Goal: Task Accomplishment & Management: Use online tool/utility

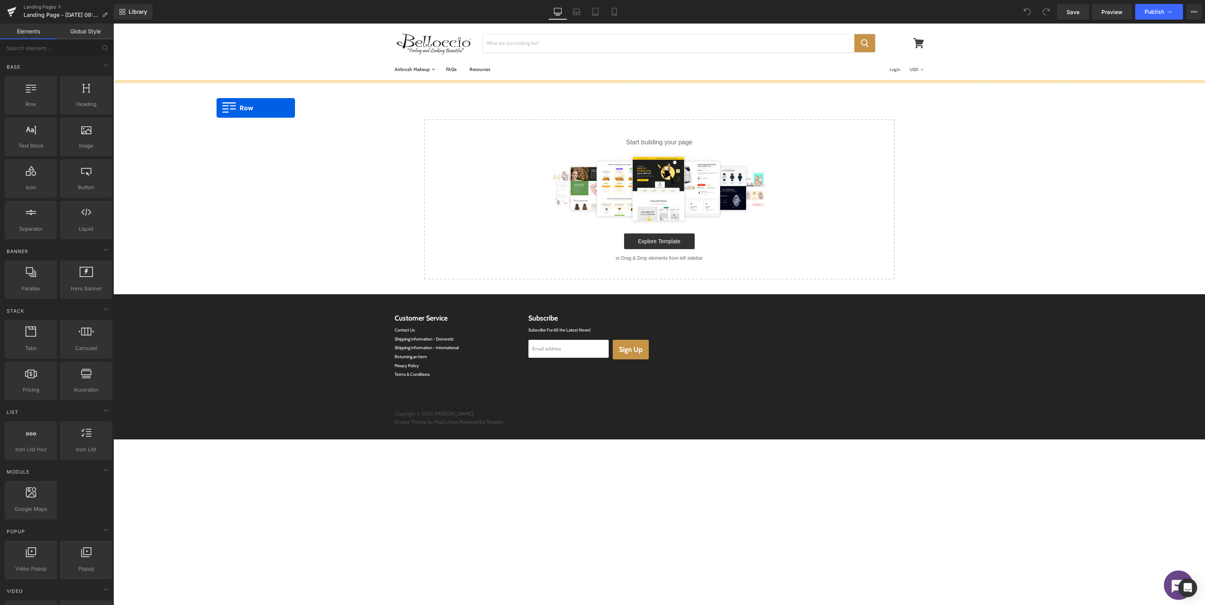
drag, startPoint x: 138, startPoint y: 118, endPoint x: 635, endPoint y: 121, distance: 497.0
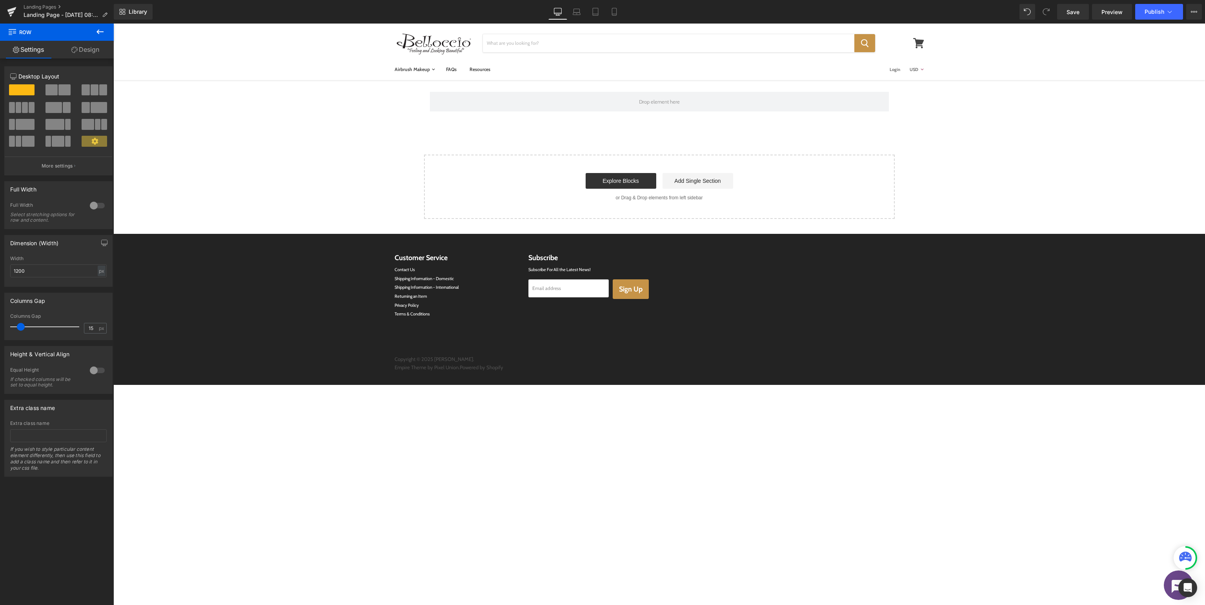
drag, startPoint x: 103, startPoint y: 29, endPoint x: 95, endPoint y: 45, distance: 18.1
click at [103, 29] on icon at bounding box center [99, 31] width 9 height 9
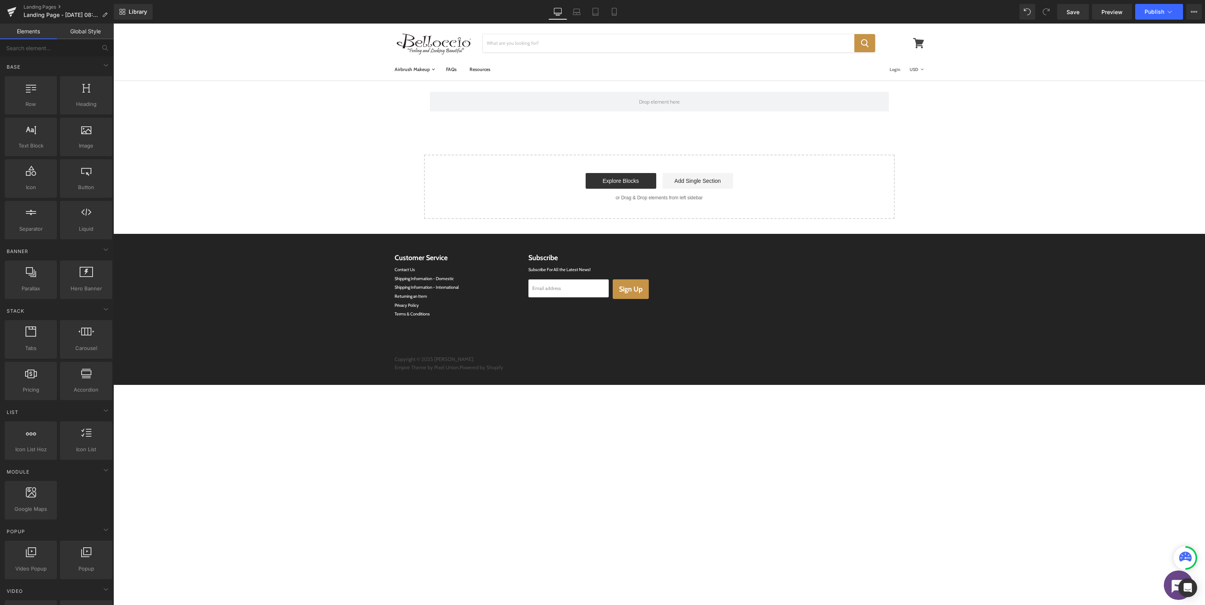
drag, startPoint x: 210, startPoint y: 130, endPoint x: 680, endPoint y: 142, distance: 470.0
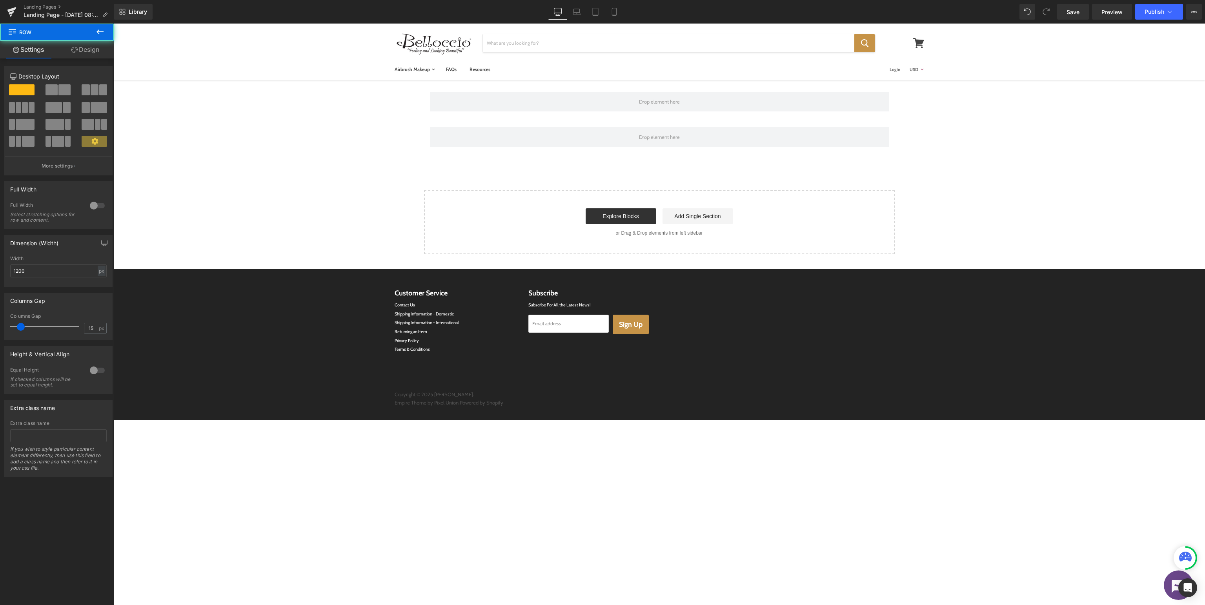
click at [100, 24] on div "Row You are previewing how the will restyle your page. You can not edit Element…" at bounding box center [602, 309] width 1205 height 618
click at [101, 29] on icon at bounding box center [99, 31] width 9 height 9
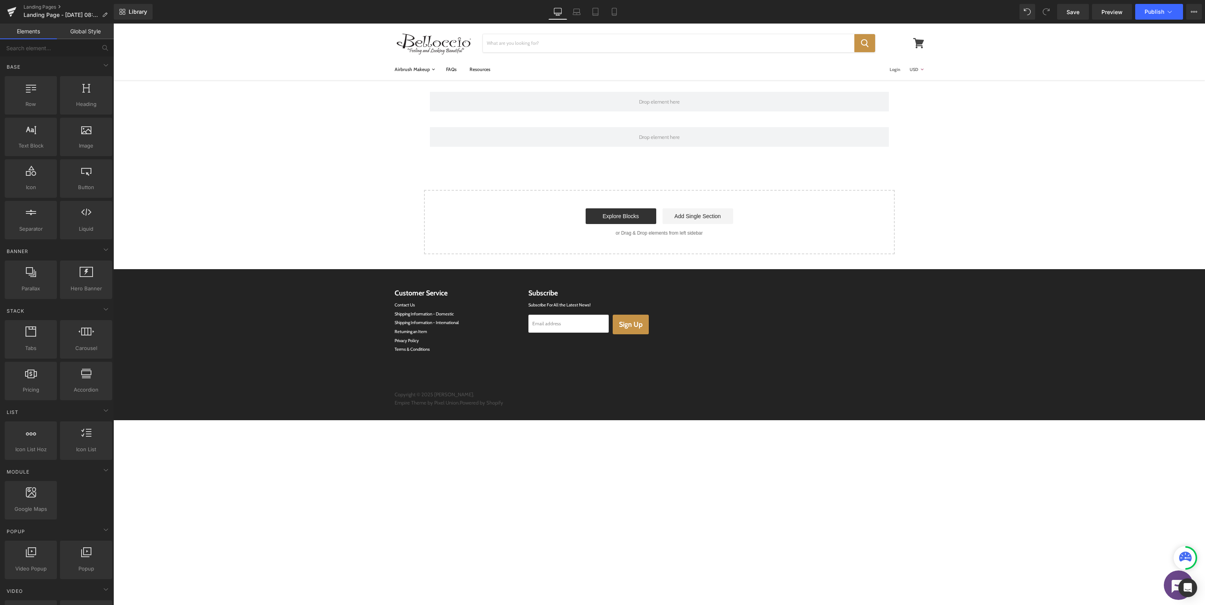
drag, startPoint x: 145, startPoint y: 125, endPoint x: 624, endPoint y: 186, distance: 482.3
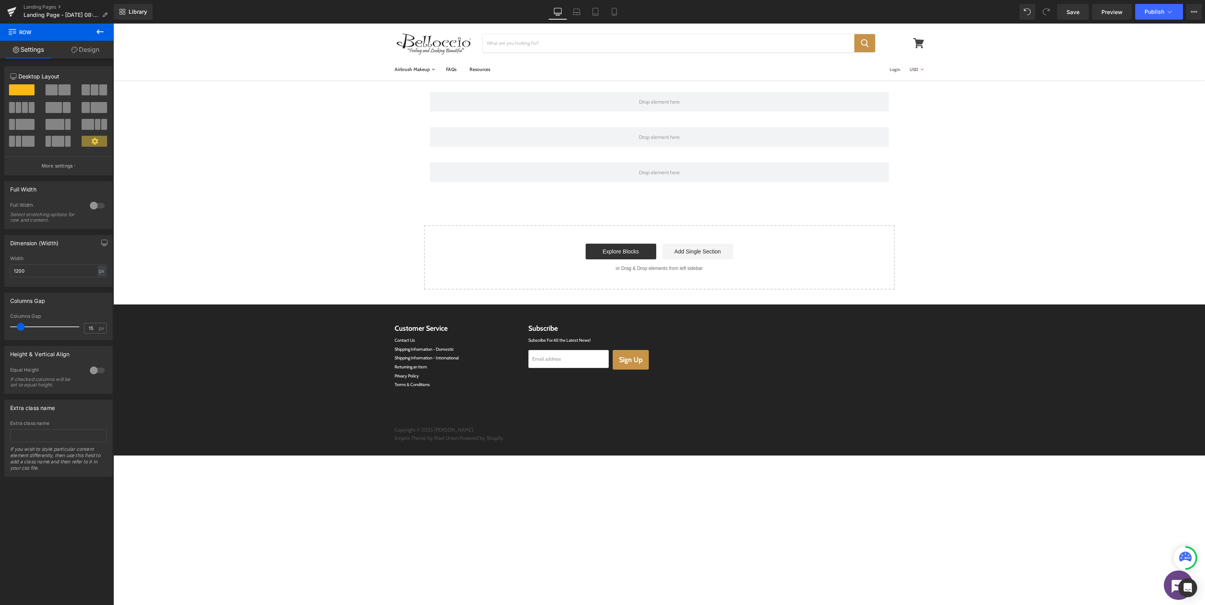
click at [107, 32] on button at bounding box center [99, 32] width 27 height 17
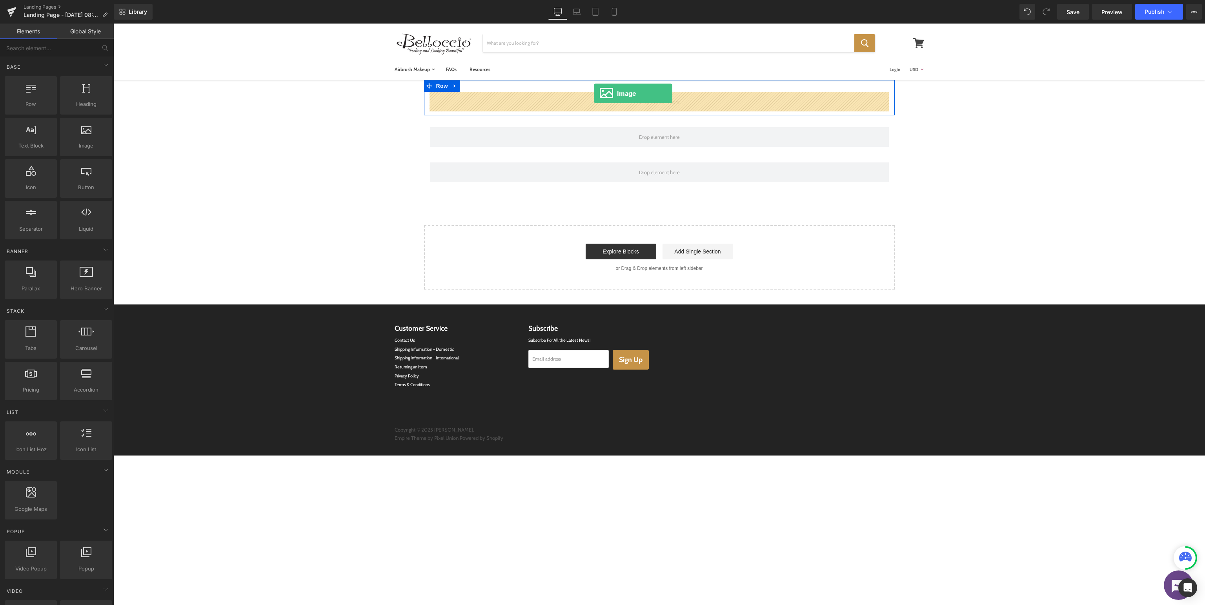
drag, startPoint x: 197, startPoint y: 164, endPoint x: 594, endPoint y: 93, distance: 403.5
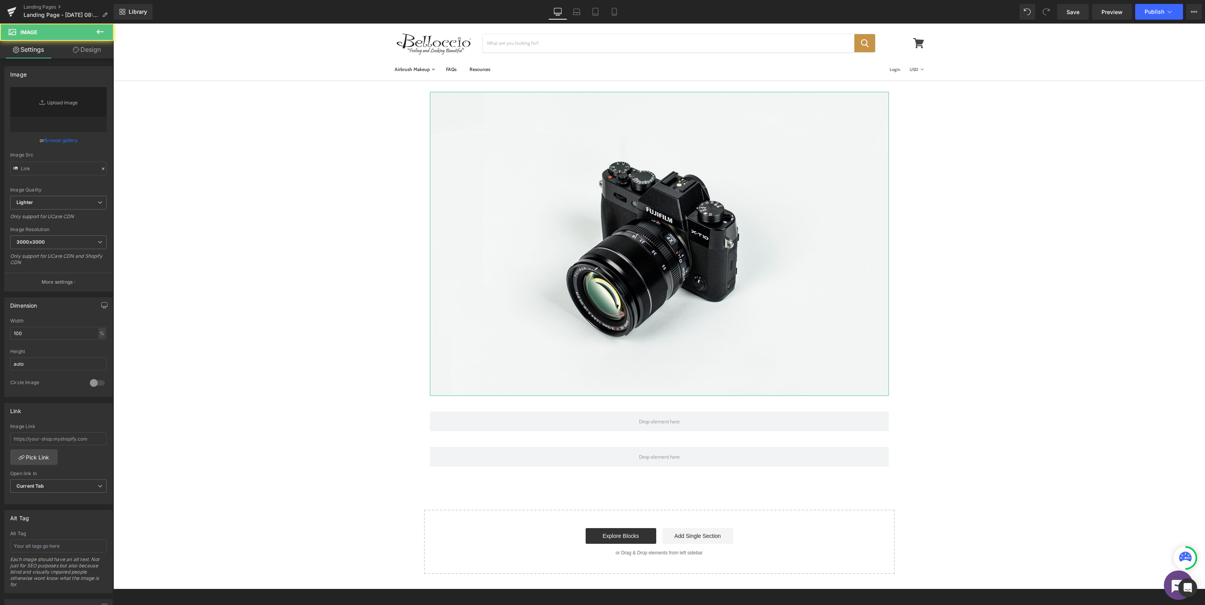
type input "//d1um8515vdn9kb.cloudfront.net/images/parallax.jpg"
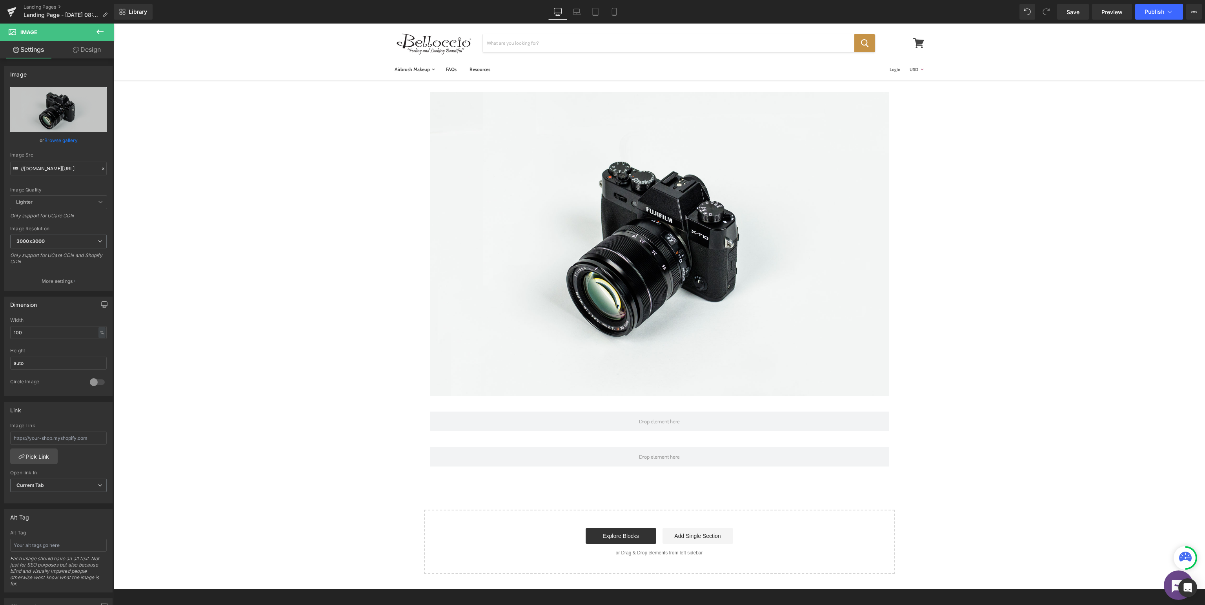
click at [100, 31] on icon at bounding box center [99, 31] width 9 height 9
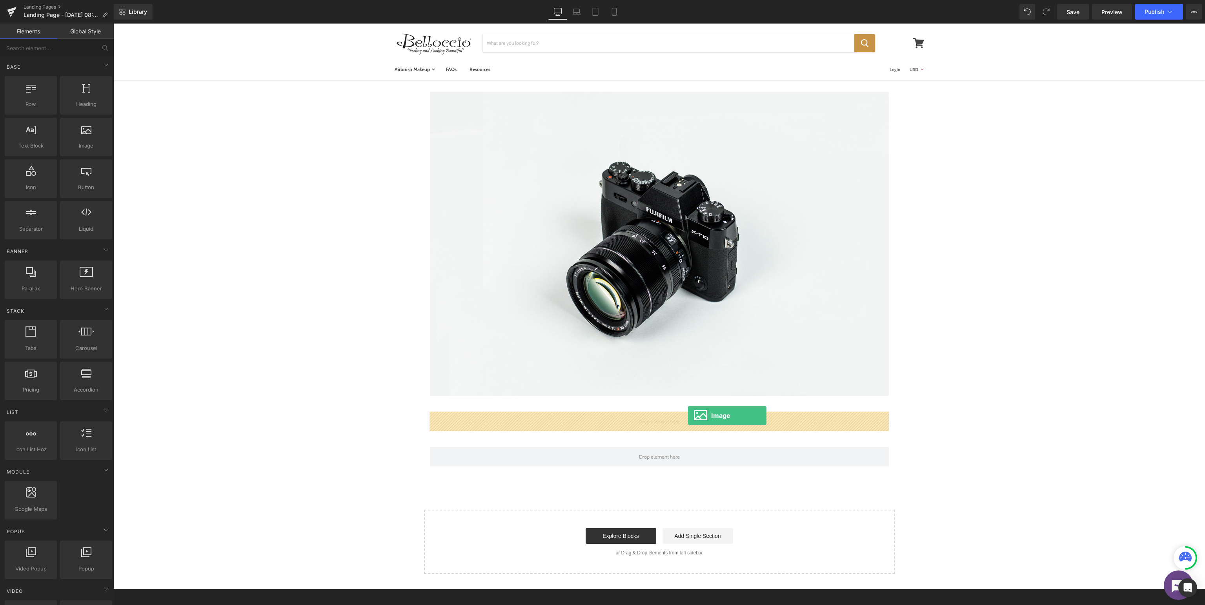
drag, startPoint x: 202, startPoint y: 154, endPoint x: 688, endPoint y: 415, distance: 551.7
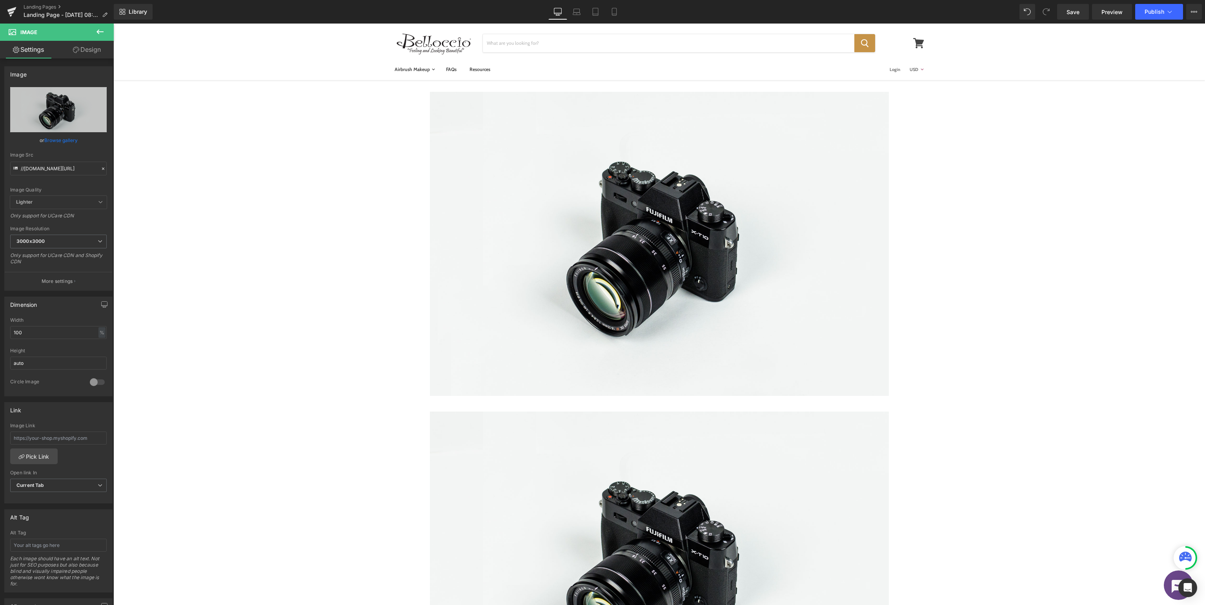
click at [100, 32] on icon at bounding box center [99, 31] width 9 height 9
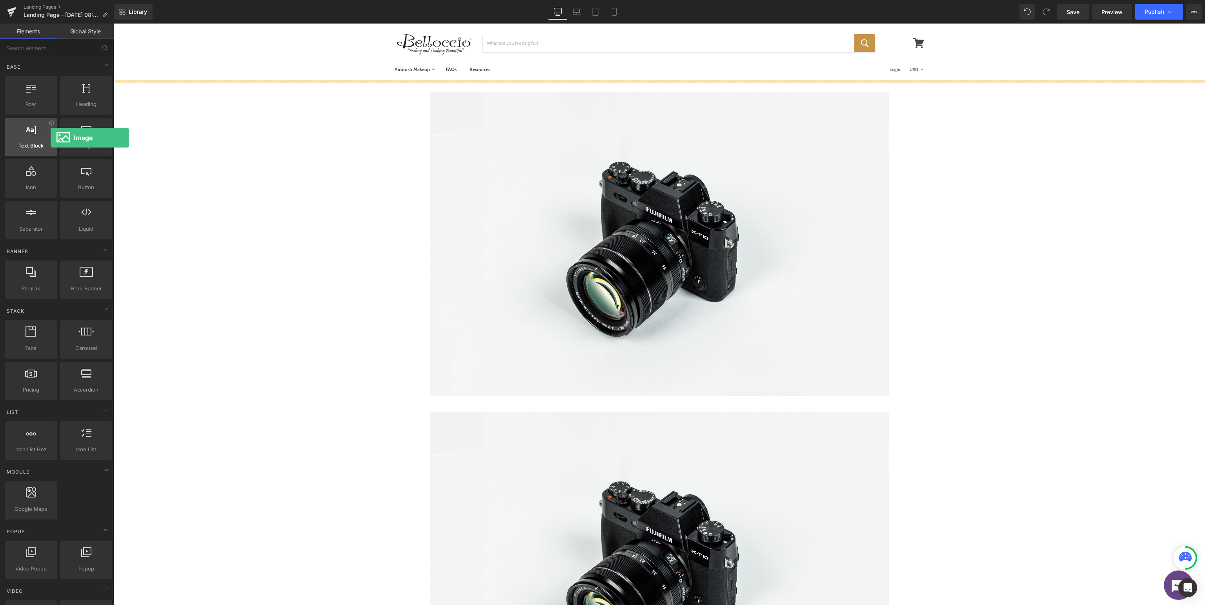
drag, startPoint x: 79, startPoint y: 131, endPoint x: 51, endPoint y: 137, distance: 28.8
click at [51, 137] on div "Row rows, columns, layouts, div Heading headings, titles, h1,h2,h3,h4,h5,h6 Tex…" at bounding box center [58, 158] width 111 height 166
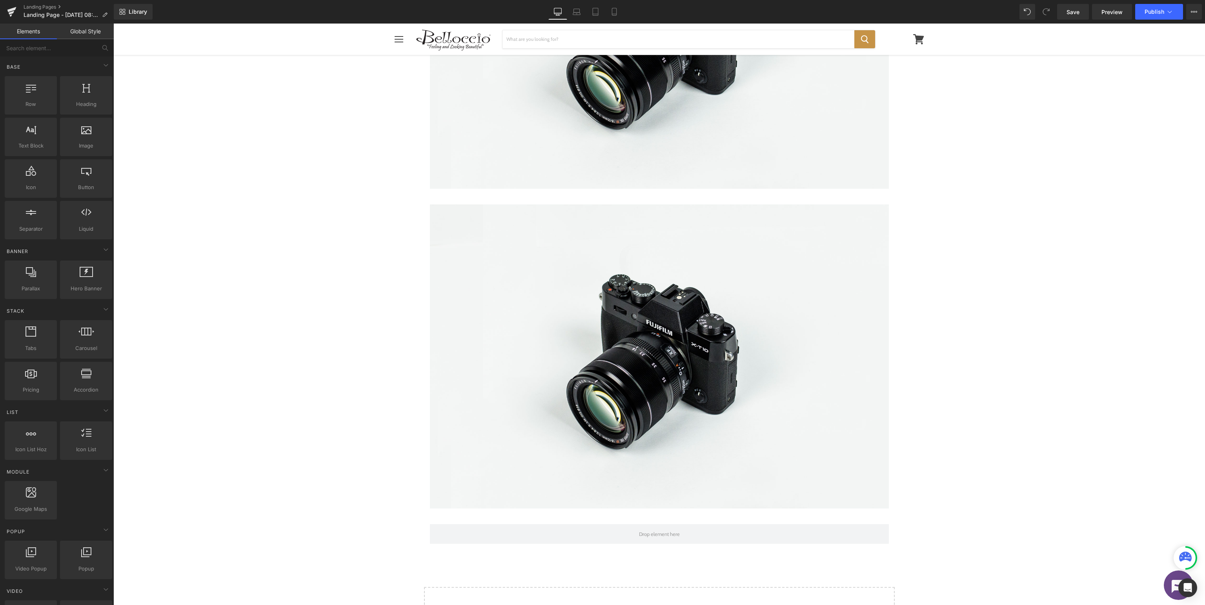
scroll to position [419, 0]
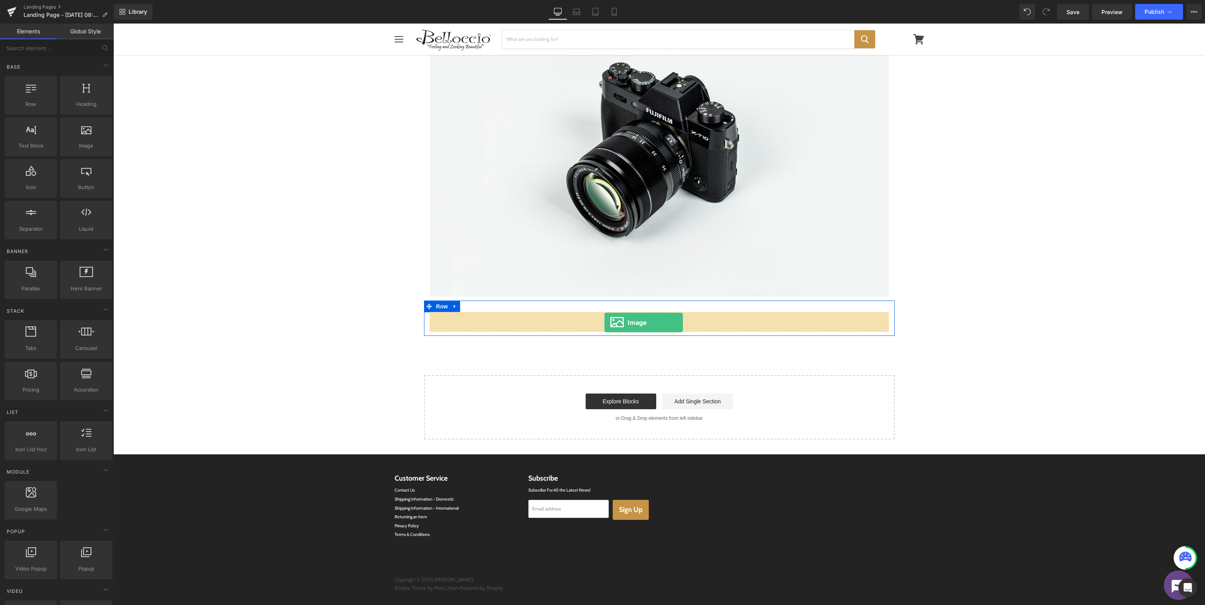
drag, startPoint x: 205, startPoint y: 161, endPoint x: 604, endPoint y: 322, distance: 430.7
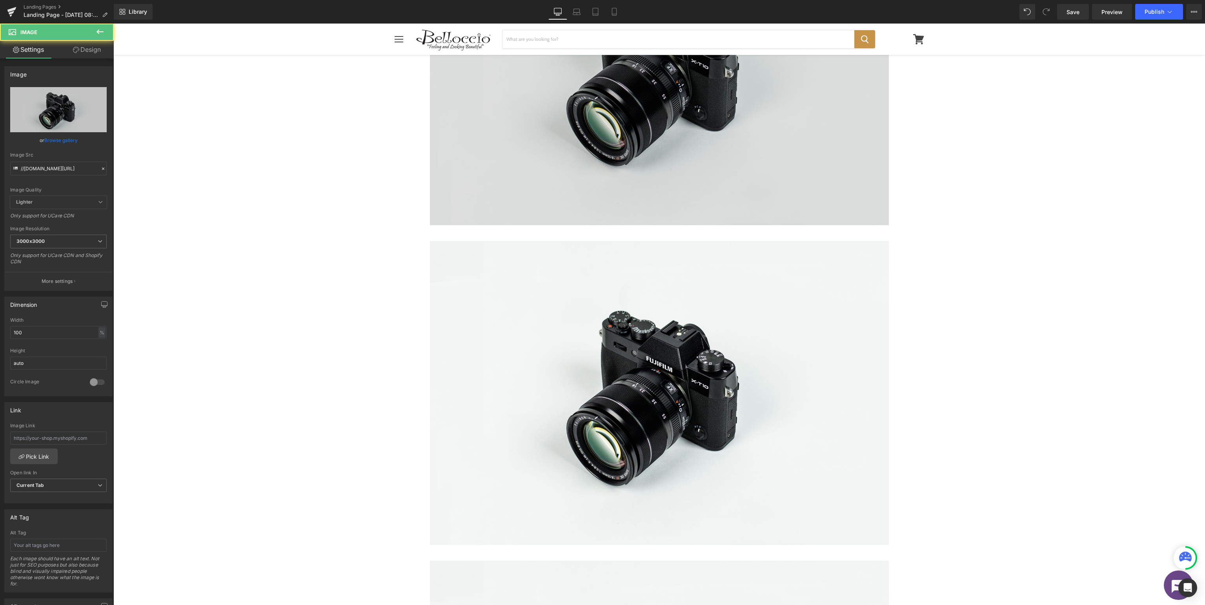
scroll to position [0, 0]
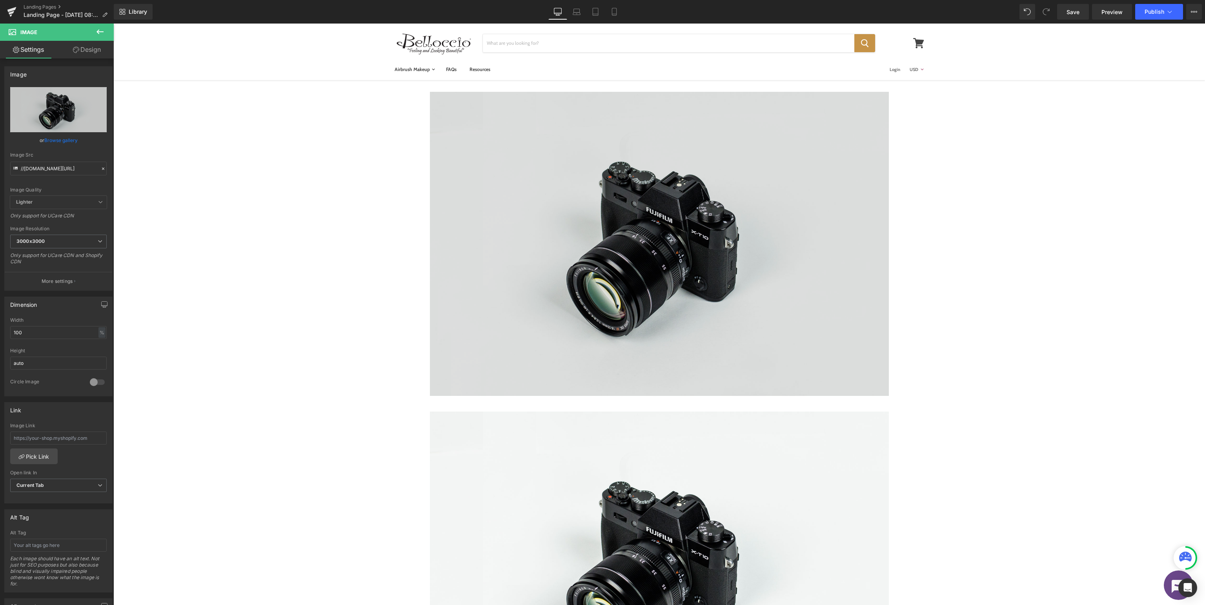
click at [628, 262] on img at bounding box center [659, 244] width 459 height 304
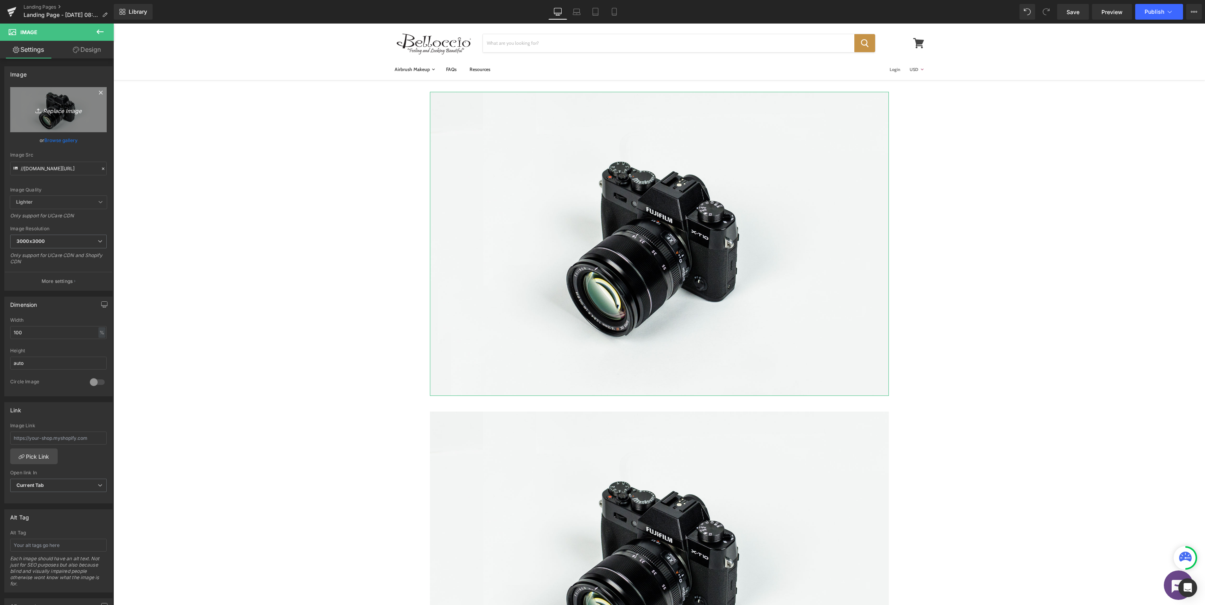
click at [74, 112] on icon "Replace Image" at bounding box center [58, 110] width 63 height 10
type input "C:\fakepath\Bellocio_SupportBanner.jpg"
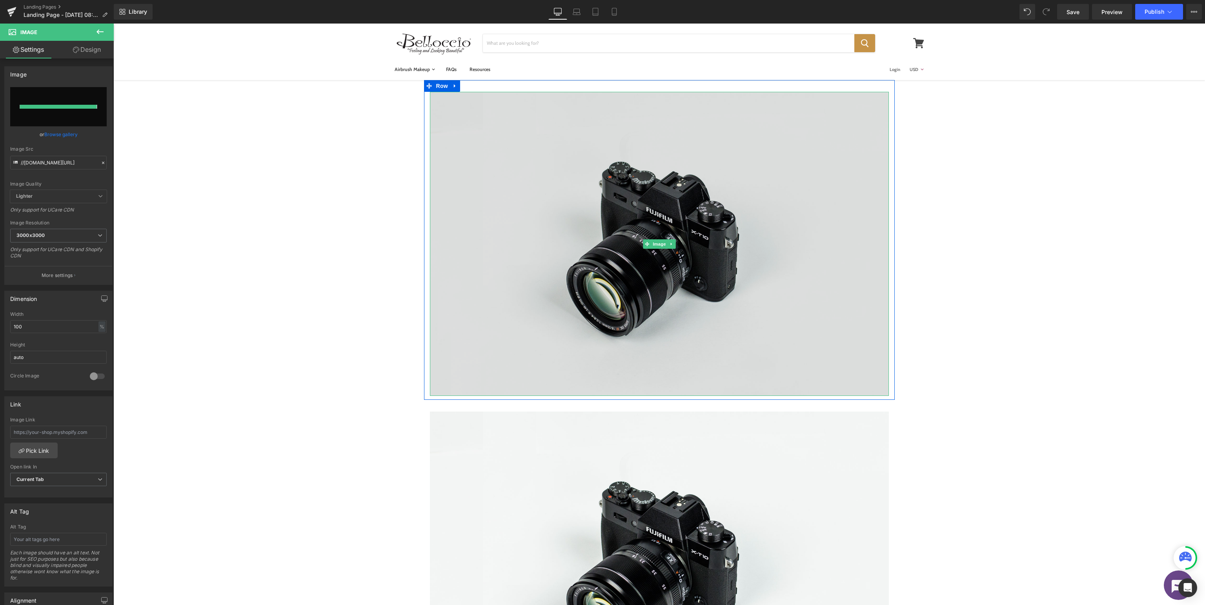
type input "https://ucarecdn.com/225bb2ab-af79-4c6f-b1e3-3944f0b23f2c/-/format/auto/-/previ…"
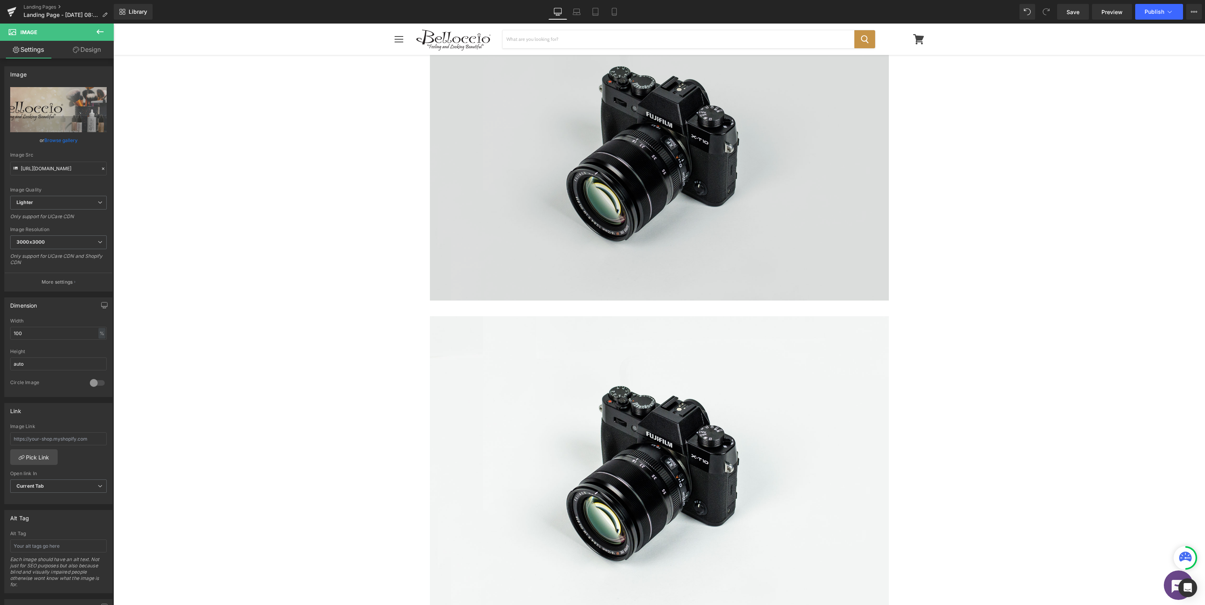
scroll to position [497, 0]
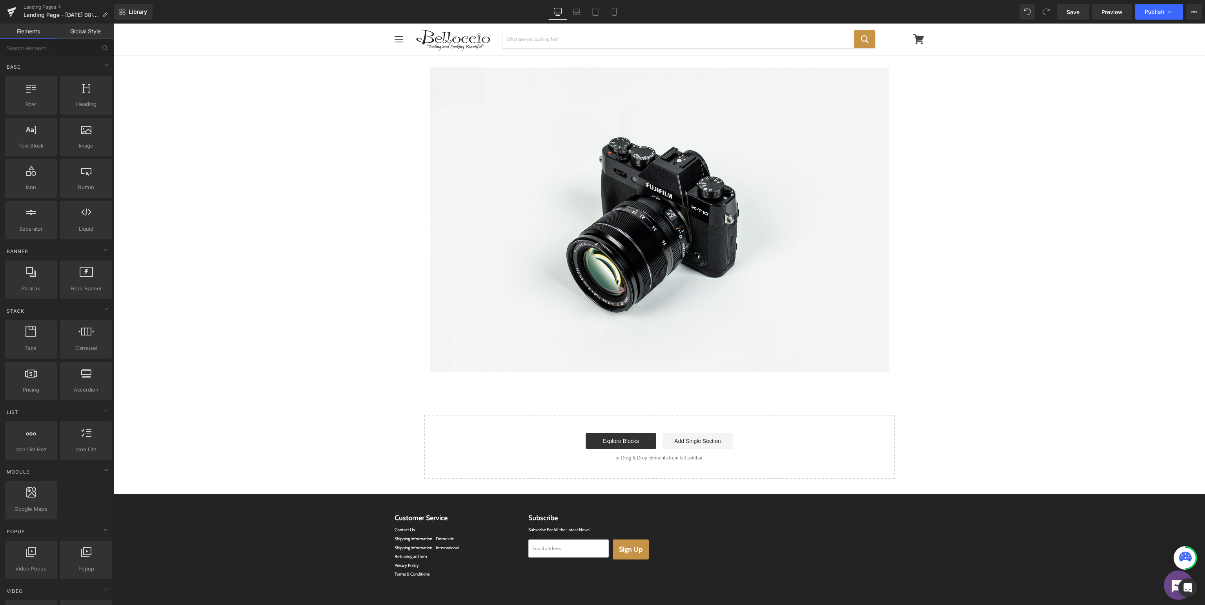
click at [707, 380] on div "Image Row Image Row Image Row Select your layout" at bounding box center [659, 31] width 1092 height 896
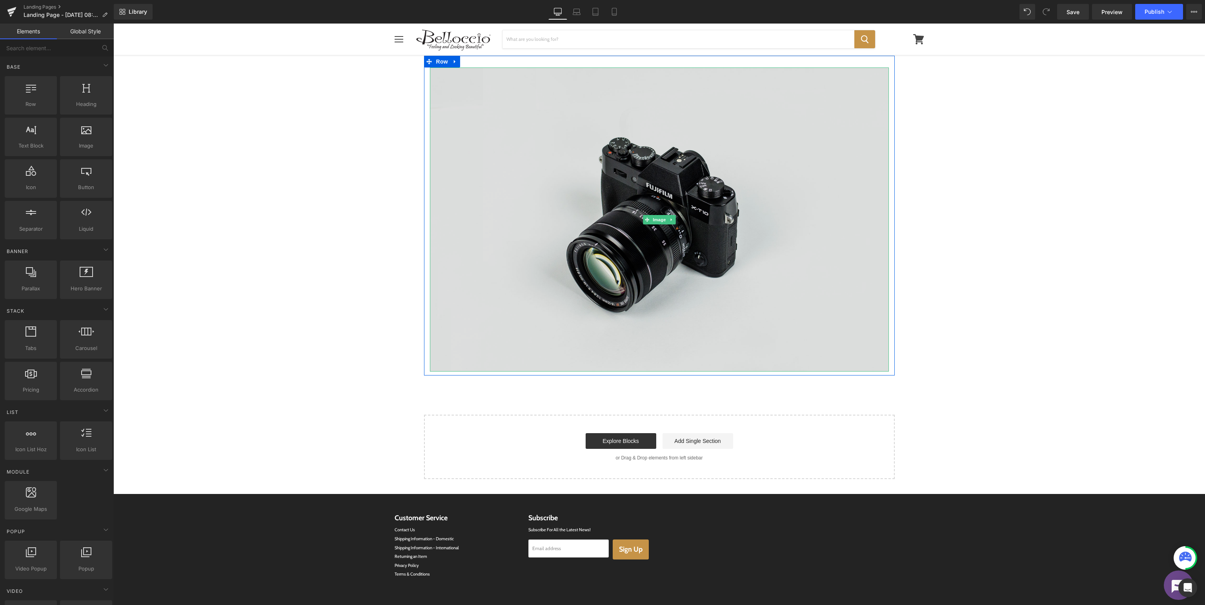
click at [690, 233] on img at bounding box center [659, 219] width 459 height 304
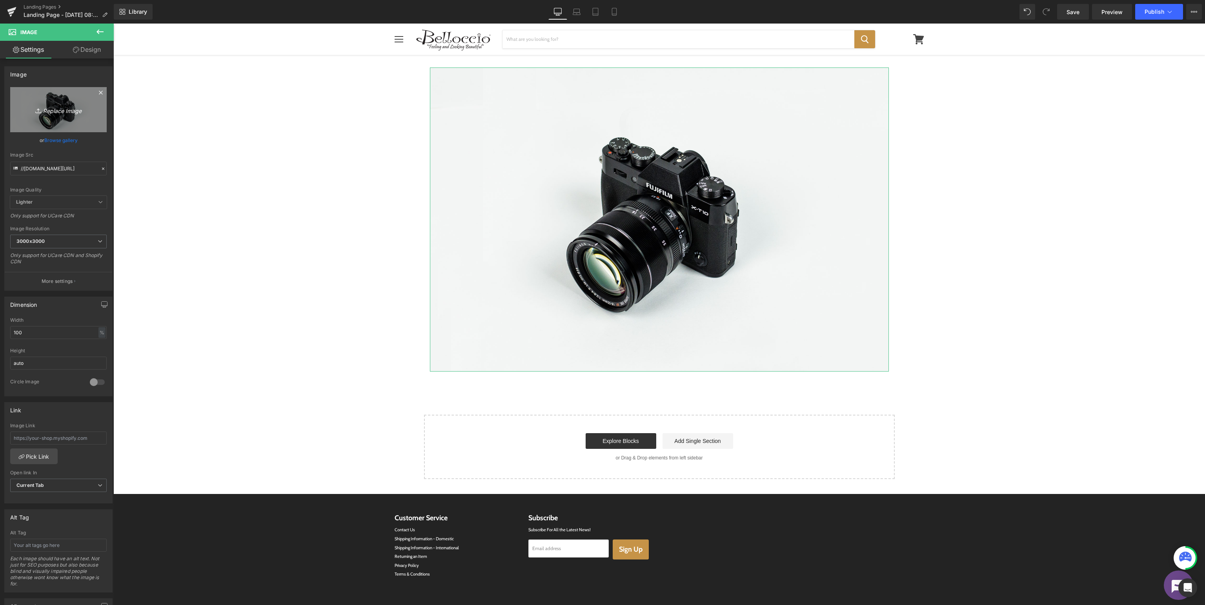
click at [60, 107] on icon "Replace Image" at bounding box center [58, 110] width 63 height 10
type input "C:\fakepath\Bellocio_SupportSubmitaTicket.jpg"
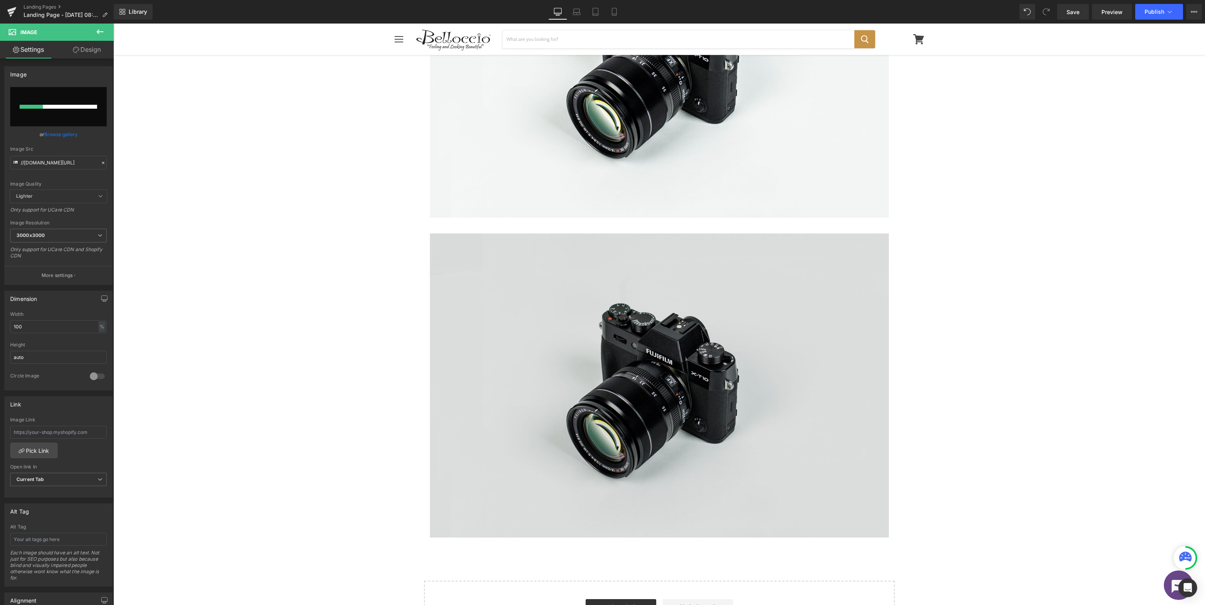
scroll to position [124, 0]
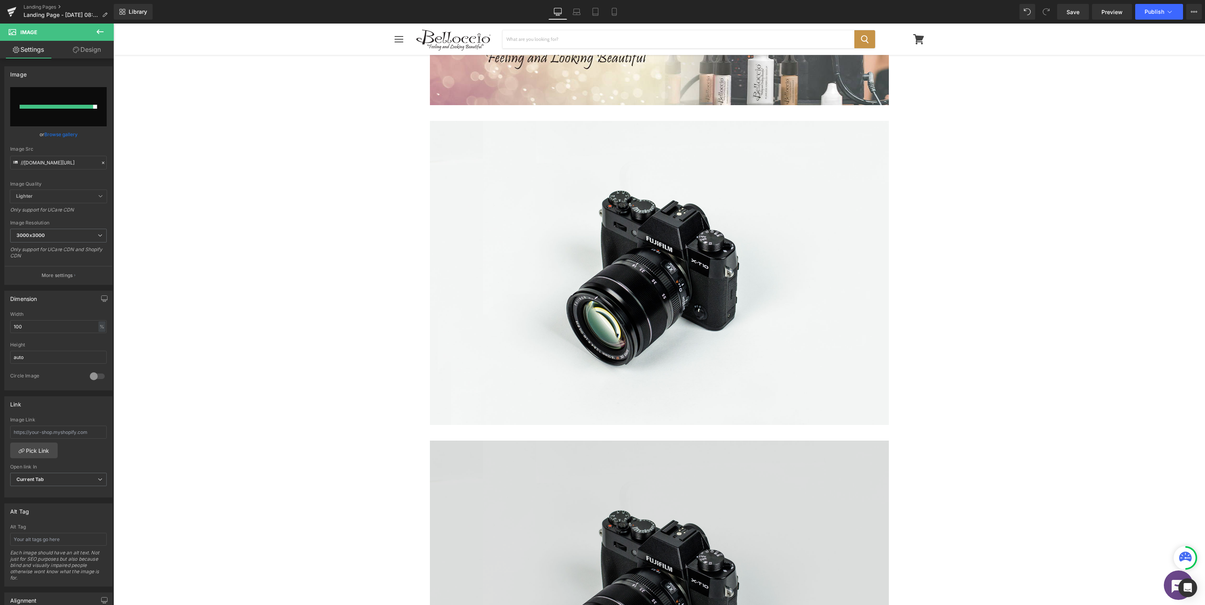
type input "https://ucarecdn.com/78fe43b4-e13b-43f4-bf3c-7a32d4742683/-/format/auto/-/previ…"
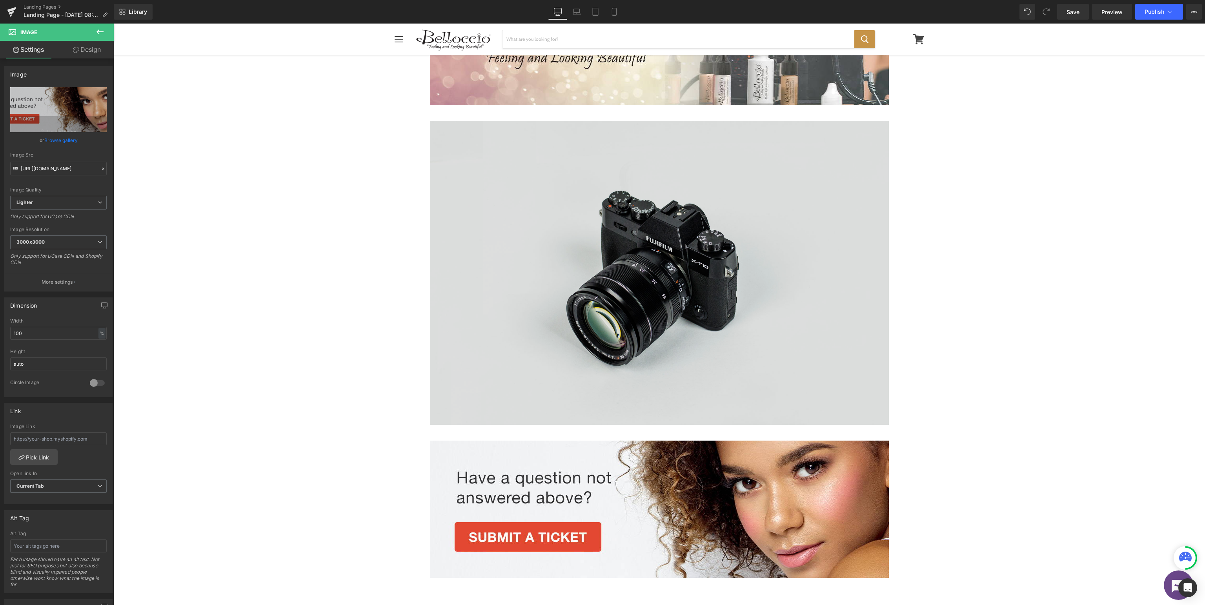
click at [602, 246] on img at bounding box center [659, 273] width 459 height 304
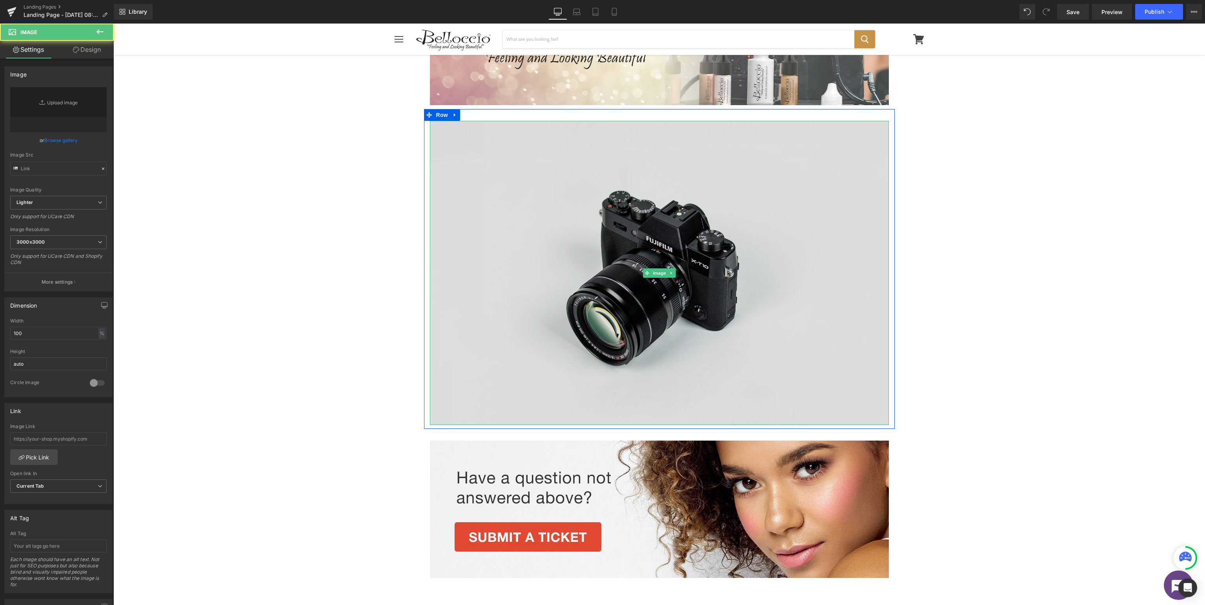
type input "//d1um8515vdn9kb.cloudfront.net/images/parallax.jpg"
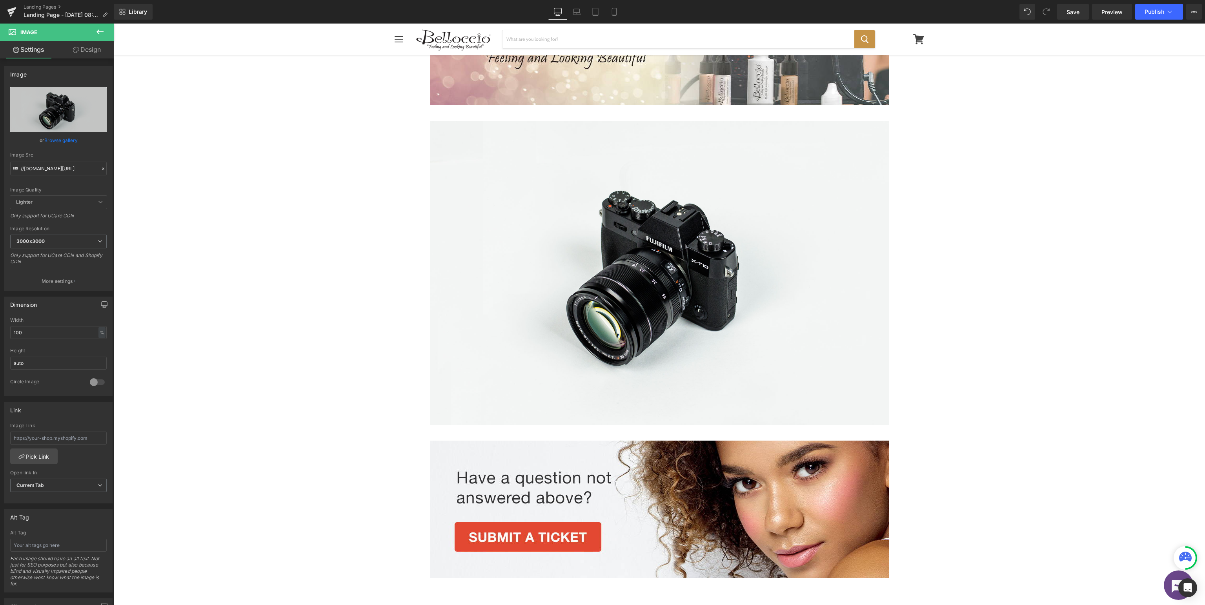
click at [100, 37] on button at bounding box center [99, 32] width 27 height 17
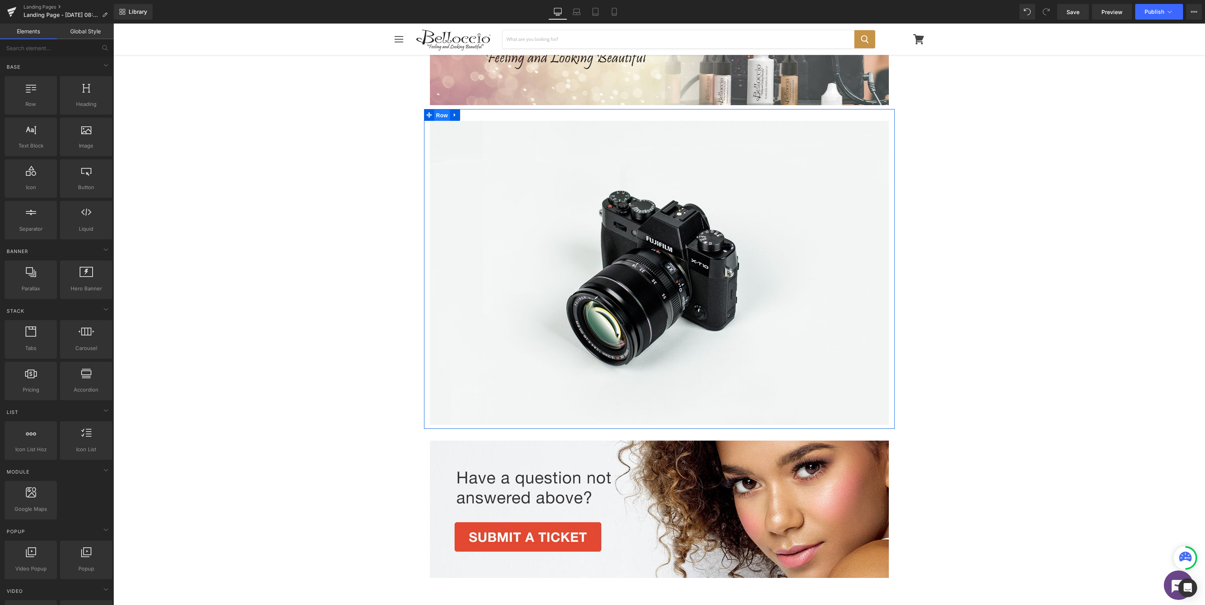
click at [446, 114] on span "Row" at bounding box center [442, 115] width 16 height 12
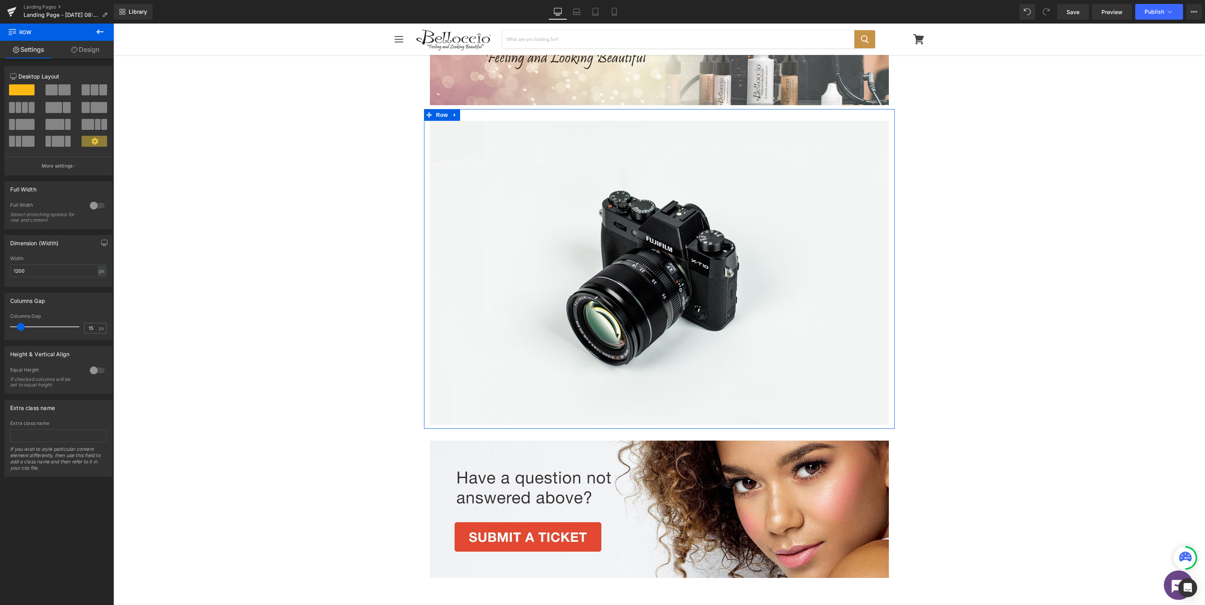
click at [104, 89] on span at bounding box center [103, 89] width 8 height 11
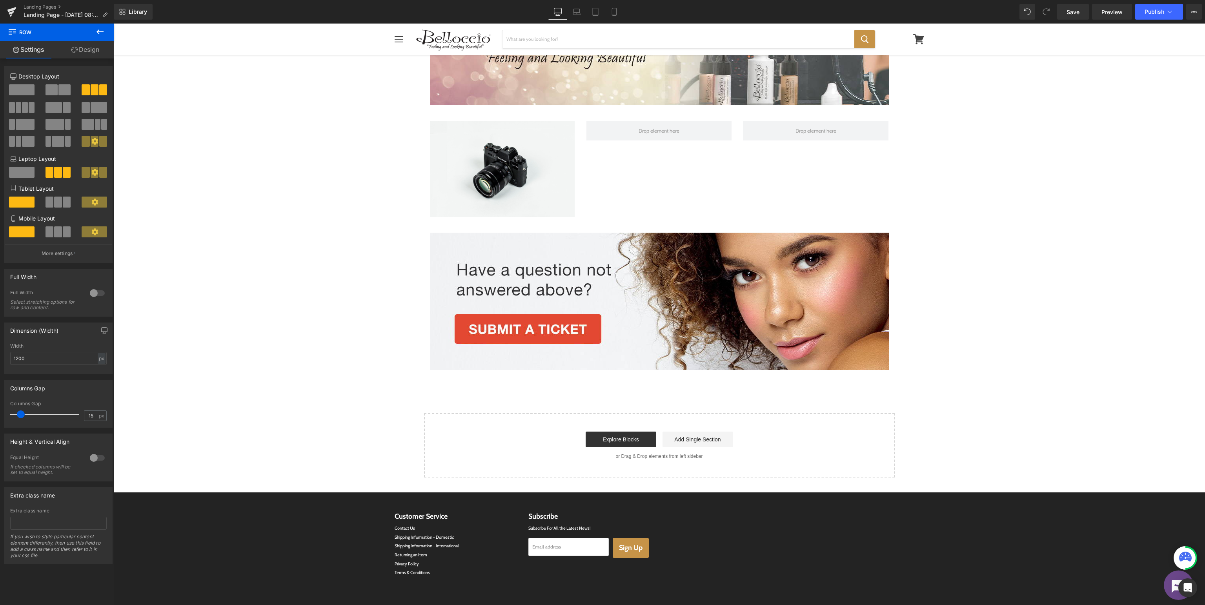
click at [104, 34] on icon at bounding box center [99, 31] width 9 height 9
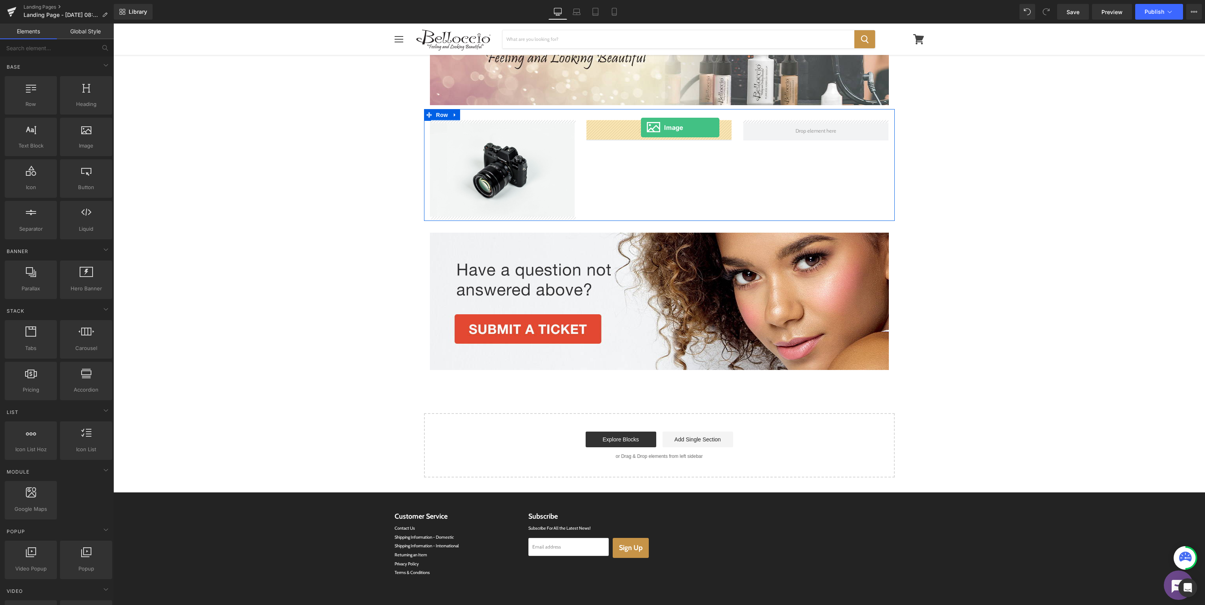
drag, startPoint x: 191, startPoint y: 159, endPoint x: 641, endPoint y: 127, distance: 450.6
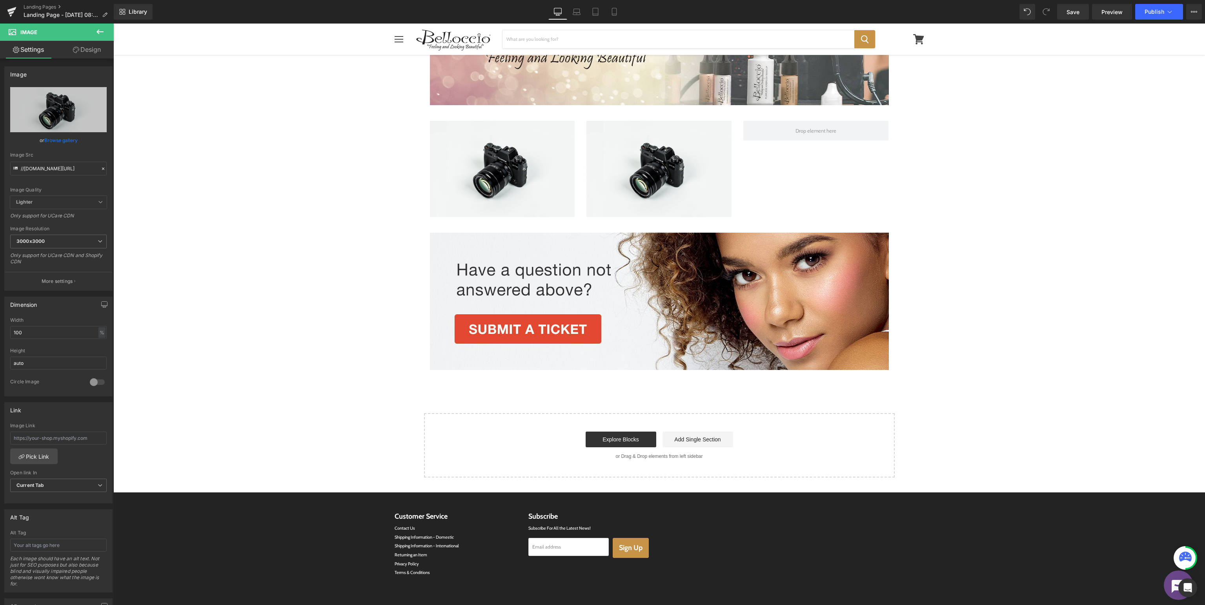
click at [102, 33] on icon at bounding box center [99, 31] width 9 height 9
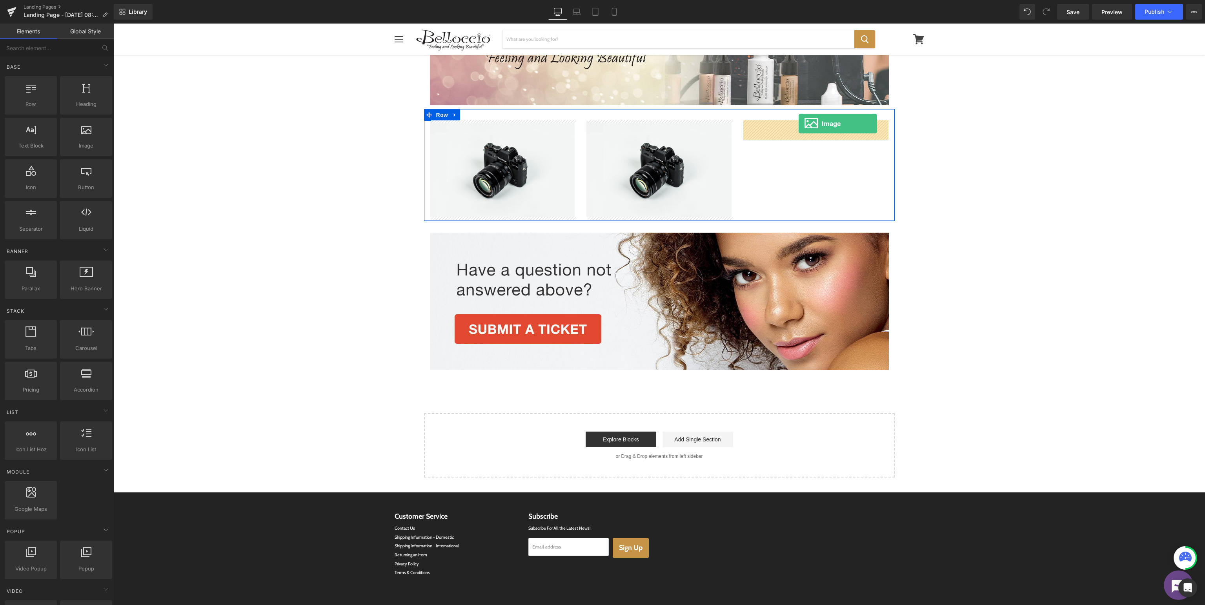
drag, startPoint x: 192, startPoint y: 161, endPoint x: 799, endPoint y: 127, distance: 608.5
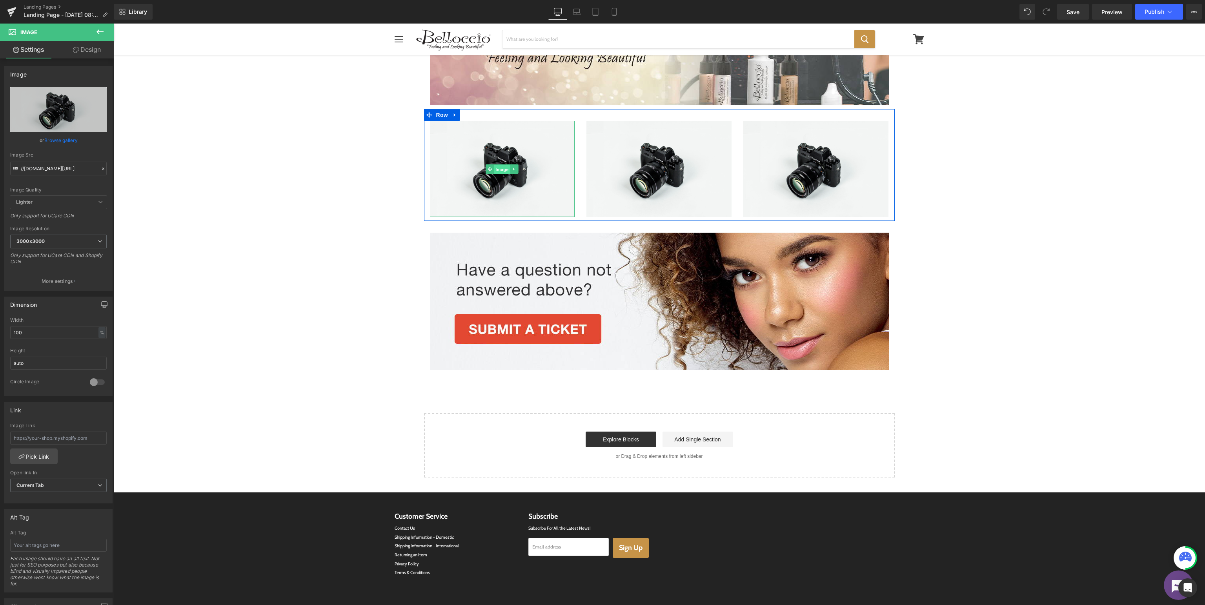
click at [501, 171] on span "Image" at bounding box center [502, 168] width 16 height 9
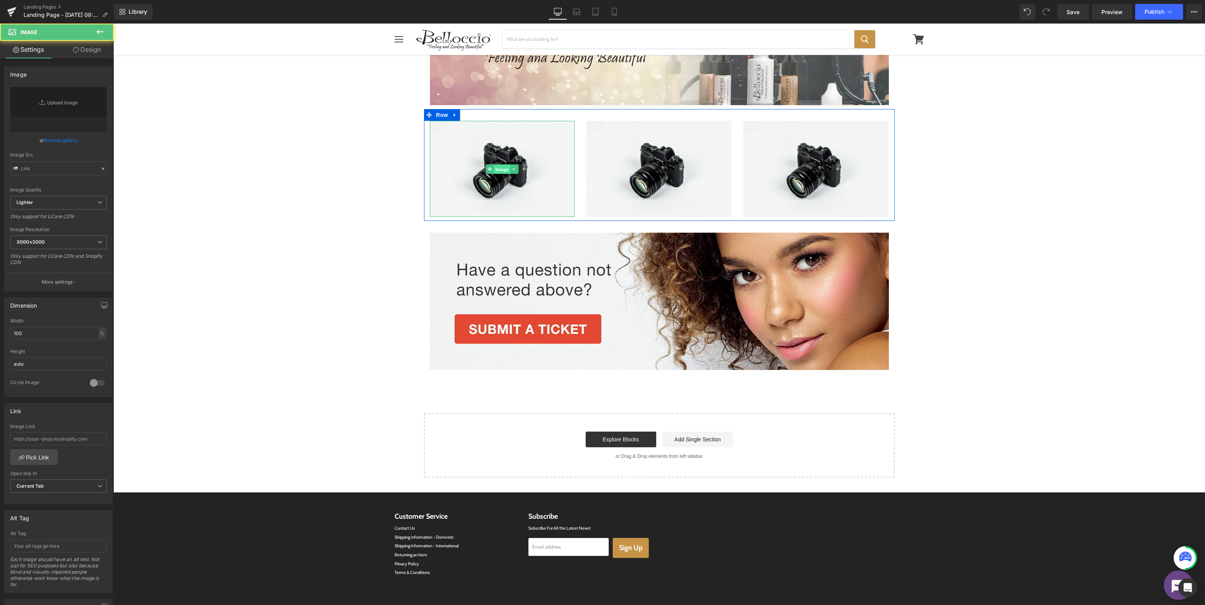
type input "//d1um8515vdn9kb.cloudfront.net/images/parallax.jpg"
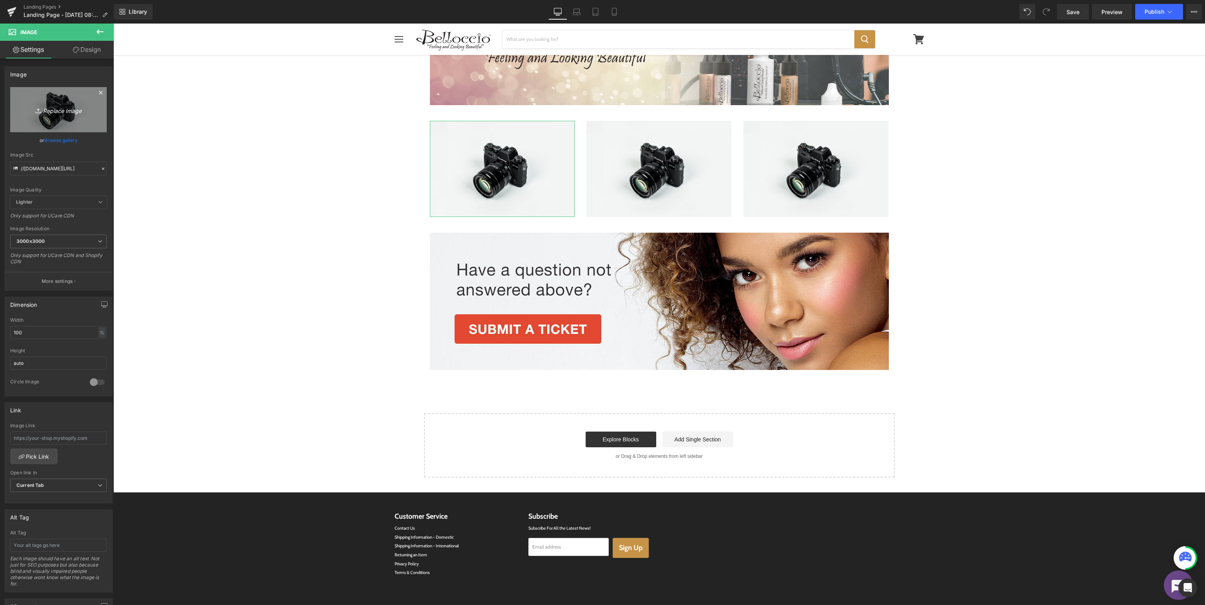
click at [53, 113] on icon "Replace Image" at bounding box center [58, 110] width 63 height 10
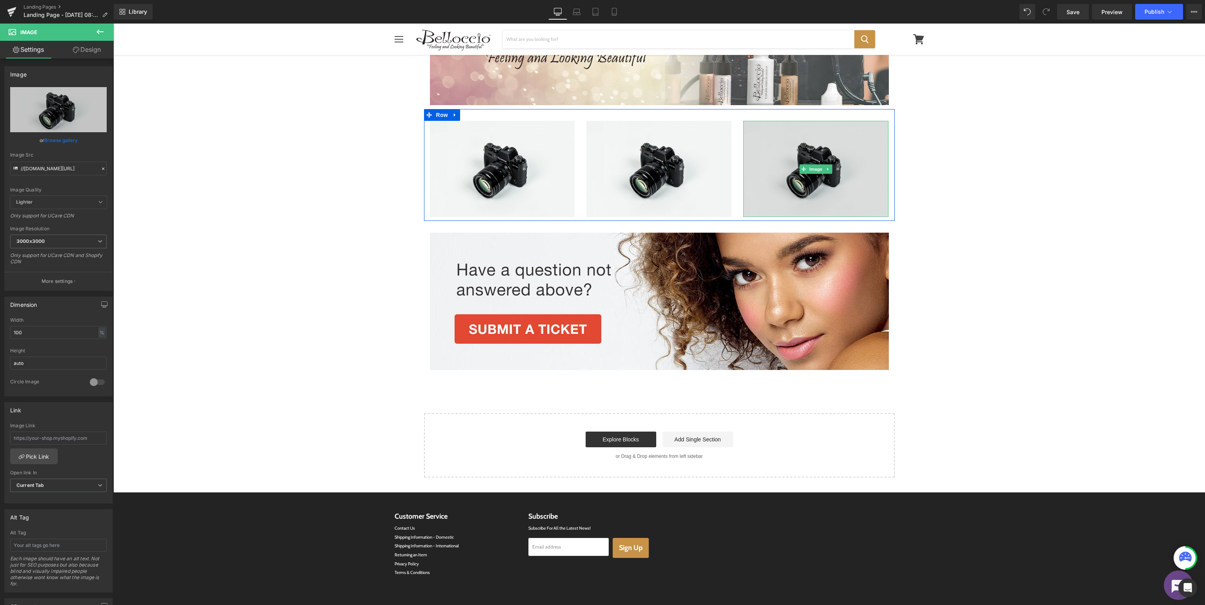
click at [801, 162] on img at bounding box center [815, 169] width 145 height 96
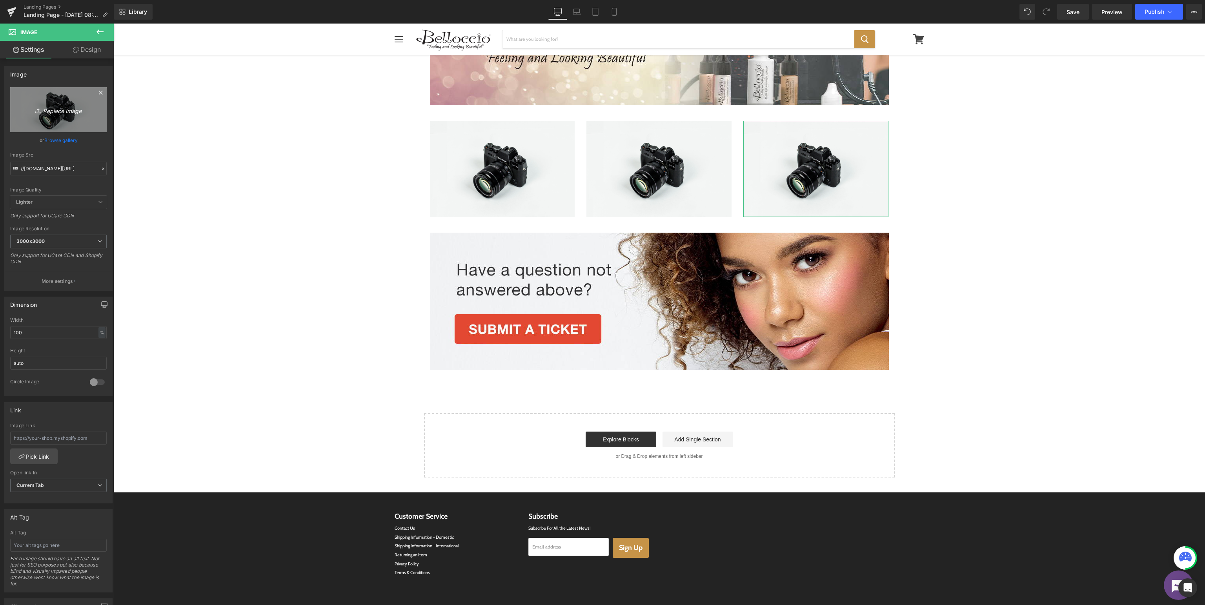
click at [63, 108] on icon "Replace Image" at bounding box center [58, 110] width 63 height 10
type input "C:\fakepath\Bellocio_SupportAmazonStore.jpg"
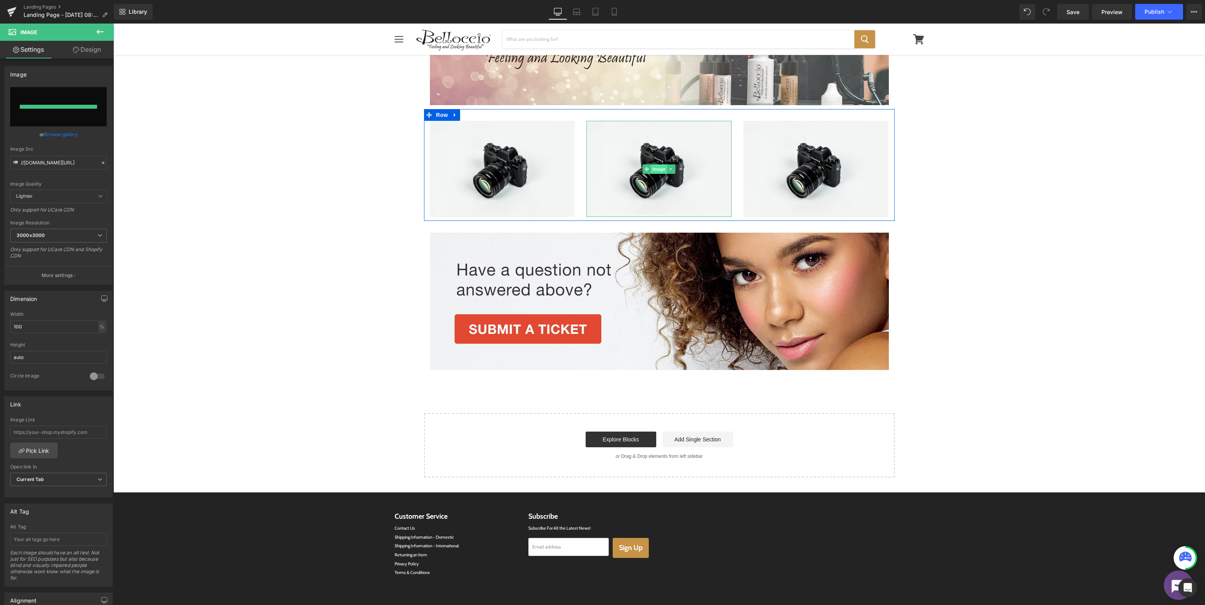
type input "https://ucarecdn.com/4281400d-924e-4d68-9521-1569ae48b461/-/format/auto/-/previ…"
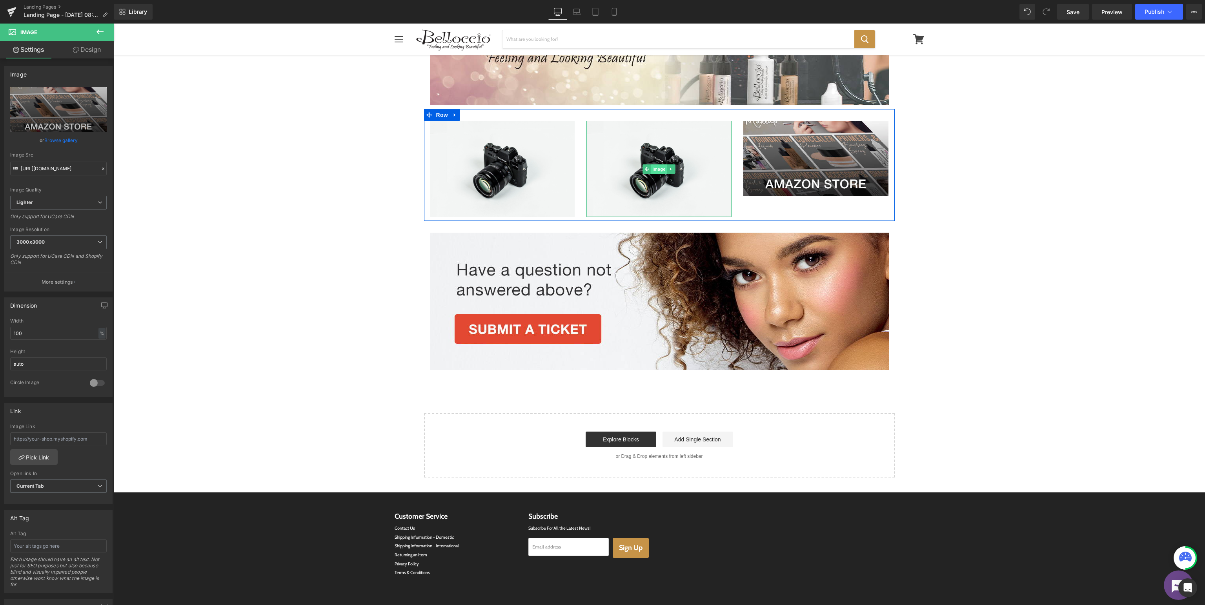
click at [666, 167] on span "Image" at bounding box center [659, 168] width 16 height 9
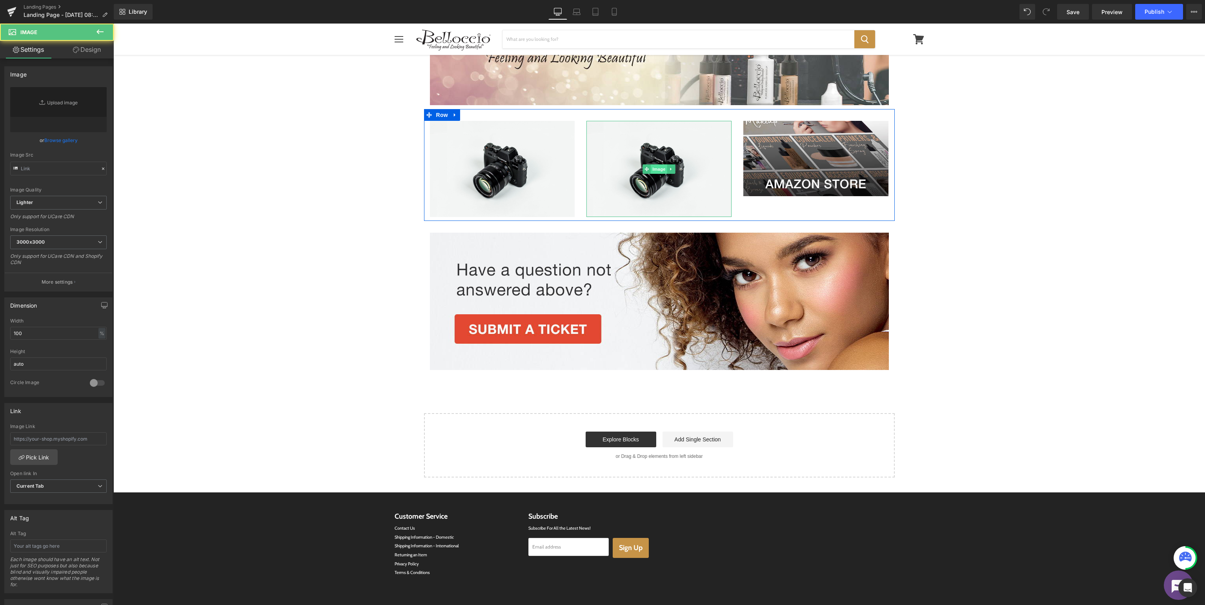
type input "//d1um8515vdn9kb.cloudfront.net/images/parallax.jpg"
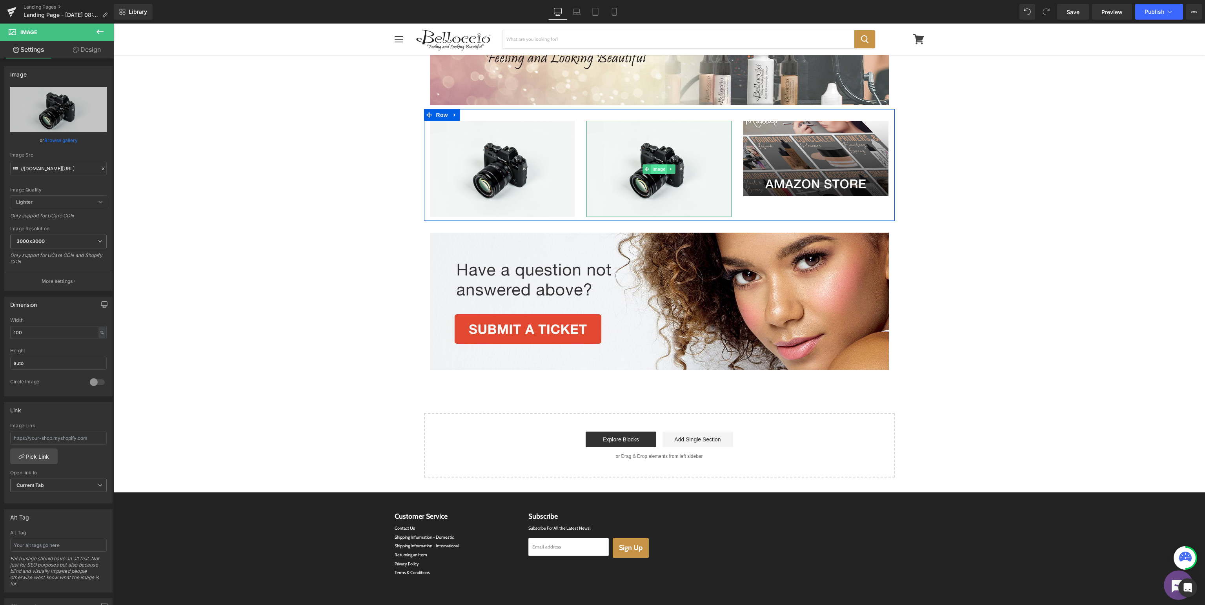
click at [658, 173] on span "Image" at bounding box center [659, 168] width 16 height 9
click at [64, 111] on icon "Replace Image" at bounding box center [58, 110] width 63 height 10
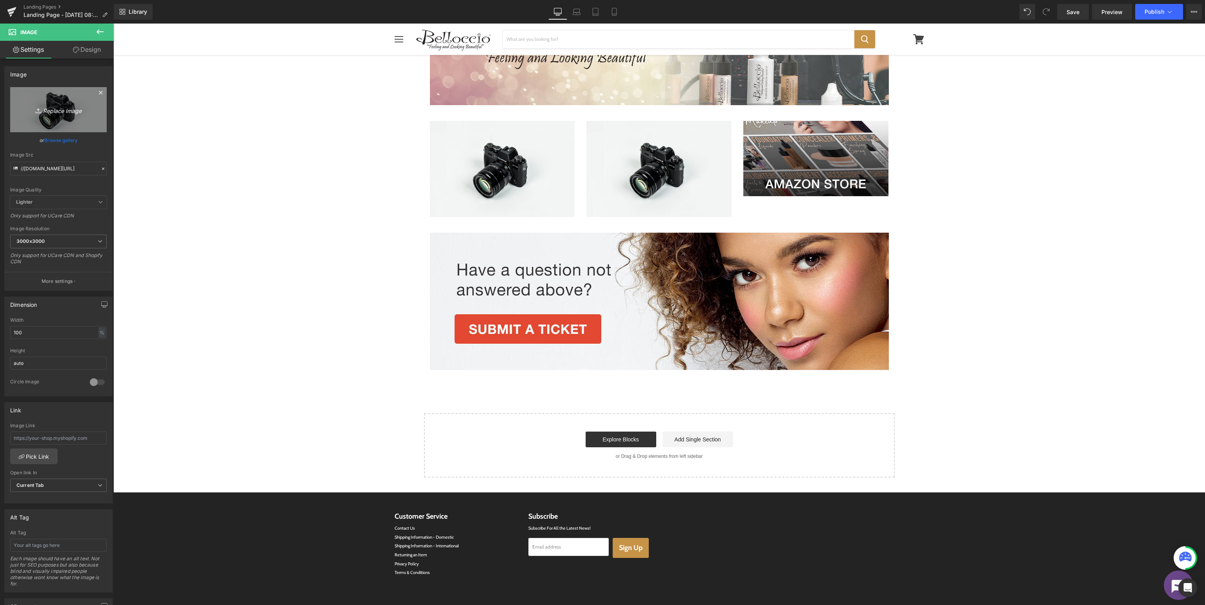
type input "C:\fakepath\Bellocio_SupportVideos.jpg"
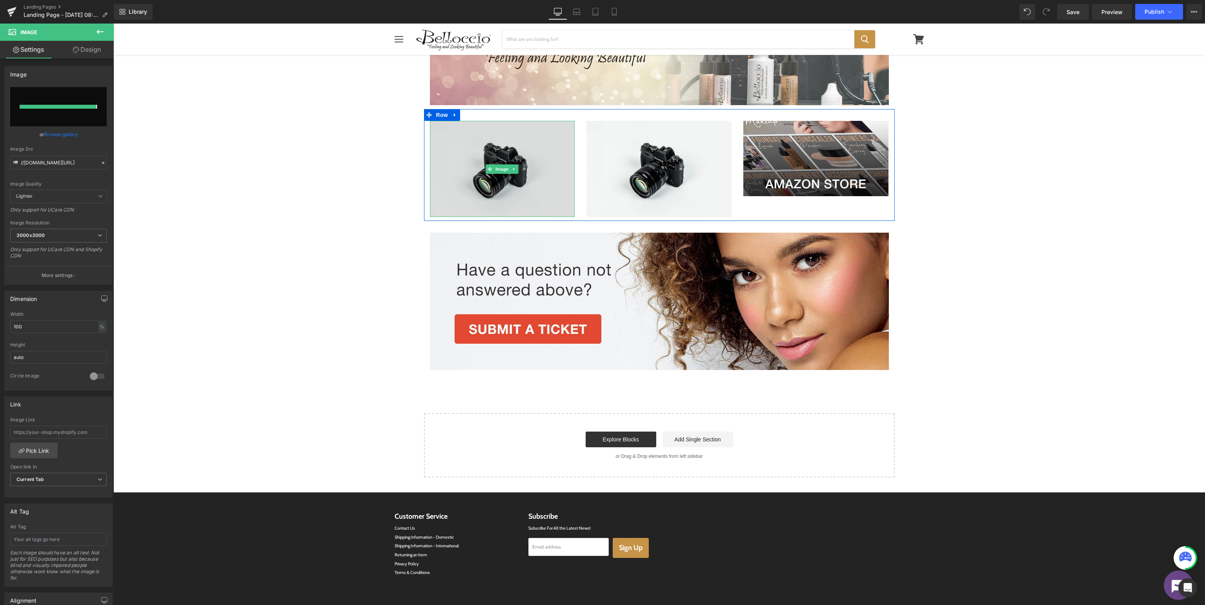
type input "https://ucarecdn.com/59079c89-90d2-4b58-b957-6e87b034e357/-/format/auto/-/previ…"
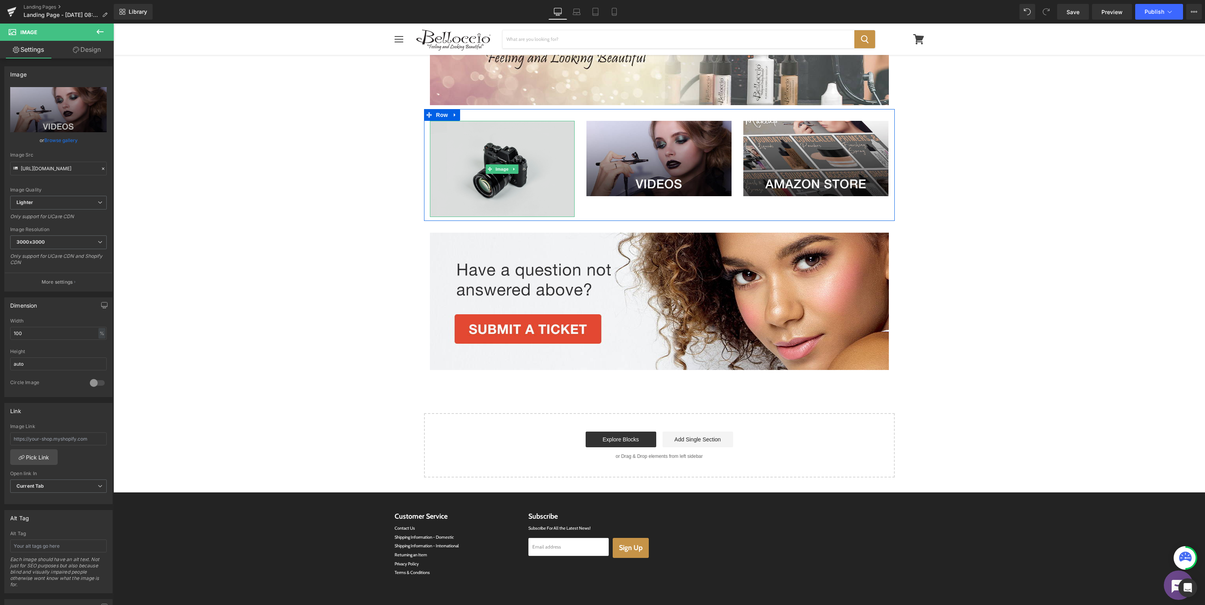
click at [515, 161] on img at bounding box center [502, 169] width 145 height 96
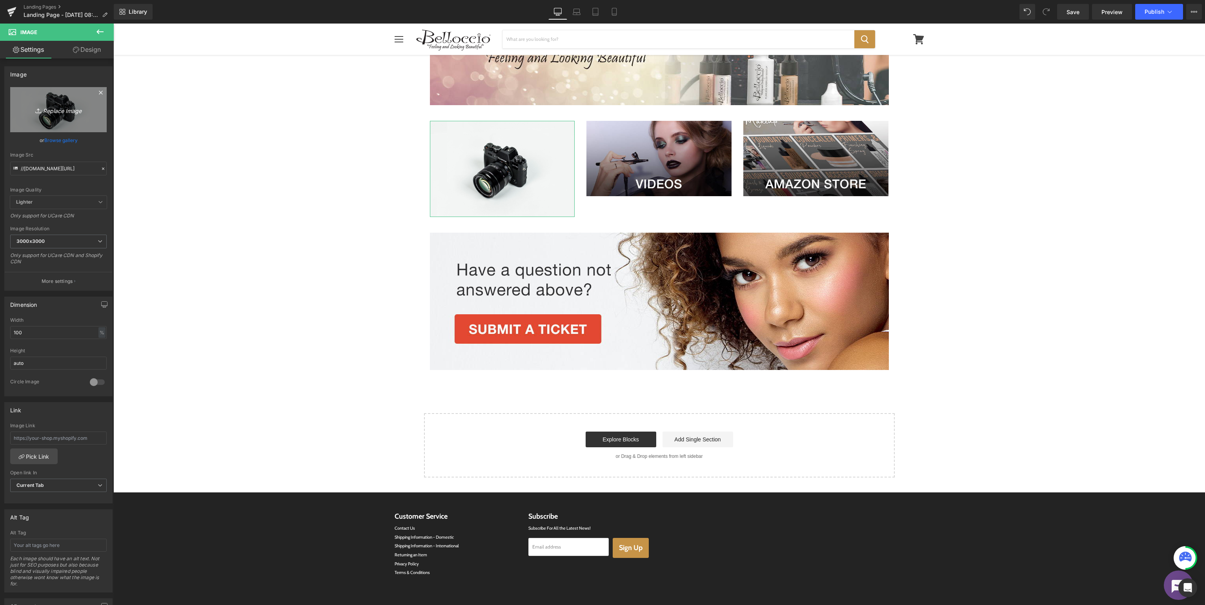
click at [65, 111] on icon "Replace Image" at bounding box center [58, 110] width 63 height 10
type input "C:\fakepath\Bellocio_SupportManuals.jpg"
type input "https://ucarecdn.com/ef993f12-c6a9-4979-857e-be27a225b008/-/format/auto/-/previ…"
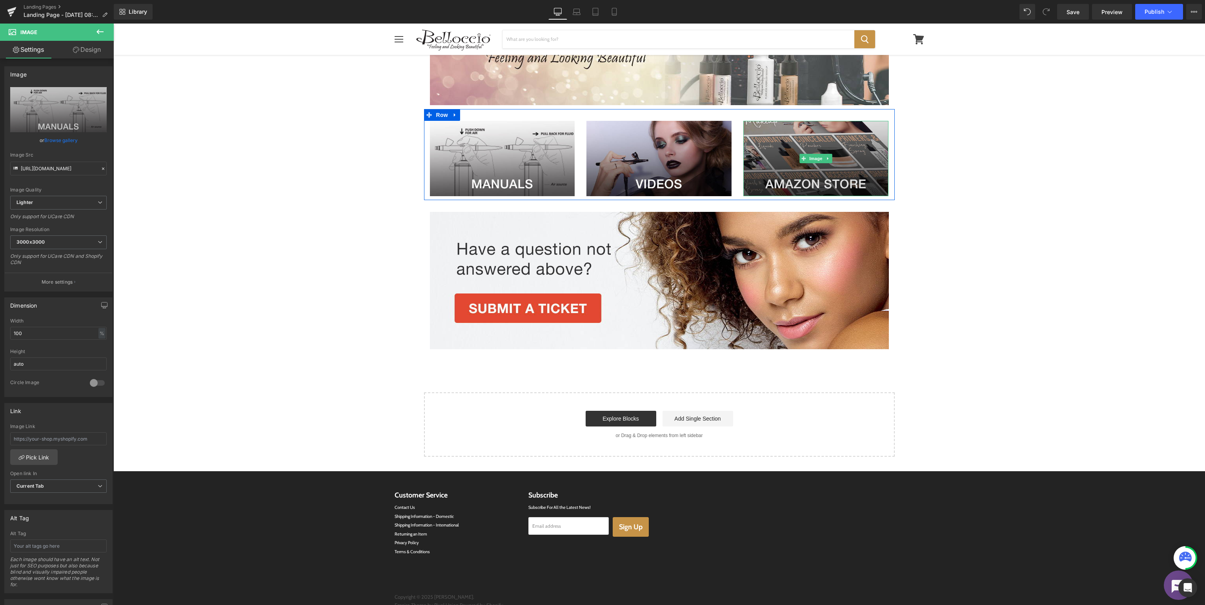
click at [837, 158] on img at bounding box center [815, 158] width 145 height 75
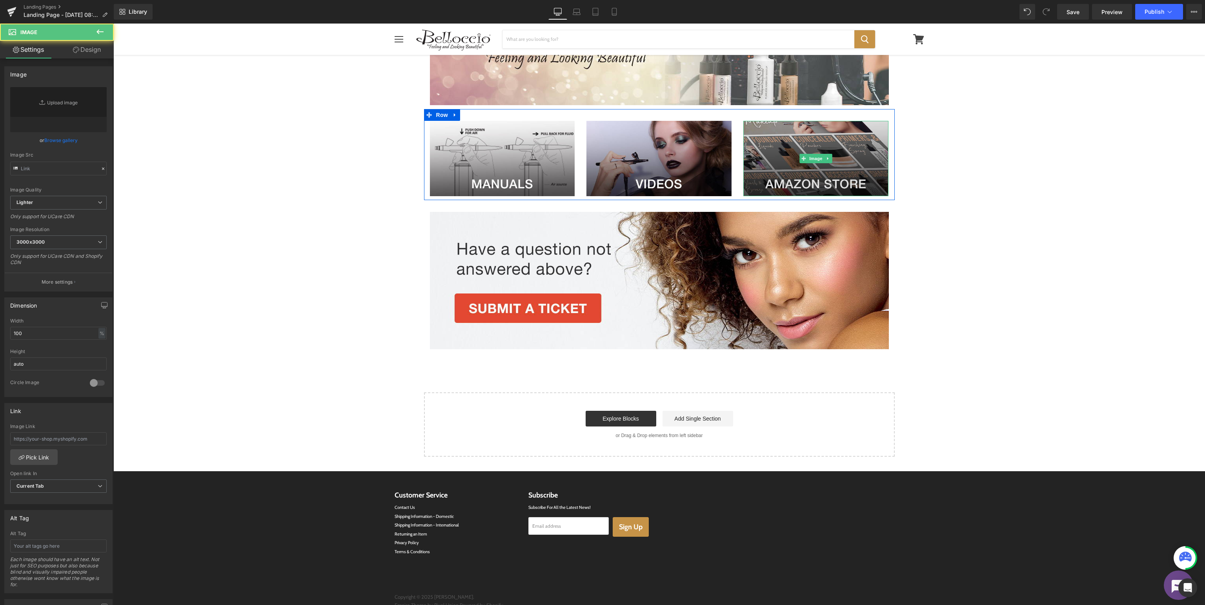
type input "https://ucarecdn.com/4281400d-924e-4d68-9521-1569ae48b461/-/format/auto/-/previ…"
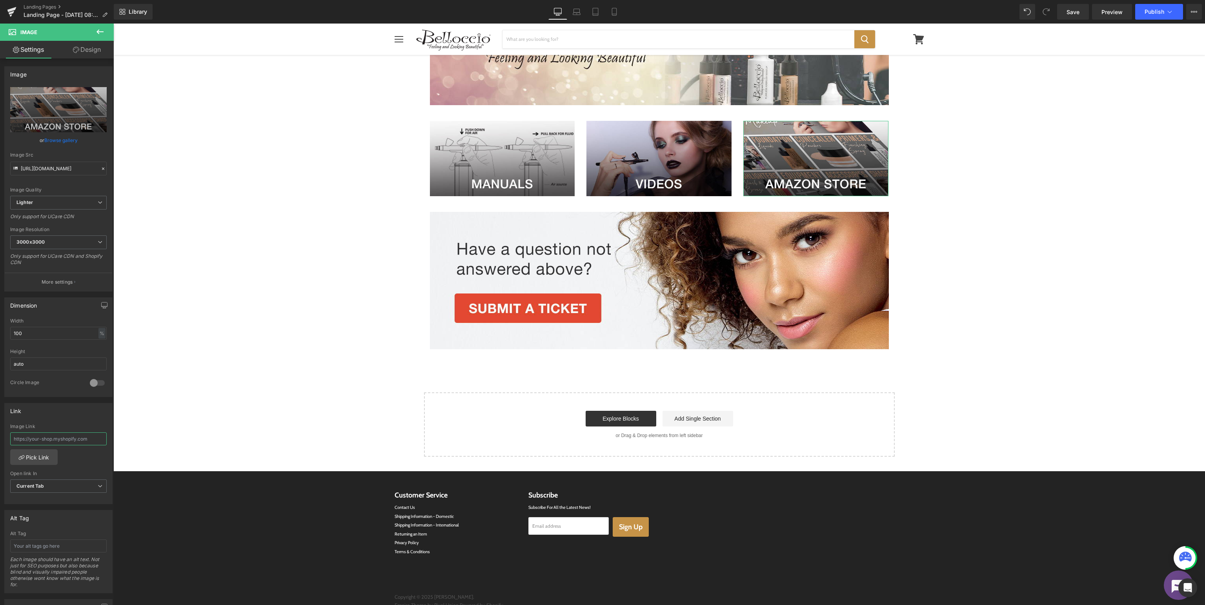
click at [63, 434] on input "text" at bounding box center [58, 438] width 96 height 13
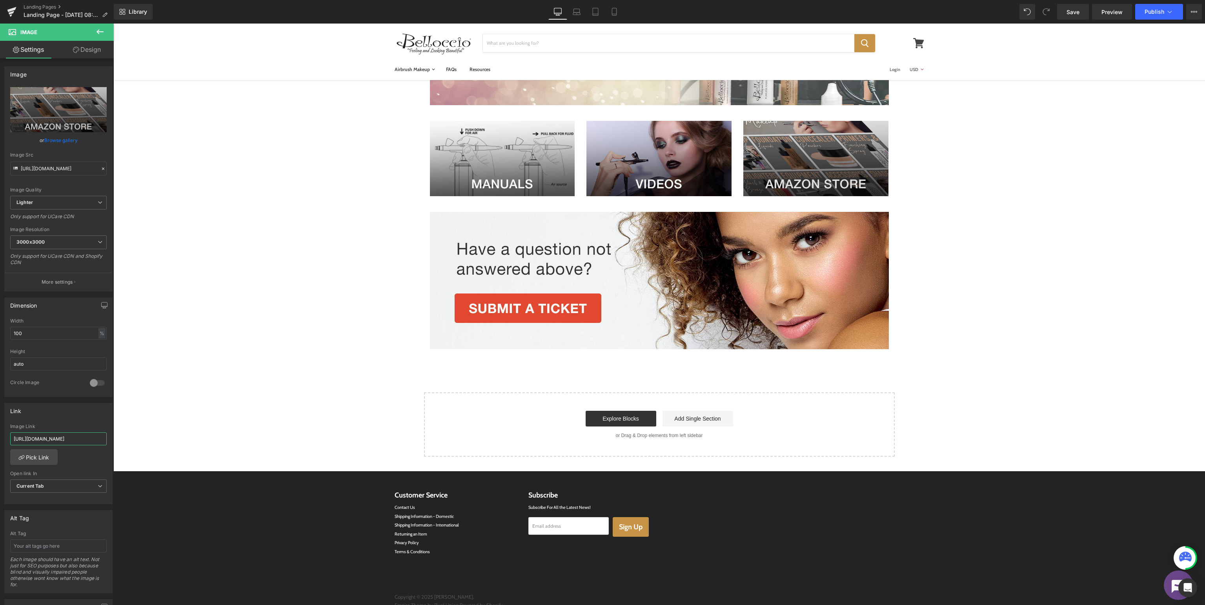
scroll to position [0, 0]
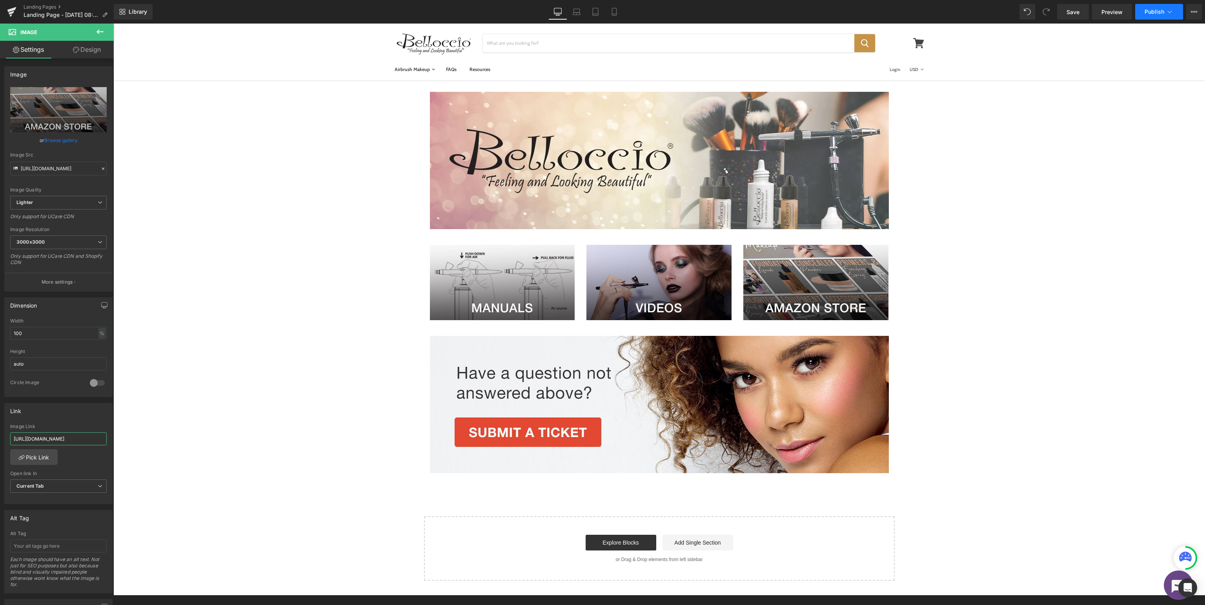
type input "https://www.amazon.com/belloccio"
click at [1152, 12] on span "Publish" at bounding box center [1155, 12] width 20 height 6
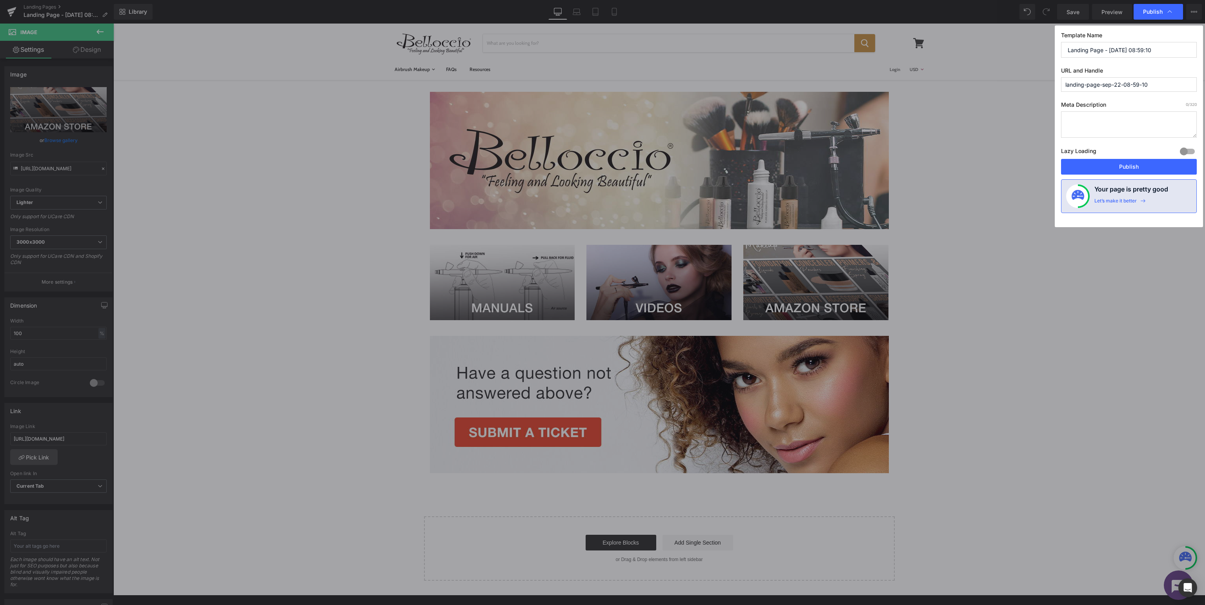
drag, startPoint x: 1172, startPoint y: 48, endPoint x: 1184, endPoint y: 40, distance: 14.6
click at [1173, 48] on input "Landing Page - Sep 22, 08:59:10" at bounding box center [1129, 50] width 136 height 16
type input "Belloccio Support"
type input "b"
type input "bel-support"
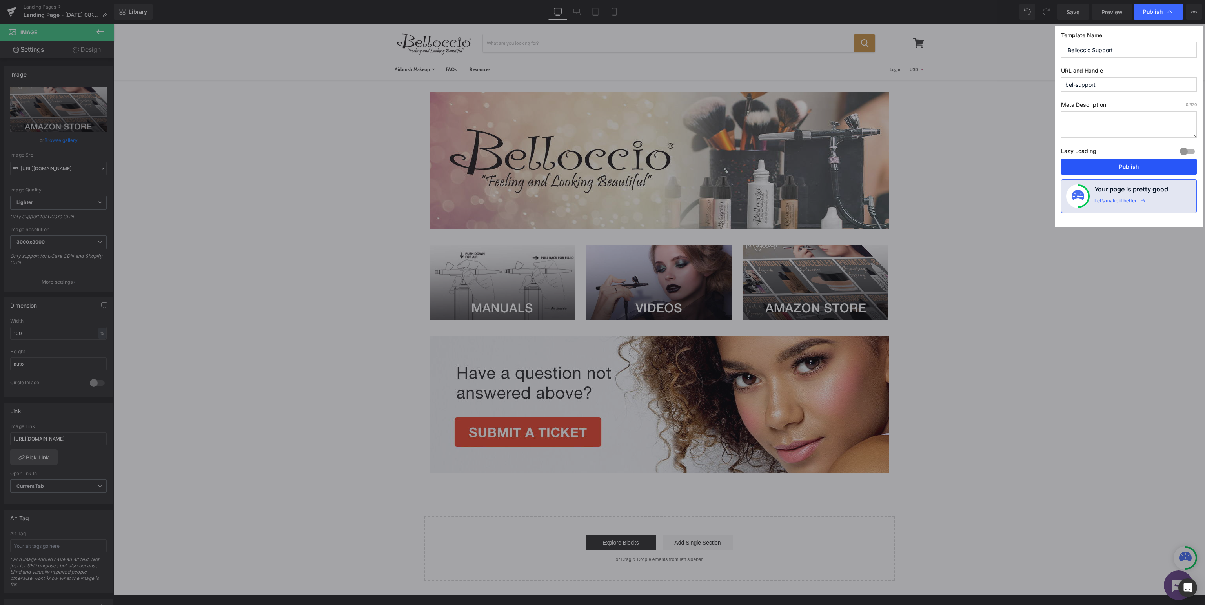
click at [1143, 169] on button "Publish" at bounding box center [1129, 167] width 136 height 16
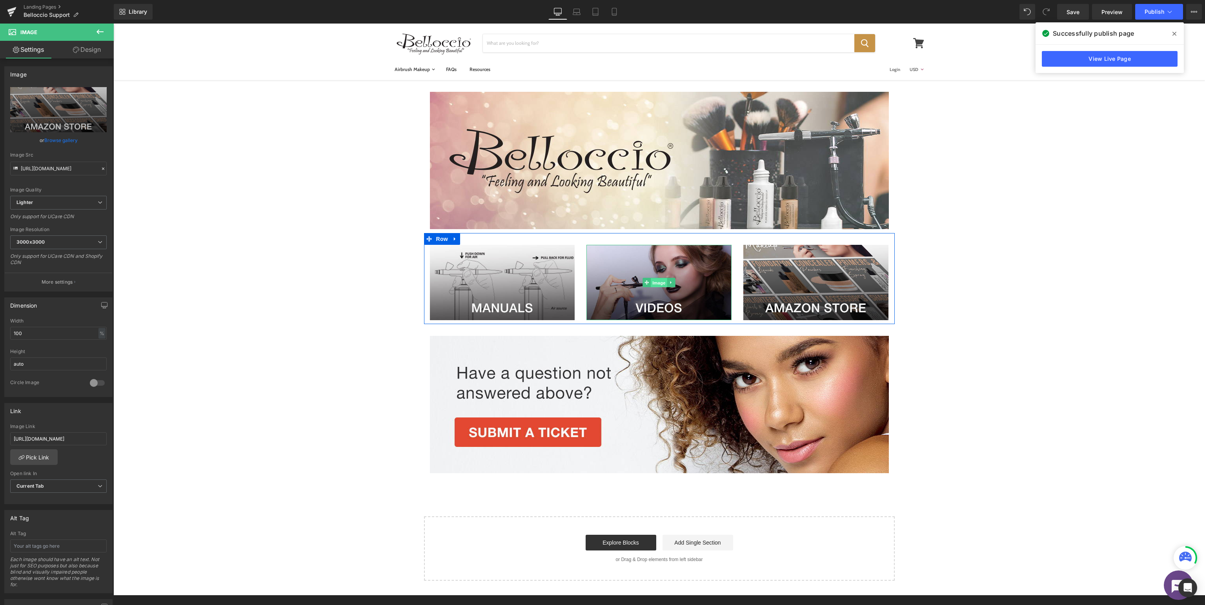
click at [660, 285] on span "Image" at bounding box center [659, 282] width 16 height 9
click at [44, 452] on link "Pick Link" at bounding box center [33, 457] width 47 height 16
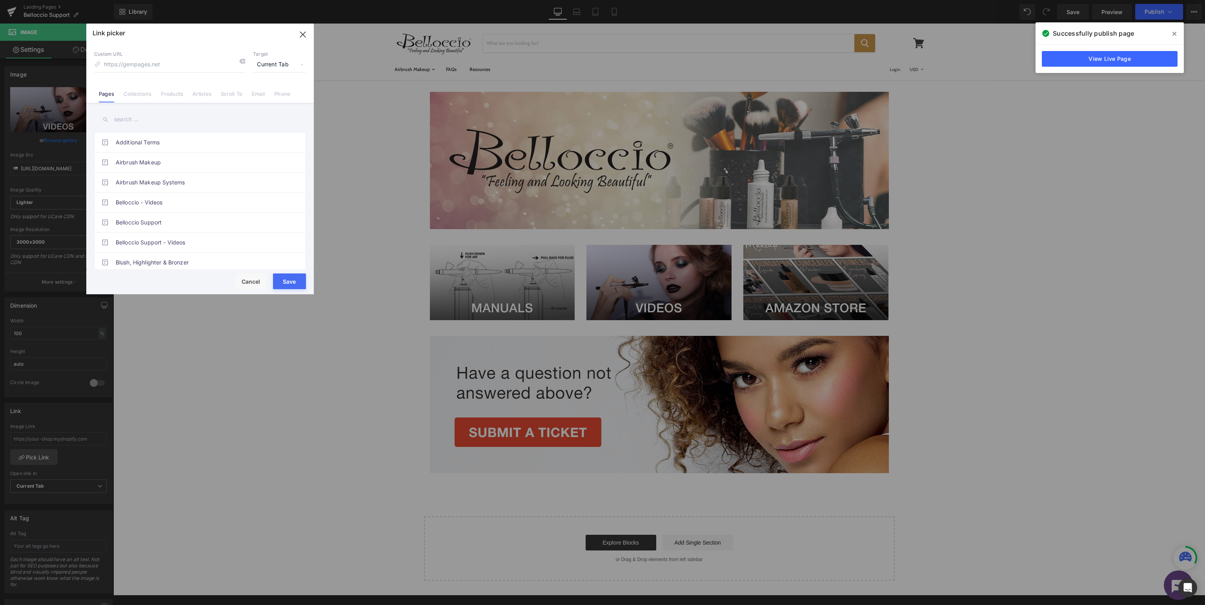
click at [147, 120] on input "text" at bounding box center [200, 120] width 212 height 18
type input "bel"
click at [175, 179] on link "Belloccio Support - Videos" at bounding box center [202, 183] width 173 height 20
type input "/pages/bel-support-videos"
click at [283, 283] on button "Save" at bounding box center [289, 281] width 33 height 16
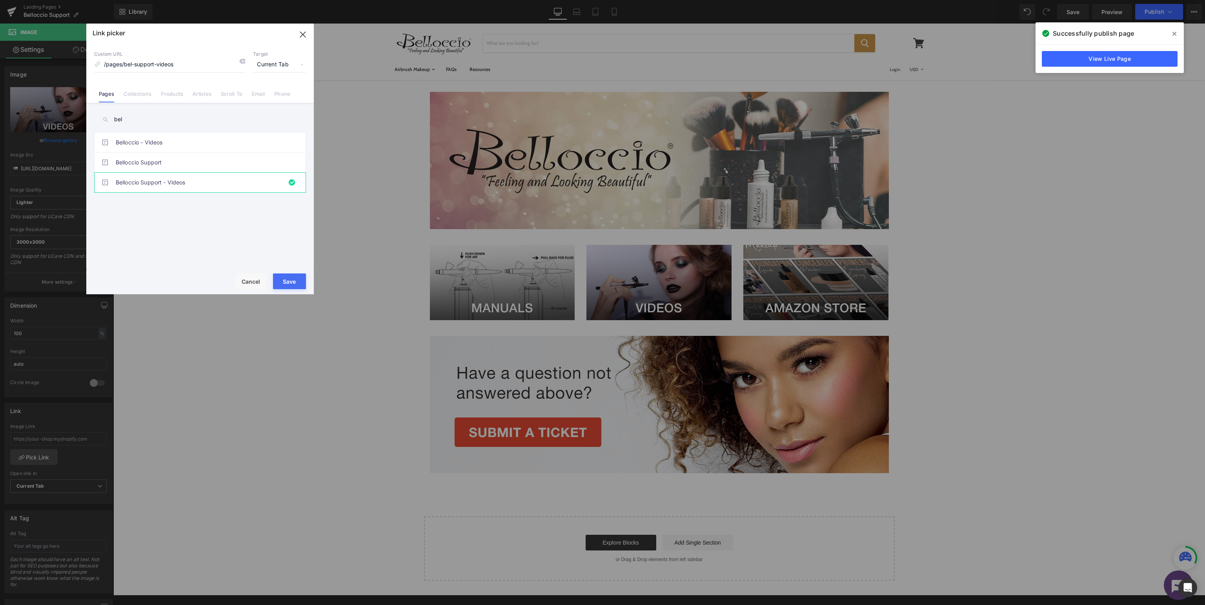
type input "/pages/bel-support-videos"
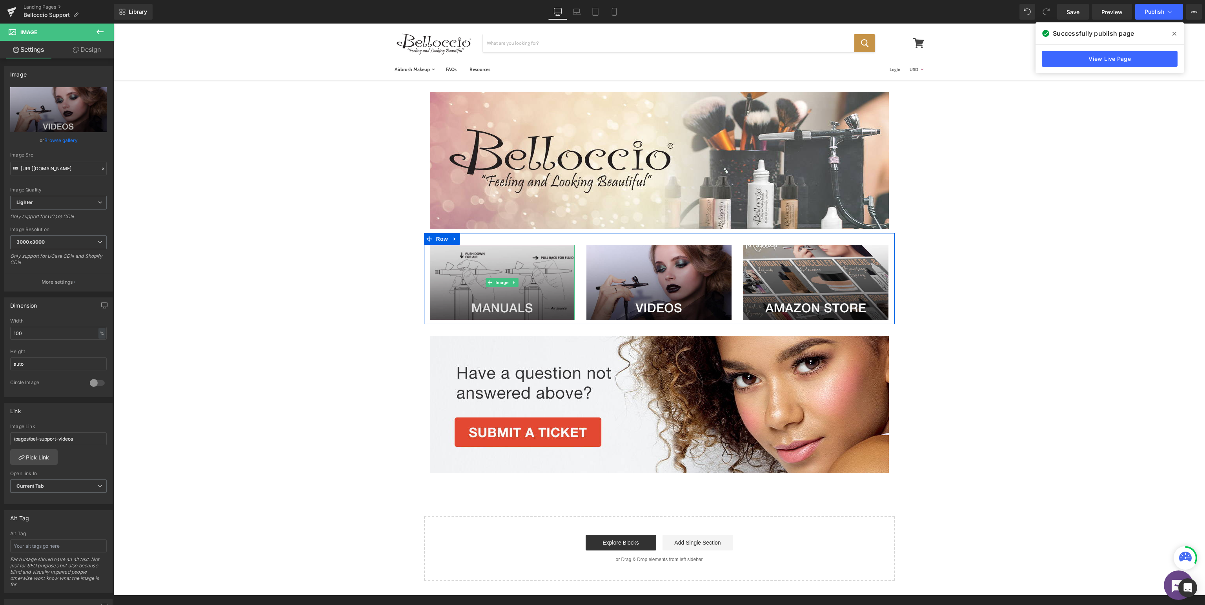
click at [536, 271] on img at bounding box center [502, 282] width 145 height 75
type input "[URL][DOMAIN_NAME]"
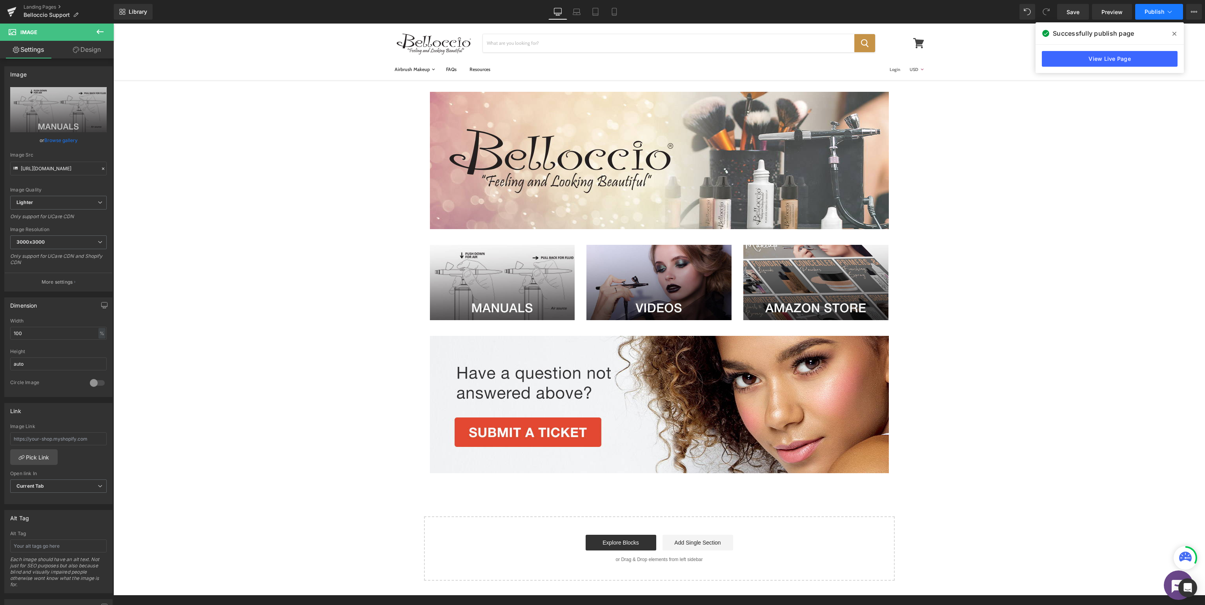
click at [1154, 14] on span "Publish" at bounding box center [1155, 12] width 20 height 6
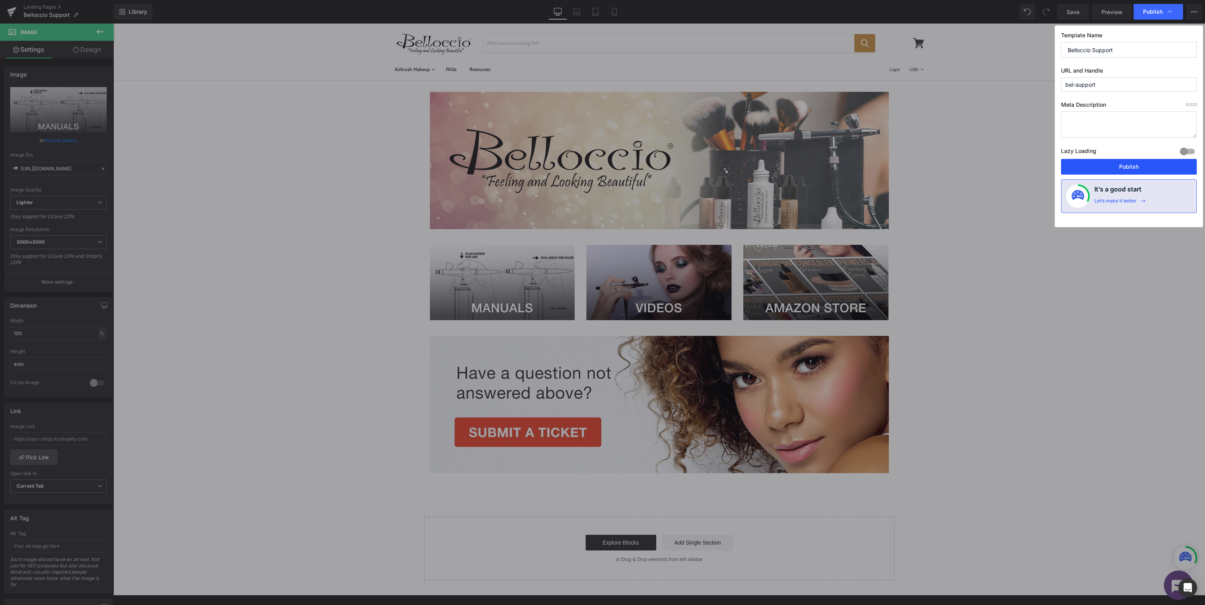
click at [1137, 163] on button "Publish" at bounding box center [1129, 167] width 136 height 16
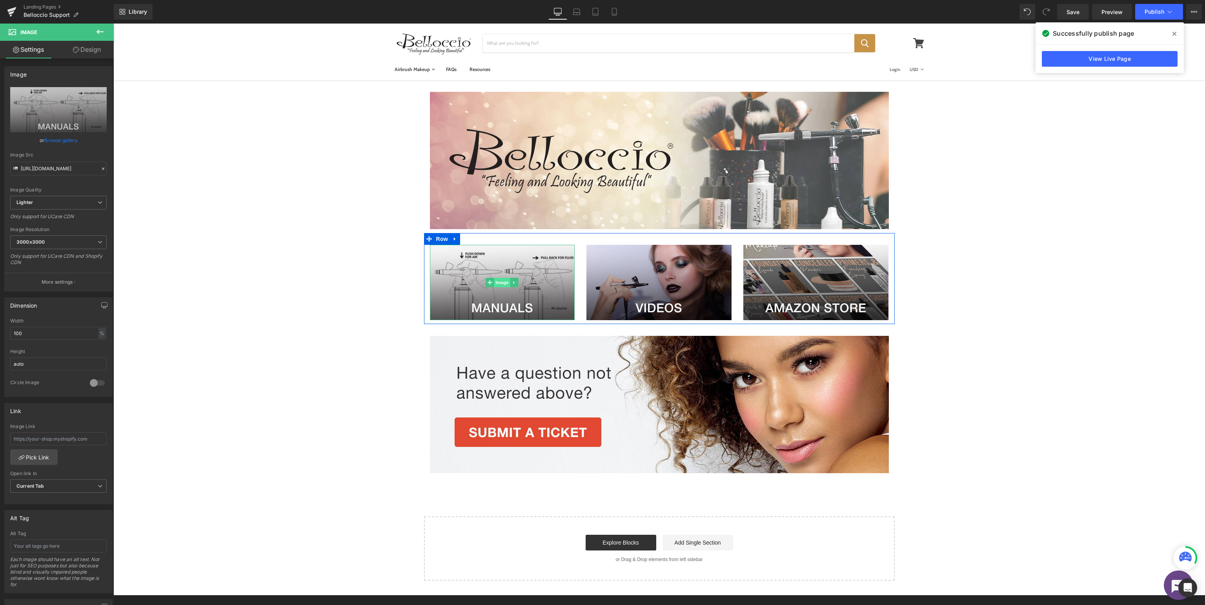
click at [501, 278] on span "Image" at bounding box center [502, 282] width 16 height 9
click at [35, 464] on div "Image Link Pick Link Current Tab New Tab Open link In Current Tab Current Tab N…" at bounding box center [58, 464] width 107 height 80
click at [34, 457] on link "Pick Link" at bounding box center [33, 457] width 47 height 16
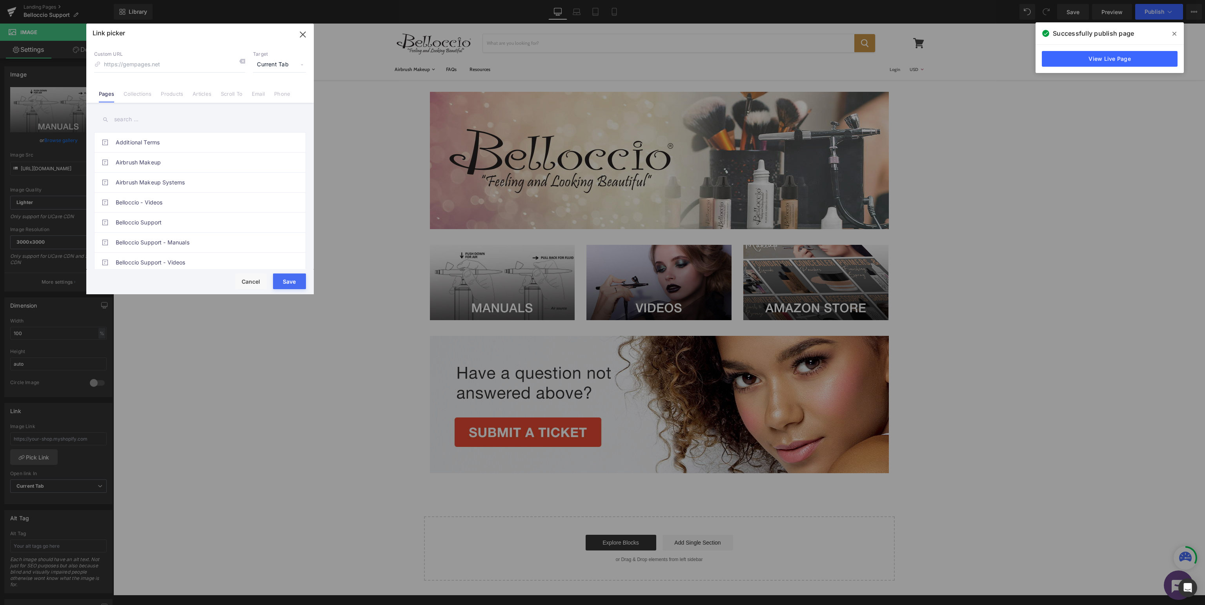
click at [185, 122] on input "text" at bounding box center [200, 120] width 212 height 18
type input "bel"
click at [220, 178] on link "Belloccio Support - Manuals" at bounding box center [202, 183] width 173 height 20
type input "/pages/bel-support-manuals"
click at [302, 280] on button "Save" at bounding box center [289, 281] width 33 height 16
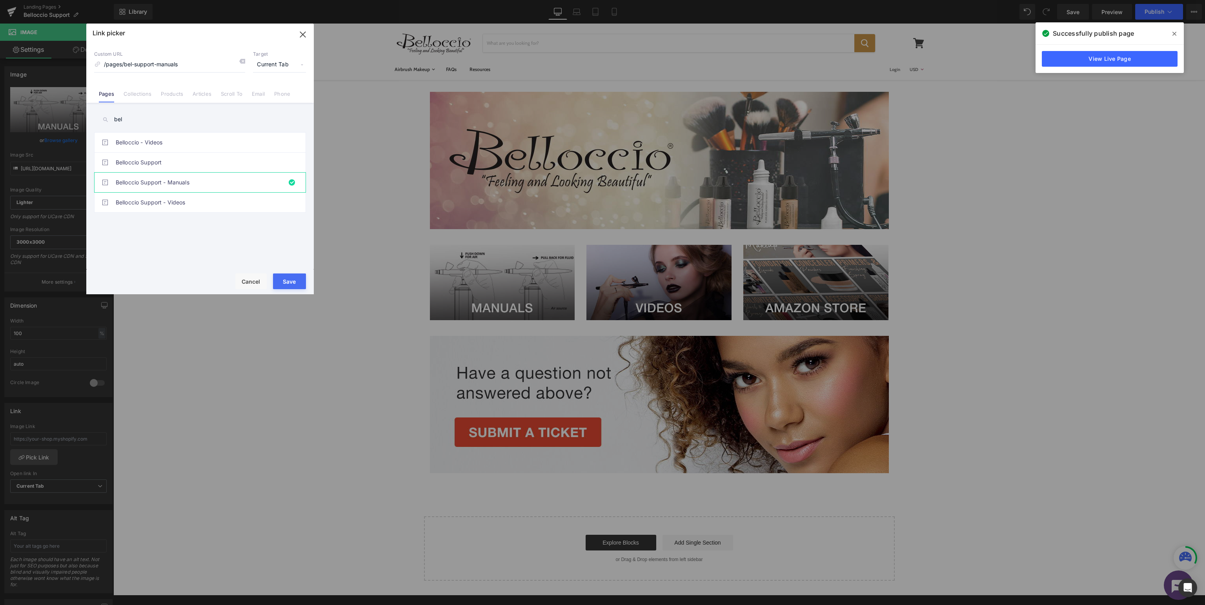
type input "/pages/bel-support-manuals"
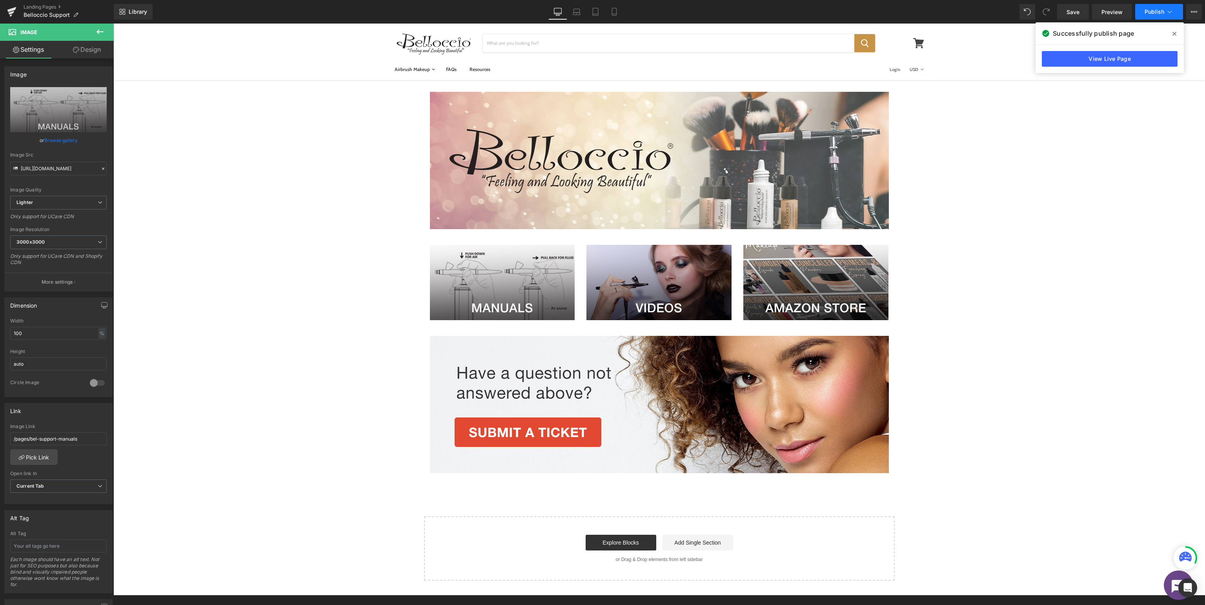
click at [1154, 13] on span "Publish" at bounding box center [1155, 12] width 20 height 6
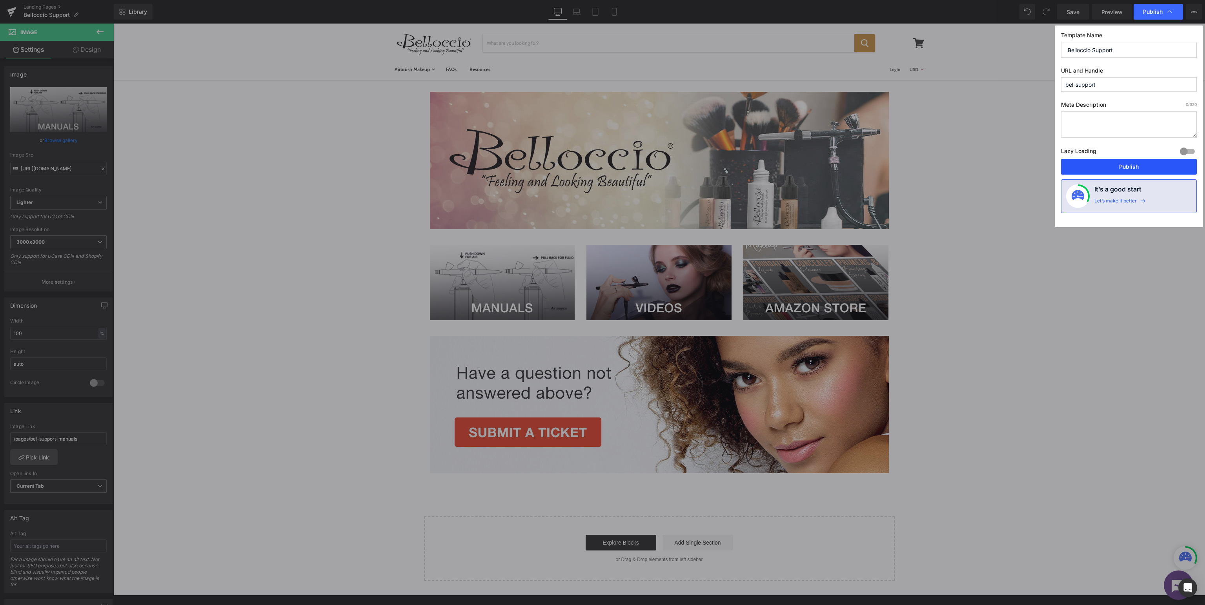
click at [1151, 167] on button "Publish" at bounding box center [1129, 167] width 136 height 16
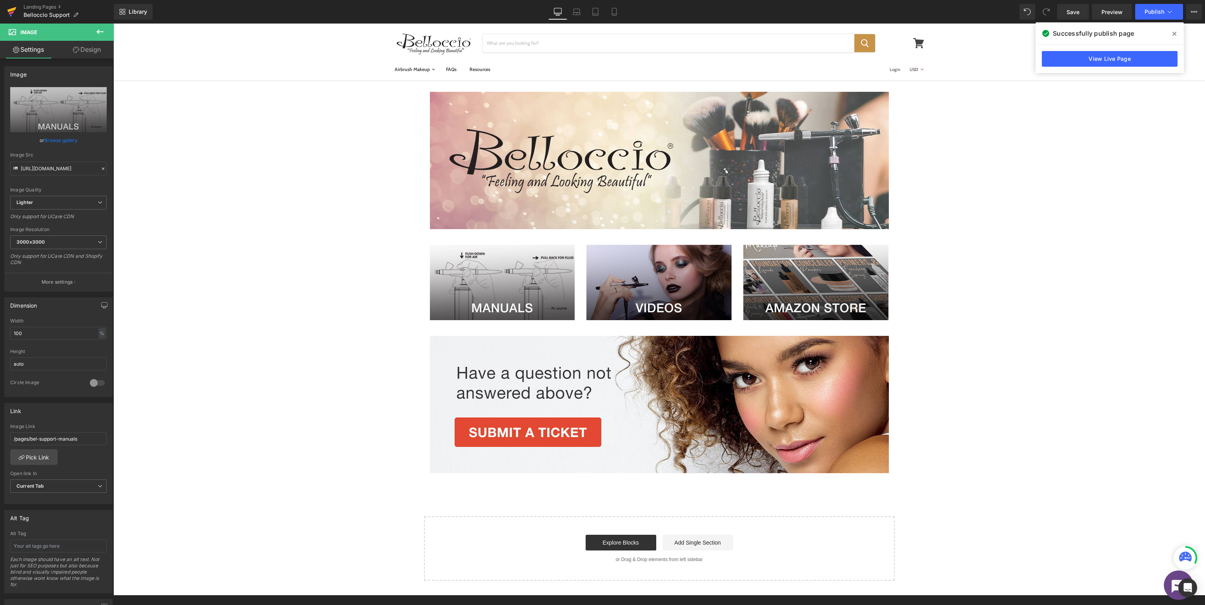
click at [12, 12] on icon at bounding box center [11, 13] width 5 height 4
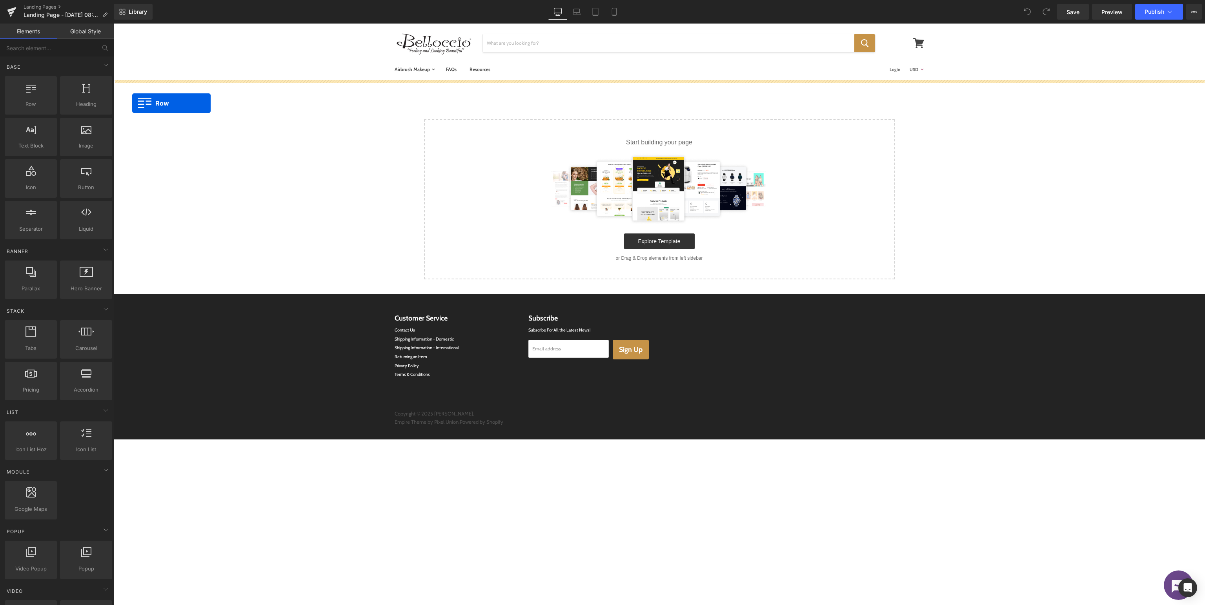
drag, startPoint x: 153, startPoint y: 125, endPoint x: 601, endPoint y: 124, distance: 447.9
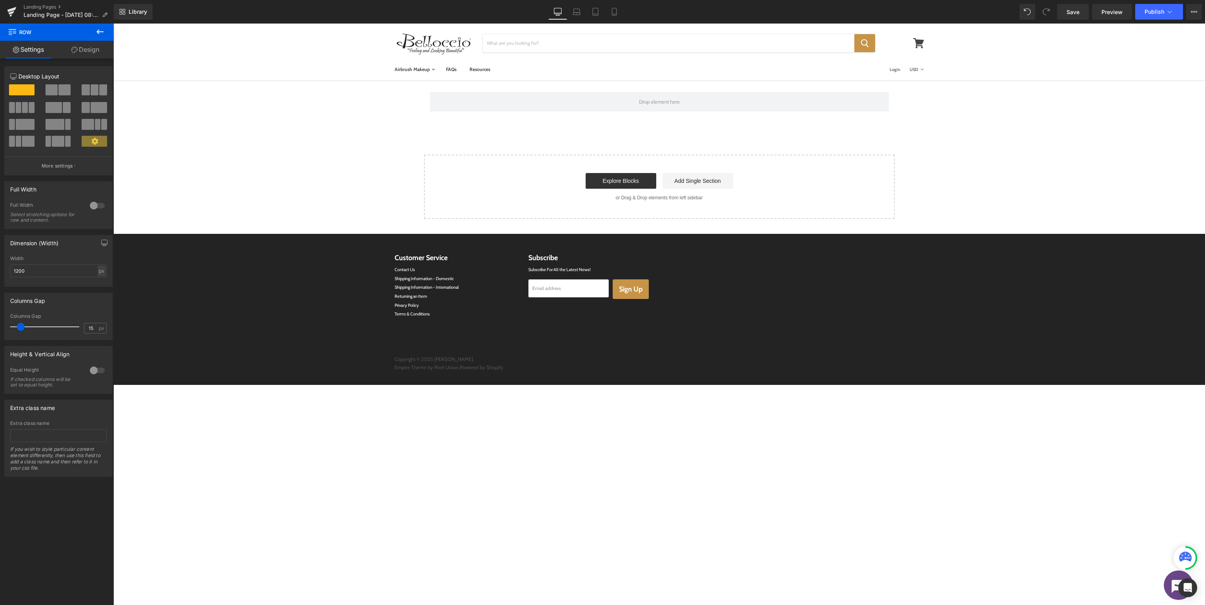
click at [98, 32] on icon at bounding box center [99, 31] width 7 height 5
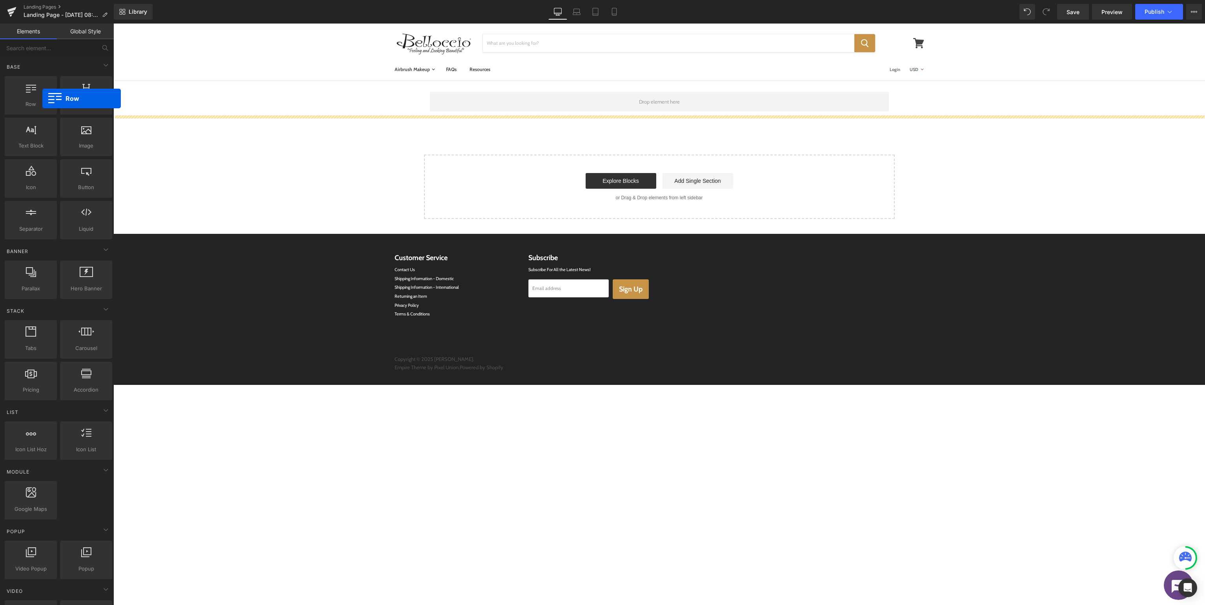
drag, startPoint x: 149, startPoint y: 120, endPoint x: 633, endPoint y: 137, distance: 484.3
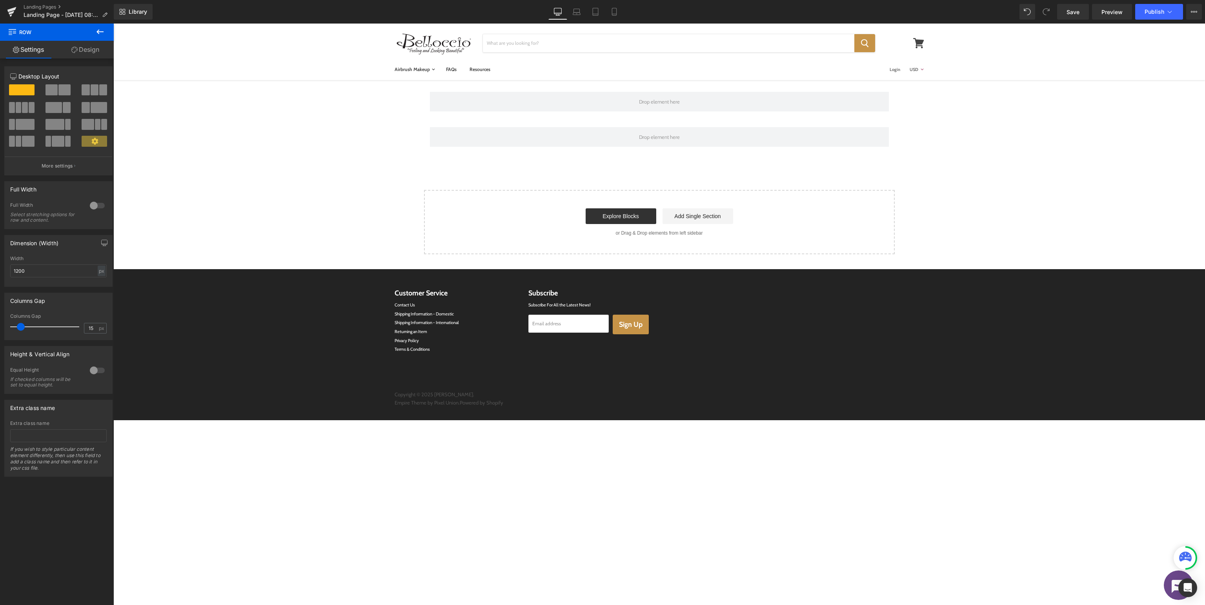
click at [102, 33] on icon at bounding box center [99, 31] width 9 height 9
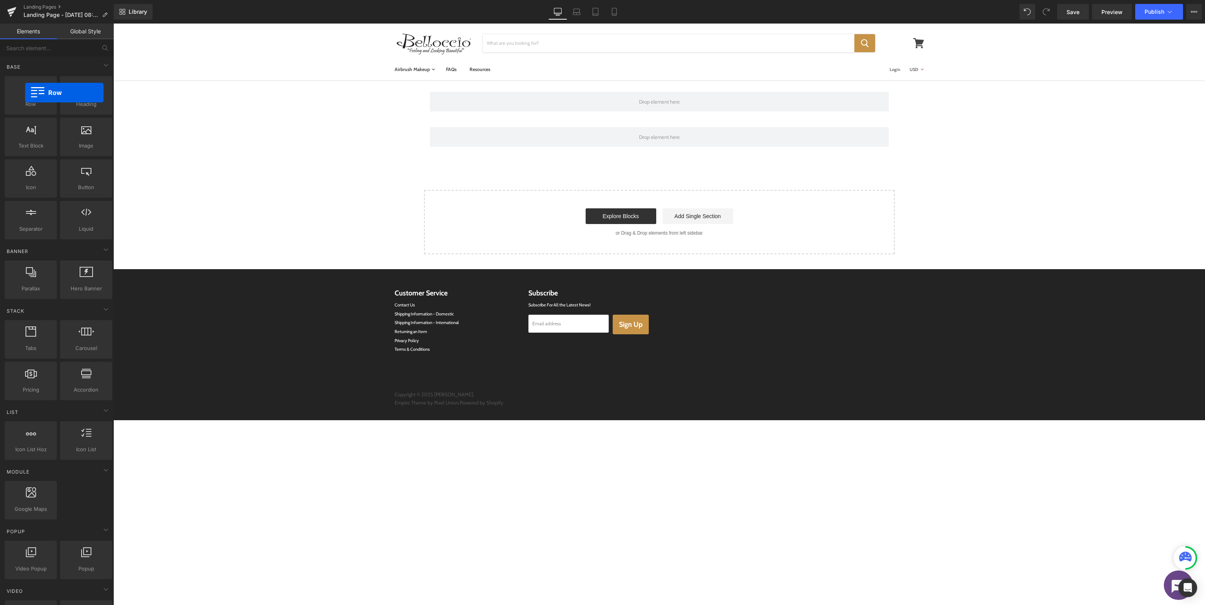
drag, startPoint x: 138, startPoint y: 116, endPoint x: 779, endPoint y: 180, distance: 643.7
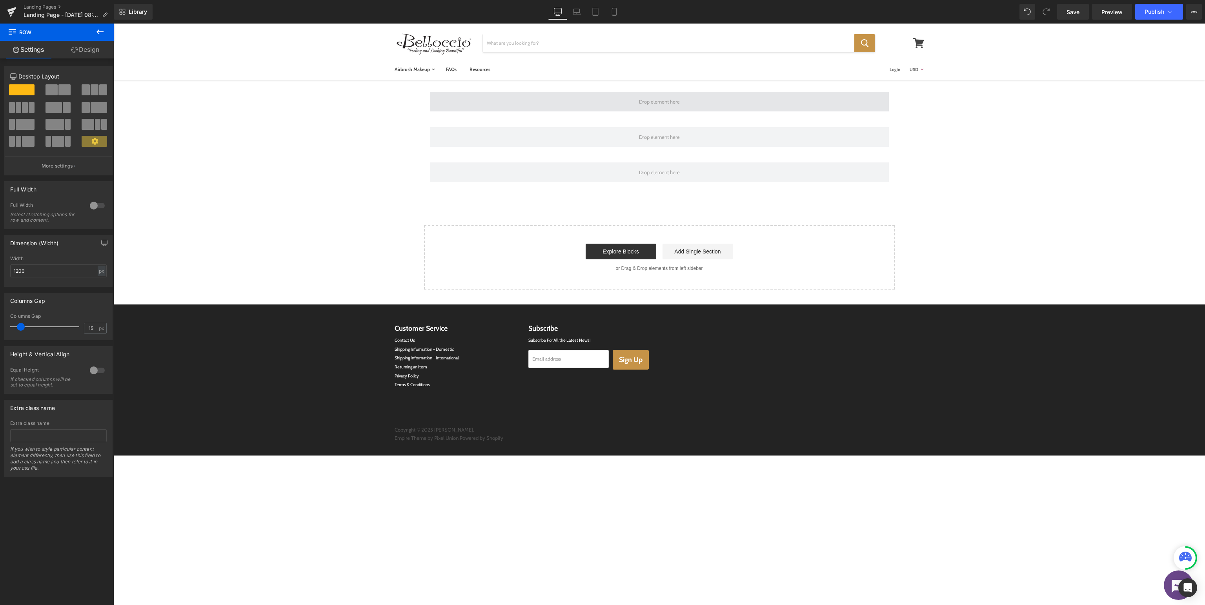
click at [575, 98] on span at bounding box center [659, 102] width 459 height 20
click at [100, 33] on icon at bounding box center [99, 31] width 9 height 9
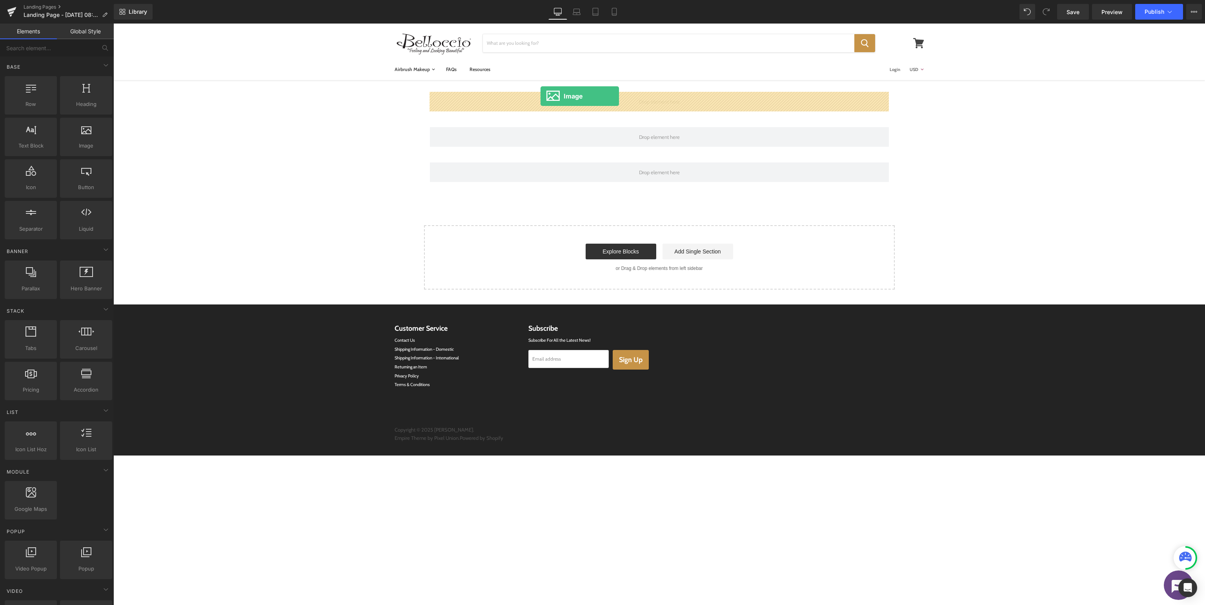
drag, startPoint x: 197, startPoint y: 169, endPoint x: 540, endPoint y: 96, distance: 350.9
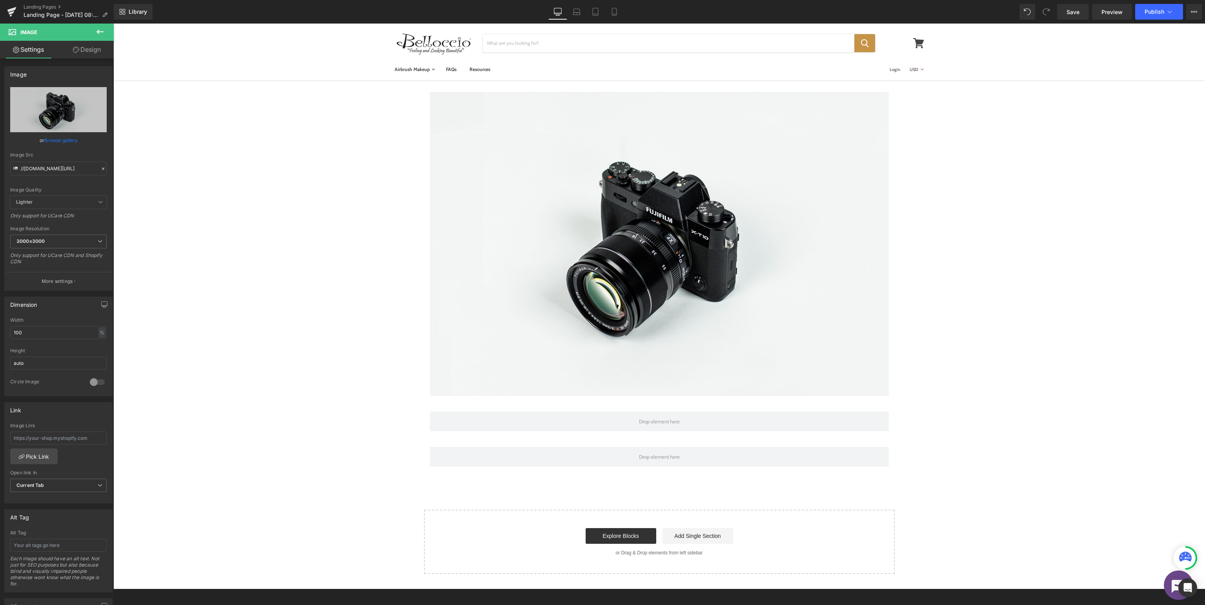
click at [97, 35] on icon at bounding box center [99, 31] width 9 height 9
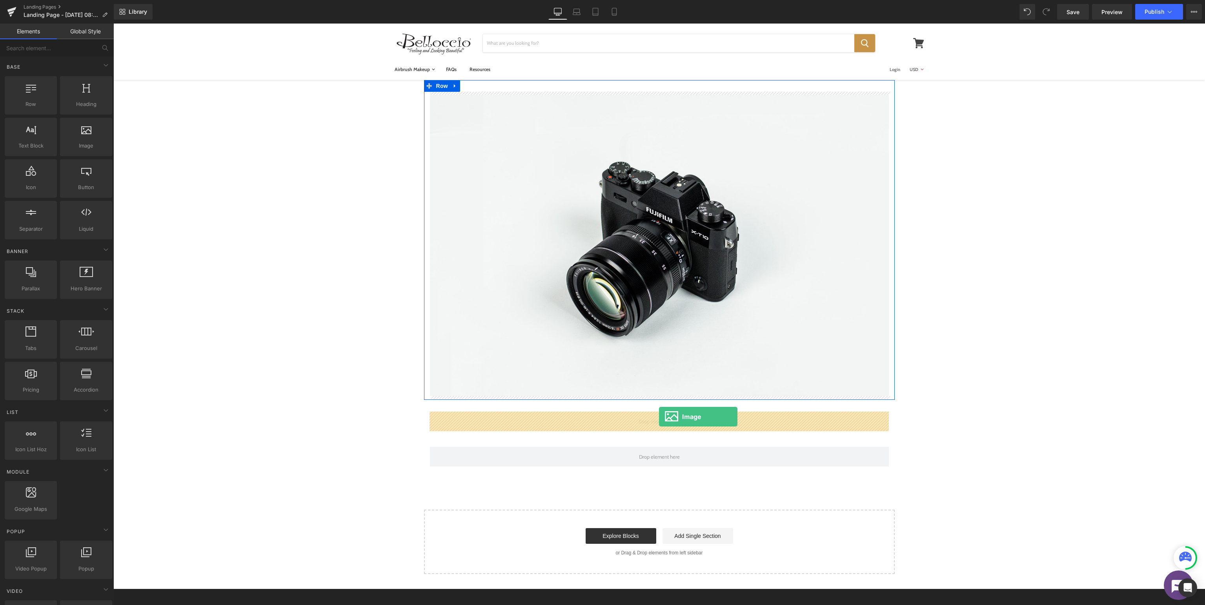
drag, startPoint x: 210, startPoint y: 173, endPoint x: 659, endPoint y: 417, distance: 510.7
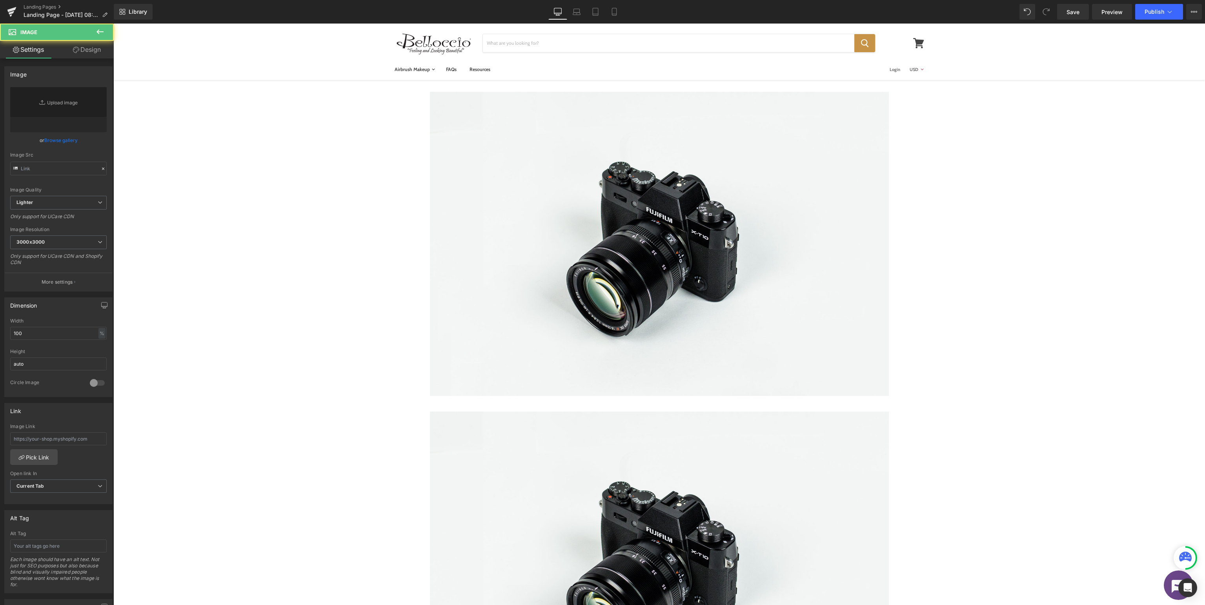
type input "//d1um8515vdn9kb.cloudfront.net/images/parallax.jpg"
click at [102, 33] on icon at bounding box center [99, 31] width 9 height 9
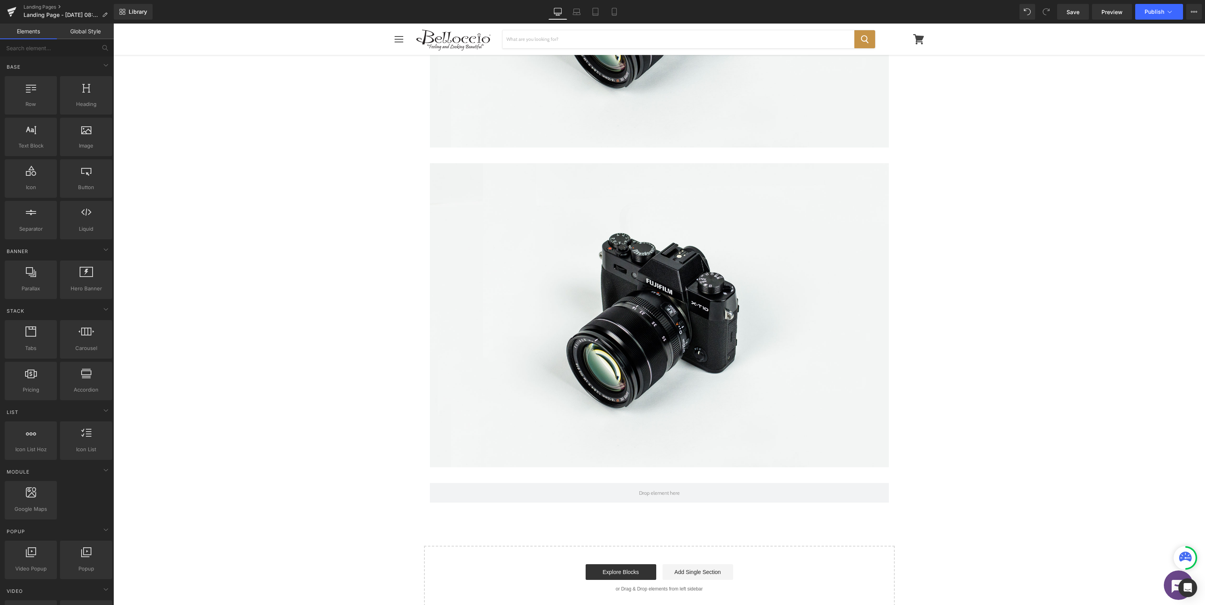
scroll to position [419, 0]
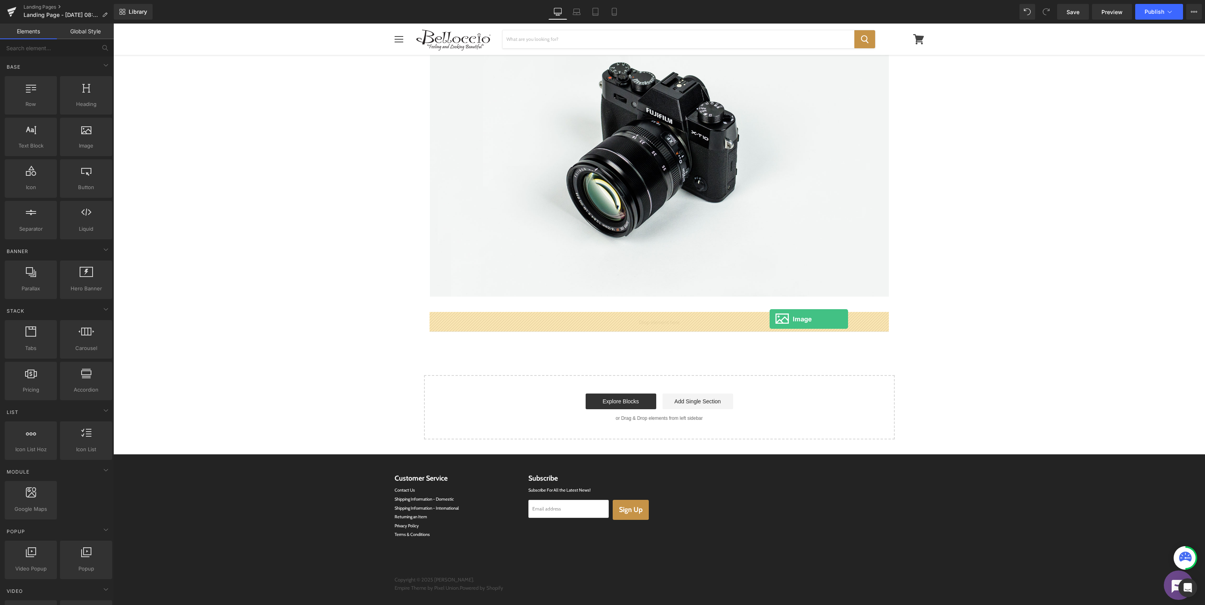
drag, startPoint x: 204, startPoint y: 159, endPoint x: 770, endPoint y: 319, distance: 587.9
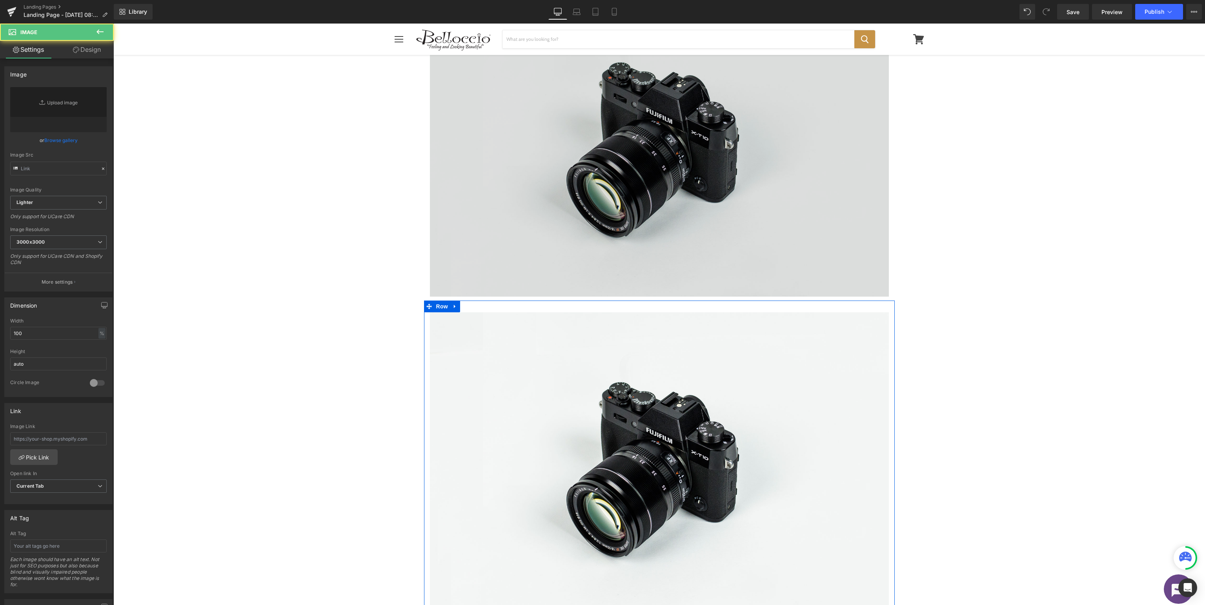
type input "//d1um8515vdn9kb.cloudfront.net/images/parallax.jpg"
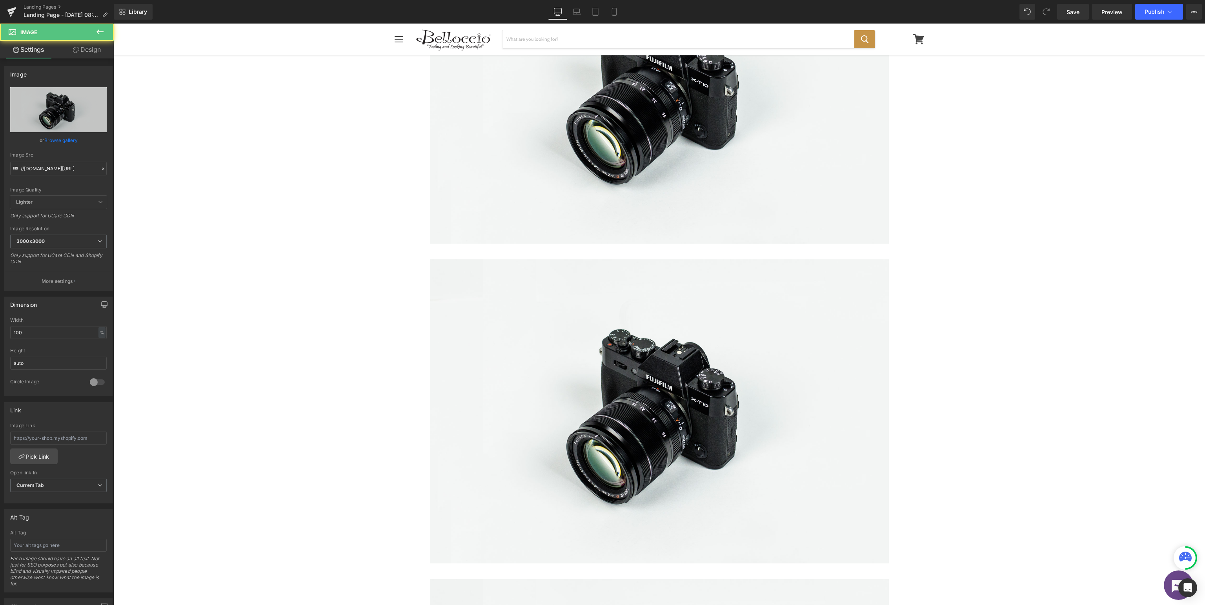
scroll to position [0, 0]
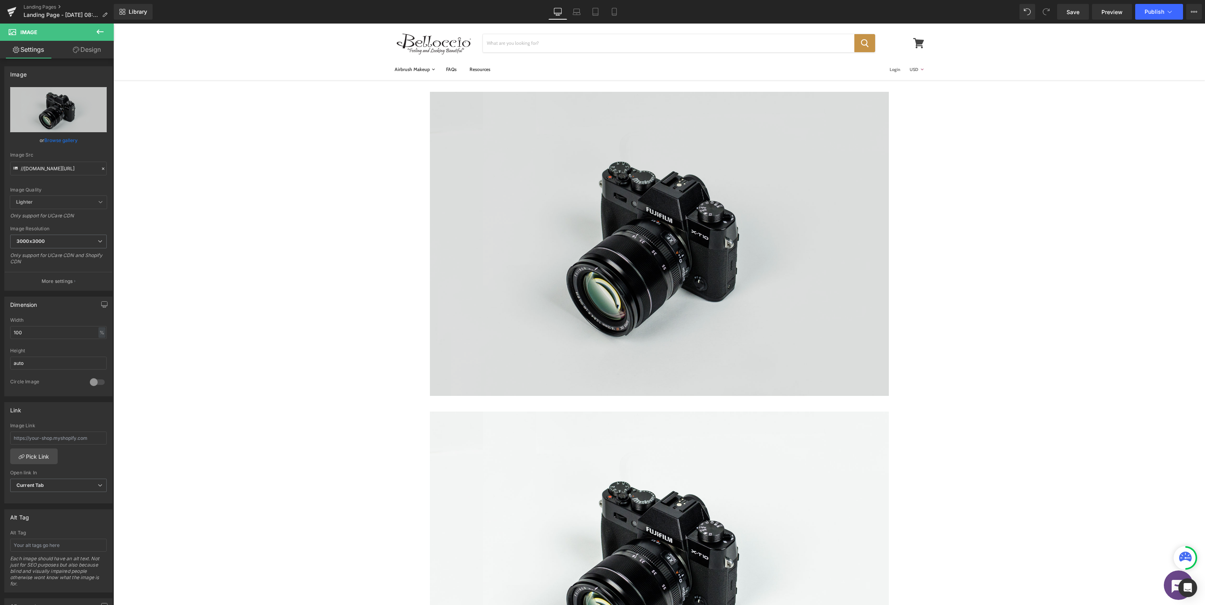
click at [692, 220] on img at bounding box center [659, 244] width 459 height 304
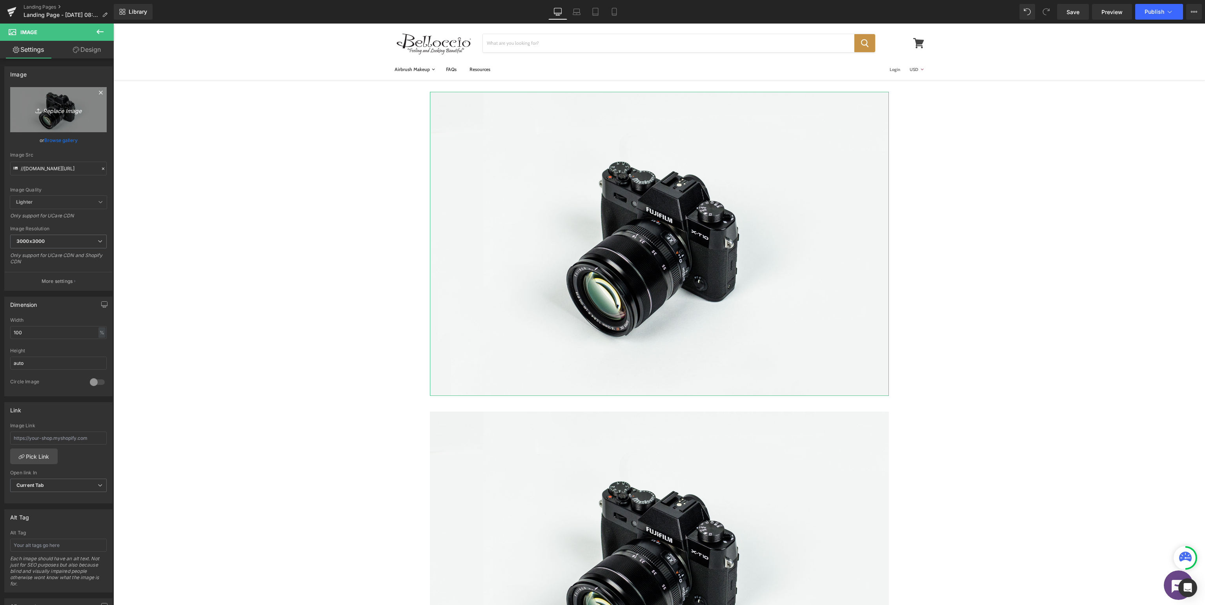
click at [68, 111] on icon "Replace Image" at bounding box center [58, 110] width 63 height 10
type input "C:\fakepath\Bellocio_SupportBanner.jpg"
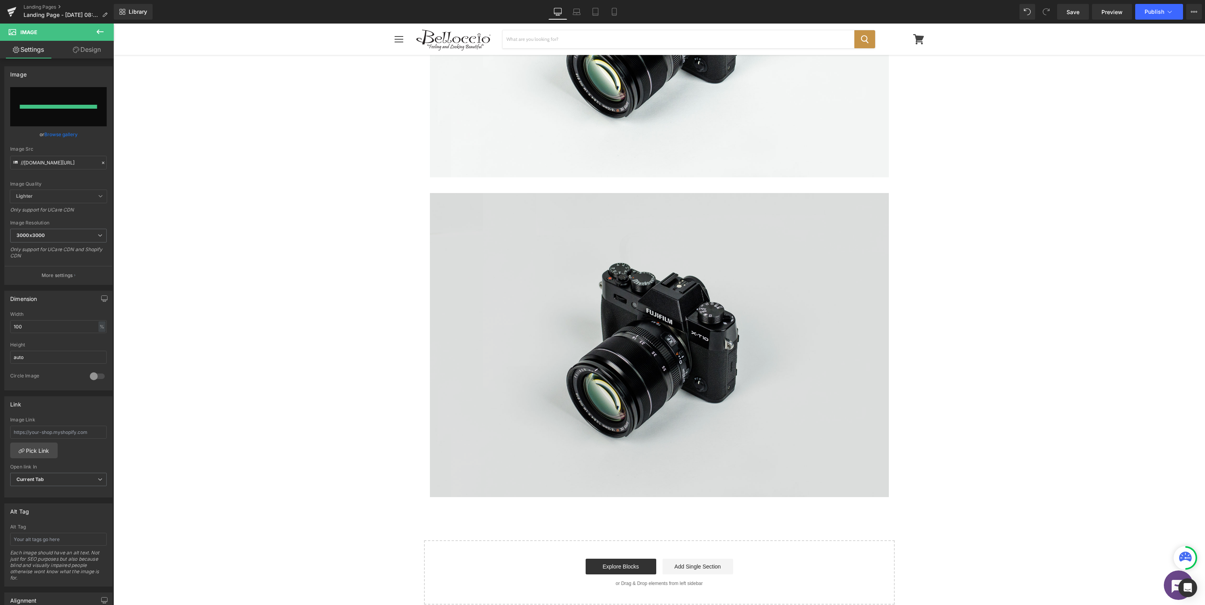
type input "[URL][DOMAIN_NAME]"
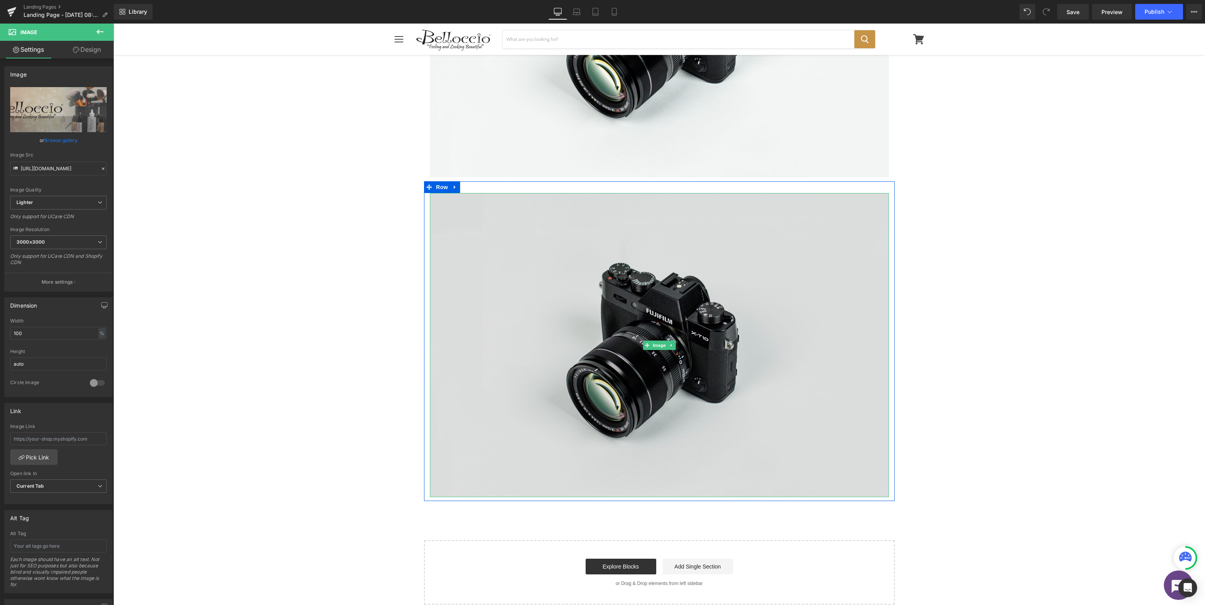
click at [731, 358] on img at bounding box center [659, 345] width 459 height 304
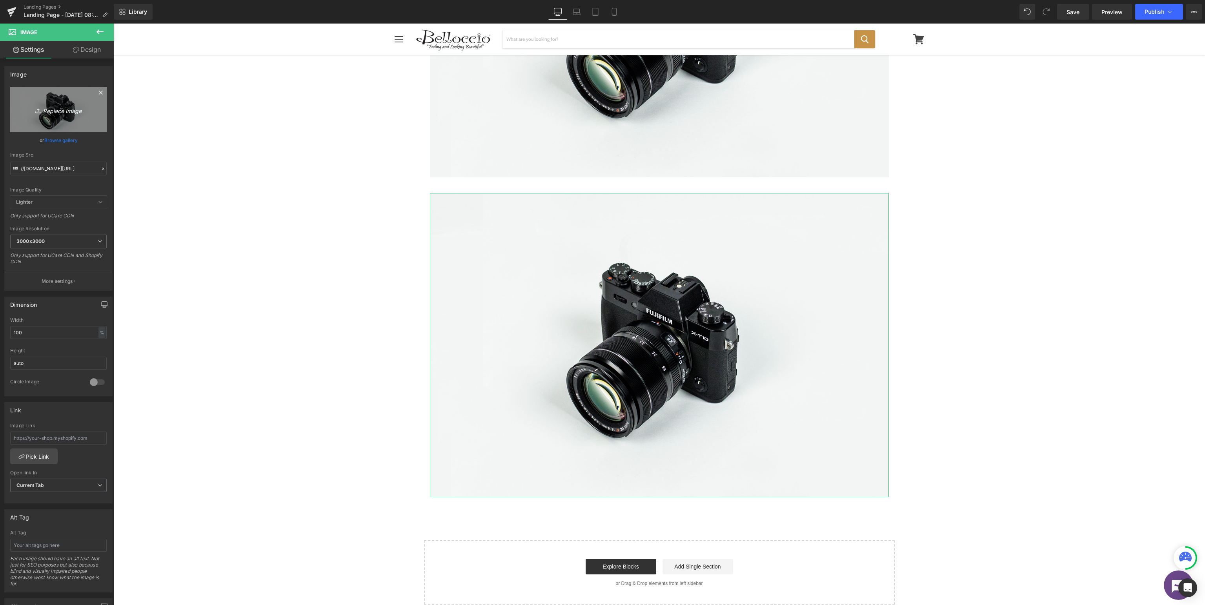
click at [68, 110] on icon "Replace Image" at bounding box center [58, 110] width 63 height 10
type input "C:\fakepath\Bellocio_SupportSubmitaTicket.jpg"
type input "https://ucarecdn.com/03985b1b-5448-4f1d-b7ba-87fb05409857/-/format/auto/-/previ…"
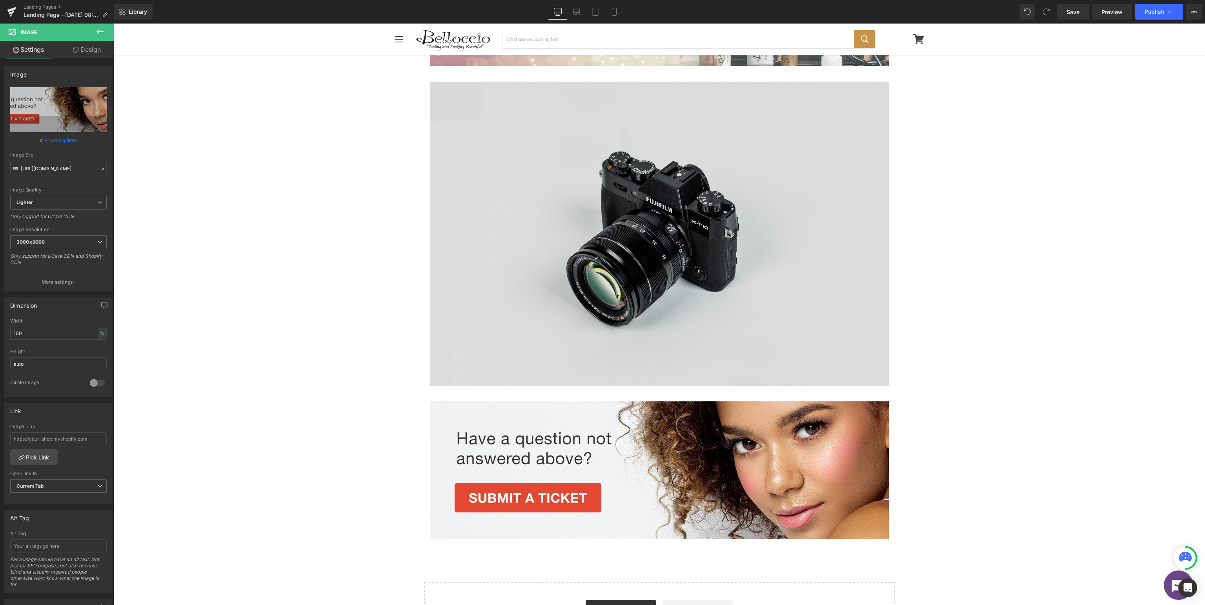
scroll to position [39, 0]
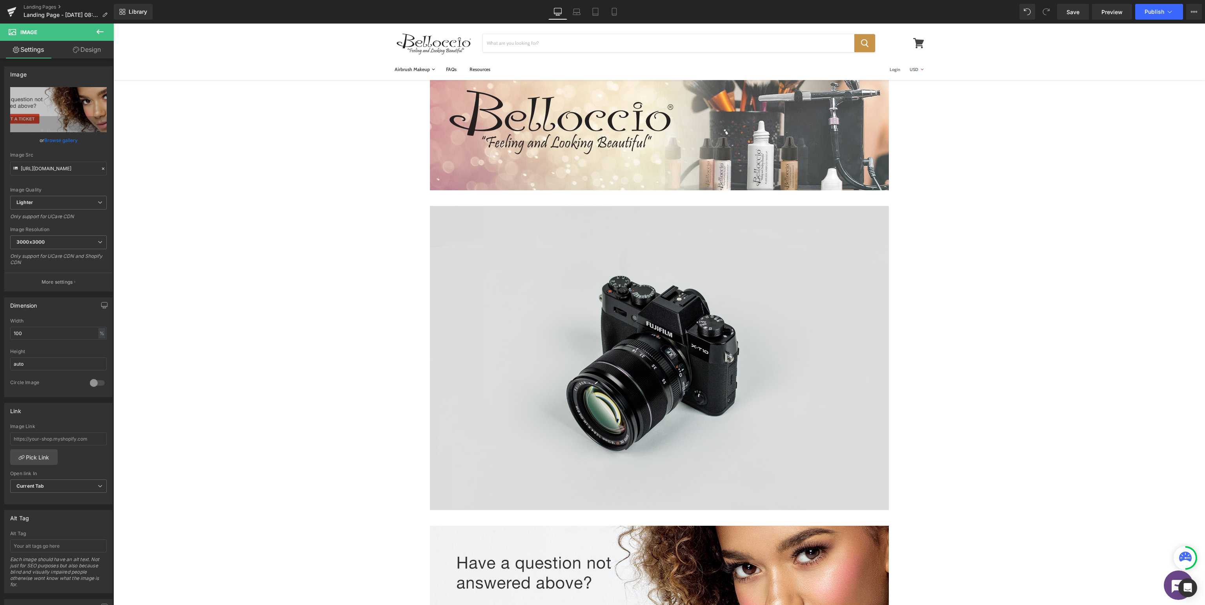
click at [662, 266] on img at bounding box center [659, 358] width 459 height 304
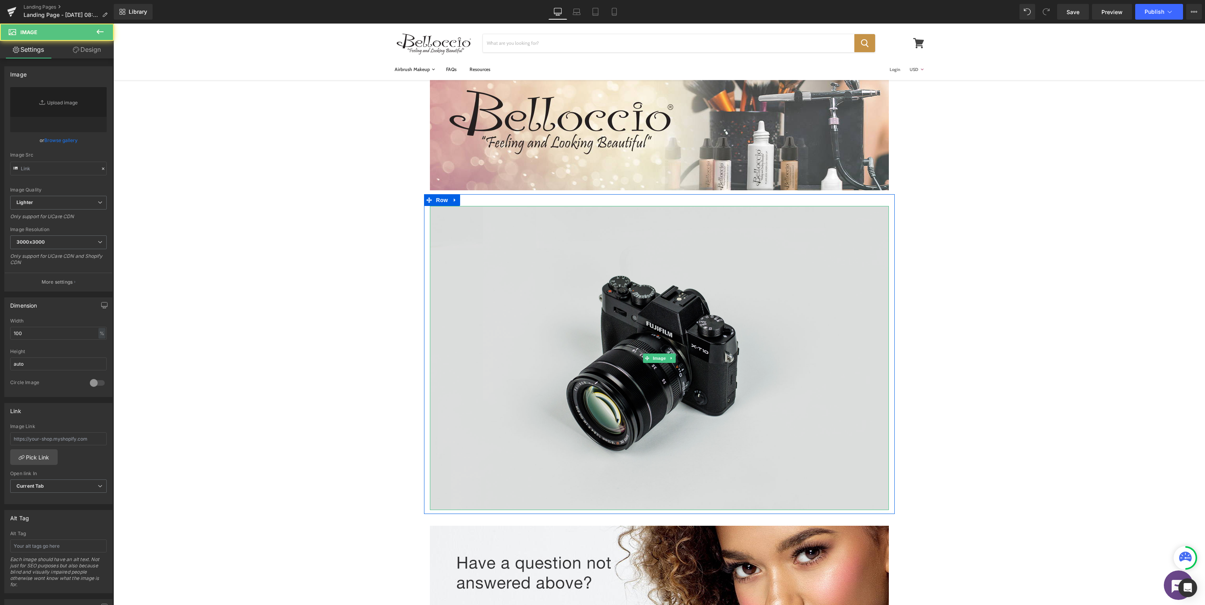
type input "//d1um8515vdn9kb.cloudfront.net/images/parallax.jpg"
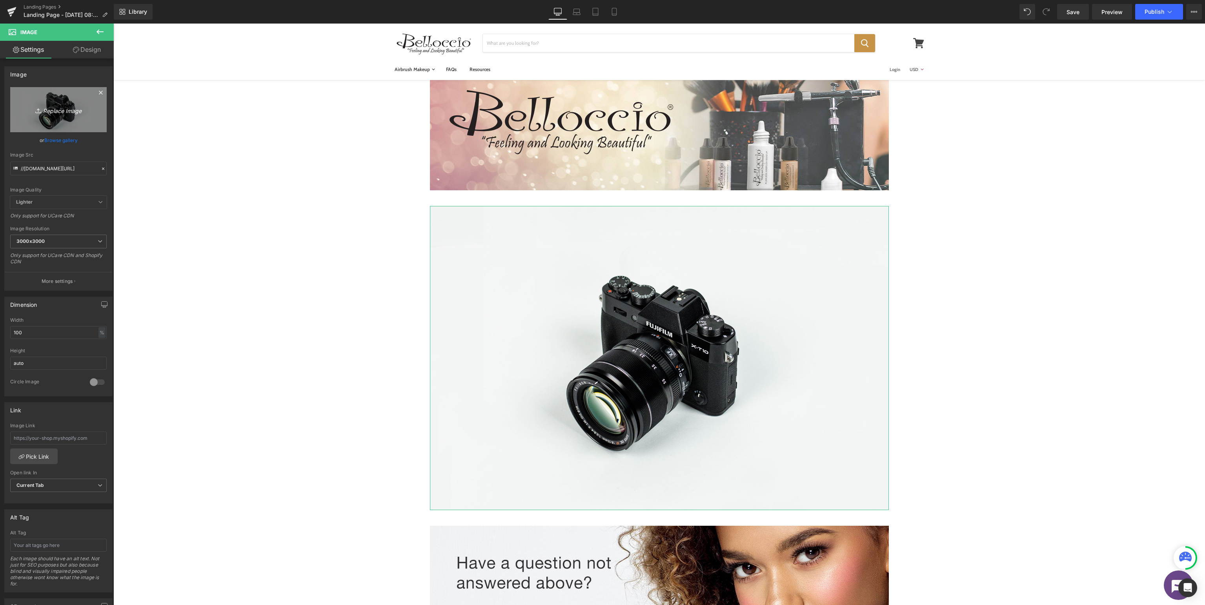
click at [64, 112] on icon "Replace Image" at bounding box center [58, 110] width 63 height 10
type input "C:\fakepath\Bellocio_SupportVideos.jpg"
type input "https://ucarecdn.com/8166d854-8ce3-4912-ab10-2ac17ef31217/-/format/auto/-/previ…"
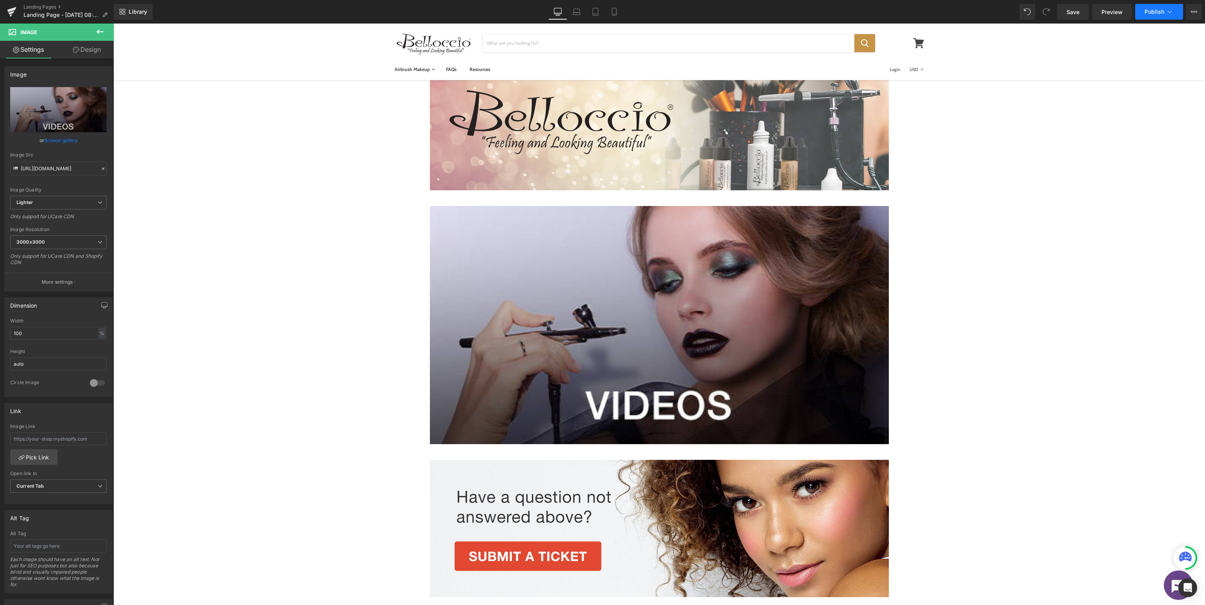
click at [1170, 14] on icon at bounding box center [1170, 12] width 8 height 8
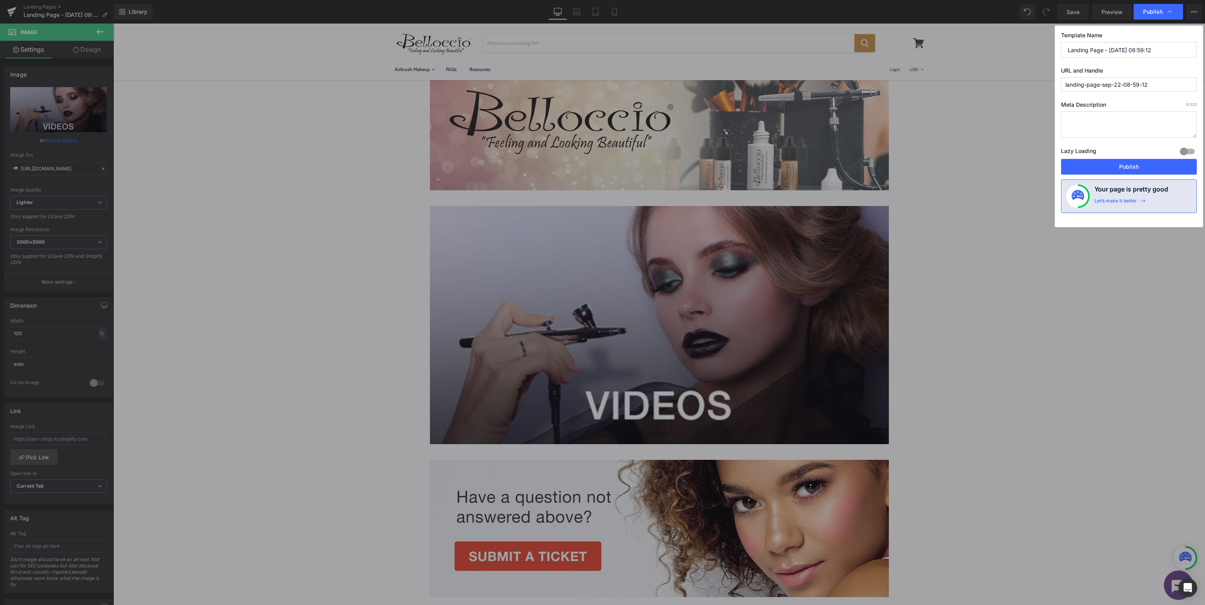
drag, startPoint x: 1171, startPoint y: 50, endPoint x: 478, endPoint y: 47, distance: 693.5
click at [1061, 48] on input "Landing Page - Sep 22, 08:59:12" at bounding box center [1129, 50] width 136 height 16
type input "Belloccio Support - Videosq"
type input "b"
type input "bel-support-videos"
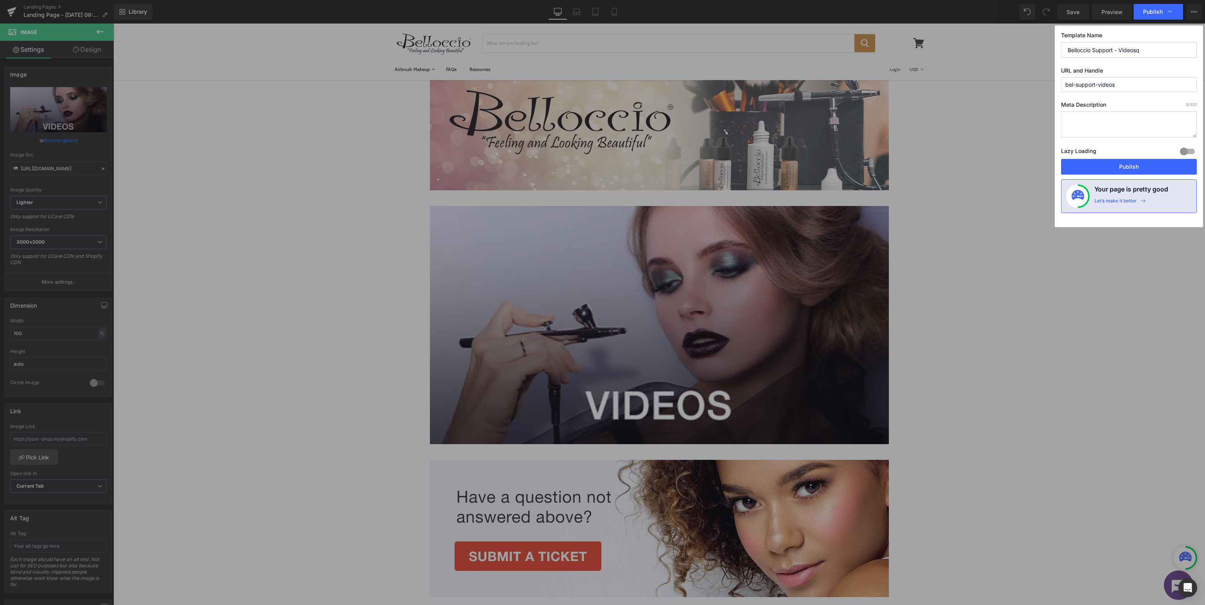
click at [1173, 49] on input "Belloccio Support - Videosq" at bounding box center [1129, 50] width 136 height 16
type input "Belloccio Support - Videos"
click at [1115, 163] on button "Publish" at bounding box center [1129, 167] width 136 height 16
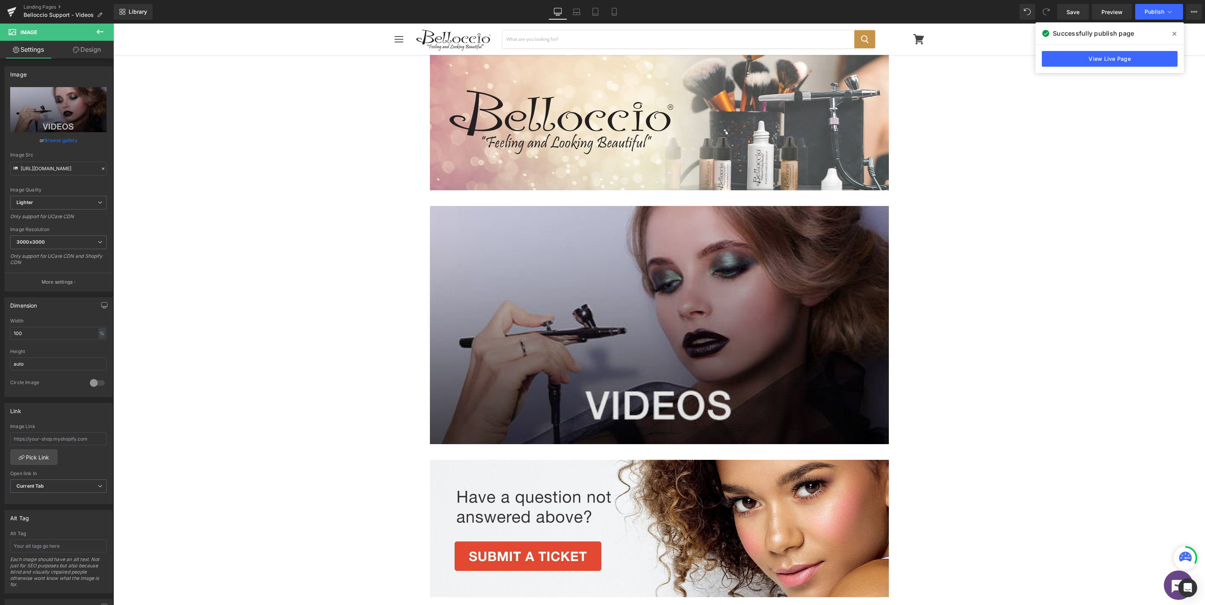
scroll to position [163, 0]
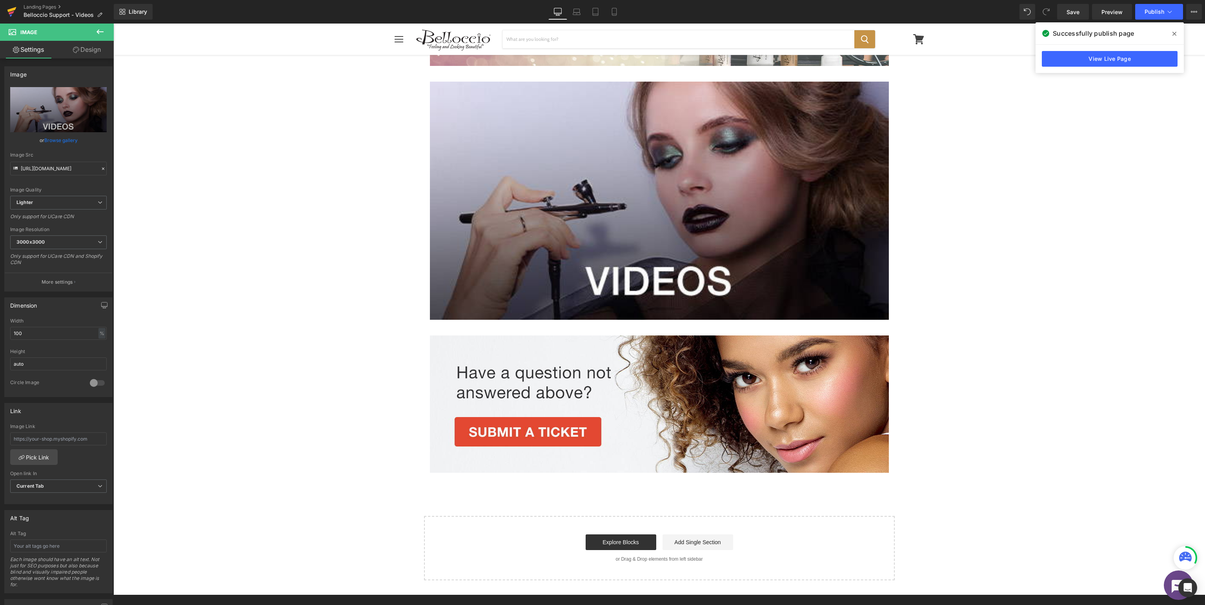
click at [14, 11] on icon at bounding box center [11, 12] width 9 height 20
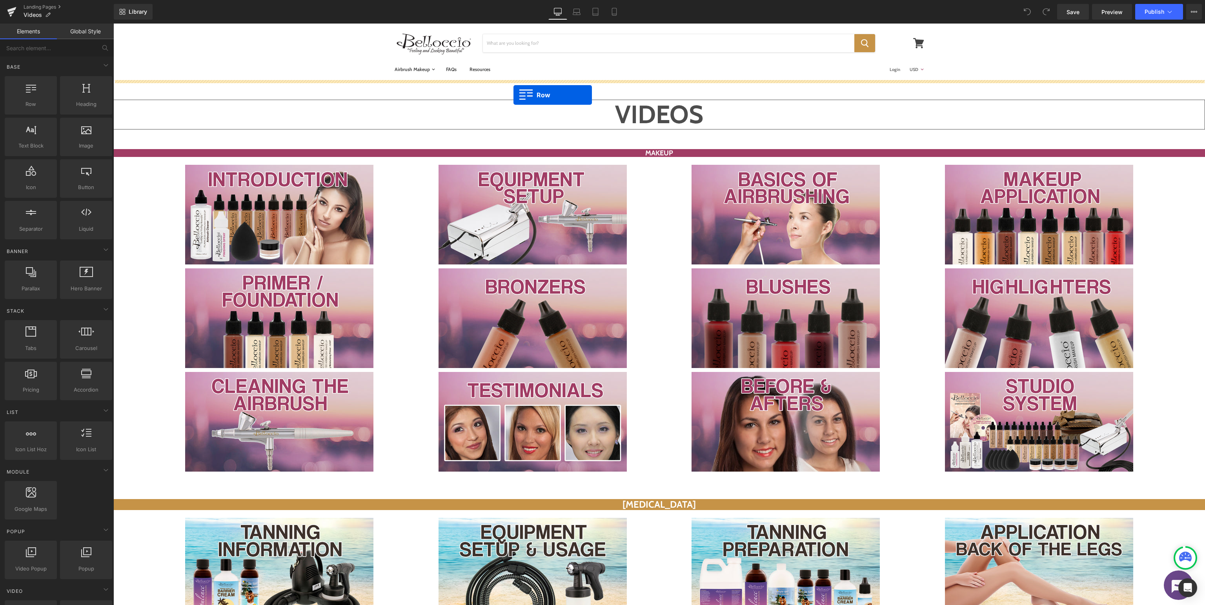
drag, startPoint x: 144, startPoint y: 114, endPoint x: 513, endPoint y: 95, distance: 370.4
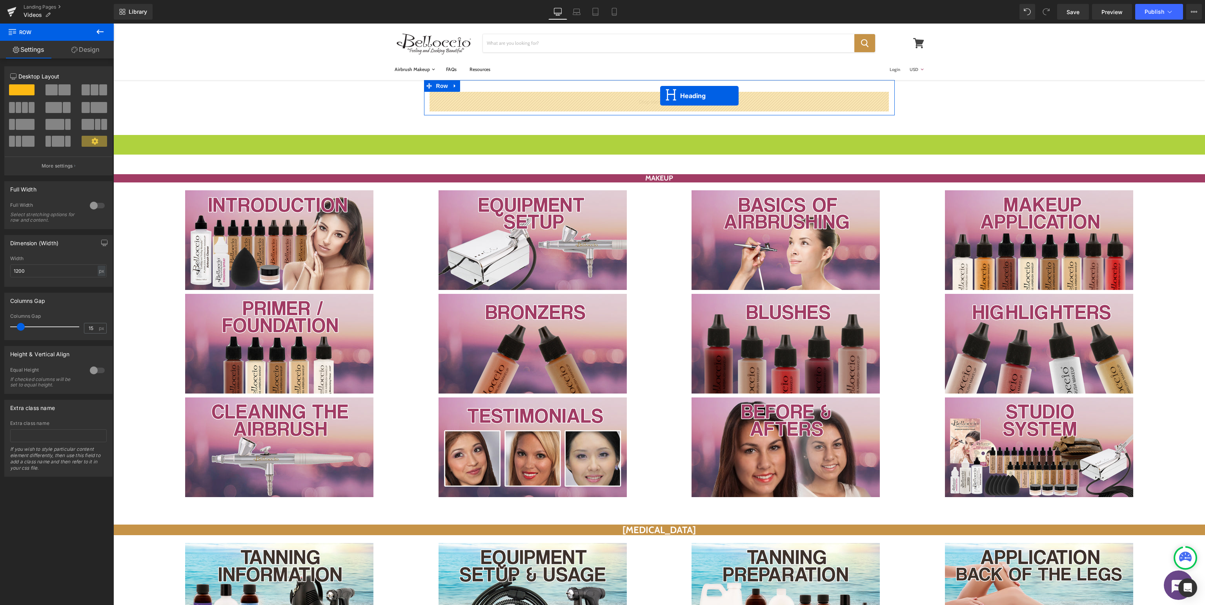
drag, startPoint x: 655, startPoint y: 150, endPoint x: 660, endPoint y: 96, distance: 54.0
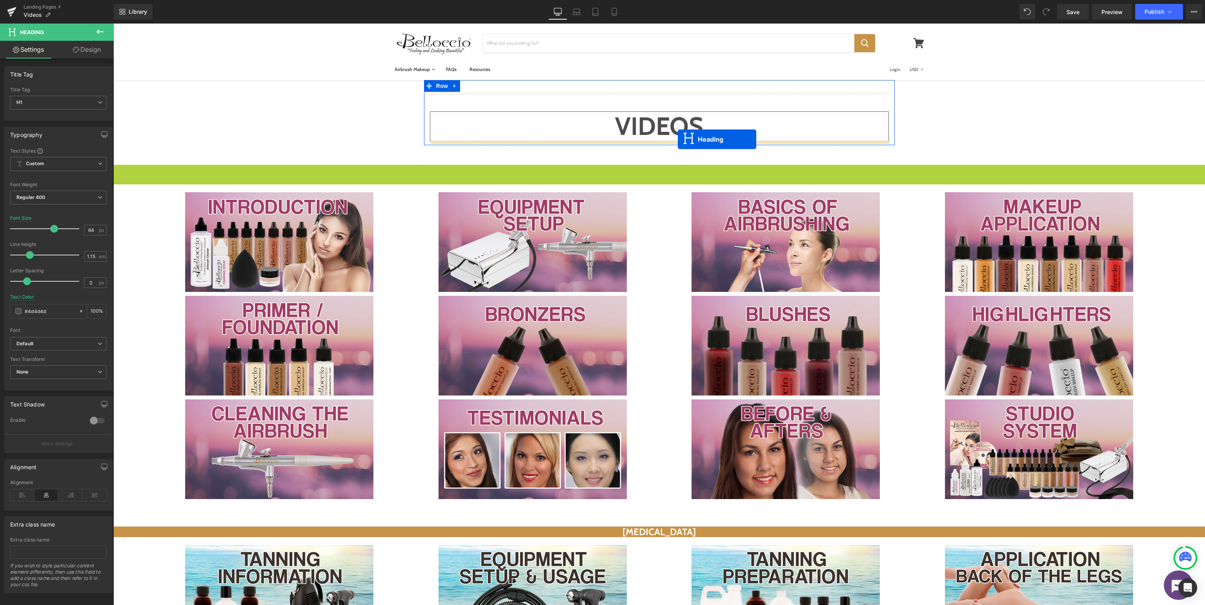
drag, startPoint x: 661, startPoint y: 169, endPoint x: 678, endPoint y: 139, distance: 33.9
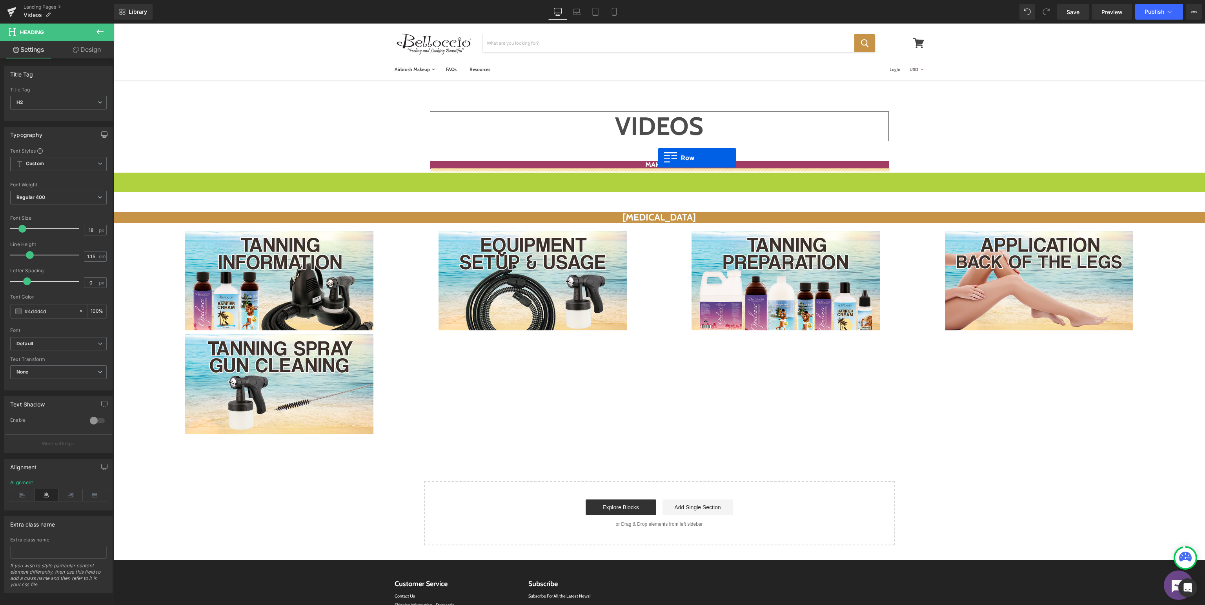
drag, startPoint x: 127, startPoint y: 178, endPoint x: 658, endPoint y: 158, distance: 531.1
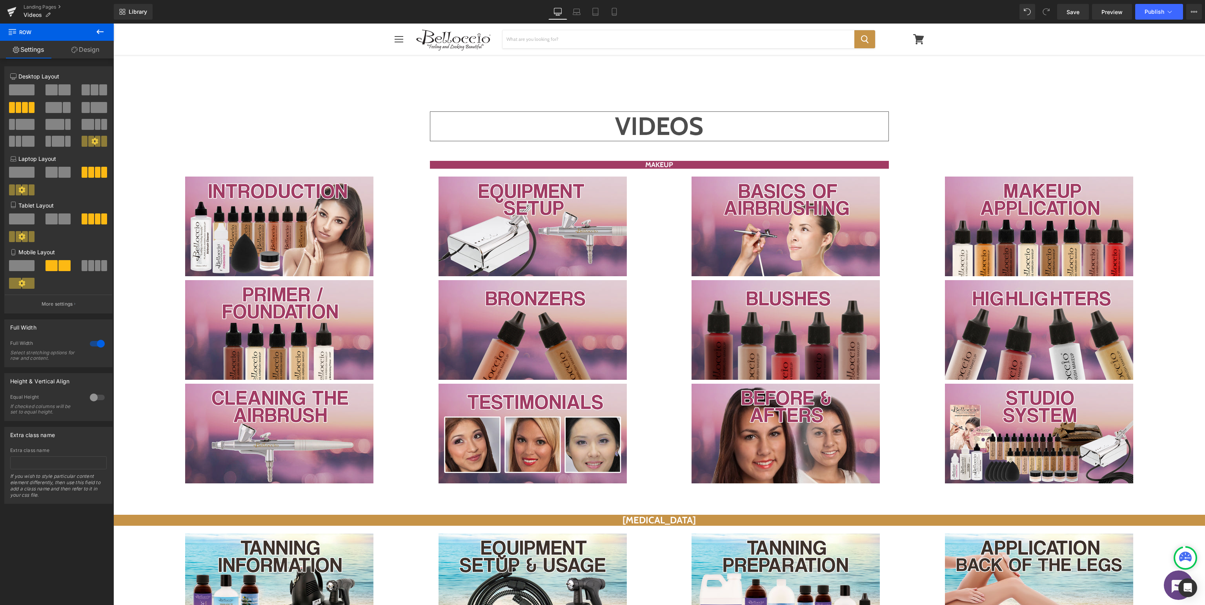
scroll to position [166, 0]
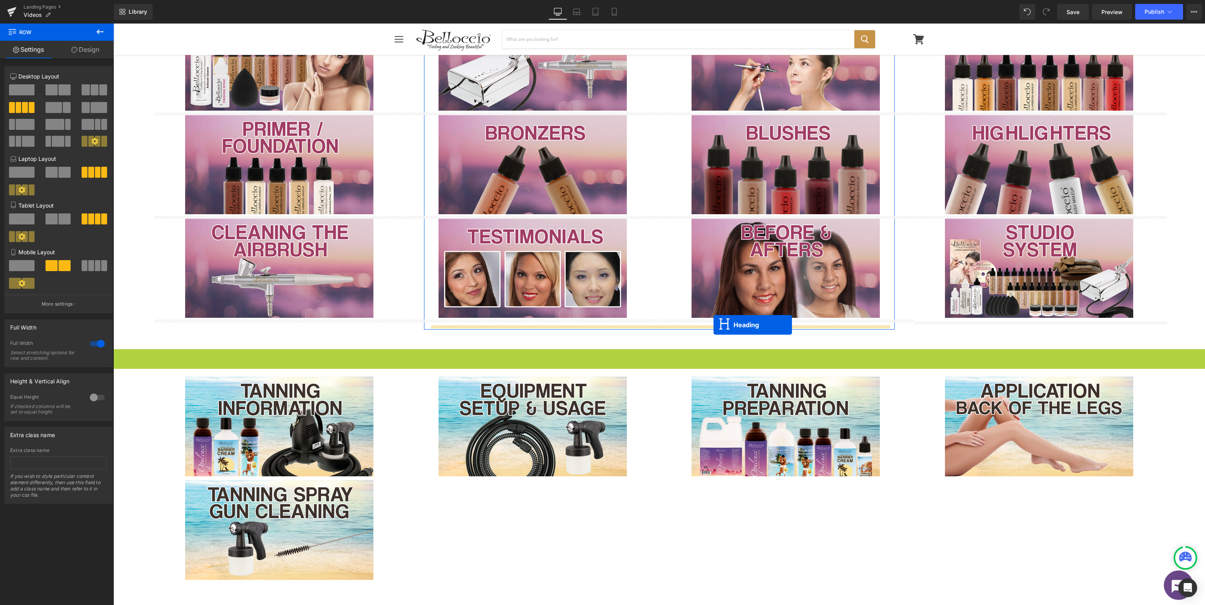
drag, startPoint x: 655, startPoint y: 351, endPoint x: 713, endPoint y: 324, distance: 64.8
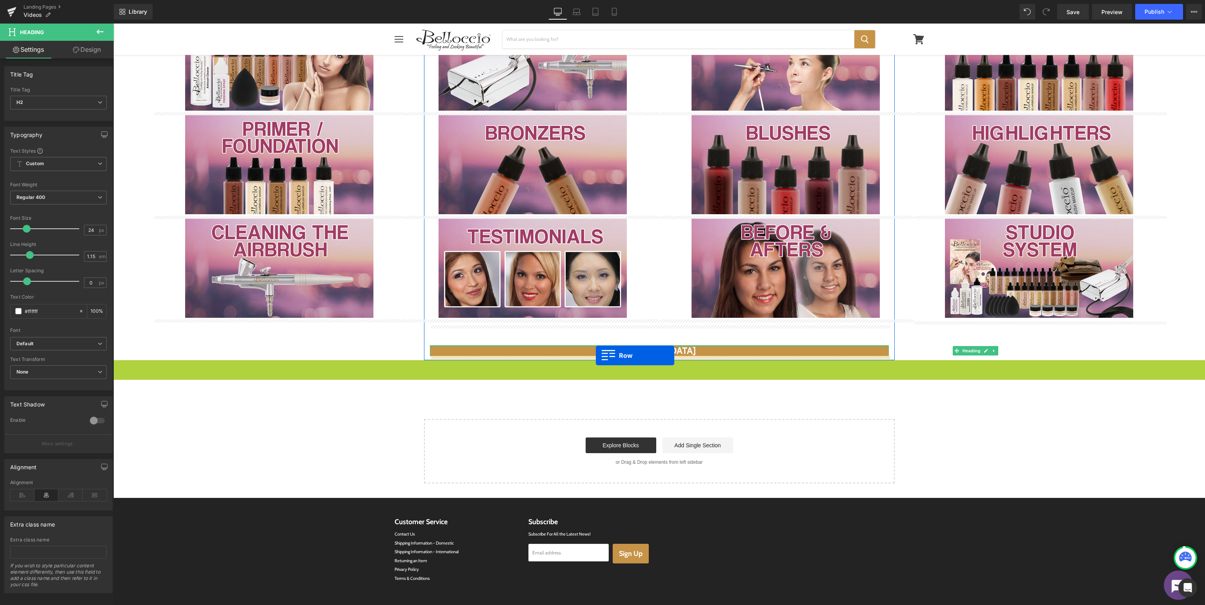
drag, startPoint x: 134, startPoint y: 364, endPoint x: 596, endPoint y: 355, distance: 462.1
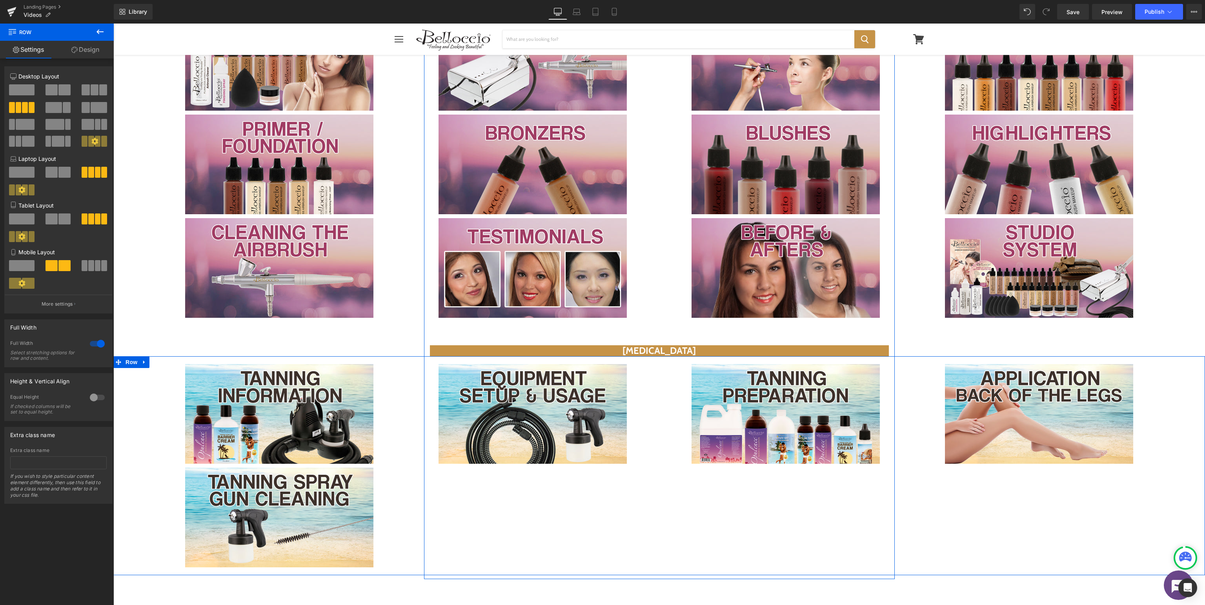
scroll to position [0, 0]
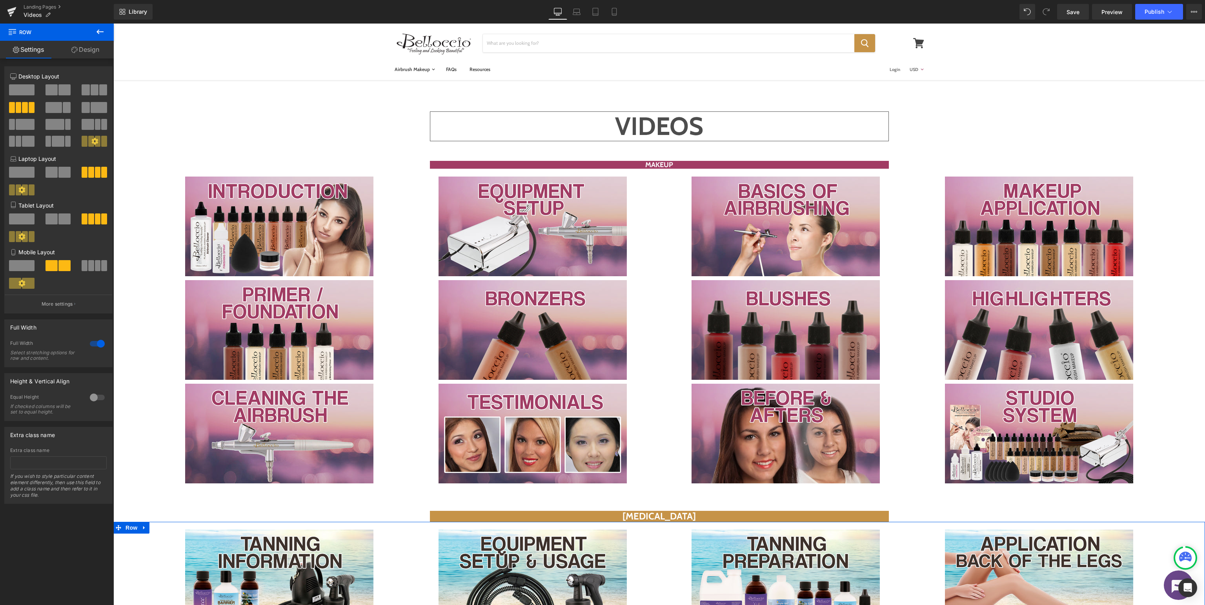
click at [98, 342] on div at bounding box center [97, 343] width 19 height 13
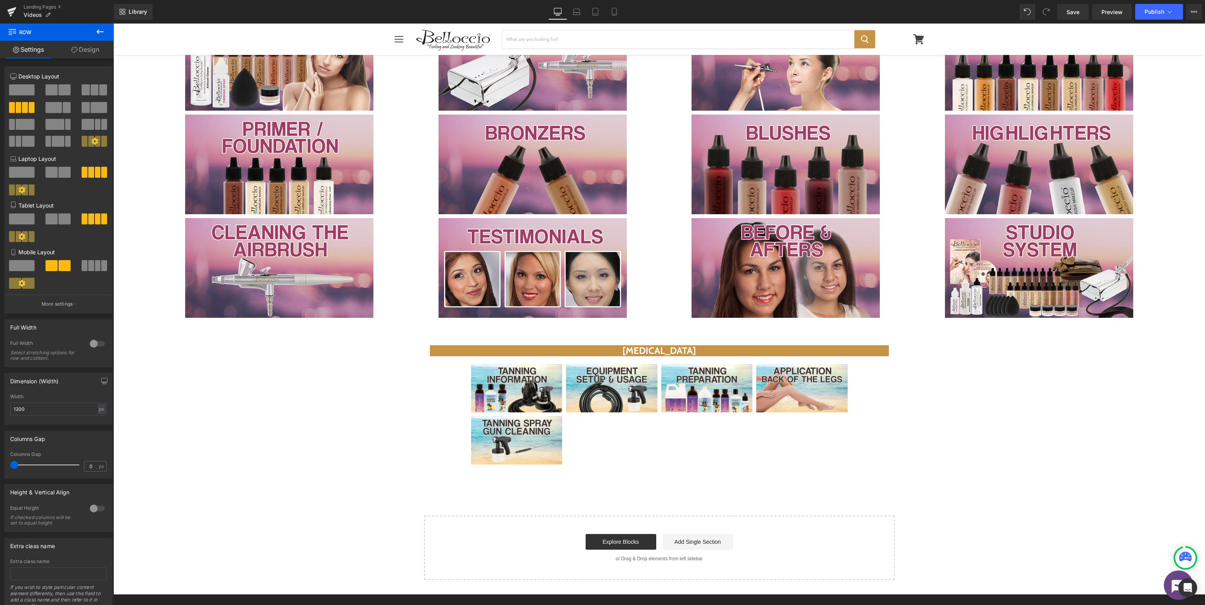
scroll to position [207, 0]
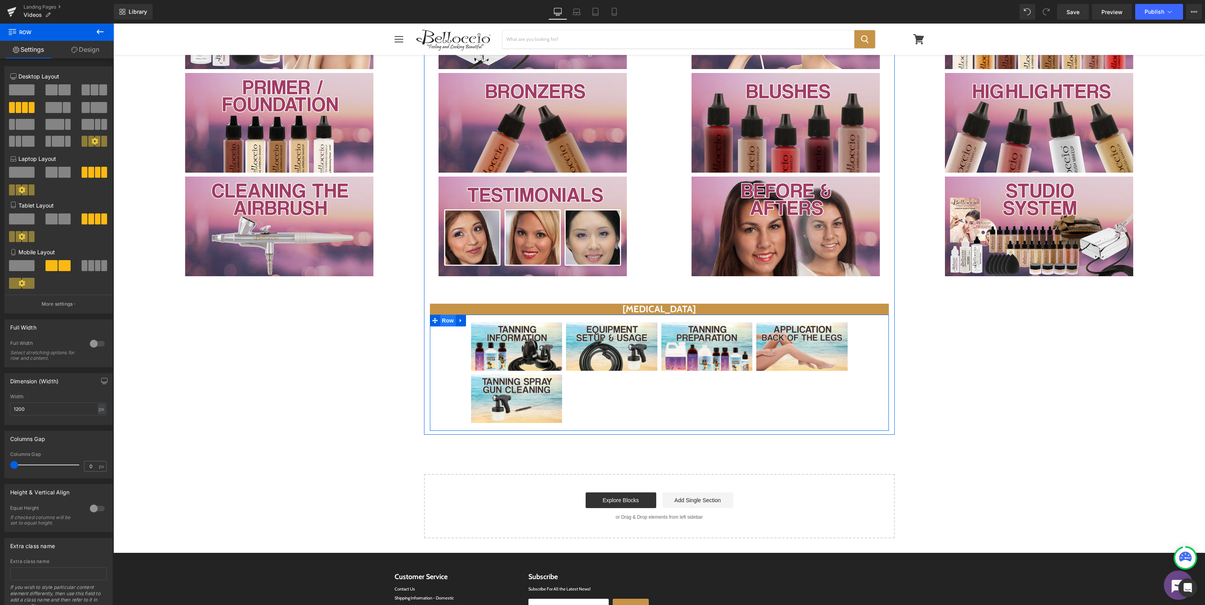
click at [444, 323] on span "Row" at bounding box center [448, 321] width 16 height 12
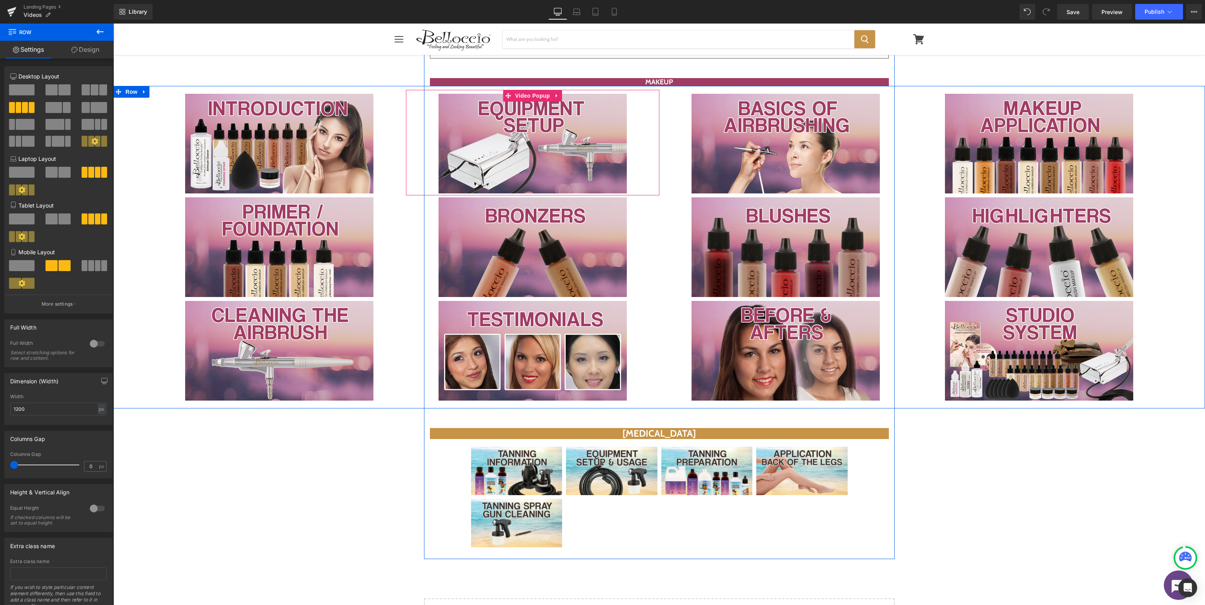
scroll to position [0, 0]
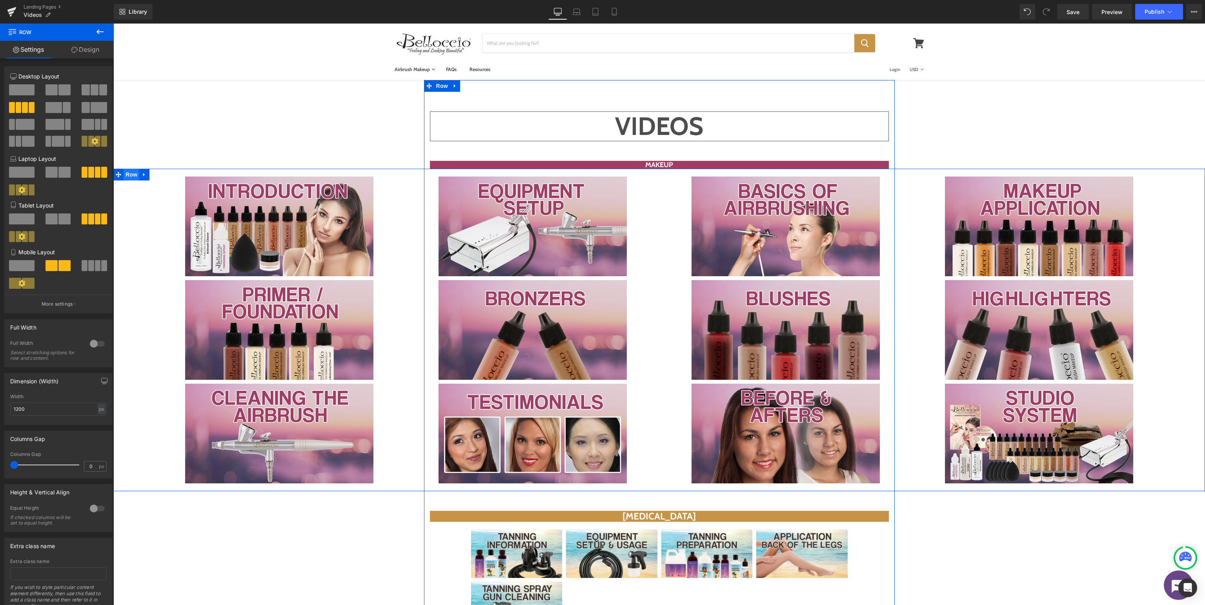
click at [131, 173] on span "Row" at bounding box center [132, 175] width 16 height 12
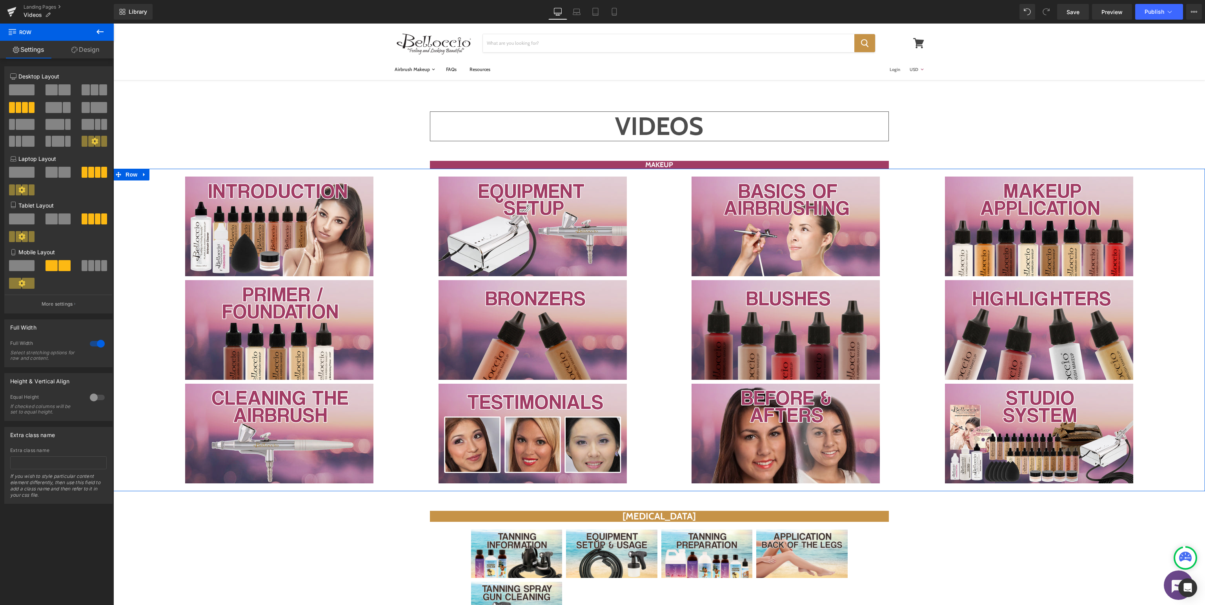
click at [100, 341] on div at bounding box center [97, 343] width 19 height 13
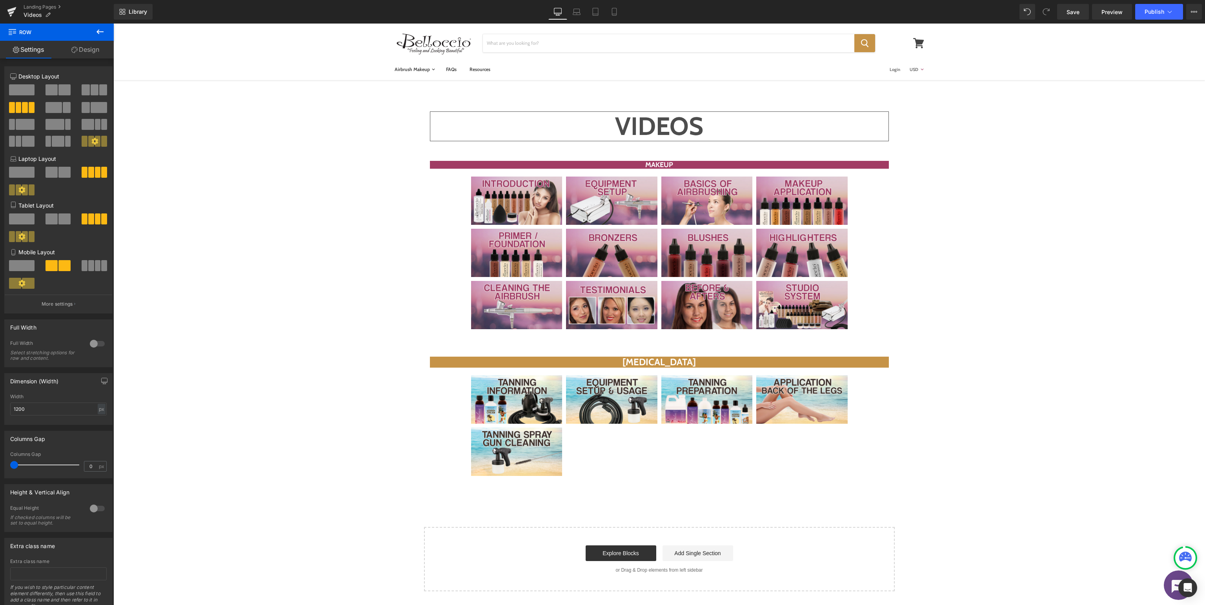
click at [1095, 303] on div "VIDEOS Heading MAKEUP Heading Video Popup Video Popup Video Popup Video Popup V…" at bounding box center [659, 335] width 1092 height 511
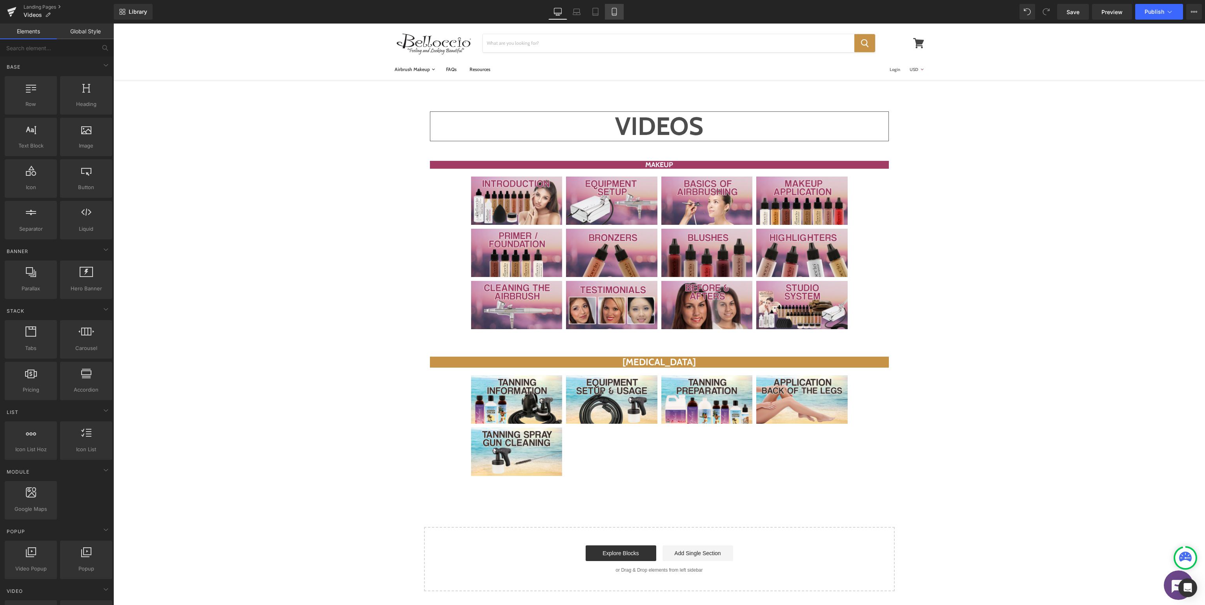
click at [619, 11] on link "Mobile" at bounding box center [614, 12] width 19 height 16
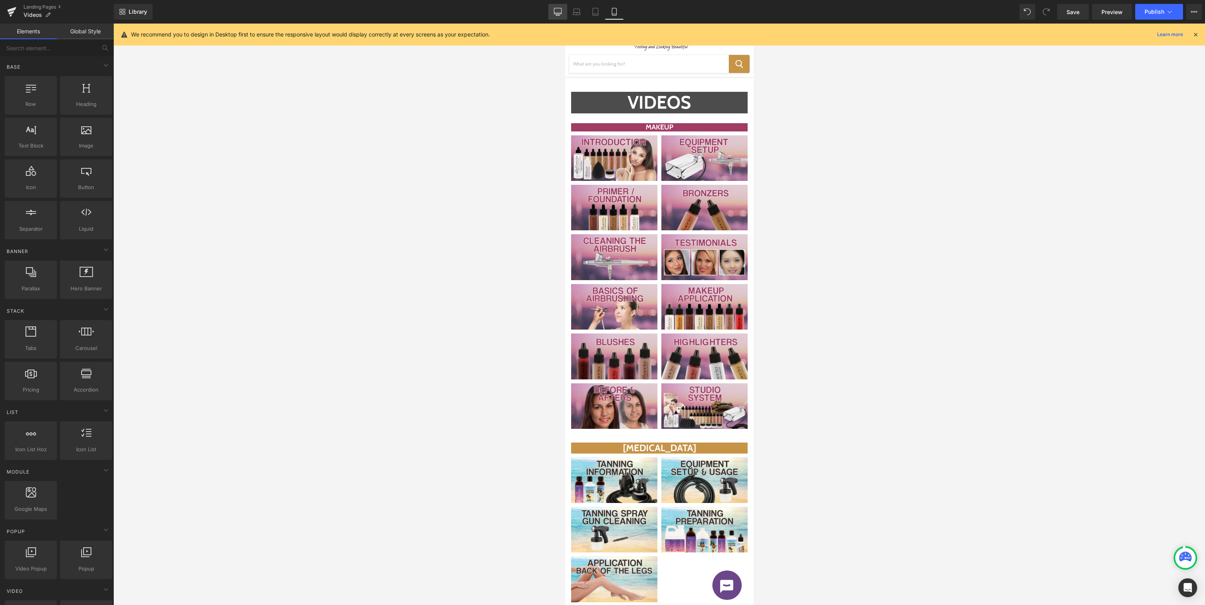
click at [555, 16] on link "Desktop" at bounding box center [557, 12] width 19 height 16
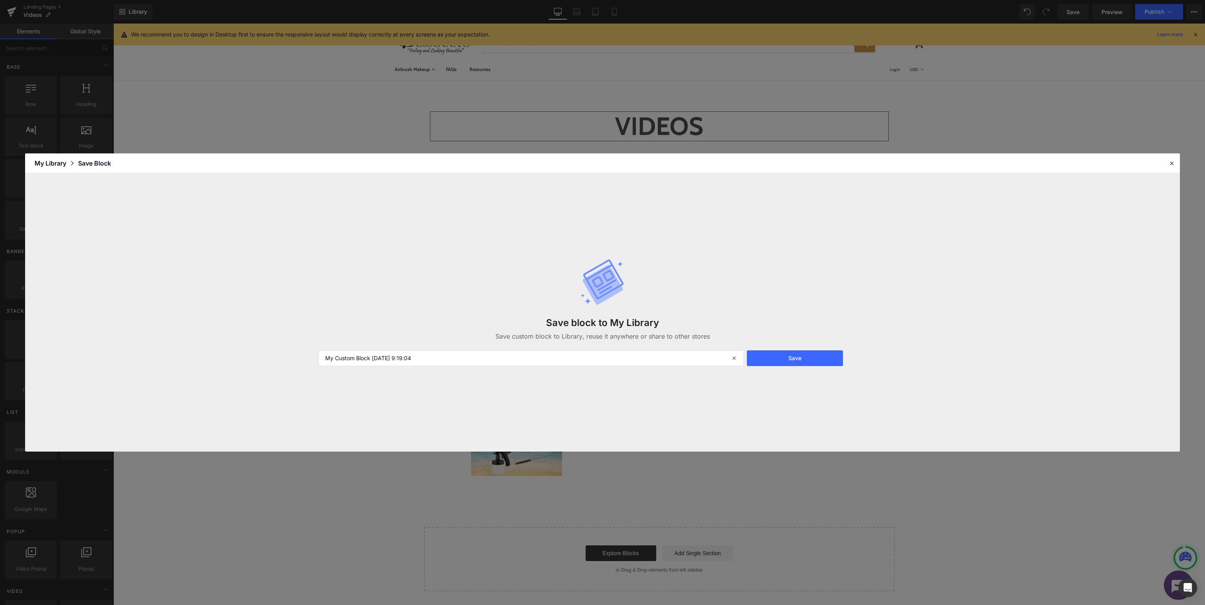
click at [613, 349] on div "Save block to My Library Save custom block to Library, reuse it anywhere or sha…" at bounding box center [602, 312] width 577 height 139
click at [615, 358] on input "My Custom Block [DATE] 9:19:04" at bounding box center [530, 358] width 425 height 16
type input "BEL - Videos"
click at [803, 355] on button "Save" at bounding box center [795, 358] width 96 height 16
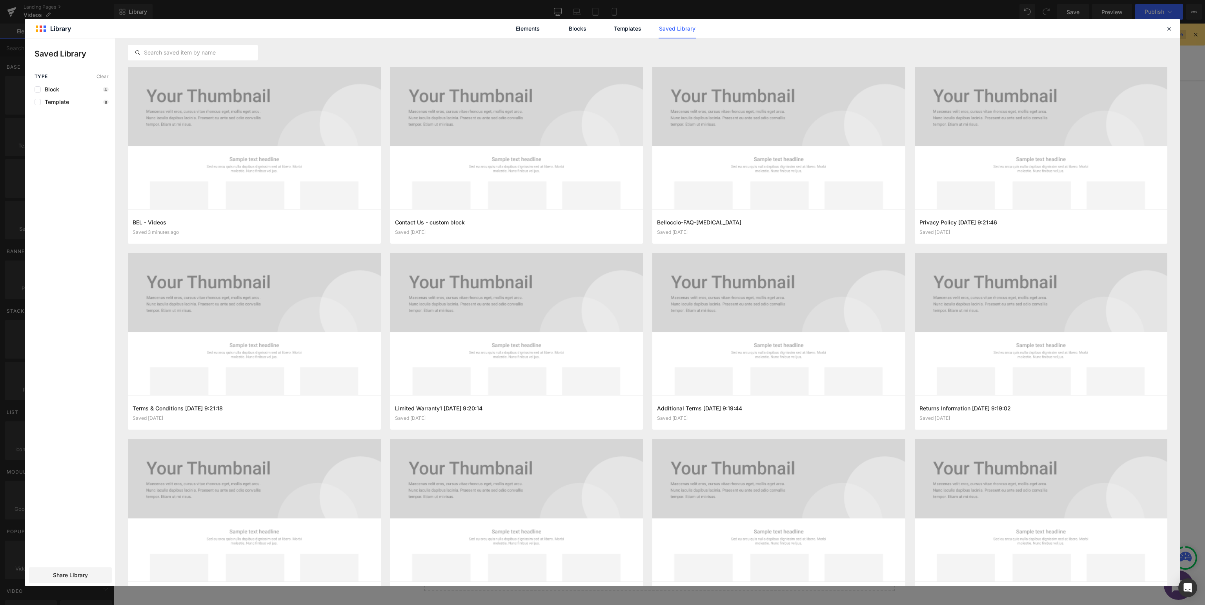
click at [1170, 31] on icon at bounding box center [1168, 28] width 7 height 7
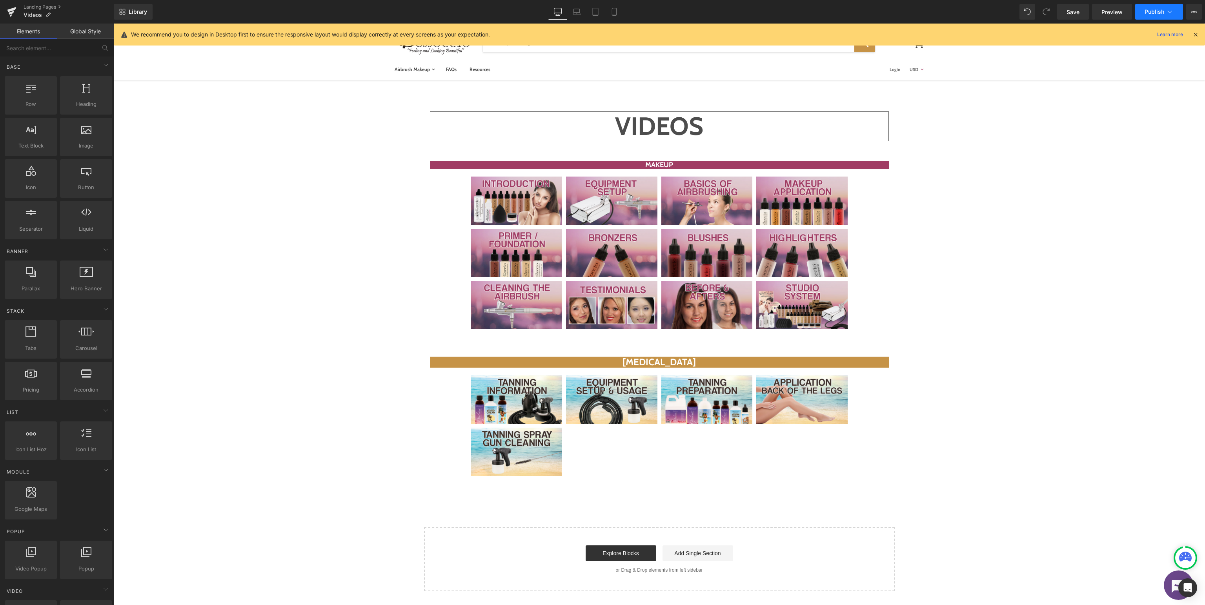
click at [1171, 8] on icon at bounding box center [1170, 12] width 8 height 8
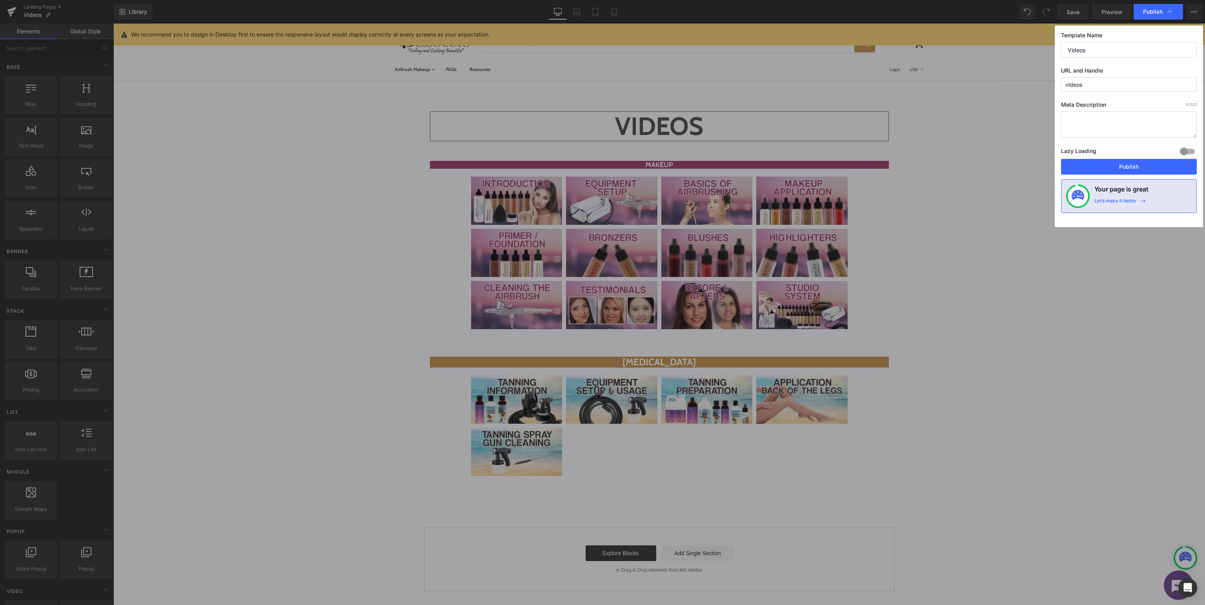
drag, startPoint x: 1107, startPoint y: 50, endPoint x: 721, endPoint y: 10, distance: 388.4
click at [1061, 42] on input "Videos" at bounding box center [1129, 50] width 136 height 16
type input "Belloccio - Videos"
drag, startPoint x: 1102, startPoint y: 86, endPoint x: 651, endPoint y: 58, distance: 451.5
click at [1061, 77] on input "videos" at bounding box center [1129, 84] width 136 height 15
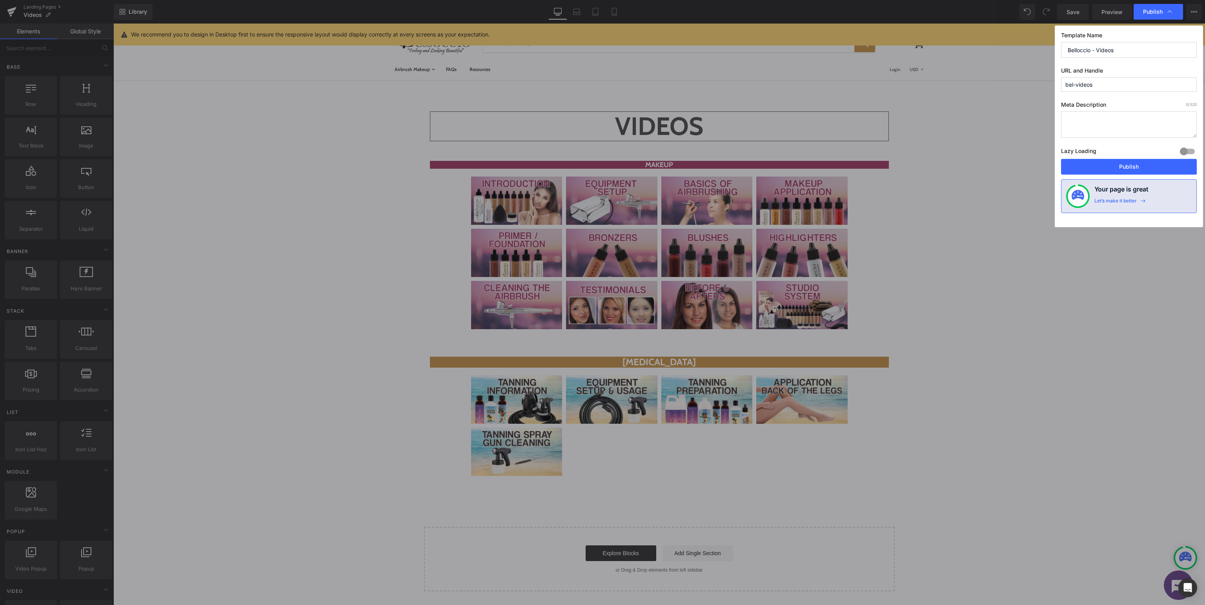
drag, startPoint x: 1076, startPoint y: 83, endPoint x: 907, endPoint y: 72, distance: 169.4
click at [1061, 77] on input "bel-videos" at bounding box center [1129, 84] width 136 height 15
type input "videos"
drag, startPoint x: 992, startPoint y: 156, endPoint x: 1146, endPoint y: 164, distance: 154.3
click at [1146, 164] on button "Publish" at bounding box center [1129, 167] width 136 height 16
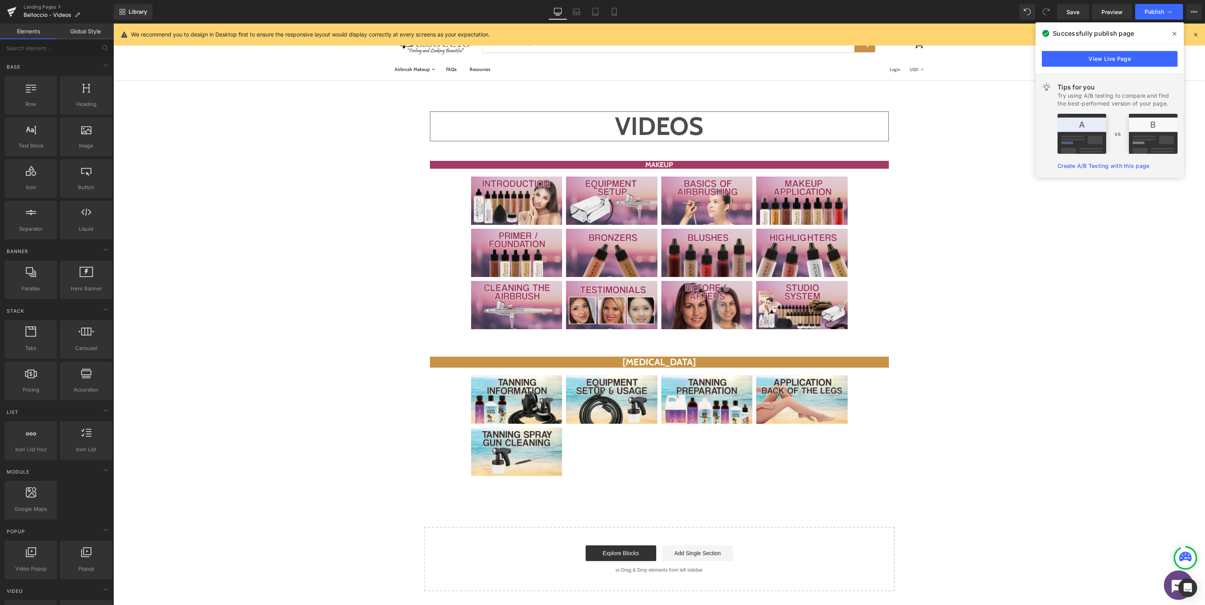
click at [1175, 36] on icon at bounding box center [1174, 34] width 4 height 6
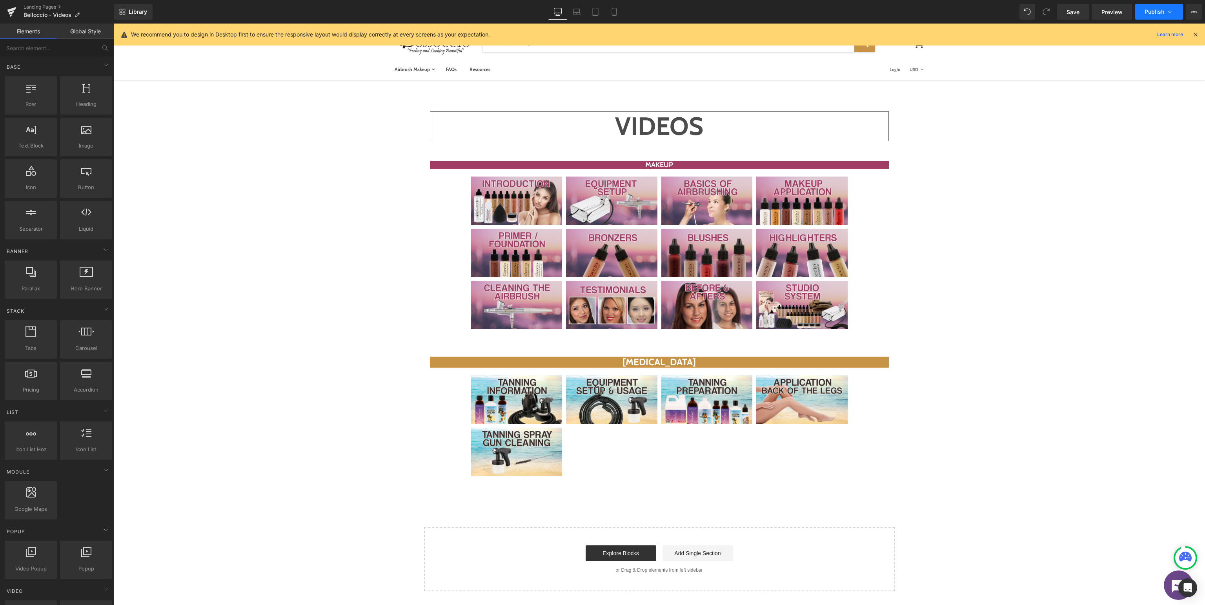
click at [1164, 9] on button "Publish" at bounding box center [1159, 12] width 48 height 16
click at [7, 15] on icon at bounding box center [11, 12] width 9 height 20
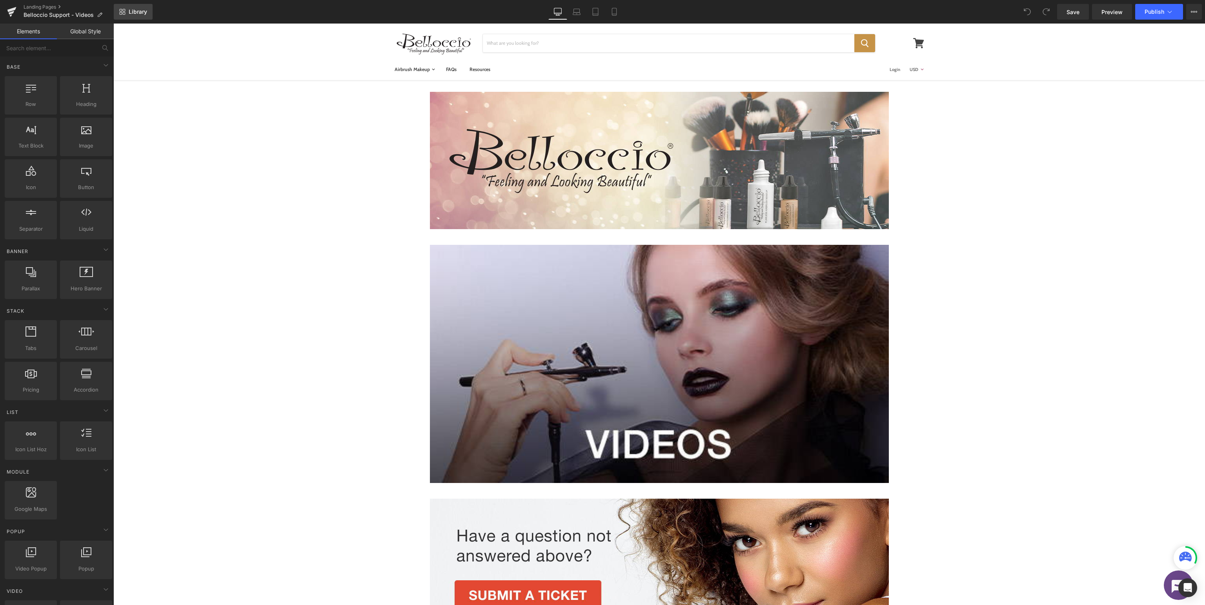
click at [134, 9] on span "Library" at bounding box center [138, 11] width 18 height 7
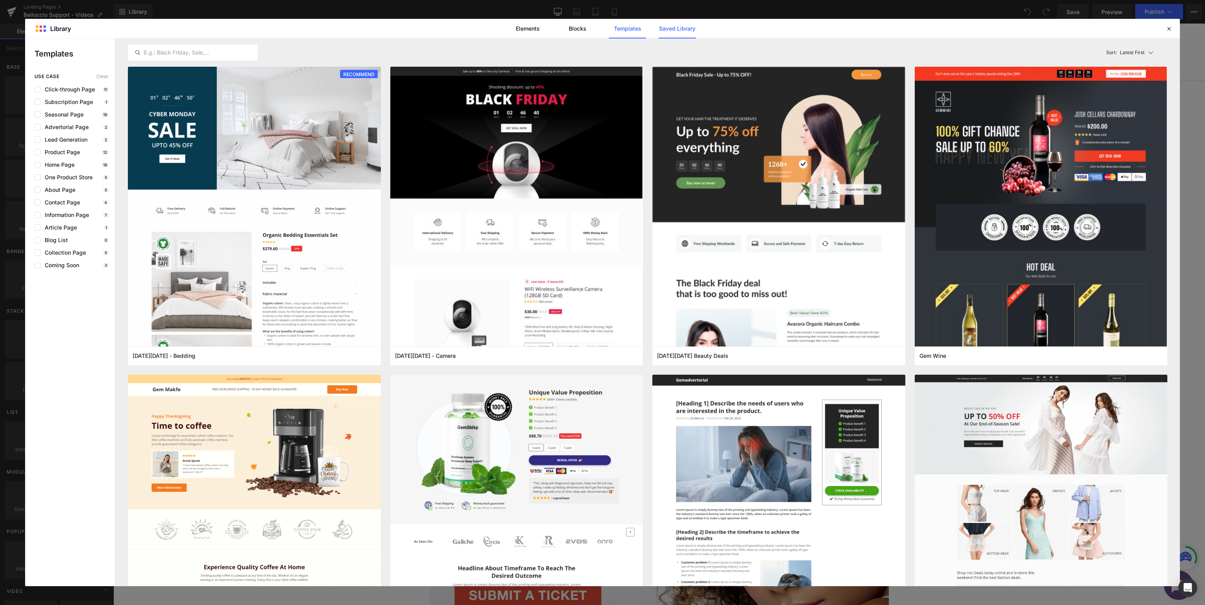
click at [685, 27] on link "Saved Library" at bounding box center [677, 29] width 37 height 20
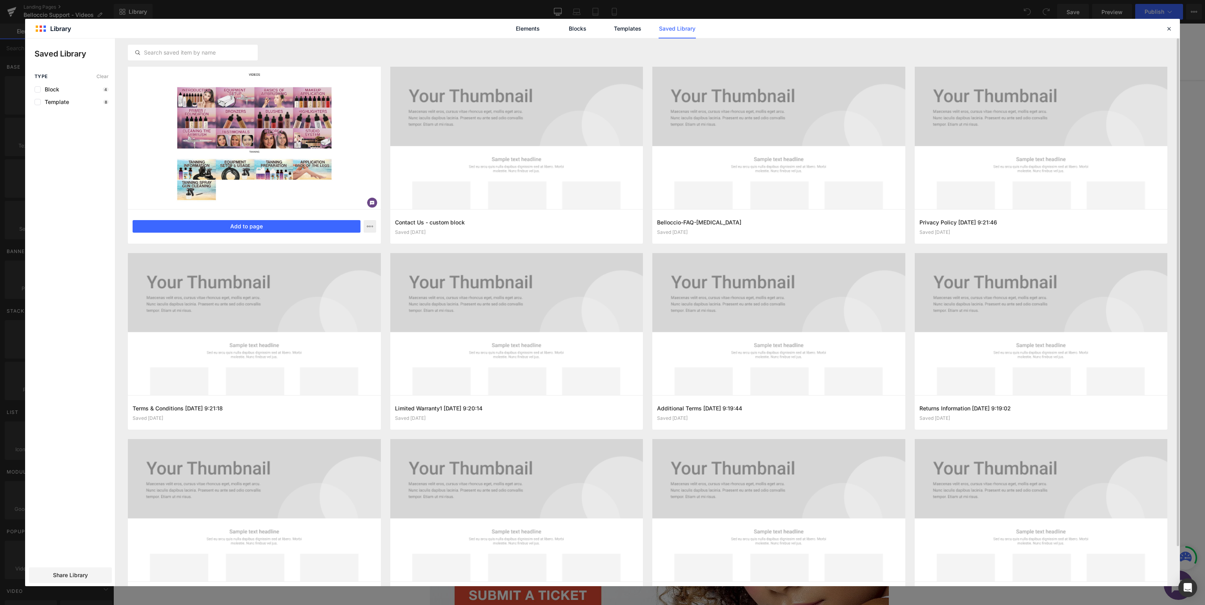
click at [189, 233] on div "BEL - Videos Saved 14 minutes ago Add to page" at bounding box center [254, 226] width 253 height 35
click at [308, 227] on button "Add to page" at bounding box center [247, 226] width 228 height 13
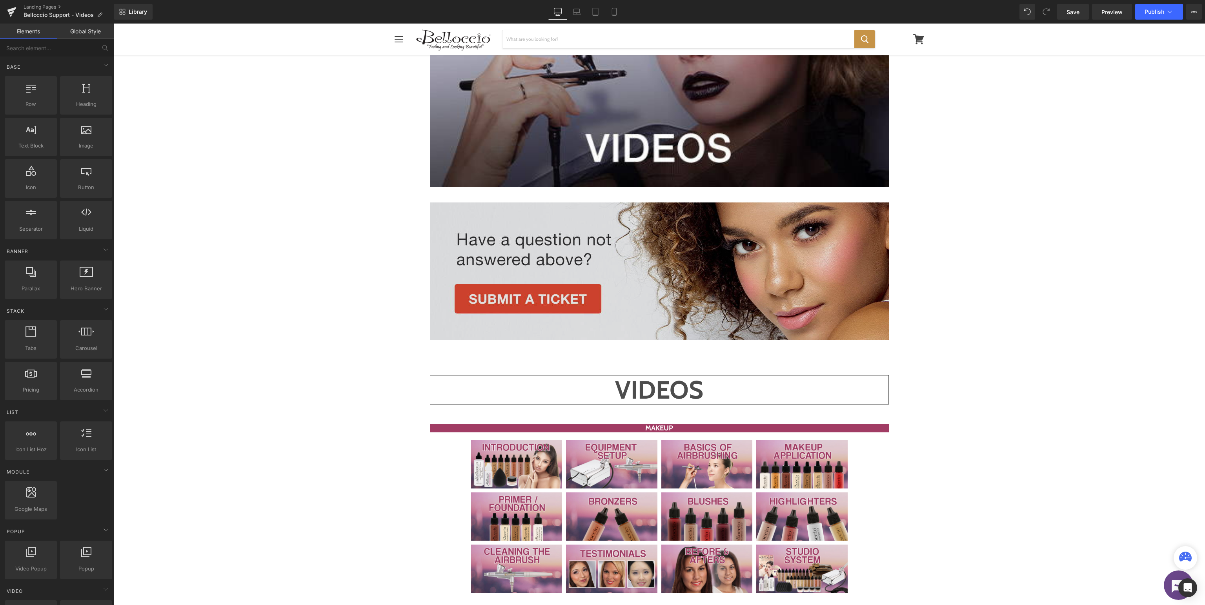
scroll to position [172, 0]
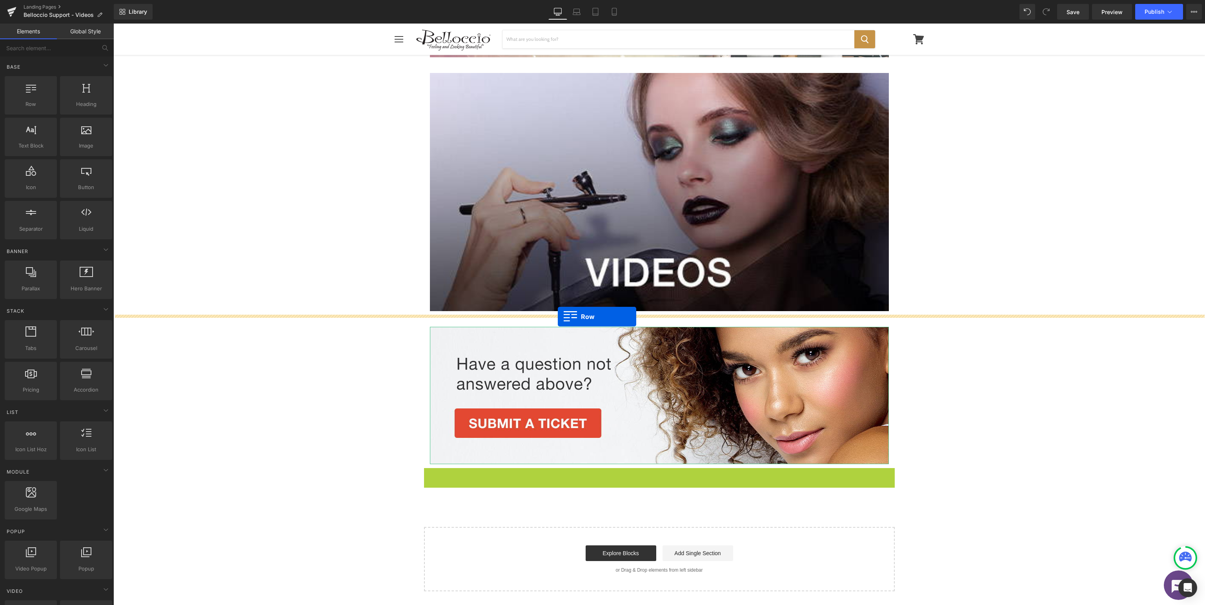
drag, startPoint x: 444, startPoint y: 473, endPoint x: 558, endPoint y: 316, distance: 193.7
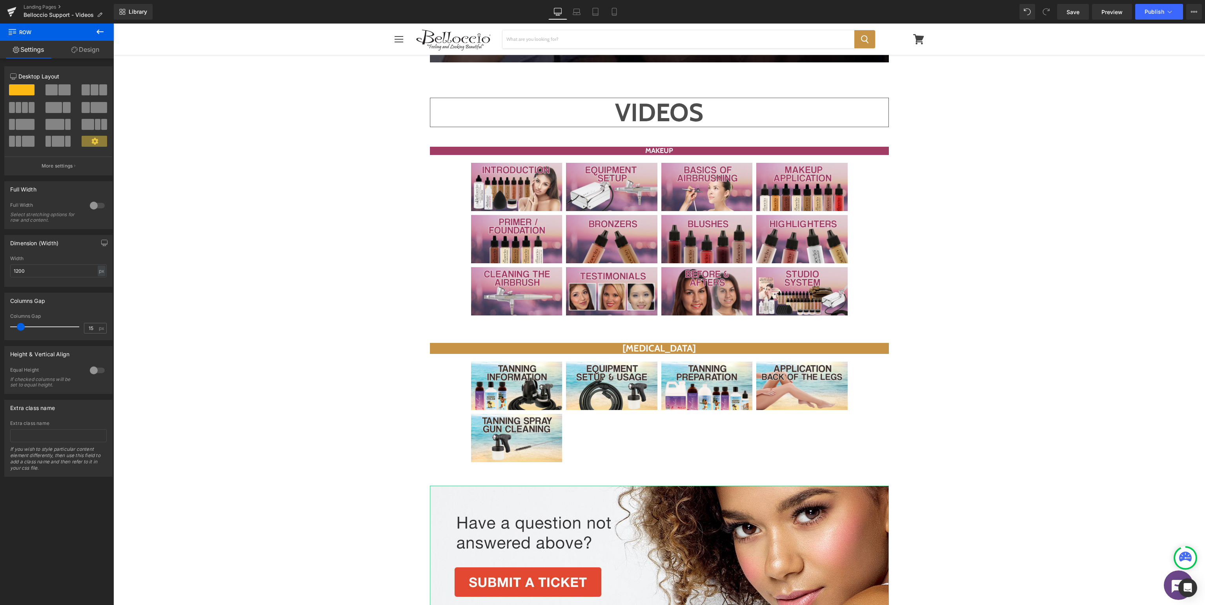
scroll to position [213, 0]
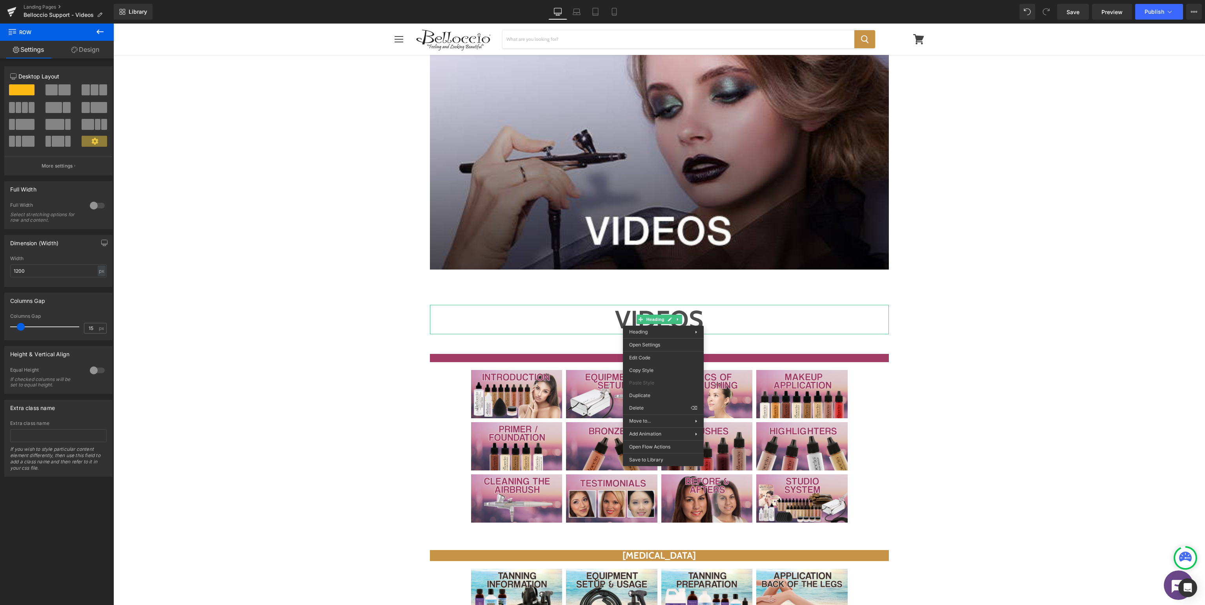
click at [1167, 309] on div "Image Row Image Row VIDEOS Heading MAKEUP Heading Video Popup Video Popup Video…" at bounding box center [659, 402] width 1092 height 1071
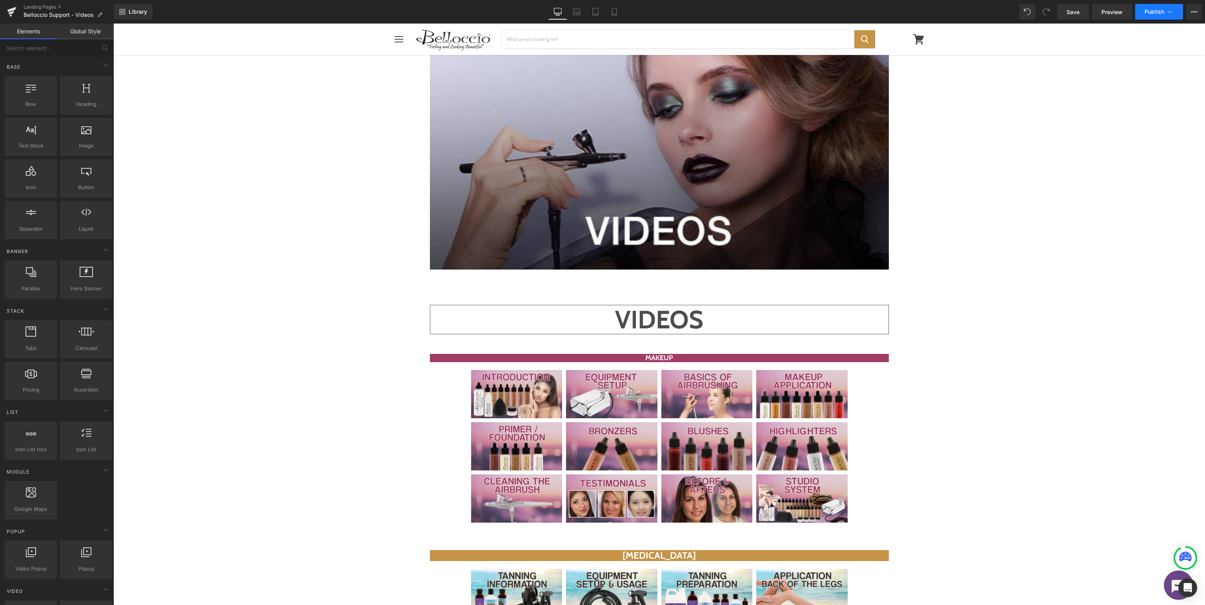
click at [1165, 11] on button "Publish" at bounding box center [1159, 12] width 48 height 16
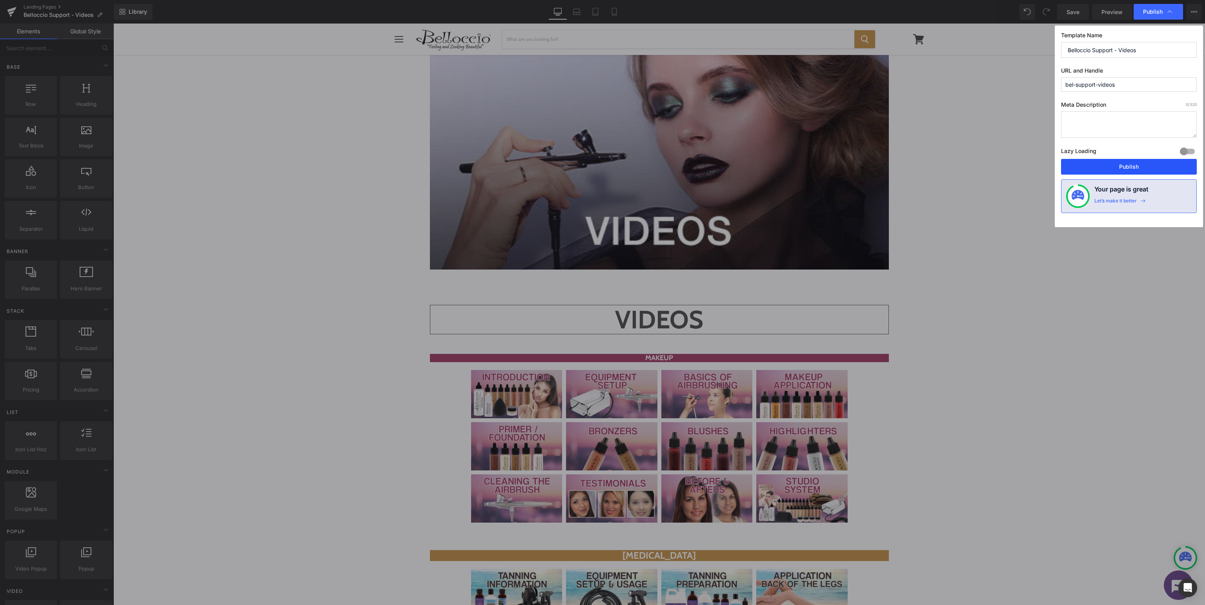
click at [1130, 166] on button "Publish" at bounding box center [1129, 167] width 136 height 16
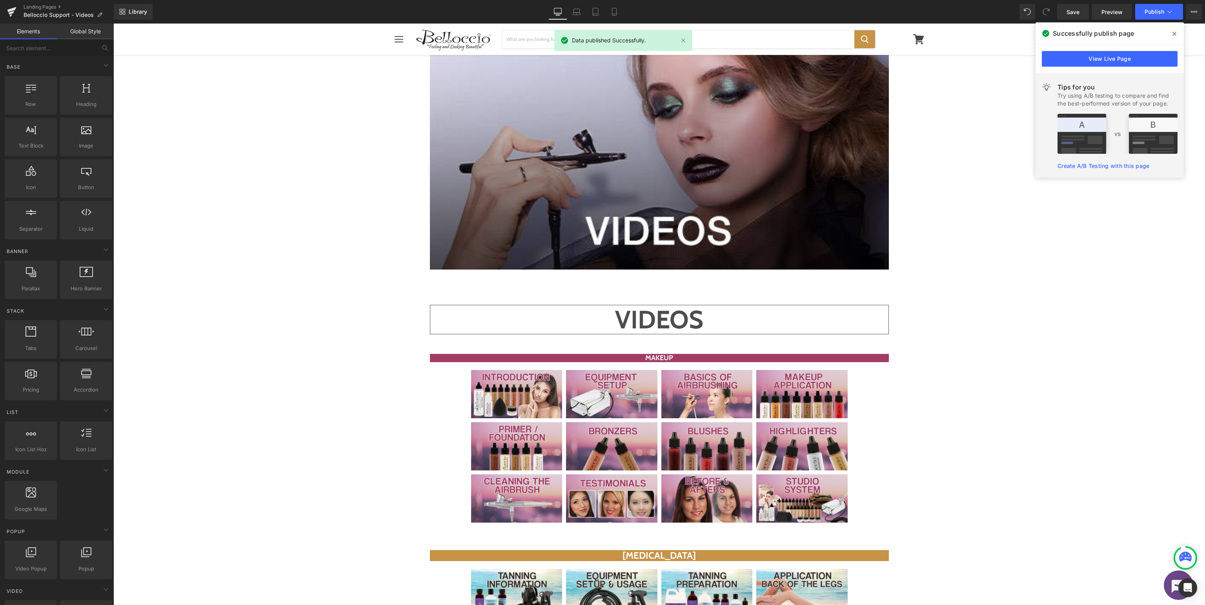
click at [293, 229] on div "Image Row Image Row VIDEOS Heading MAKEUP Heading Video Popup Video Popup Video…" at bounding box center [659, 402] width 1092 height 1071
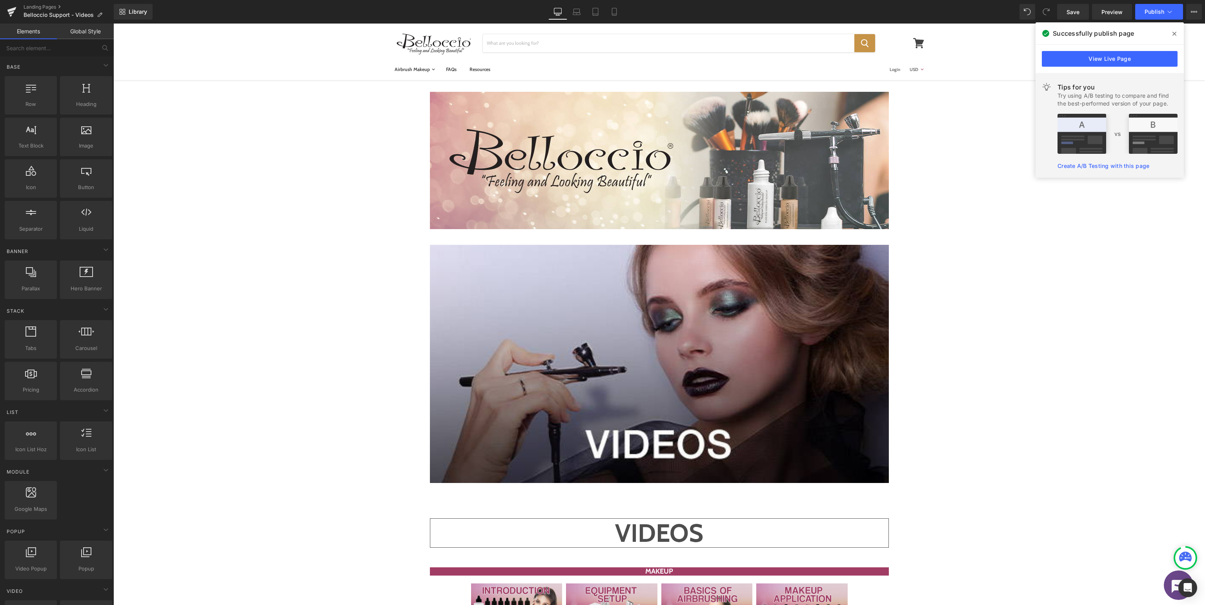
click at [1174, 32] on icon at bounding box center [1174, 34] width 4 height 6
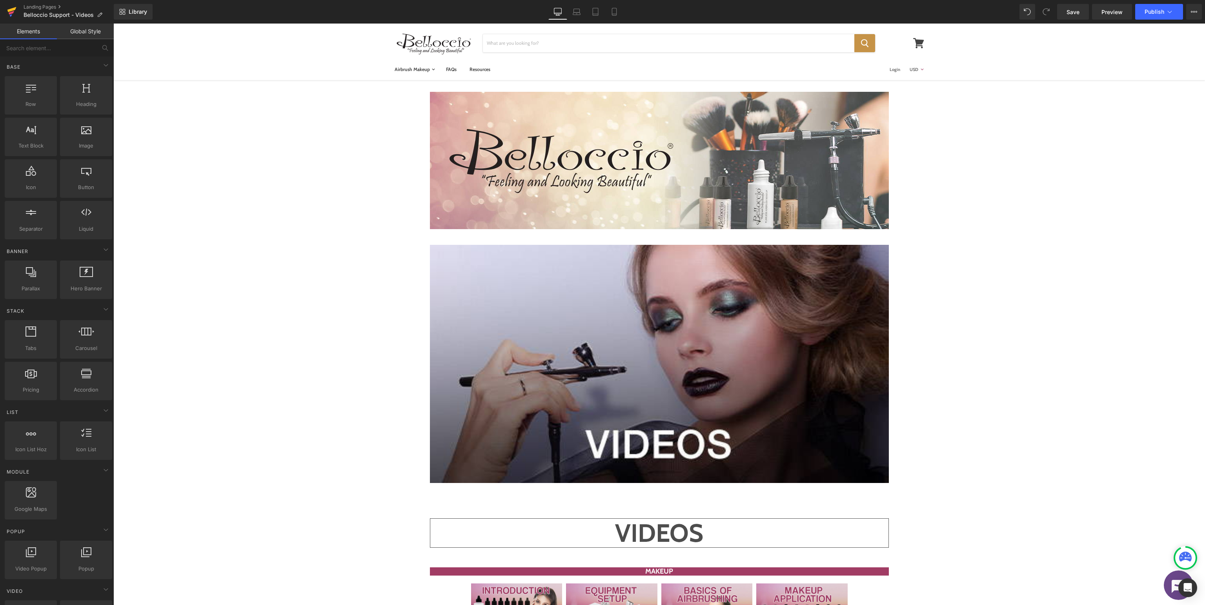
click at [10, 13] on icon at bounding box center [11, 13] width 5 height 4
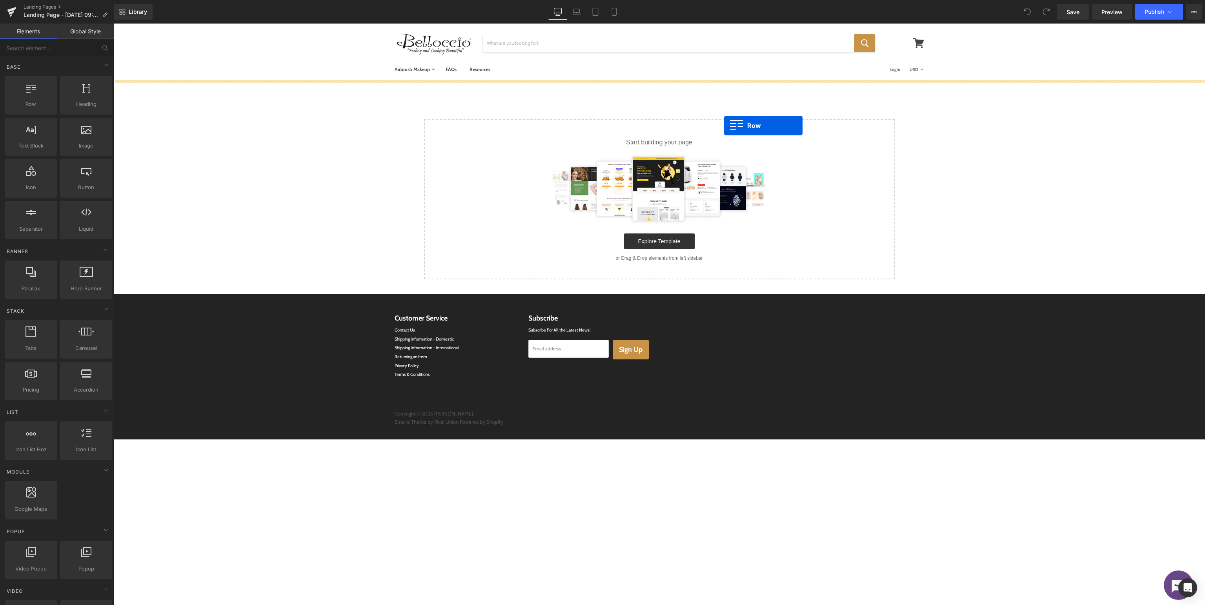
drag, startPoint x: 138, startPoint y: 117, endPoint x: 738, endPoint y: 128, distance: 600.2
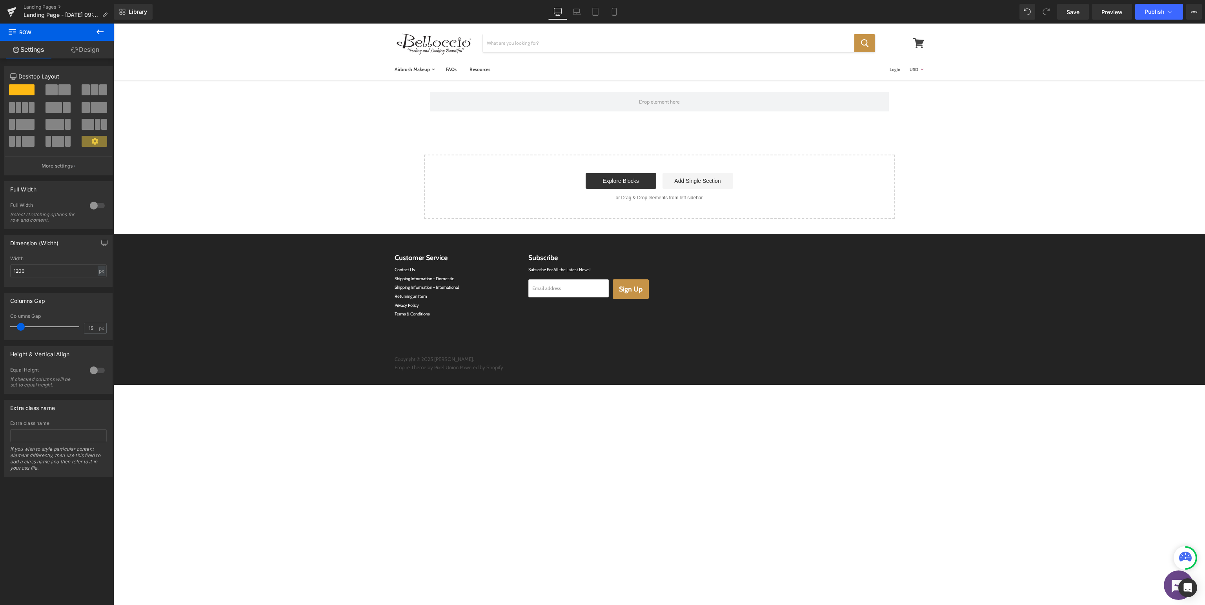
click at [99, 31] on icon at bounding box center [99, 31] width 7 height 5
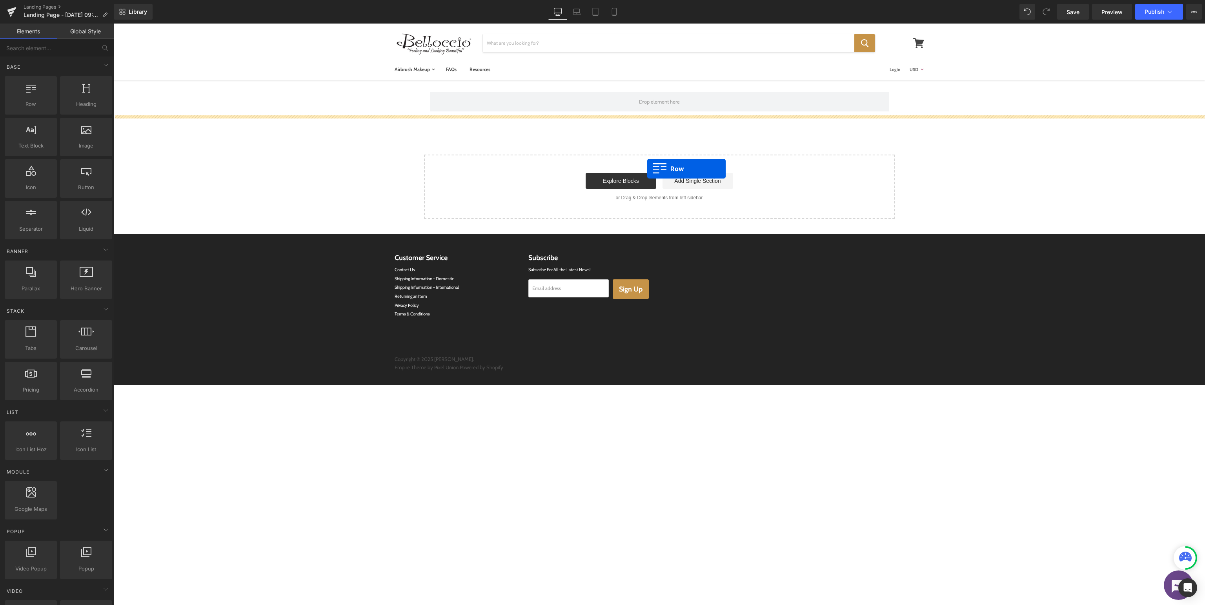
drag, startPoint x: 142, startPoint y: 124, endPoint x: 831, endPoint y: 175, distance: 690.3
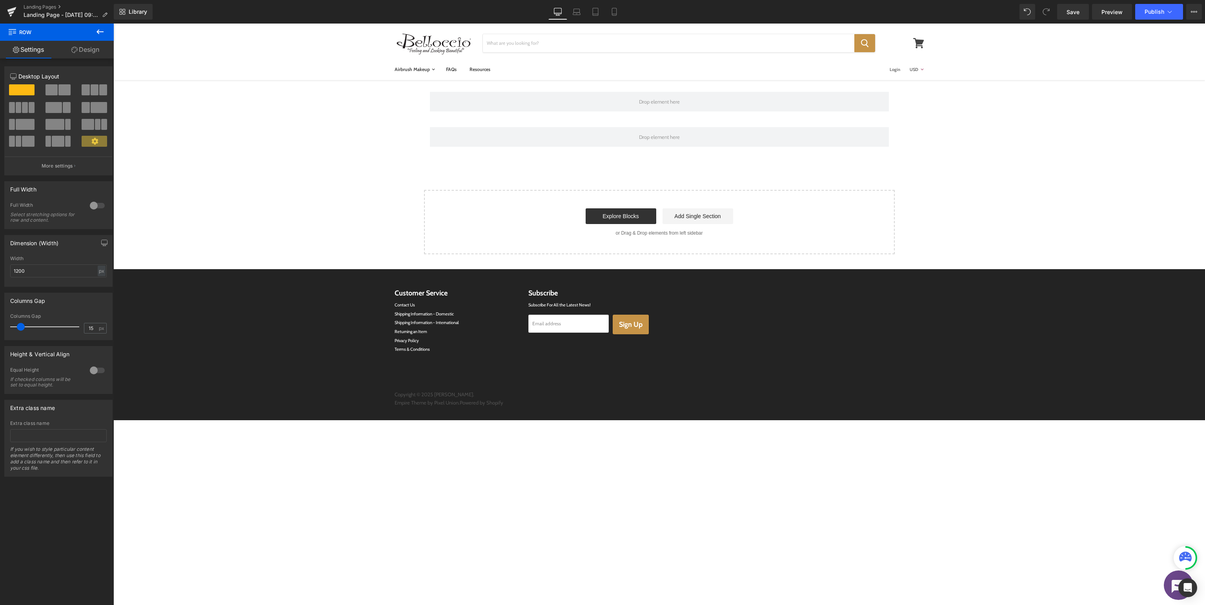
click at [100, 30] on icon at bounding box center [99, 31] width 9 height 9
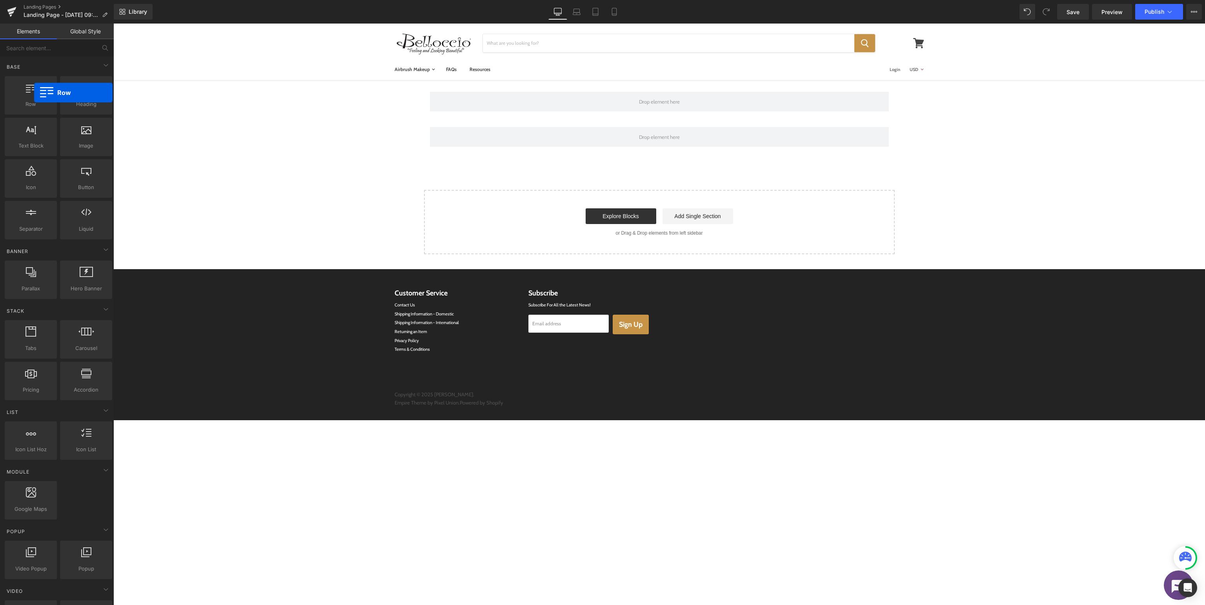
drag, startPoint x: 147, startPoint y: 116, endPoint x: 704, endPoint y: 246, distance: 571.4
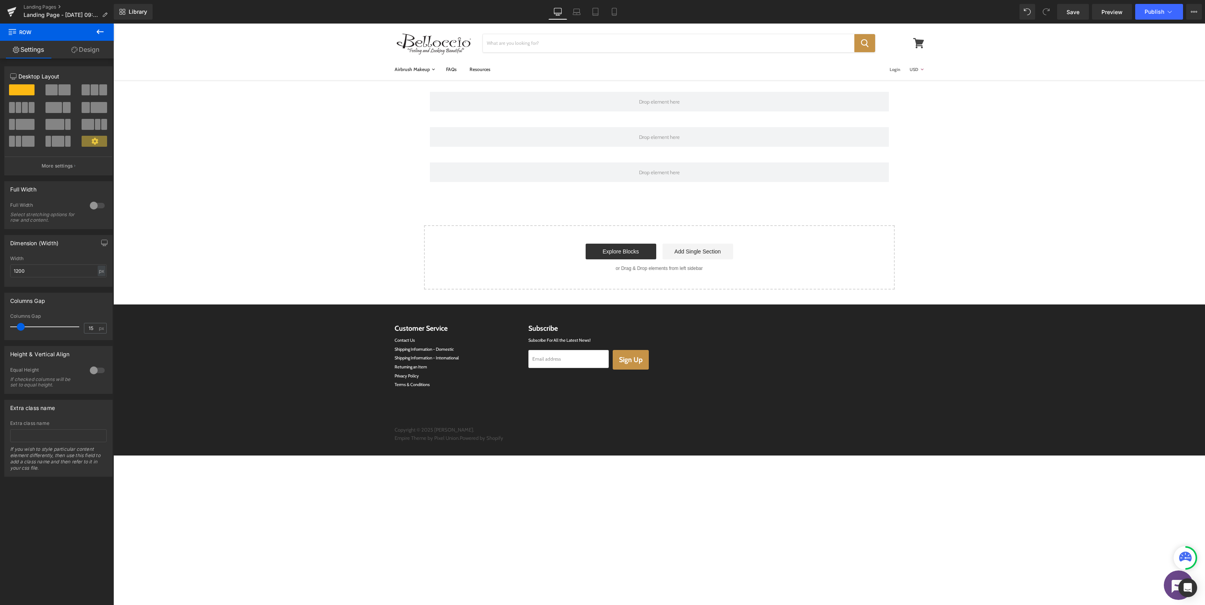
click at [103, 33] on icon at bounding box center [99, 31] width 9 height 9
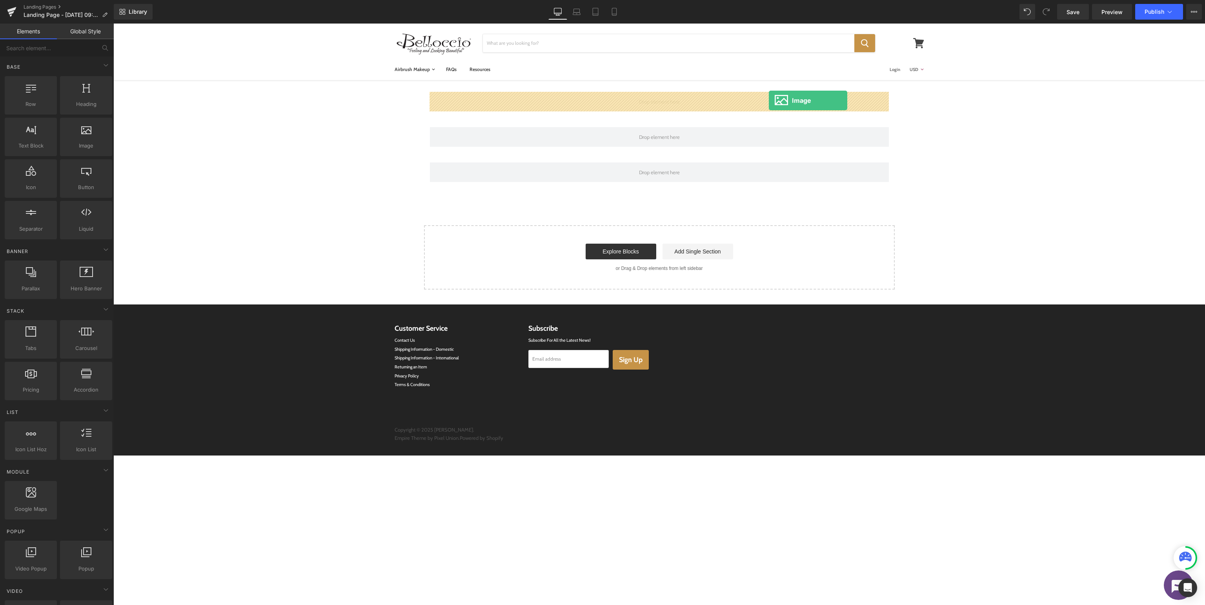
drag, startPoint x: 204, startPoint y: 163, endPoint x: 769, endPoint y: 100, distance: 567.8
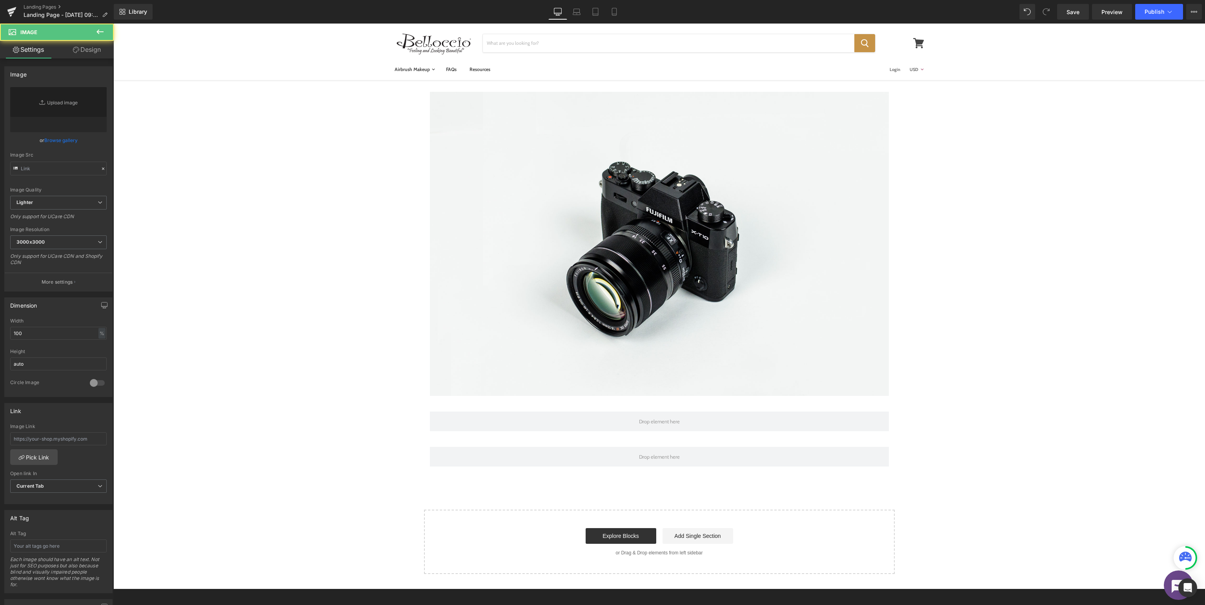
type input "//[DOMAIN_NAME][URL]"
click at [103, 29] on icon at bounding box center [99, 31] width 9 height 9
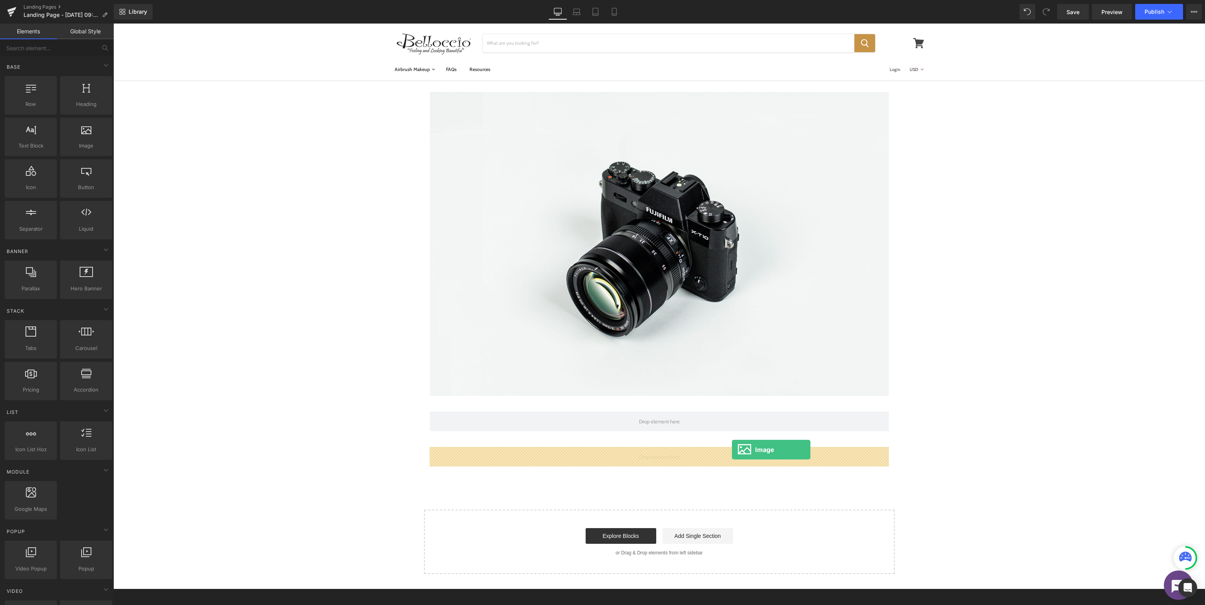
drag, startPoint x: 197, startPoint y: 151, endPoint x: 732, endPoint y: 449, distance: 612.8
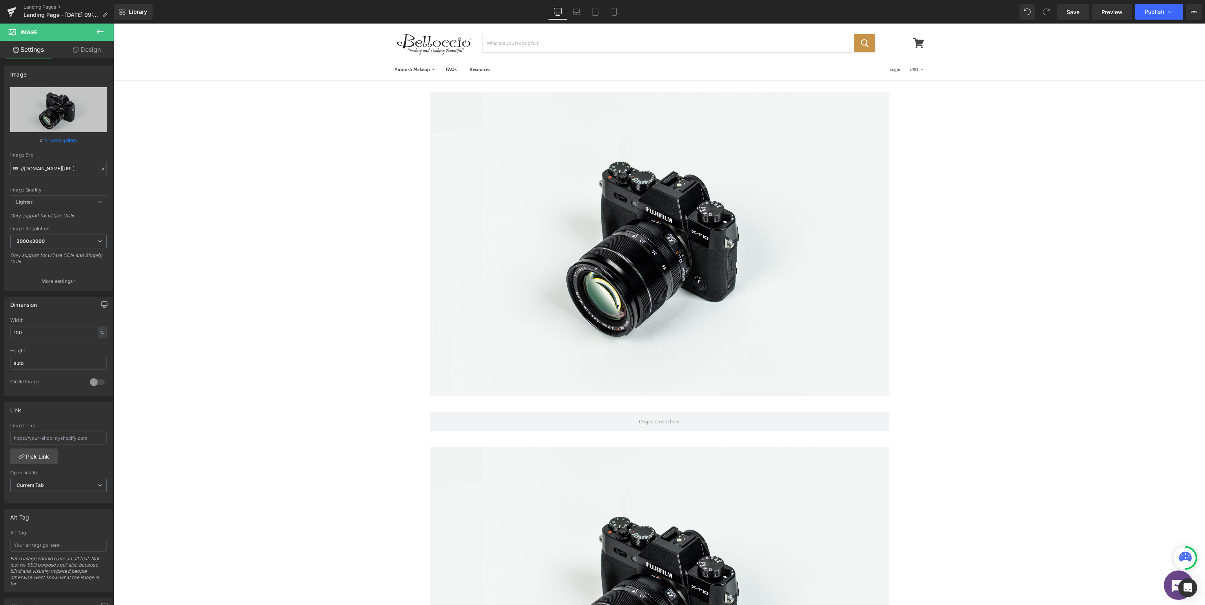
click at [98, 29] on icon at bounding box center [99, 31] width 9 height 9
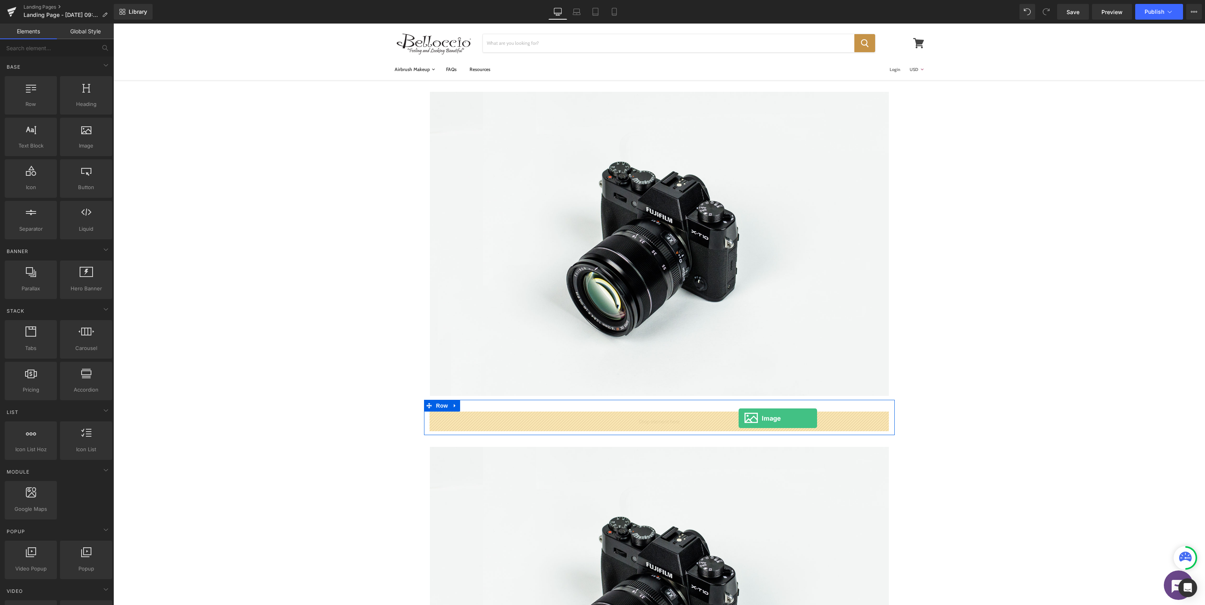
drag, startPoint x: 198, startPoint y: 161, endPoint x: 739, endPoint y: 418, distance: 598.6
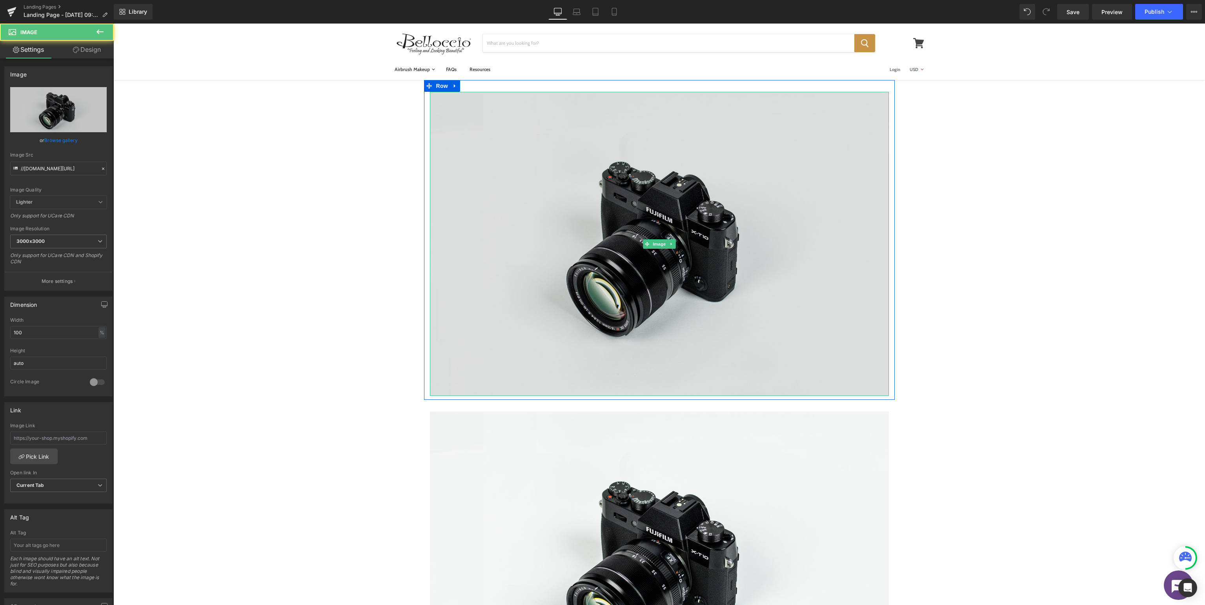
click at [731, 238] on img at bounding box center [659, 244] width 459 height 304
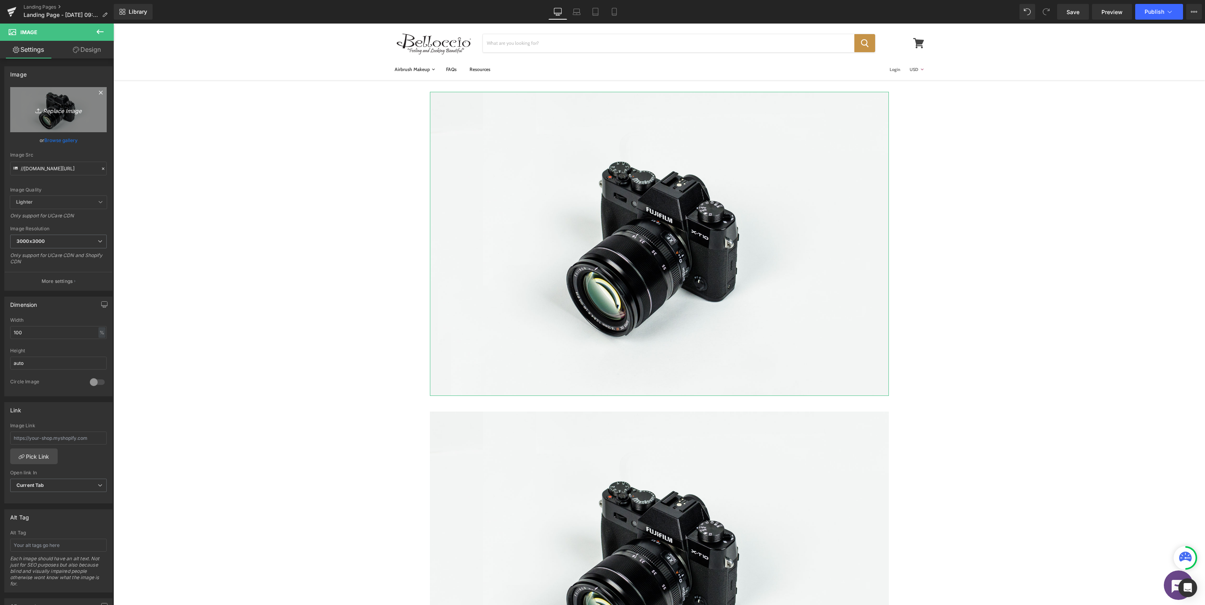
click at [62, 113] on icon "Replace Image" at bounding box center [58, 110] width 63 height 10
type input "C:\fakepath\Bellocio_SupportBanner.jpg"
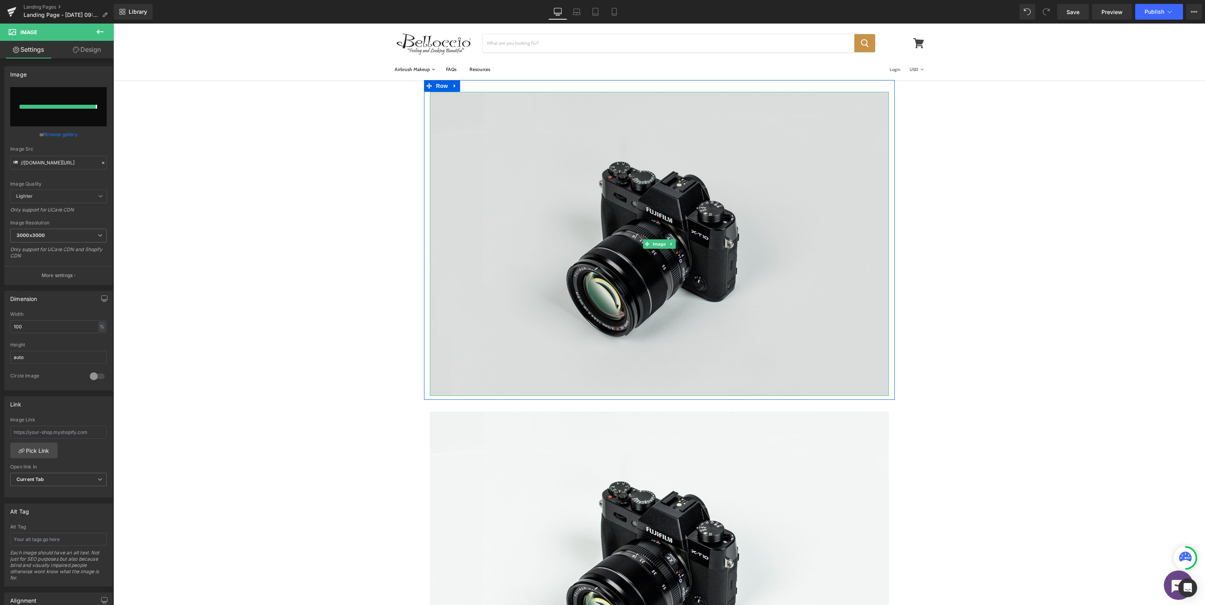
type input "https://ucarecdn.com/778d5647-543a-4876-979e-63c6d4410318/-/format/auto/-/previ…"
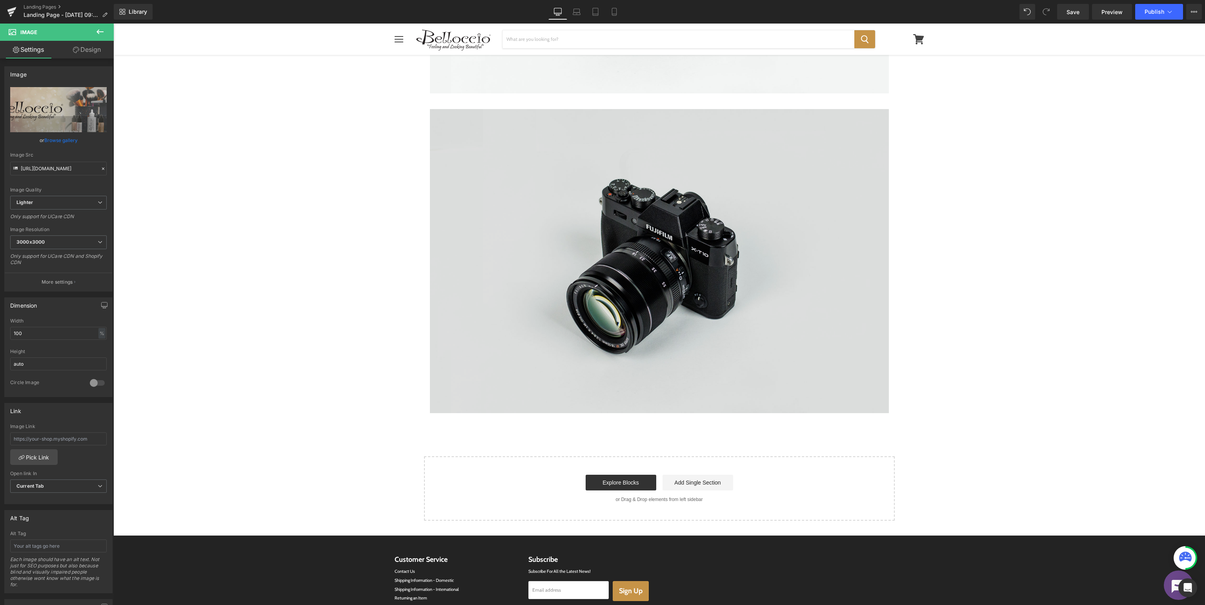
scroll to position [537, 0]
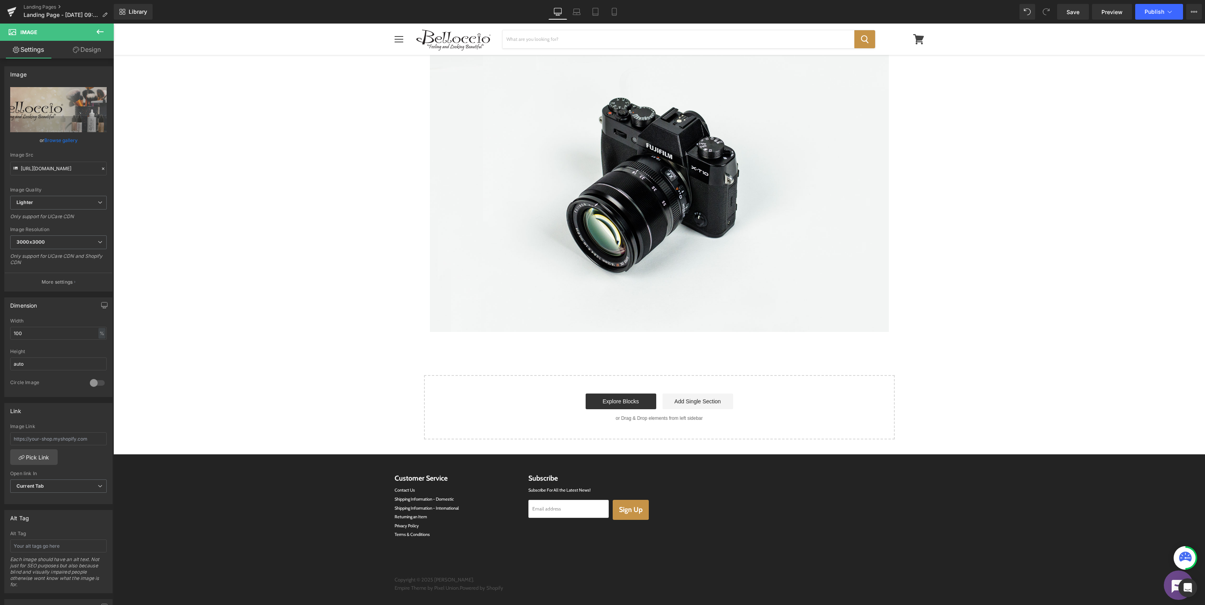
click at [724, 246] on img at bounding box center [659, 180] width 459 height 304
click at [66, 109] on icon "Replace Image" at bounding box center [58, 110] width 63 height 10
type input "C:\fakepath\Bellocio_SupportSubmitaTicket.jpg"
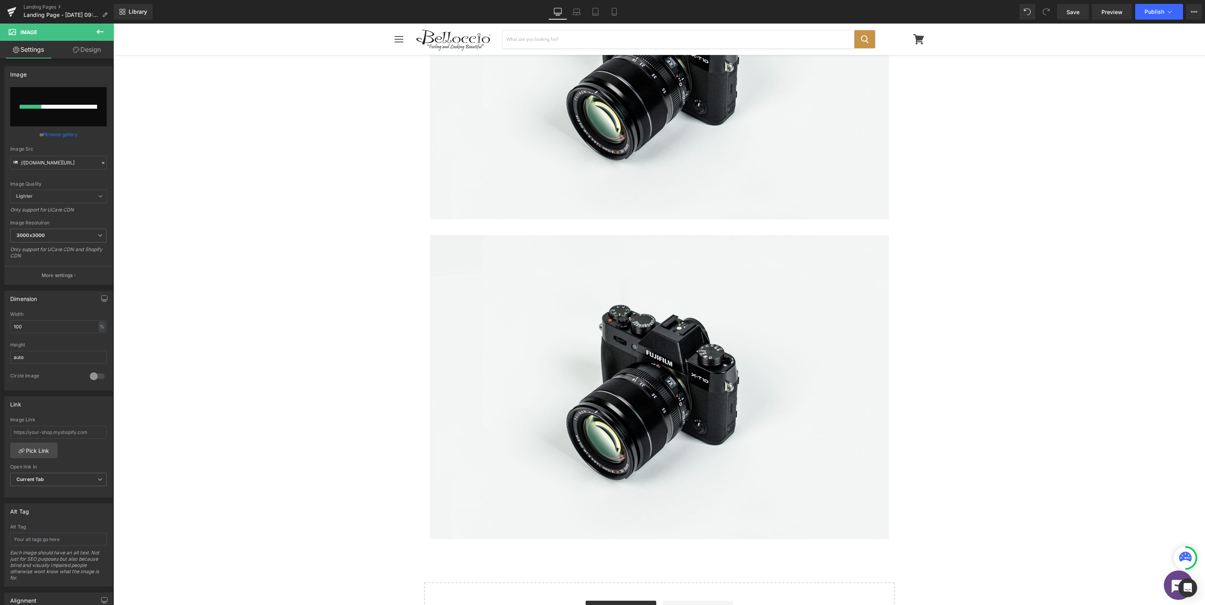
scroll to position [122, 0]
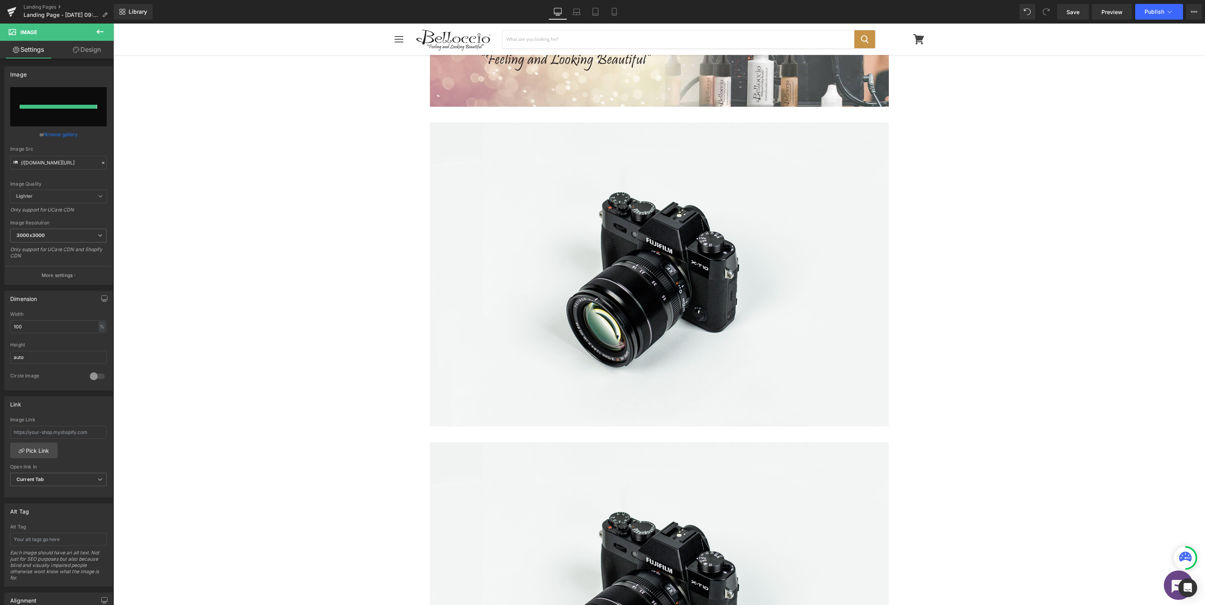
type input "https://ucarecdn.com/e1765003-d793-4693-b7a0-9eb09db95736/-/format/auto/-/previ…"
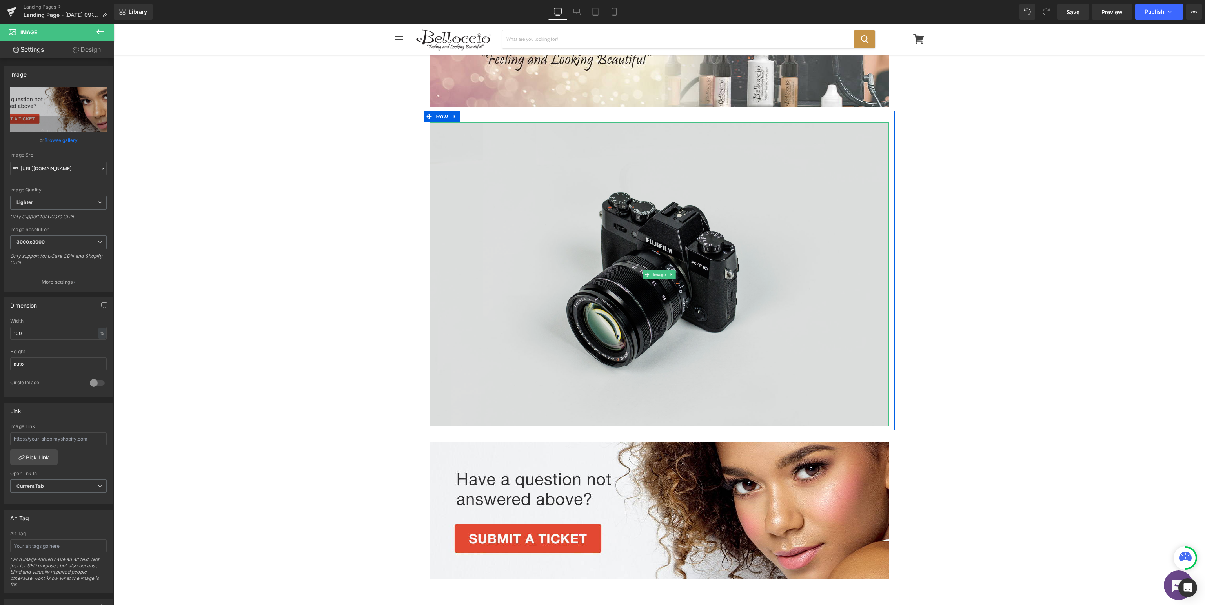
click at [705, 264] on img at bounding box center [659, 274] width 459 height 304
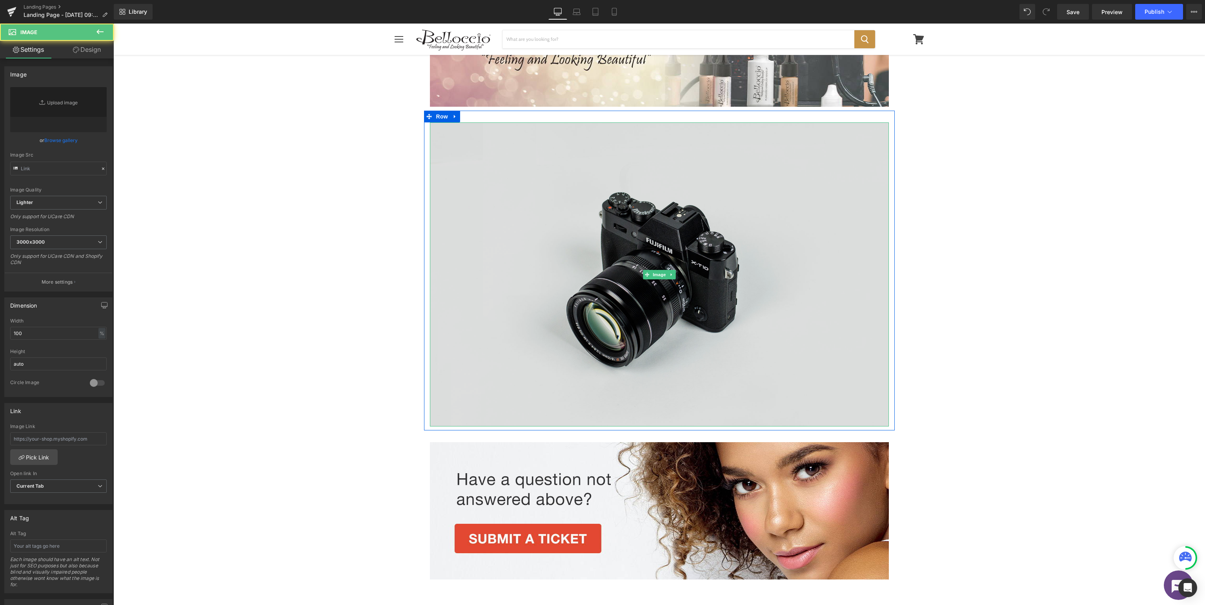
type input "//d1um8515vdn9kb.cloudfront.net/images/parallax.jpg"
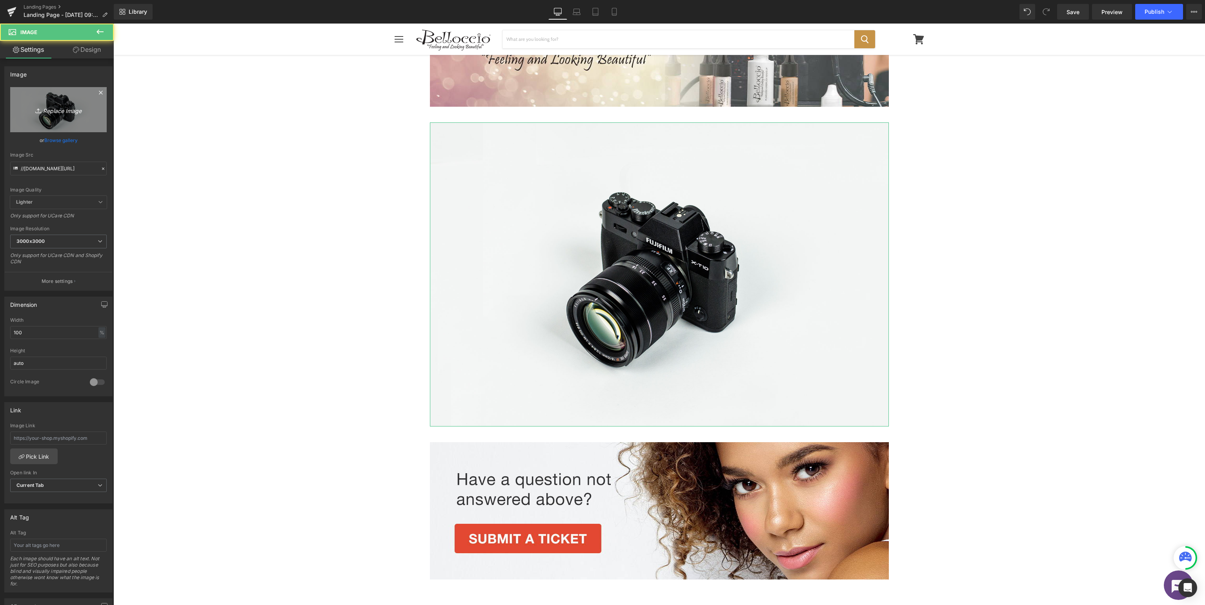
click at [43, 111] on icon "Replace Image" at bounding box center [58, 110] width 63 height 10
type input "C:\fakepath\Bellocio_SupportManuals.jpg"
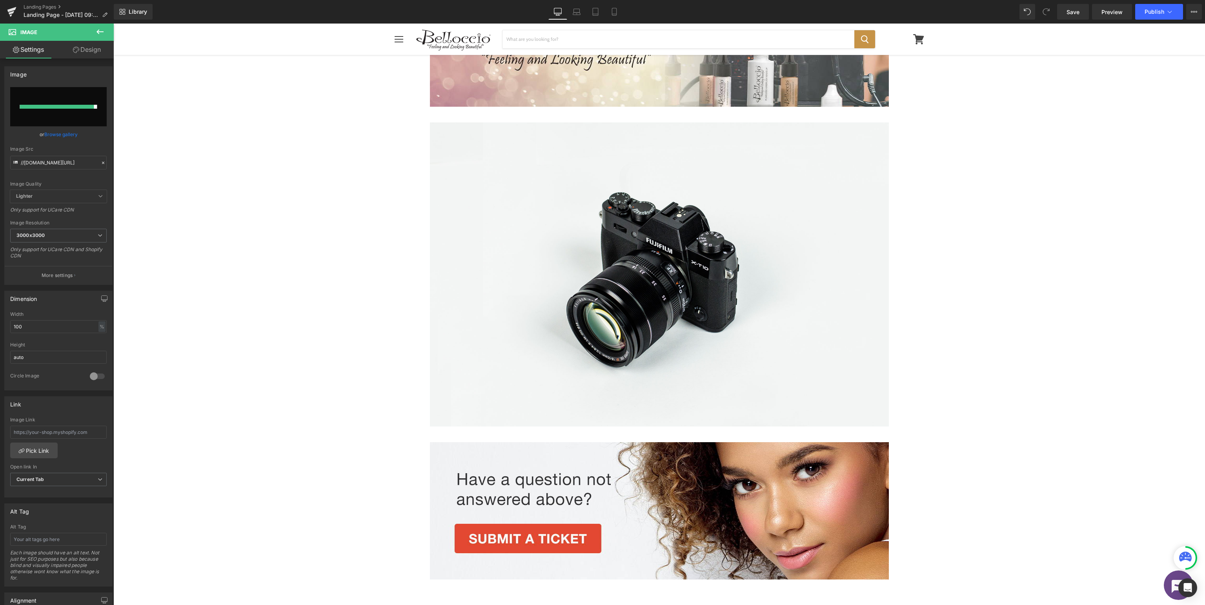
type input "https://ucarecdn.com/caadd59b-c320-4dbb-ab01-32b2eb222ff3/-/format/auto/-/previ…"
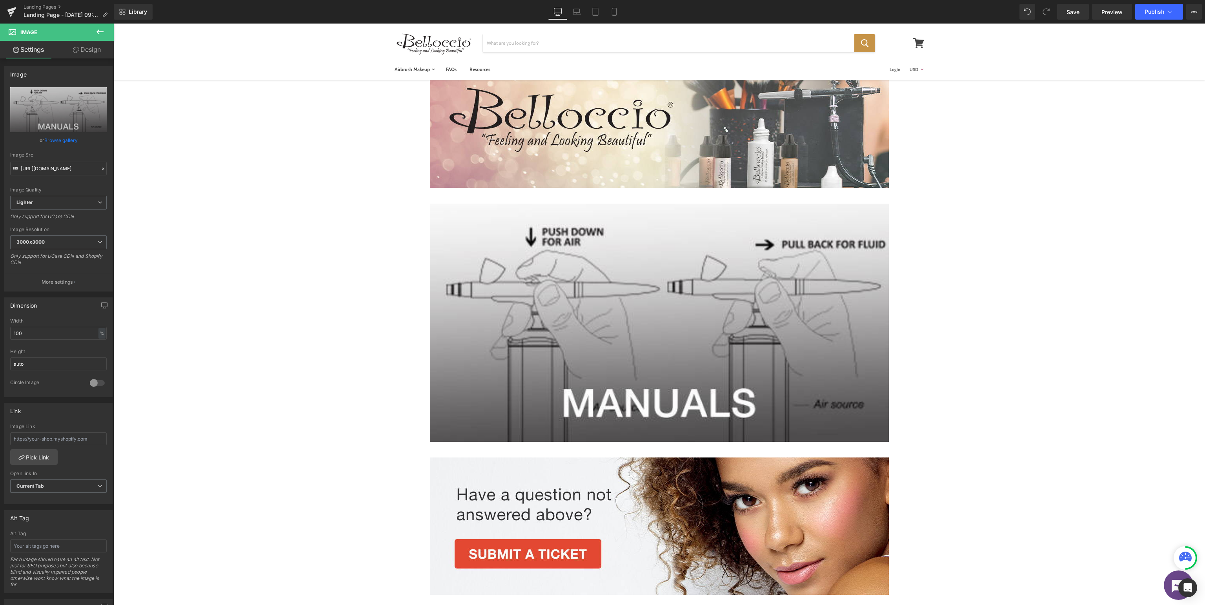
scroll to position [124, 0]
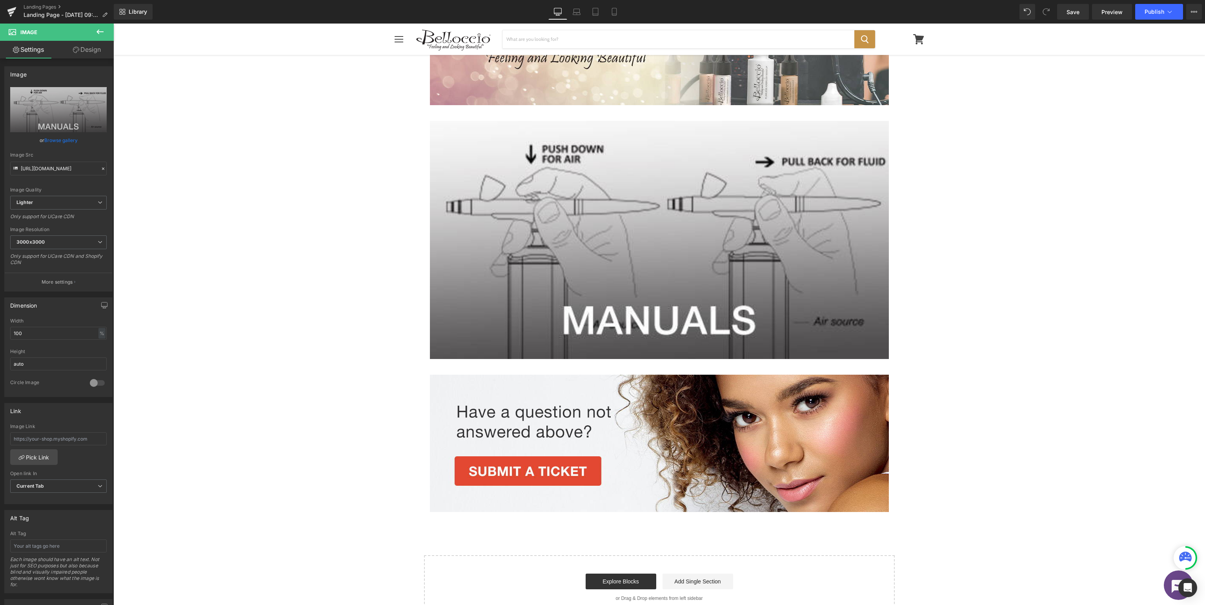
click at [102, 34] on icon at bounding box center [99, 31] width 9 height 9
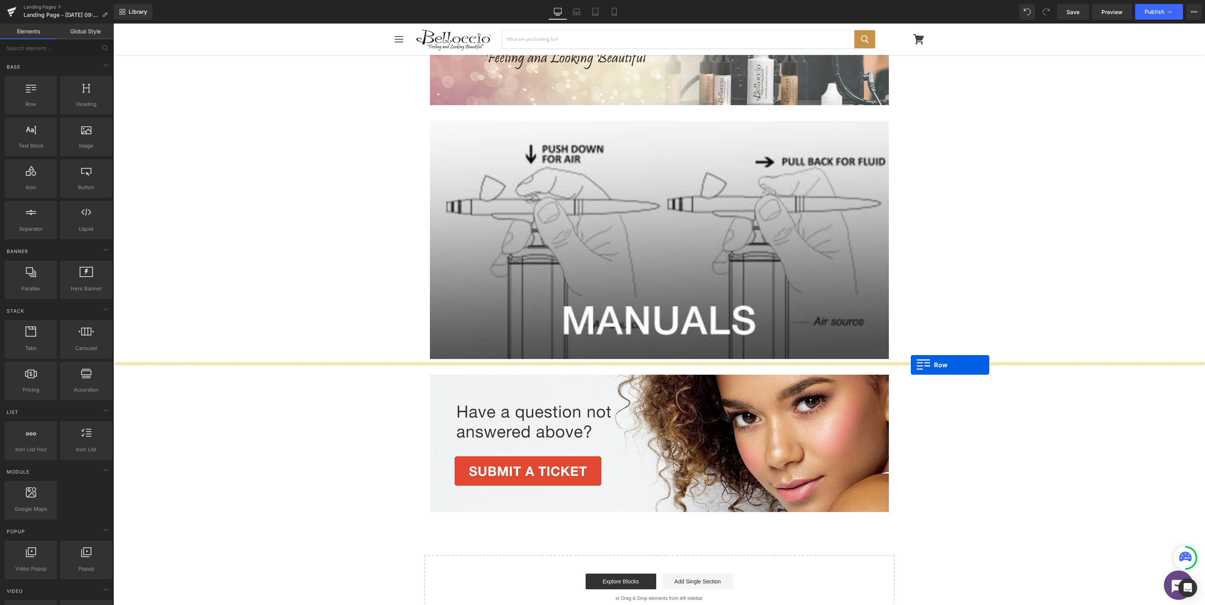
drag, startPoint x: 146, startPoint y: 111, endPoint x: 911, endPoint y: 365, distance: 806.1
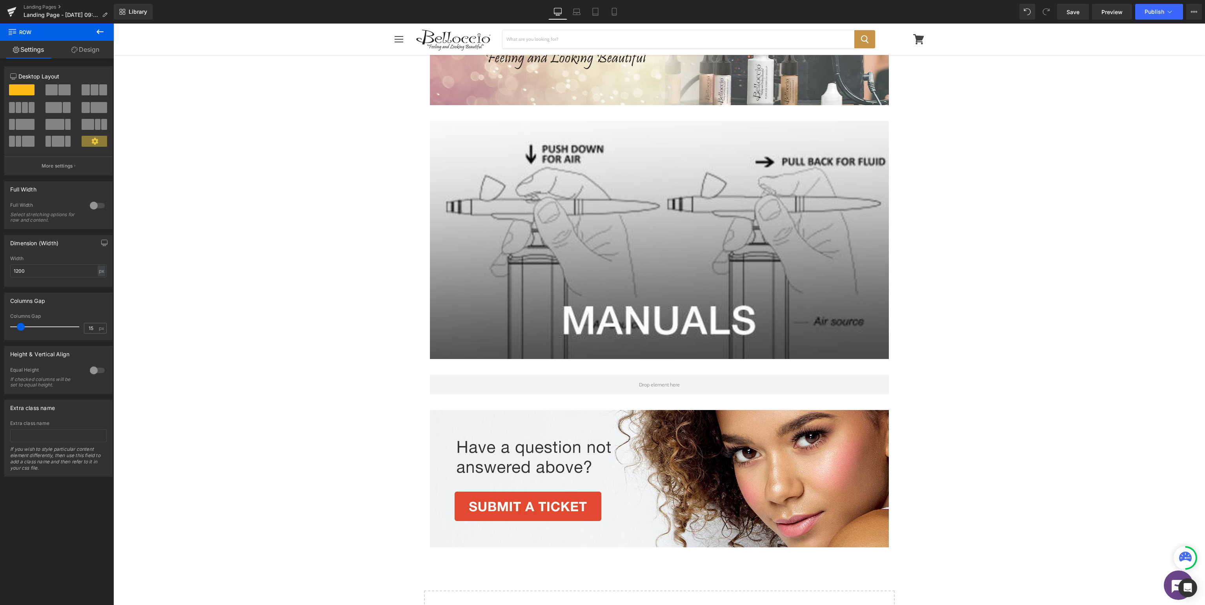
click at [97, 31] on icon at bounding box center [99, 31] width 7 height 5
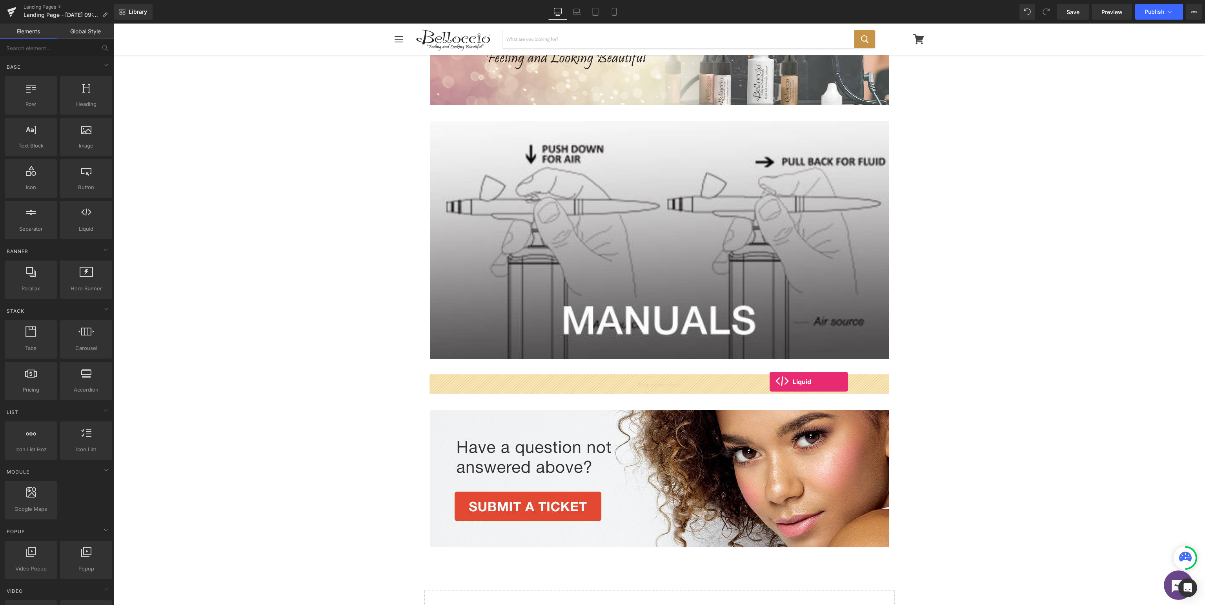
drag, startPoint x: 198, startPoint y: 237, endPoint x: 770, endPoint y: 382, distance: 590.4
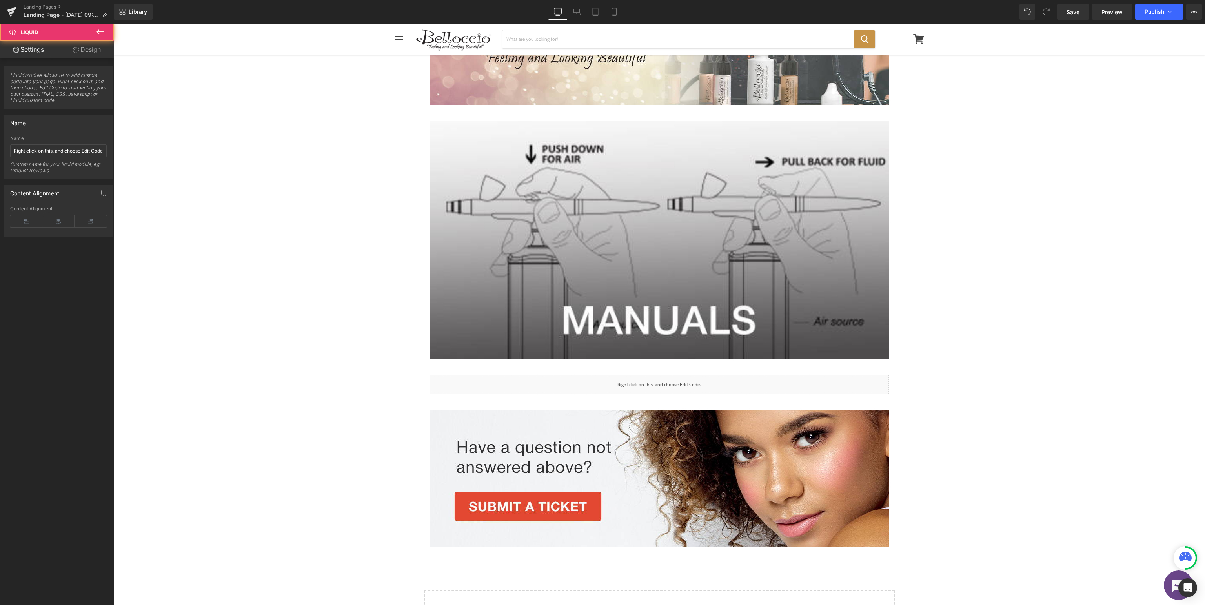
click at [1062, 336] on div "Image Row Image Row Liquid Row Image Row Select your layout" at bounding box center [659, 305] width 1092 height 699
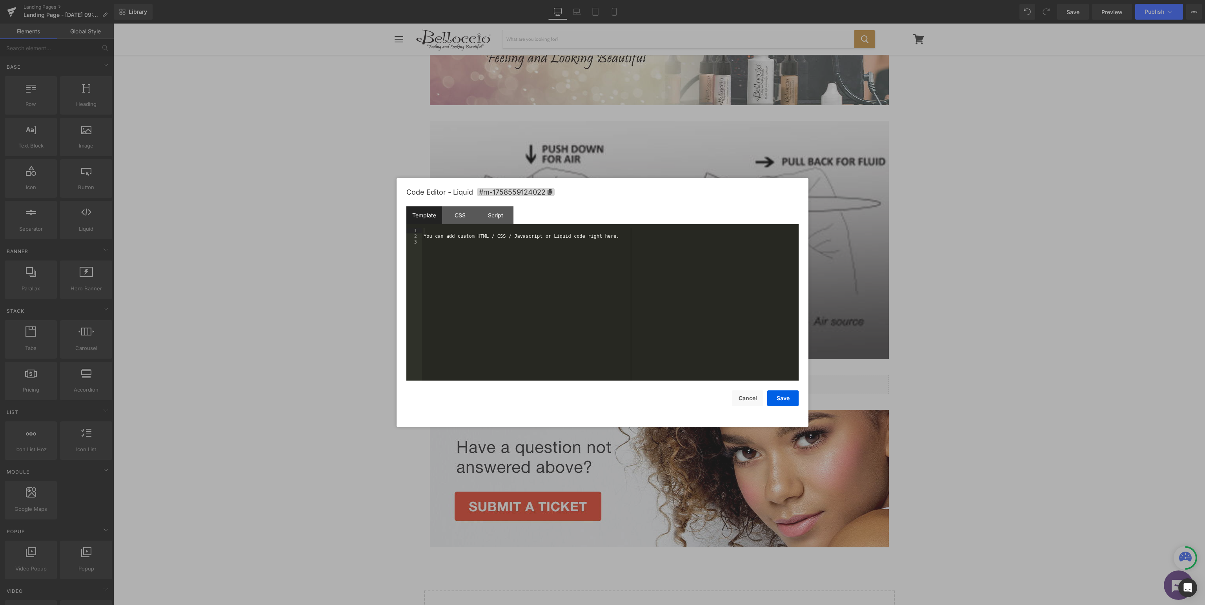
click at [525, 258] on div "You can add custom HTML / CSS / Javascript or Liquid code right here." at bounding box center [610, 310] width 377 height 164
click at [784, 399] on button "Save" at bounding box center [782, 398] width 31 height 16
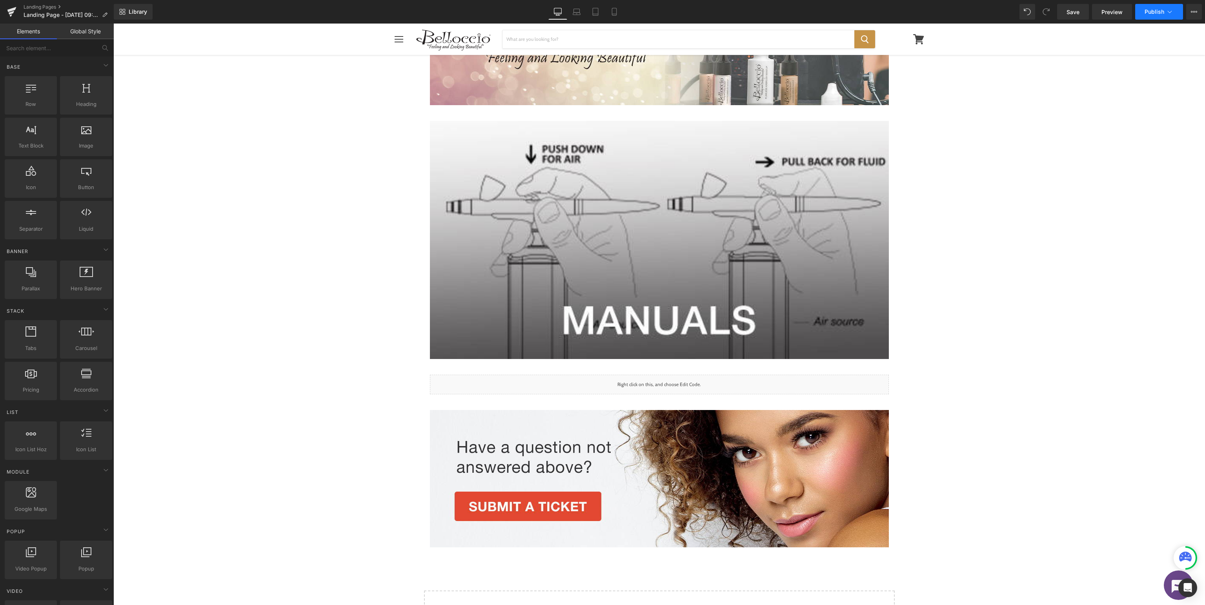
click at [1157, 11] on span "Publish" at bounding box center [1155, 12] width 20 height 6
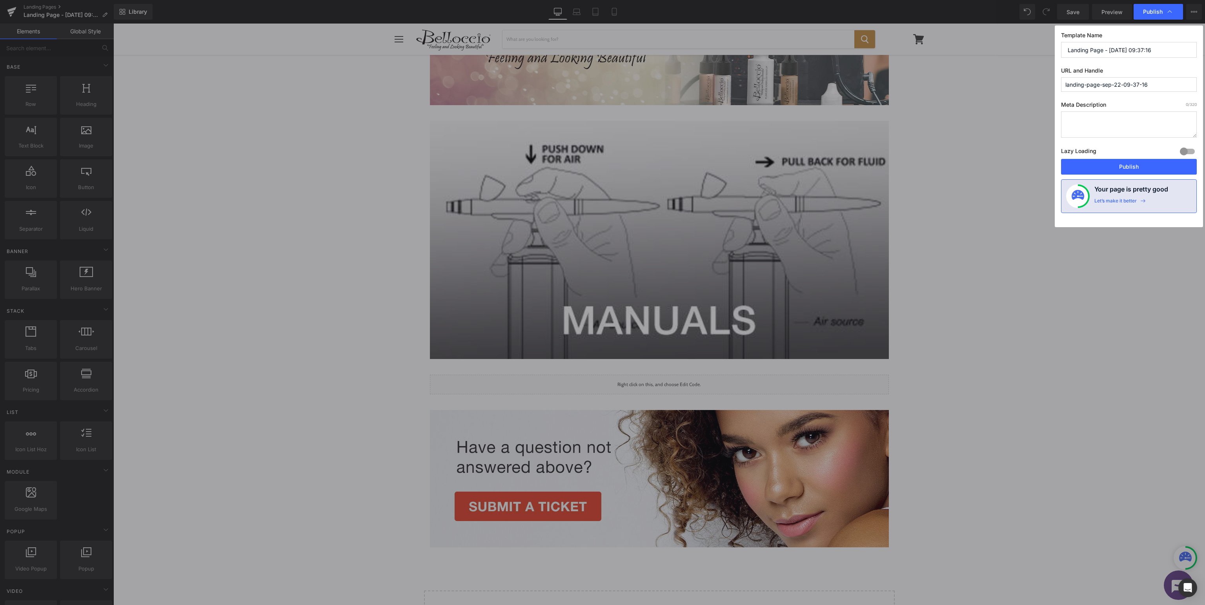
click at [1157, 46] on input "Landing Page - Sep 22, 09:37:16" at bounding box center [1129, 50] width 136 height 16
drag, startPoint x: 1169, startPoint y: 47, endPoint x: 523, endPoint y: 14, distance: 647.2
click at [1061, 42] on input "Landing Page - Sep 22, 09:37:16" at bounding box center [1129, 50] width 136 height 16
type input "Belloccio Support - Manuals"
type input "bel-support-manuals"
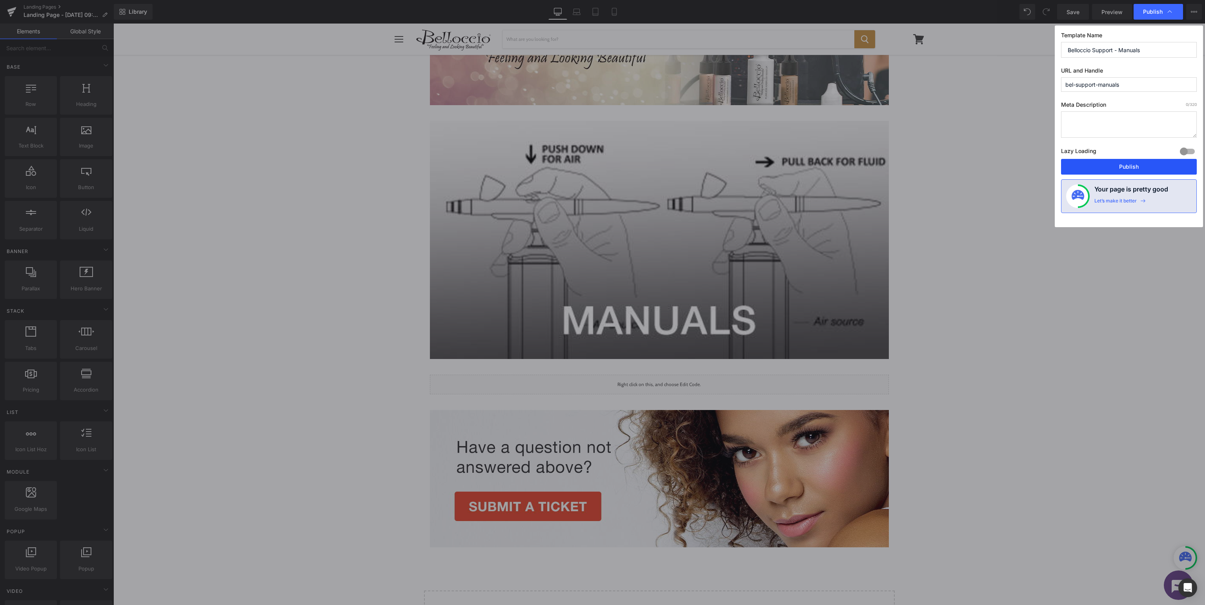
click at [1128, 167] on button "Publish" at bounding box center [1129, 167] width 136 height 16
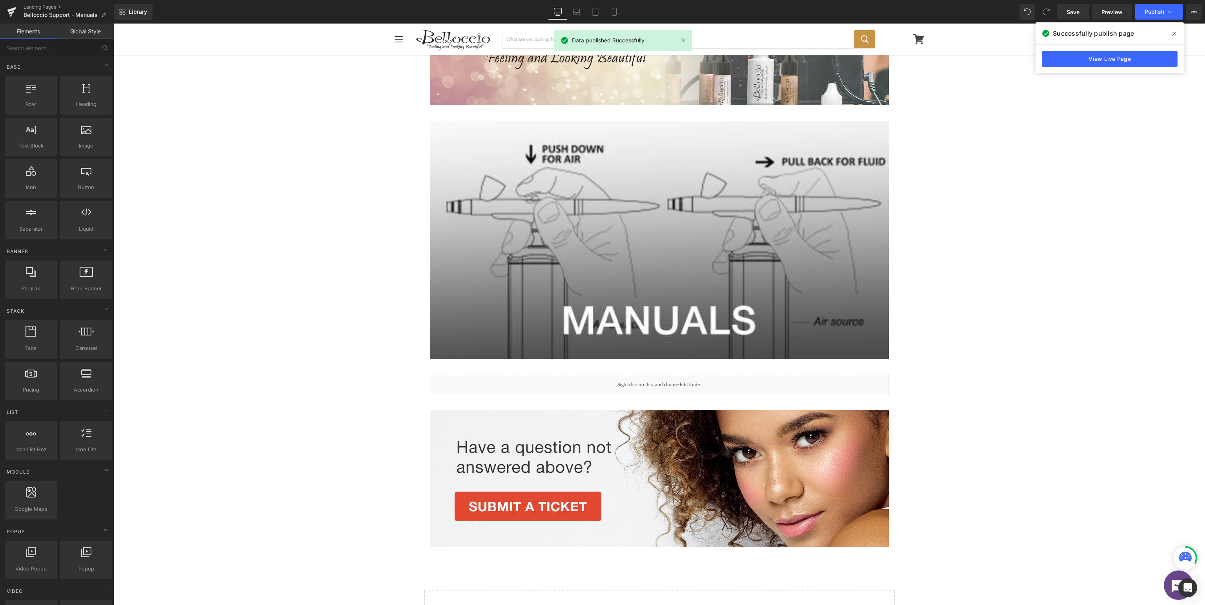
click at [1094, 144] on div "Image Row Image Row Liquid Row Image Row Select your layout" at bounding box center [659, 305] width 1092 height 699
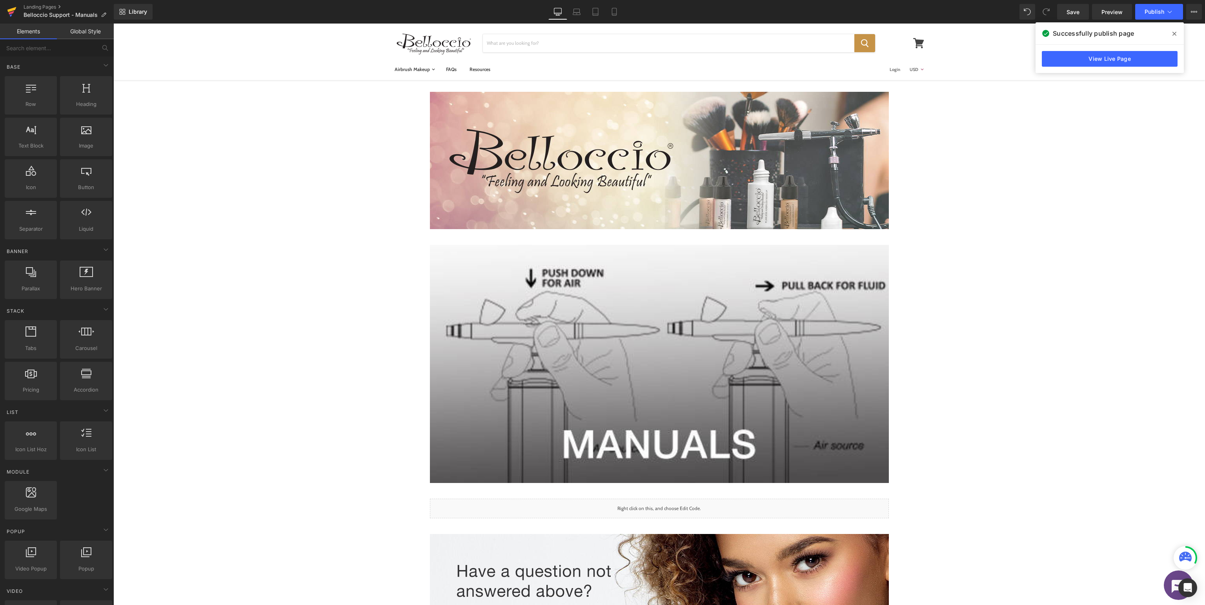
click at [10, 9] on icon at bounding box center [11, 12] width 9 height 20
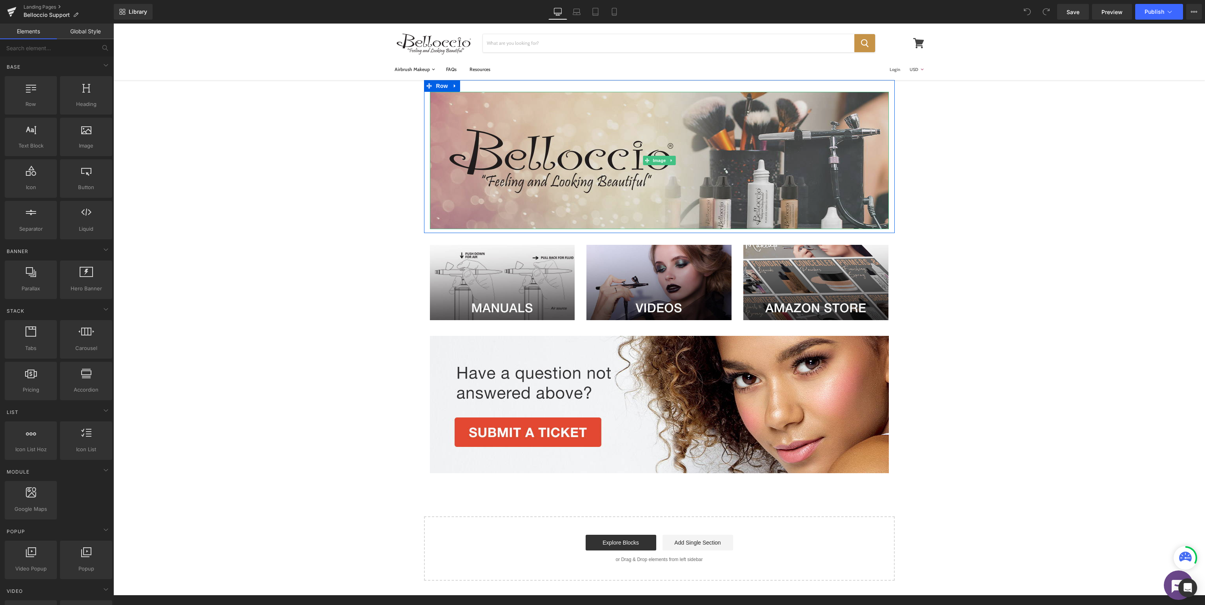
click at [610, 184] on img at bounding box center [659, 160] width 459 height 137
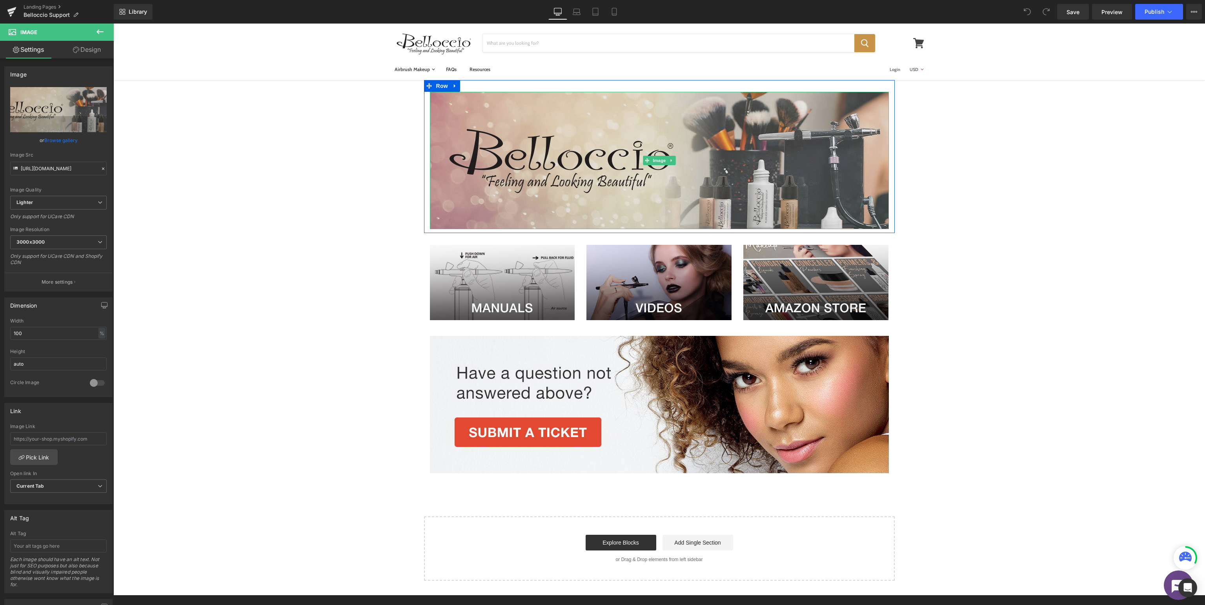
scroll to position [41, 0]
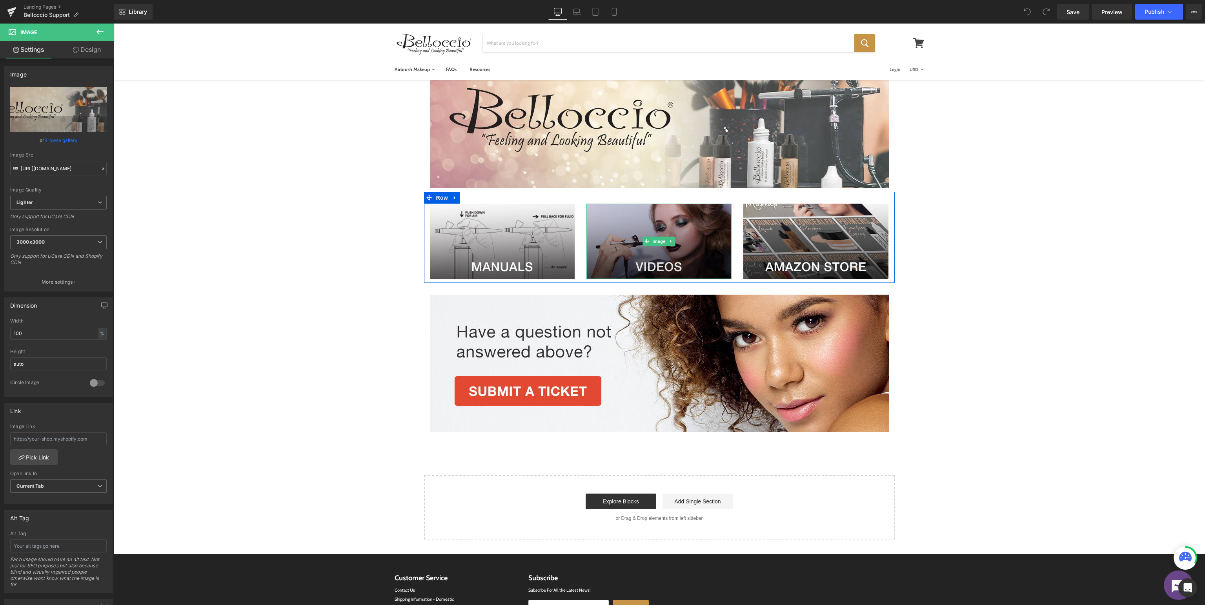
click at [649, 237] on span at bounding box center [647, 241] width 8 height 9
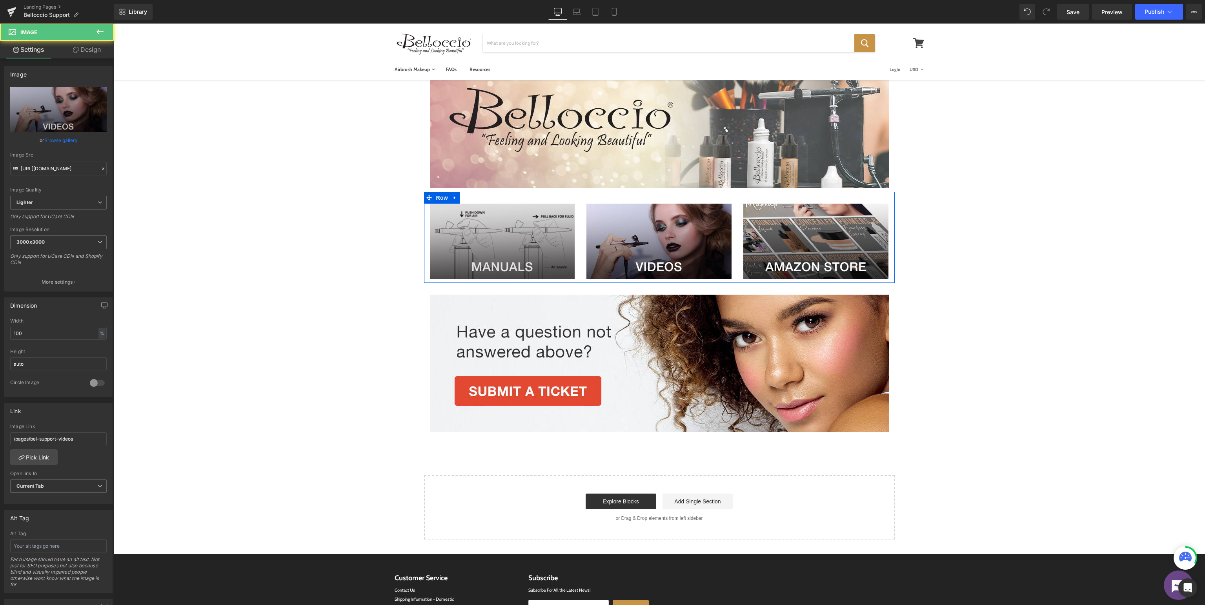
click at [553, 238] on img at bounding box center [502, 241] width 145 height 75
type input "https://ucarecdn.com/ef993f12-c6a9-4979-857e-be27a225b008/-/format/auto/-/previ…"
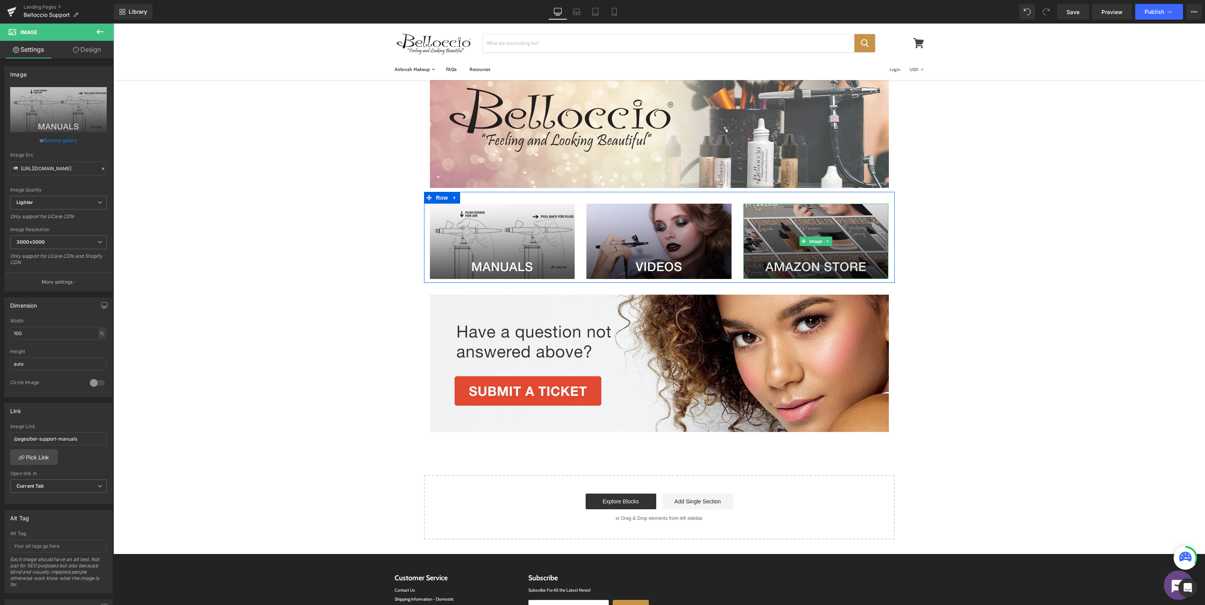
click at [809, 230] on img at bounding box center [815, 241] width 145 height 75
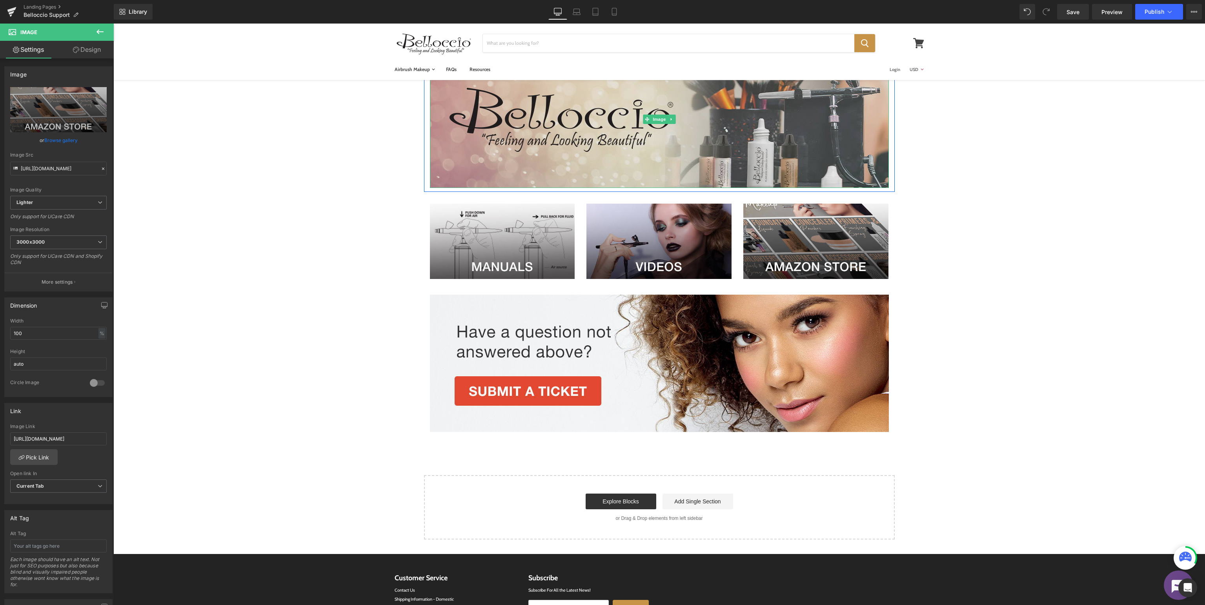
click at [782, 136] on img at bounding box center [659, 119] width 459 height 137
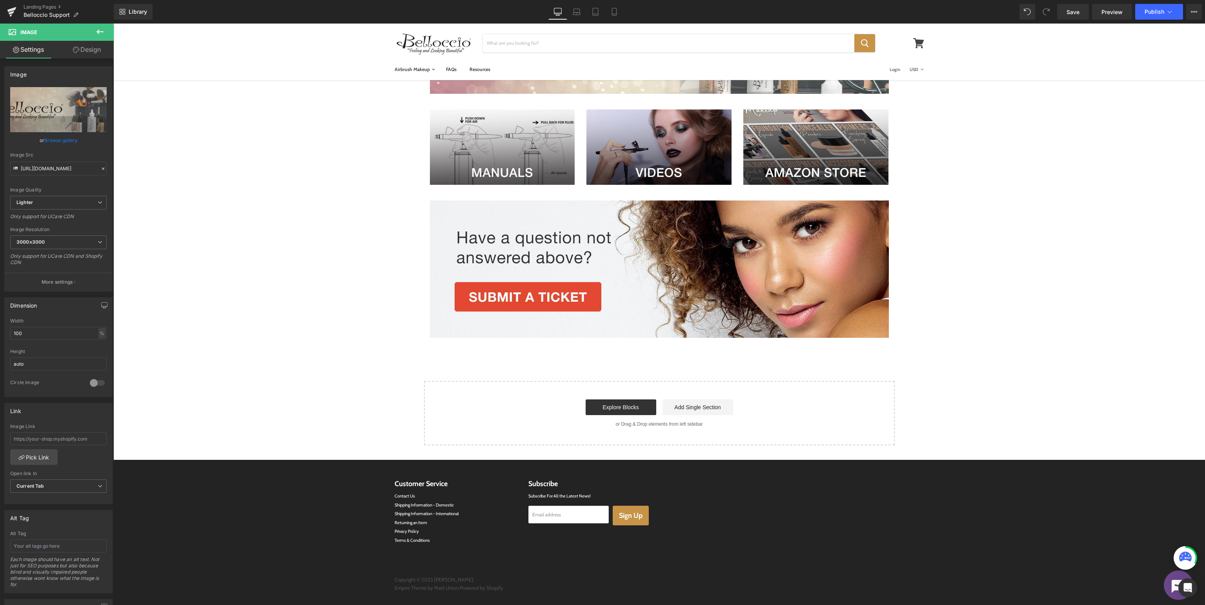
scroll to position [0, 0]
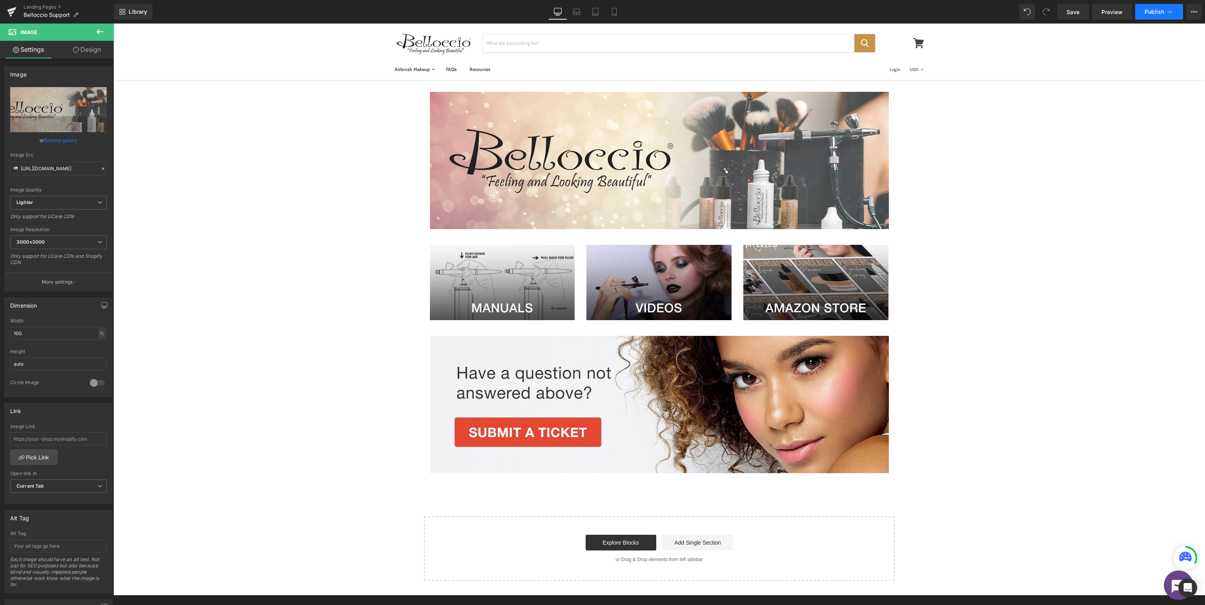
click at [1165, 12] on button "Publish" at bounding box center [1159, 12] width 48 height 16
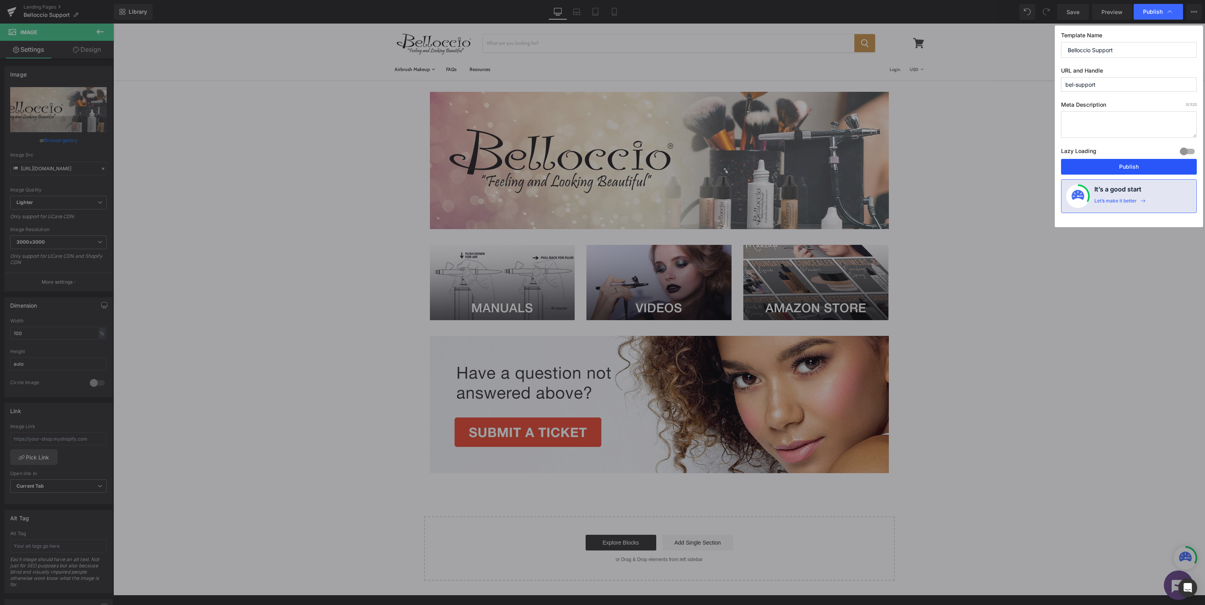
click at [1130, 166] on button "Publish" at bounding box center [1129, 167] width 136 height 16
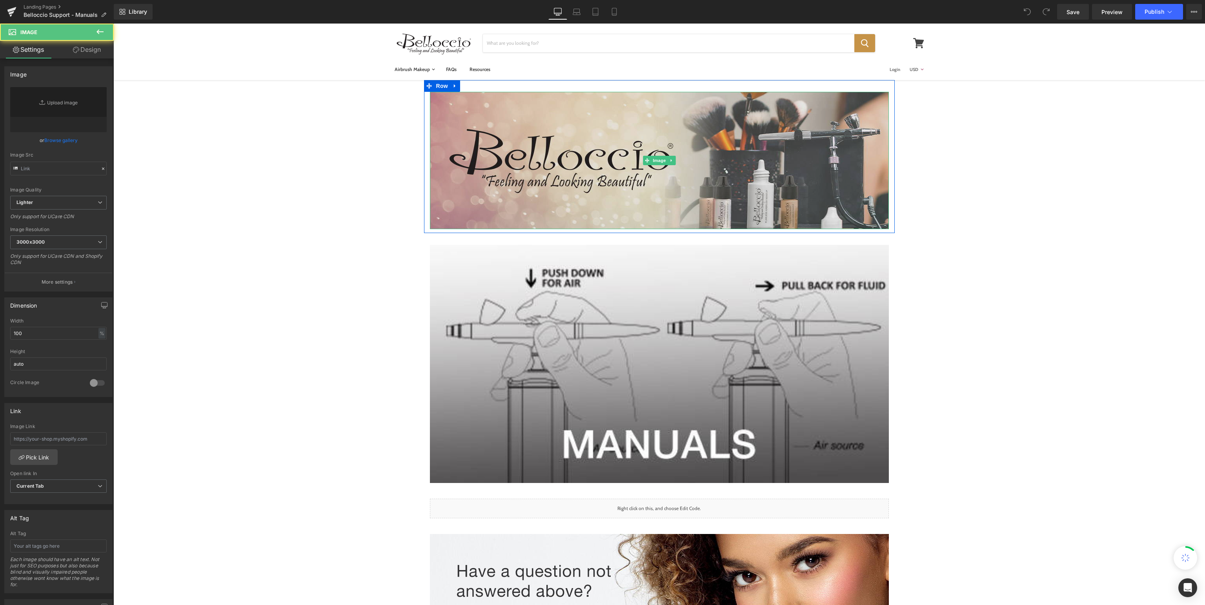
click at [659, 169] on img at bounding box center [659, 160] width 459 height 137
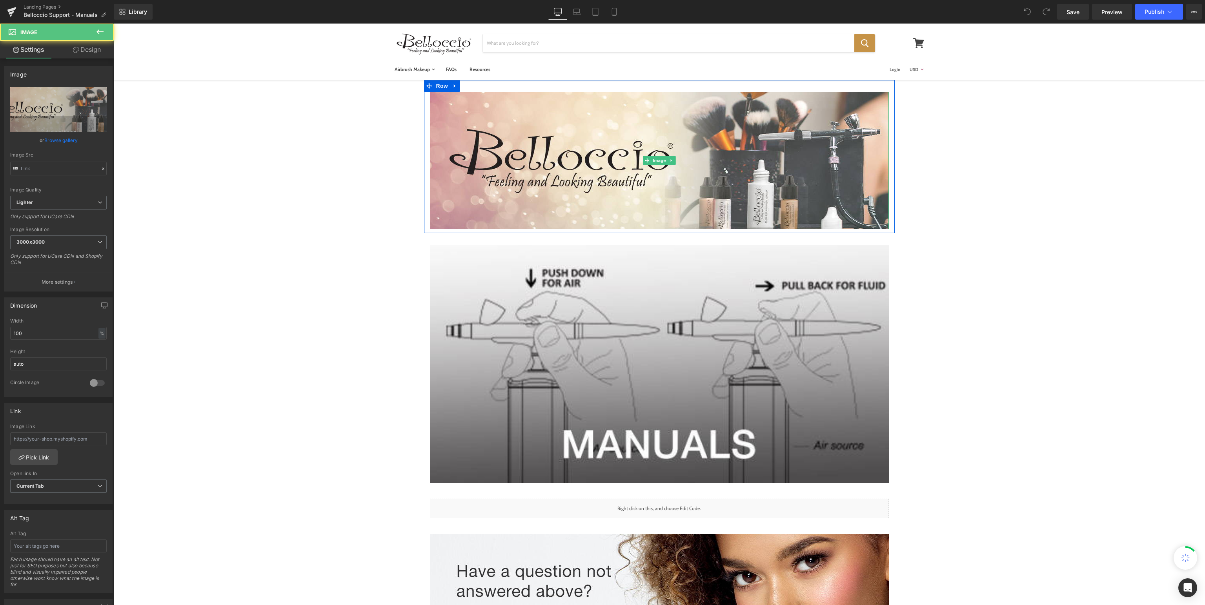
type input "https://ucarecdn.com/778d5647-543a-4876-979e-63c6d4410318/-/format/auto/-/previ…"
click at [45, 454] on link "Pick Link" at bounding box center [33, 457] width 47 height 16
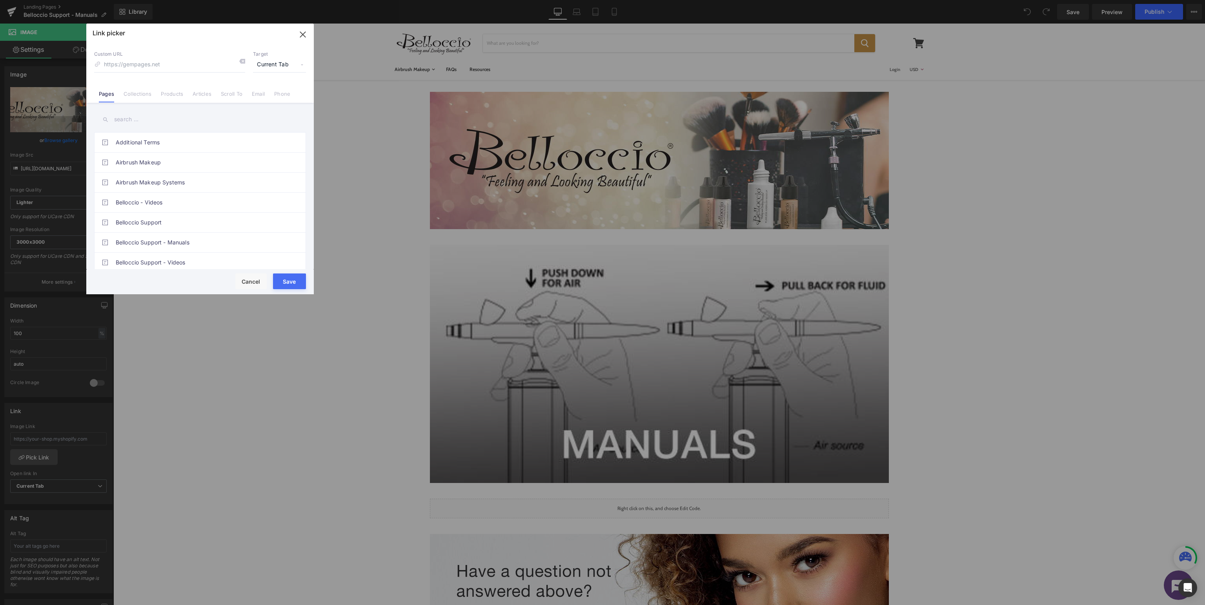
click at [192, 124] on input "text" at bounding box center [200, 120] width 212 height 18
click at [189, 228] on link "Belloccio Support" at bounding box center [202, 223] width 173 height 20
type input "/pages/bel-support"
click at [291, 283] on button "Save" at bounding box center [289, 281] width 33 height 16
type input "/pages/bel-support"
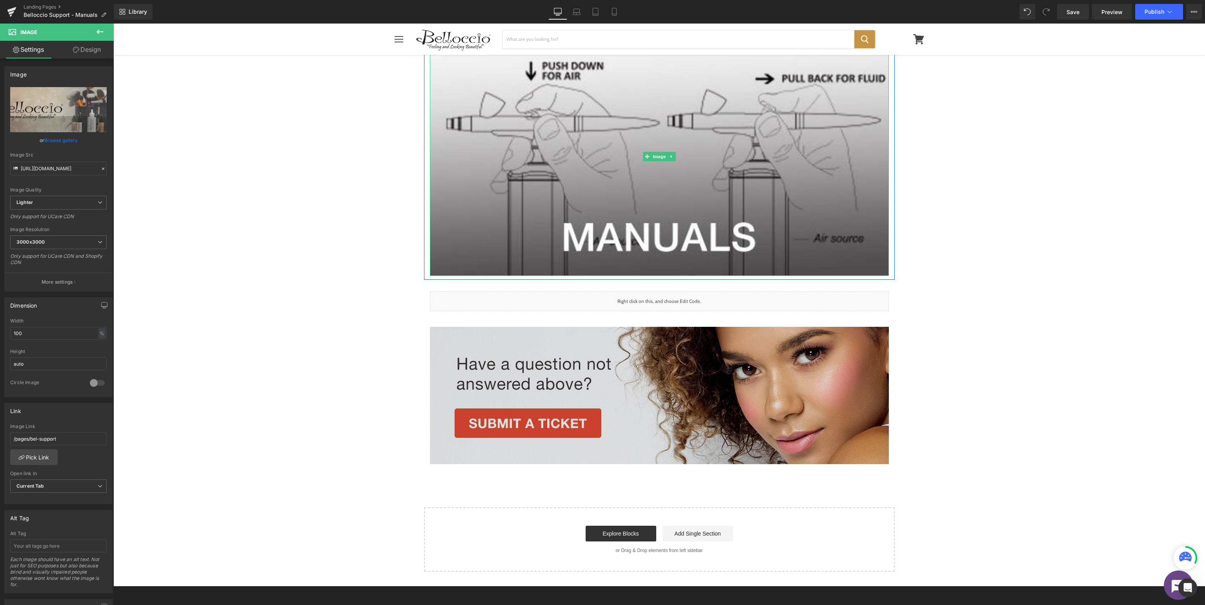
scroll to position [333, 0]
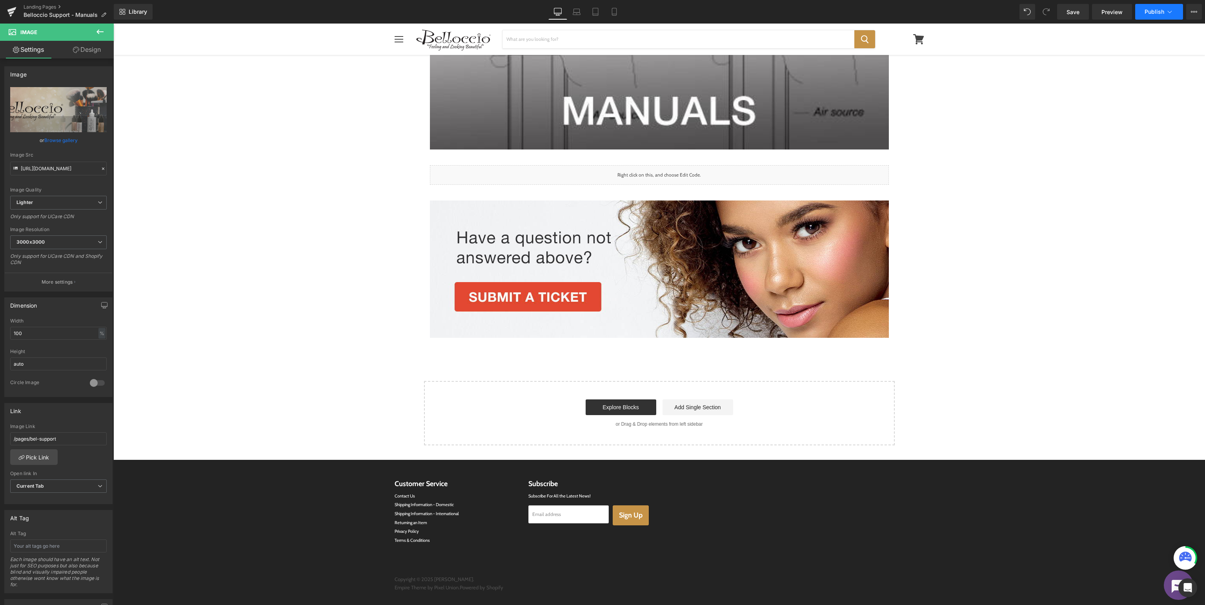
click at [1160, 6] on button "Publish" at bounding box center [1159, 12] width 48 height 16
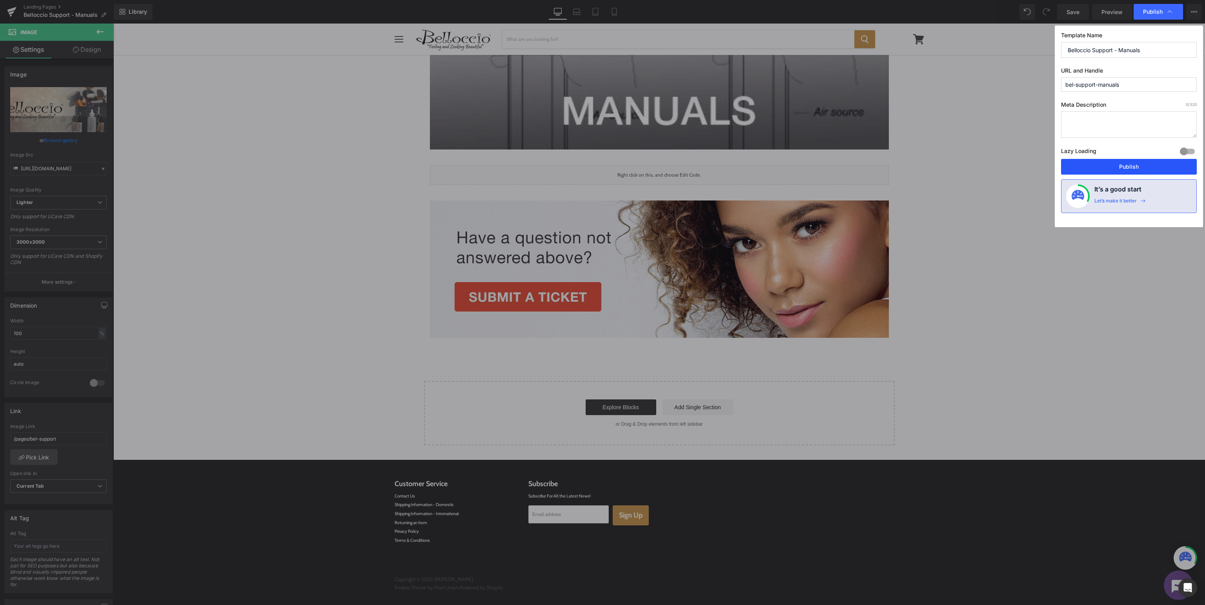
click at [1134, 165] on button "Publish" at bounding box center [1129, 167] width 136 height 16
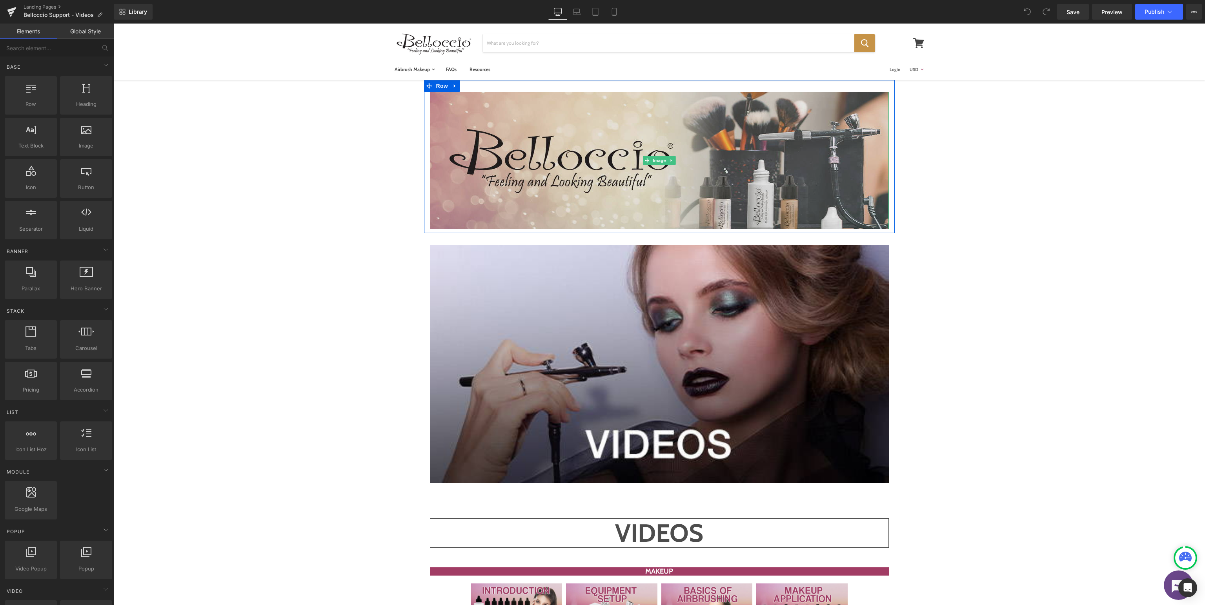
click at [661, 150] on img at bounding box center [659, 160] width 459 height 137
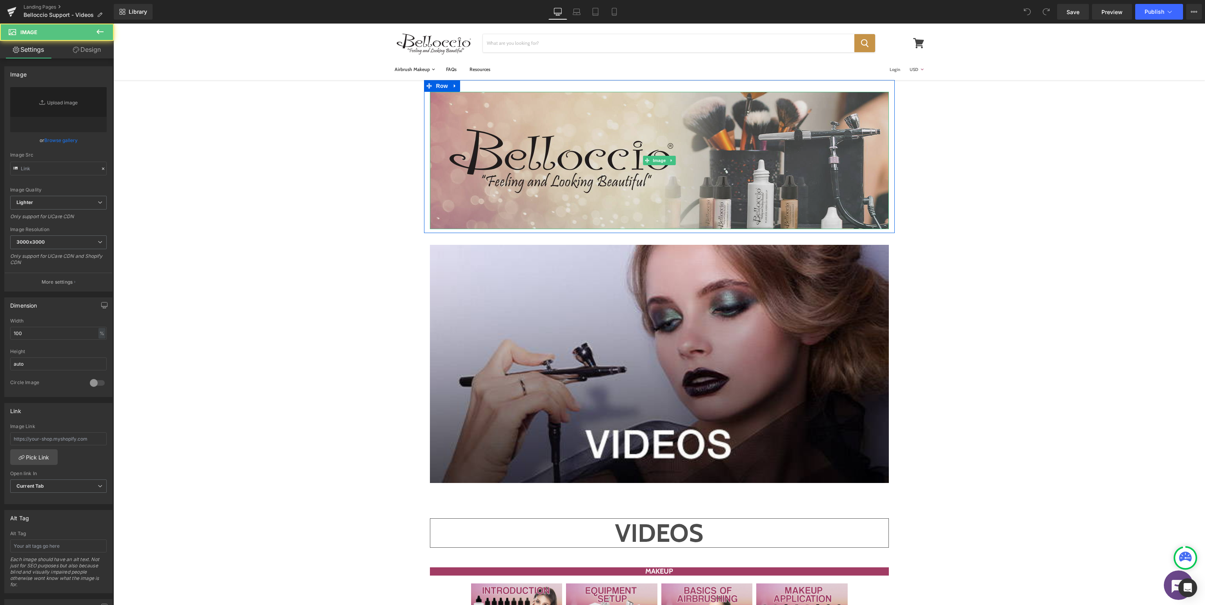
type input "[URL][DOMAIN_NAME]"
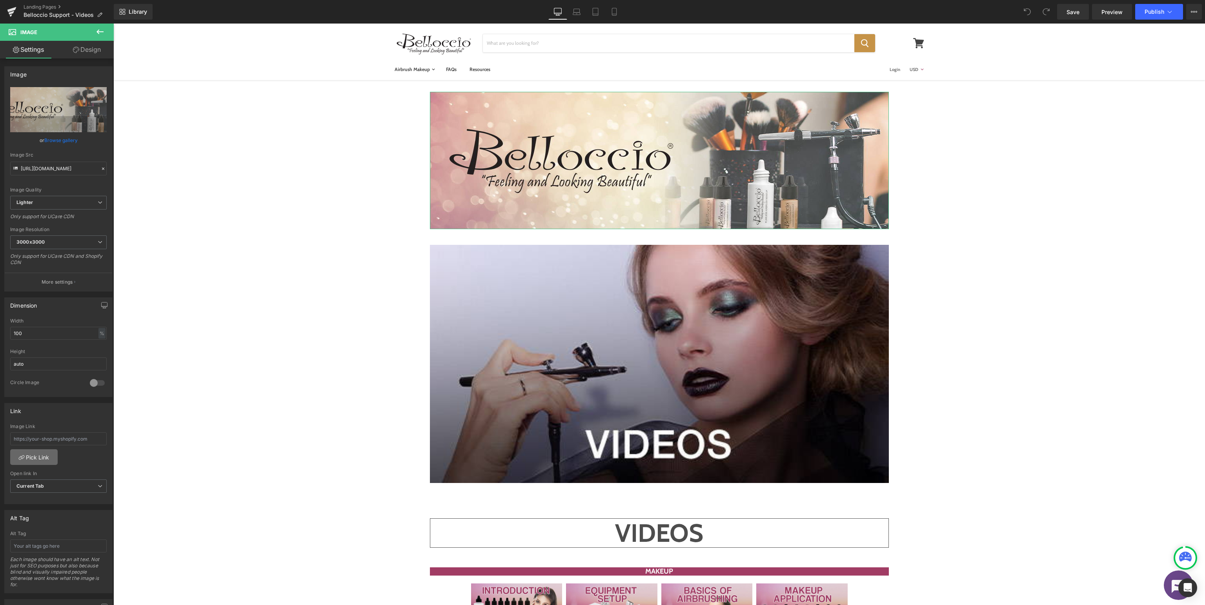
click at [39, 456] on link "Pick Link" at bounding box center [33, 457] width 47 height 16
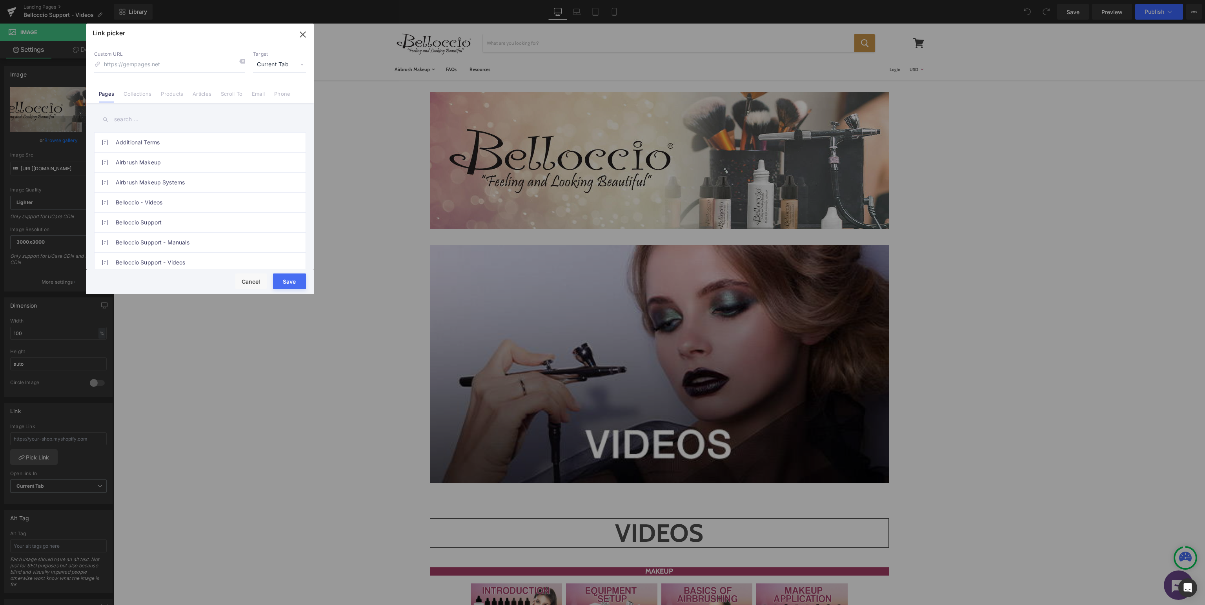
click at [206, 122] on input "text" at bounding box center [200, 120] width 212 height 18
type input "bel"
click at [180, 160] on link "Belloccio Support" at bounding box center [202, 163] width 173 height 20
type input "/pages/bel-support"
click at [287, 278] on button "Save" at bounding box center [289, 281] width 33 height 16
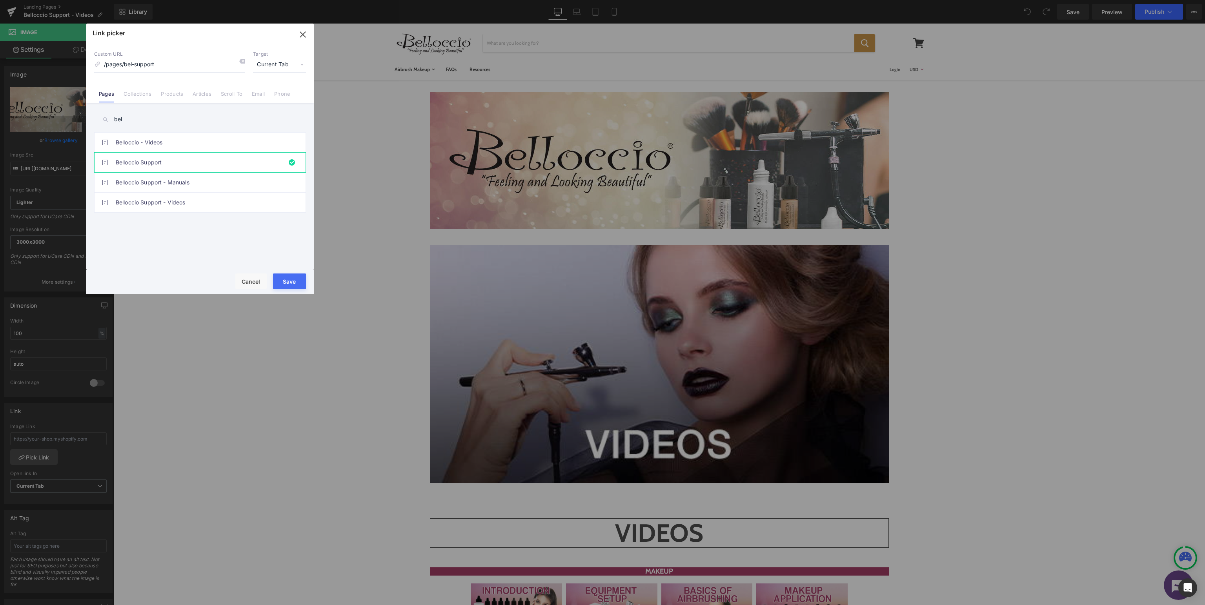
type input "/pages/bel-support"
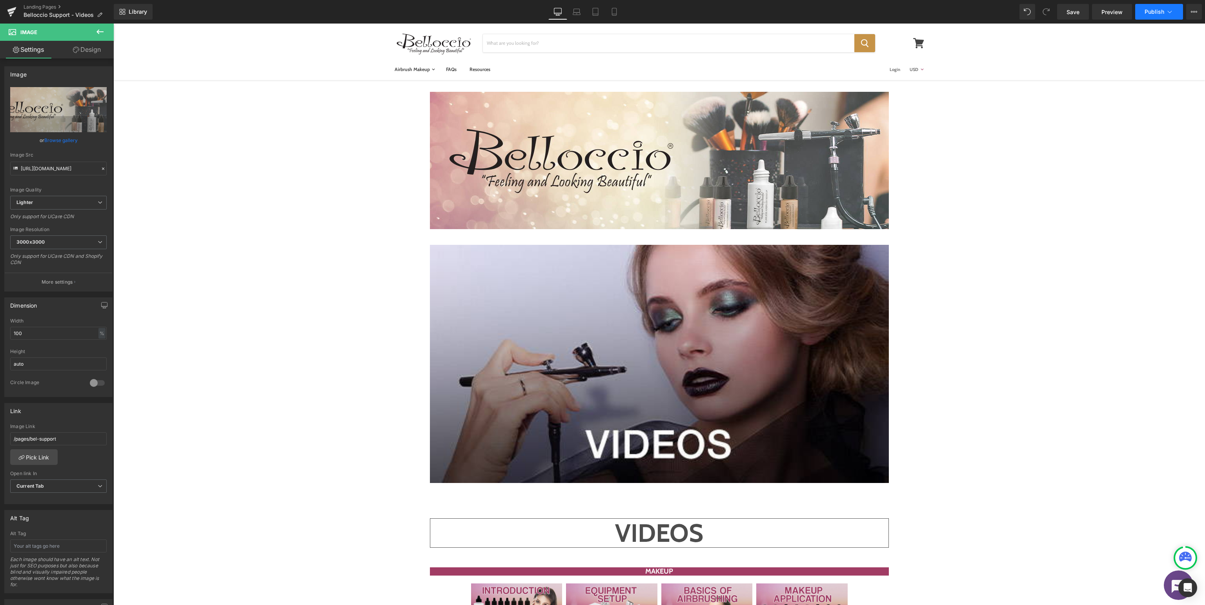
click at [1152, 12] on span "Publish" at bounding box center [1155, 12] width 20 height 6
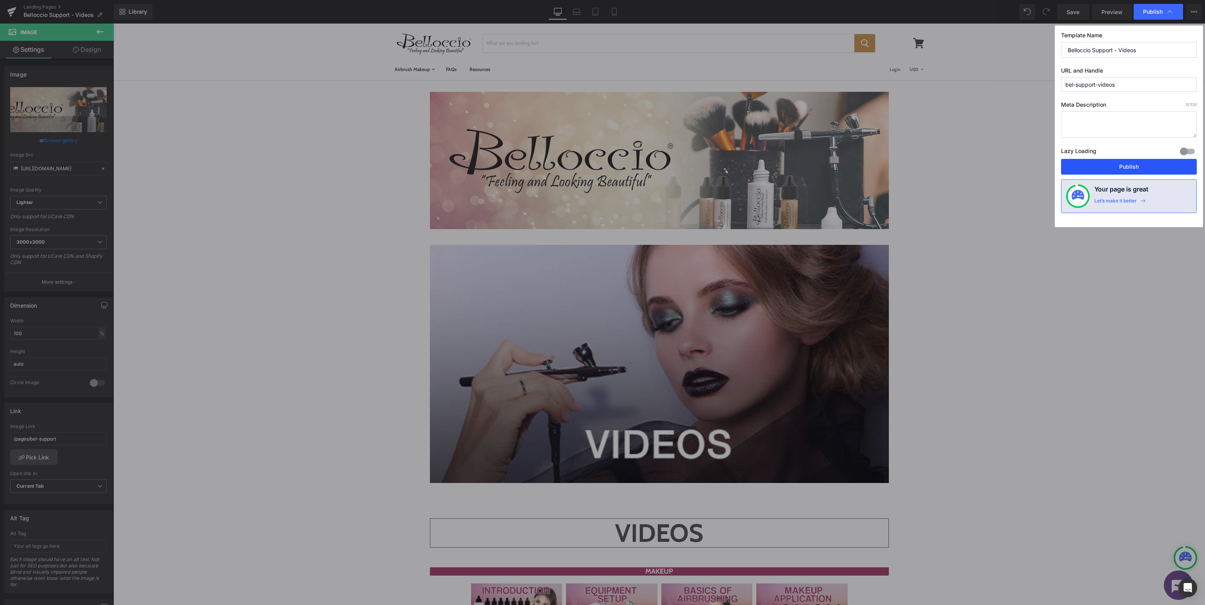
click at [1144, 166] on button "Publish" at bounding box center [1129, 167] width 136 height 16
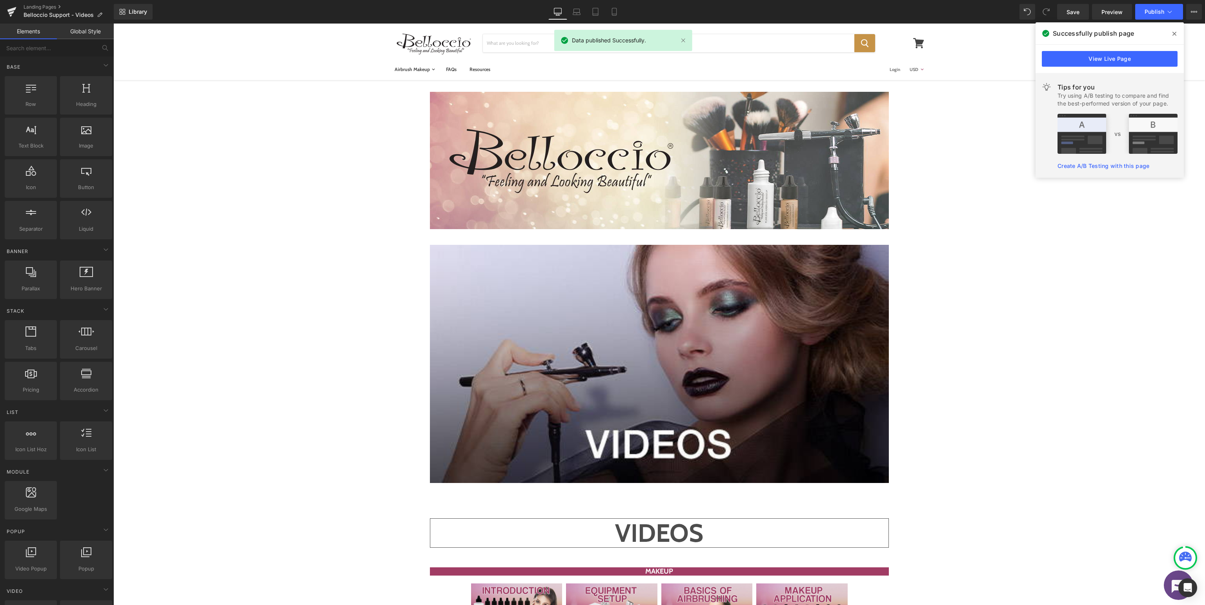
click at [981, 135] on div "Image Row Image Row VIDEOS Heading MAKEUP Heading Video Popup Video Popup Video…" at bounding box center [659, 615] width 1092 height 1071
click at [1177, 34] on span at bounding box center [1174, 33] width 13 height 13
